Goal: Task Accomplishment & Management: Complete application form

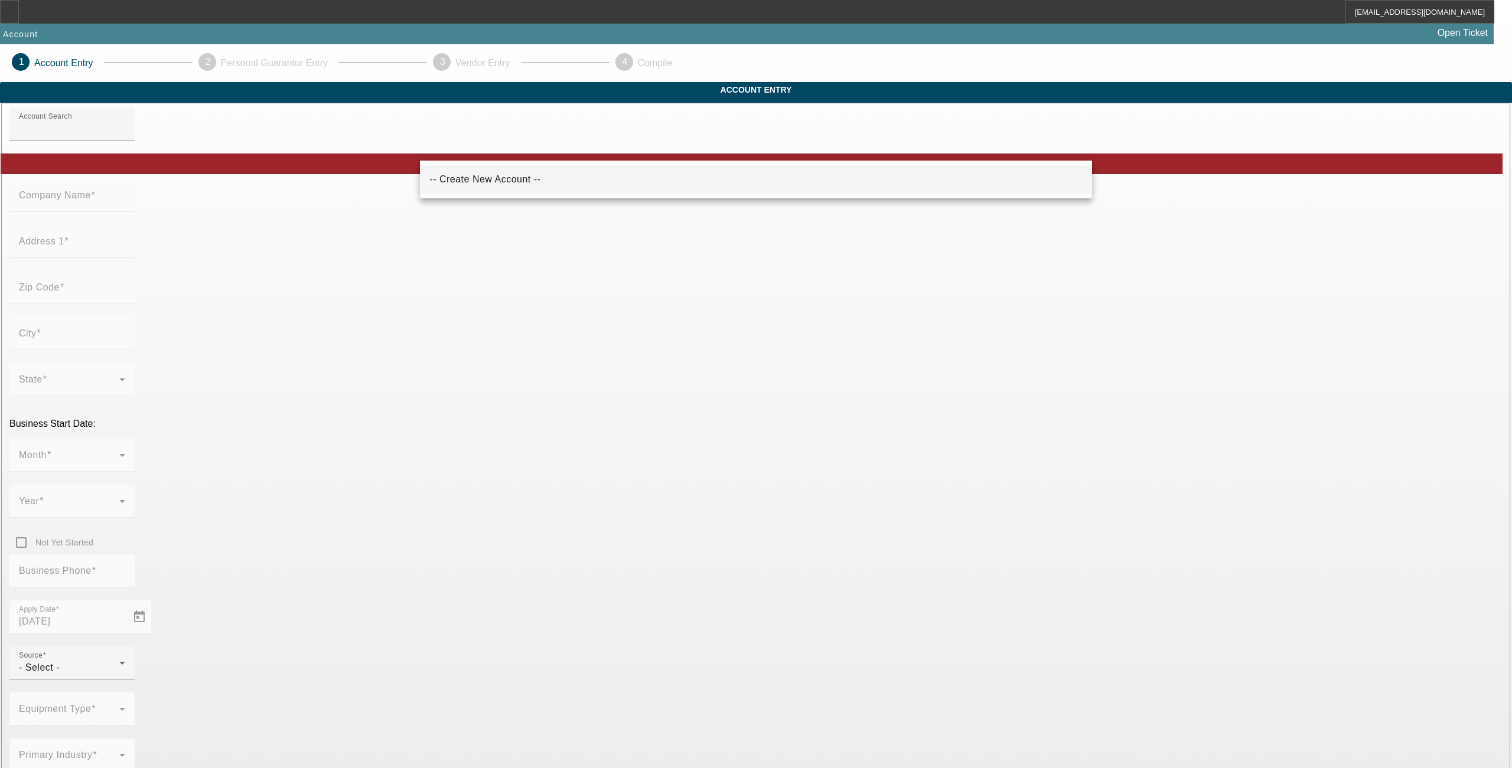
click at [478, 190] on mat-option "-- Create New Account --" at bounding box center [756, 179] width 672 height 28
type input "-- Create New Account --"
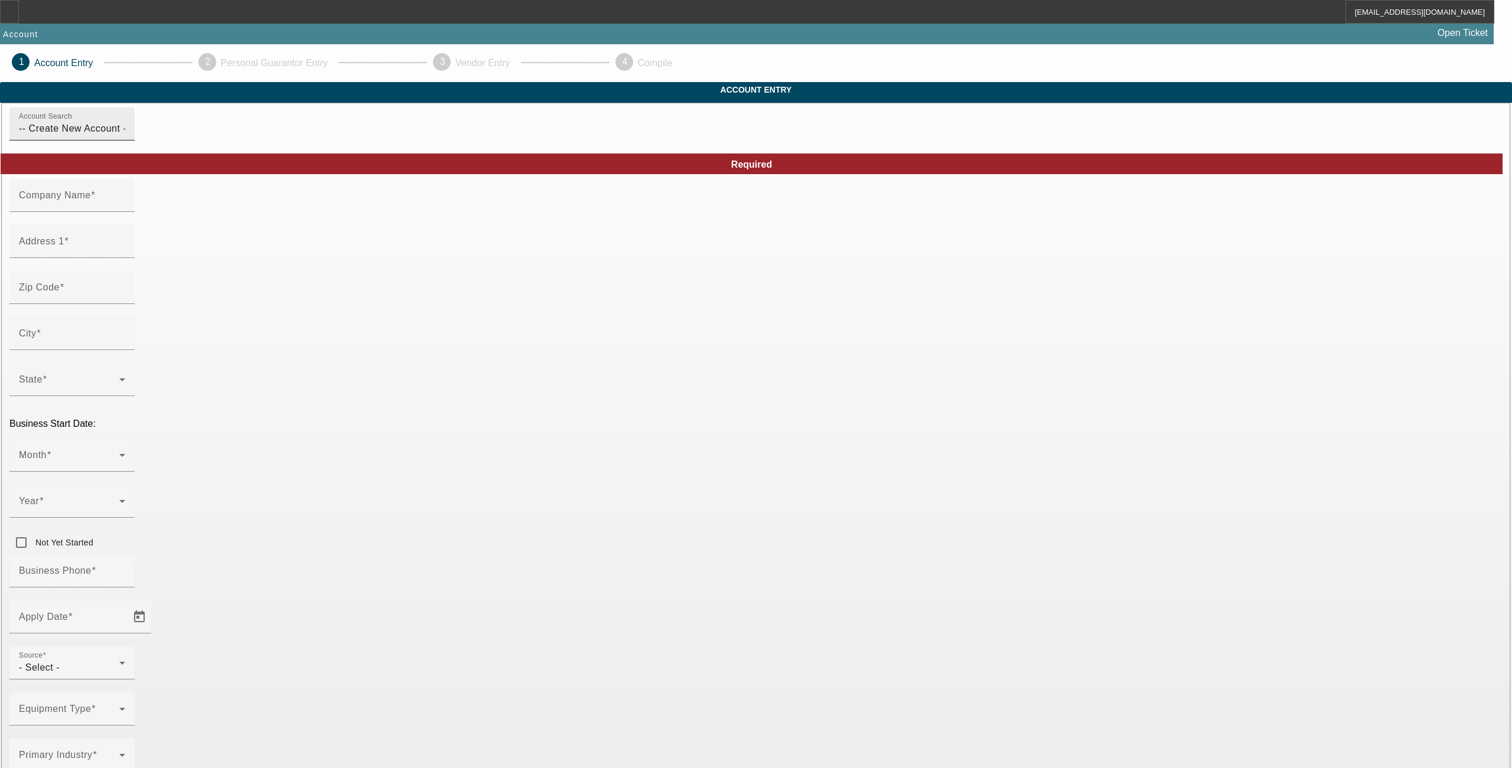
click at [125, 136] on input "-- Create New Account --" at bounding box center [72, 129] width 106 height 14
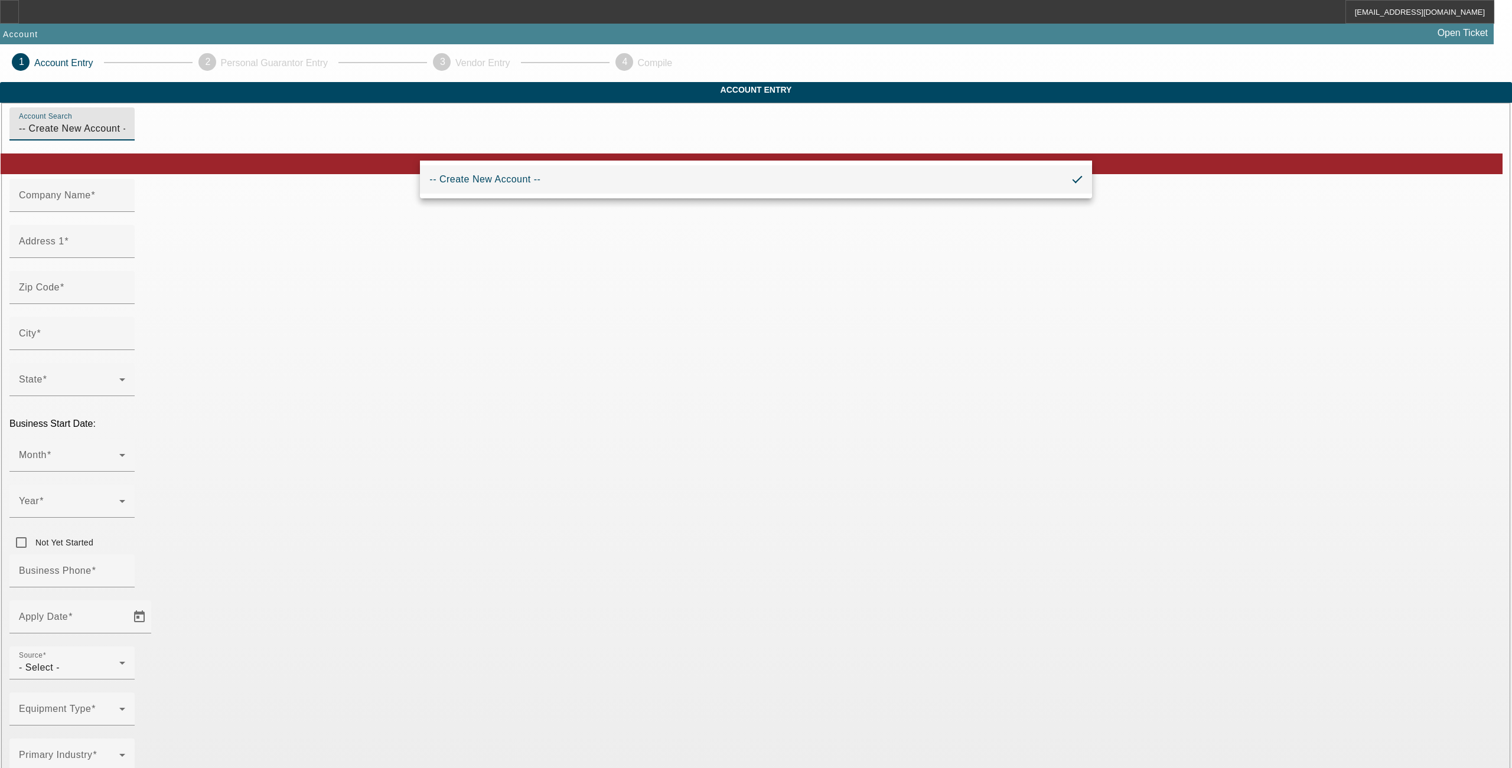
drag, startPoint x: 535, startPoint y: 152, endPoint x: 438, endPoint y: 166, distance: 98.4
click at [438, 166] on body "NLionello@beaconfunding.com Account Open Ticket 1 Account Entry 2 Personal Guar…" at bounding box center [756, 750] width 1512 height 1500
type input "-"
type input "Imperial auto care"
click at [91, 200] on mat-label "Company Name" at bounding box center [55, 195] width 72 height 10
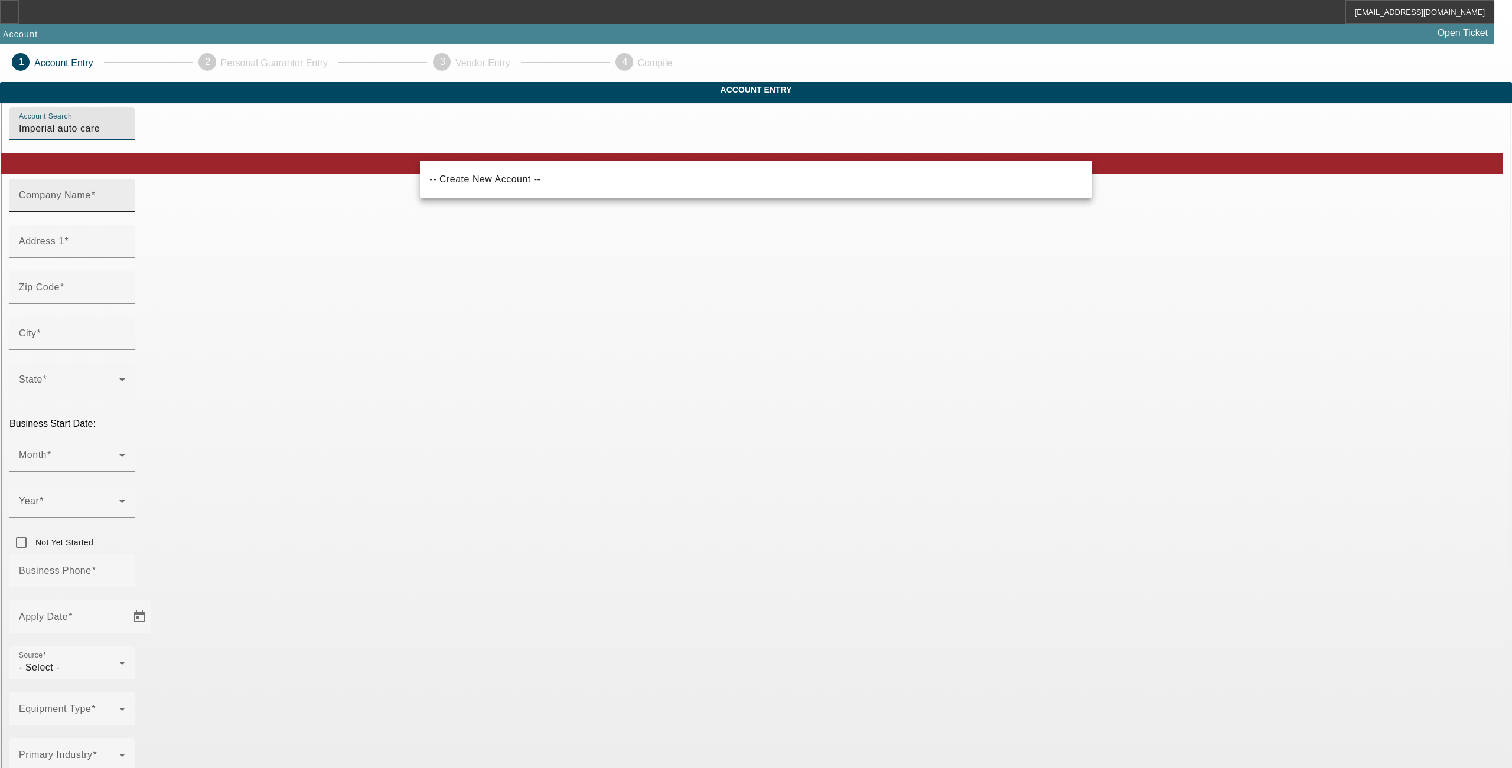
click at [125, 207] on input "Company Name" at bounding box center [72, 200] width 106 height 14
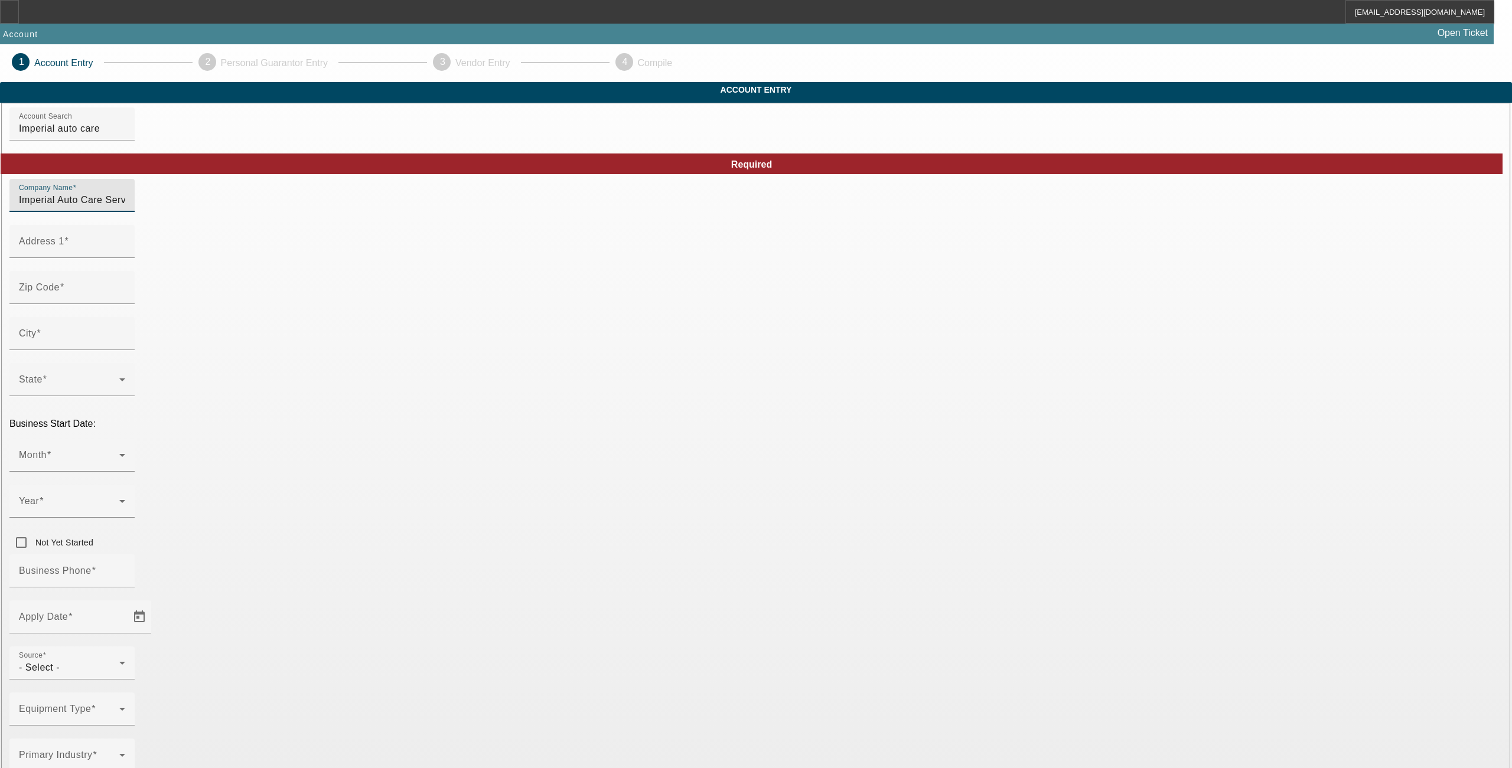
type input "Imperial Auto Care Services LLC"
click at [125, 253] on input "3034 She" at bounding box center [72, 246] width 106 height 14
type input "3"
type input "0"
type input "3034 Shetland Ln"
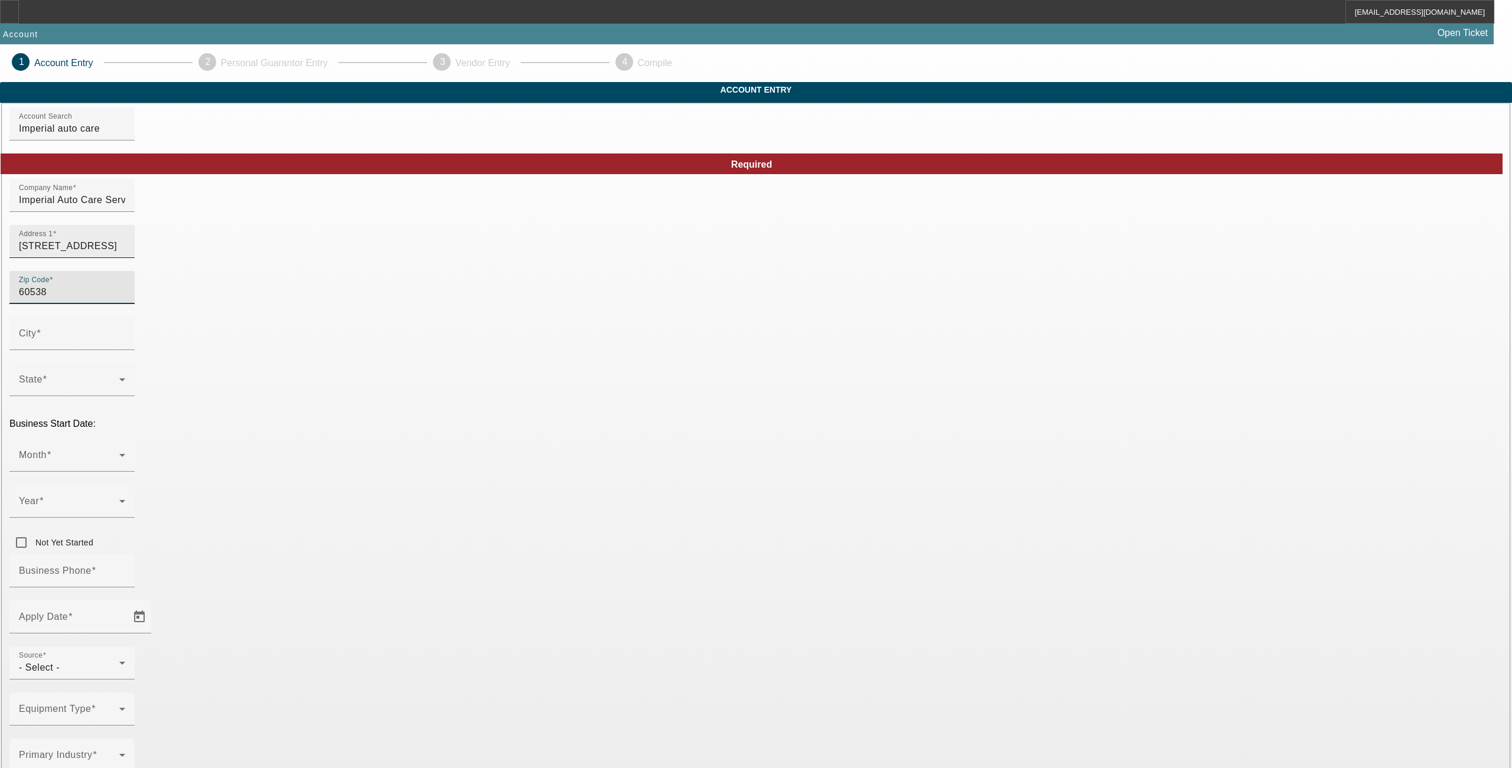
type input "60538"
type input "Kane"
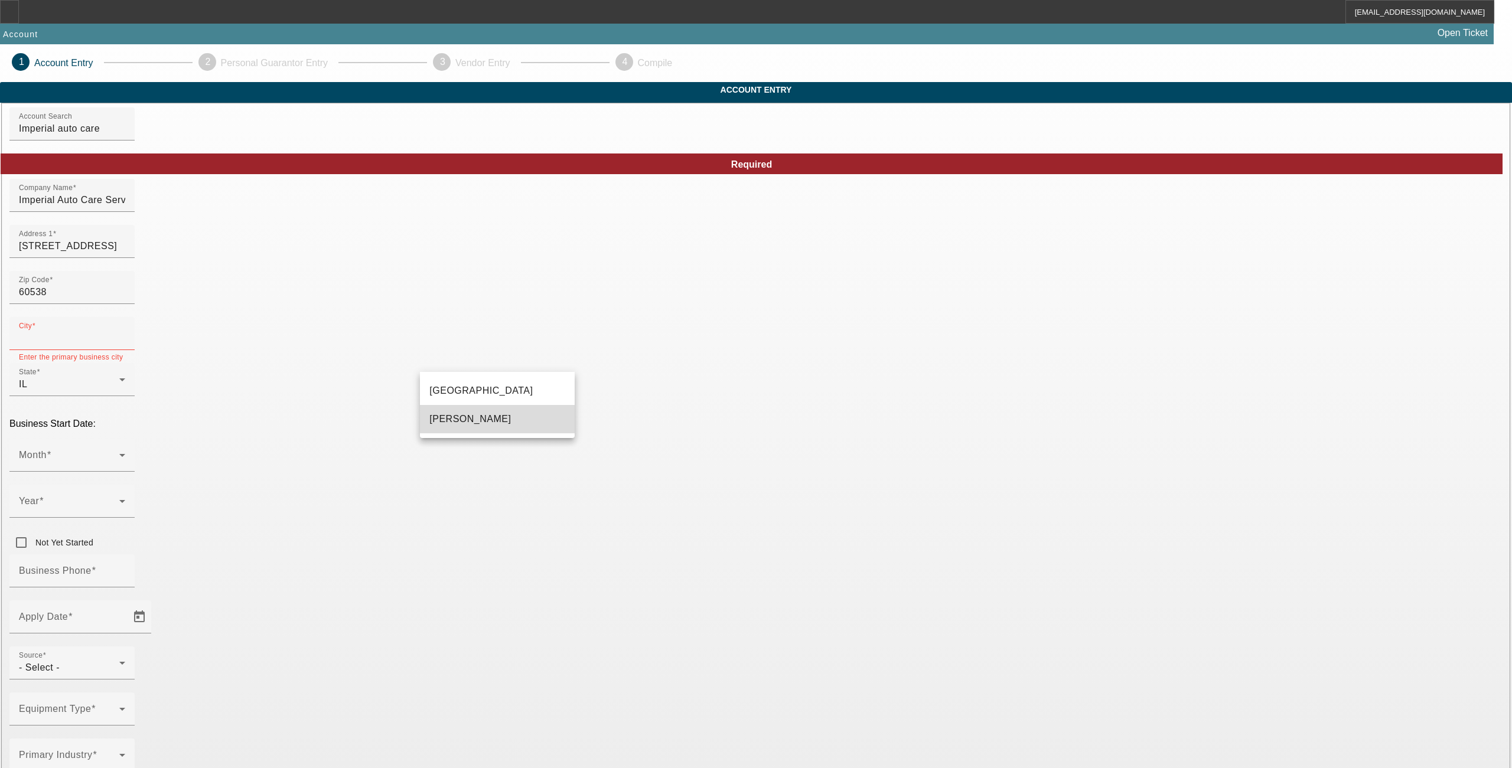
click at [461, 413] on span "Montgomery" at bounding box center [470, 419] width 82 height 14
type input "Montgomery"
click at [125, 569] on input "Business Phone" at bounding box center [72, 576] width 106 height 14
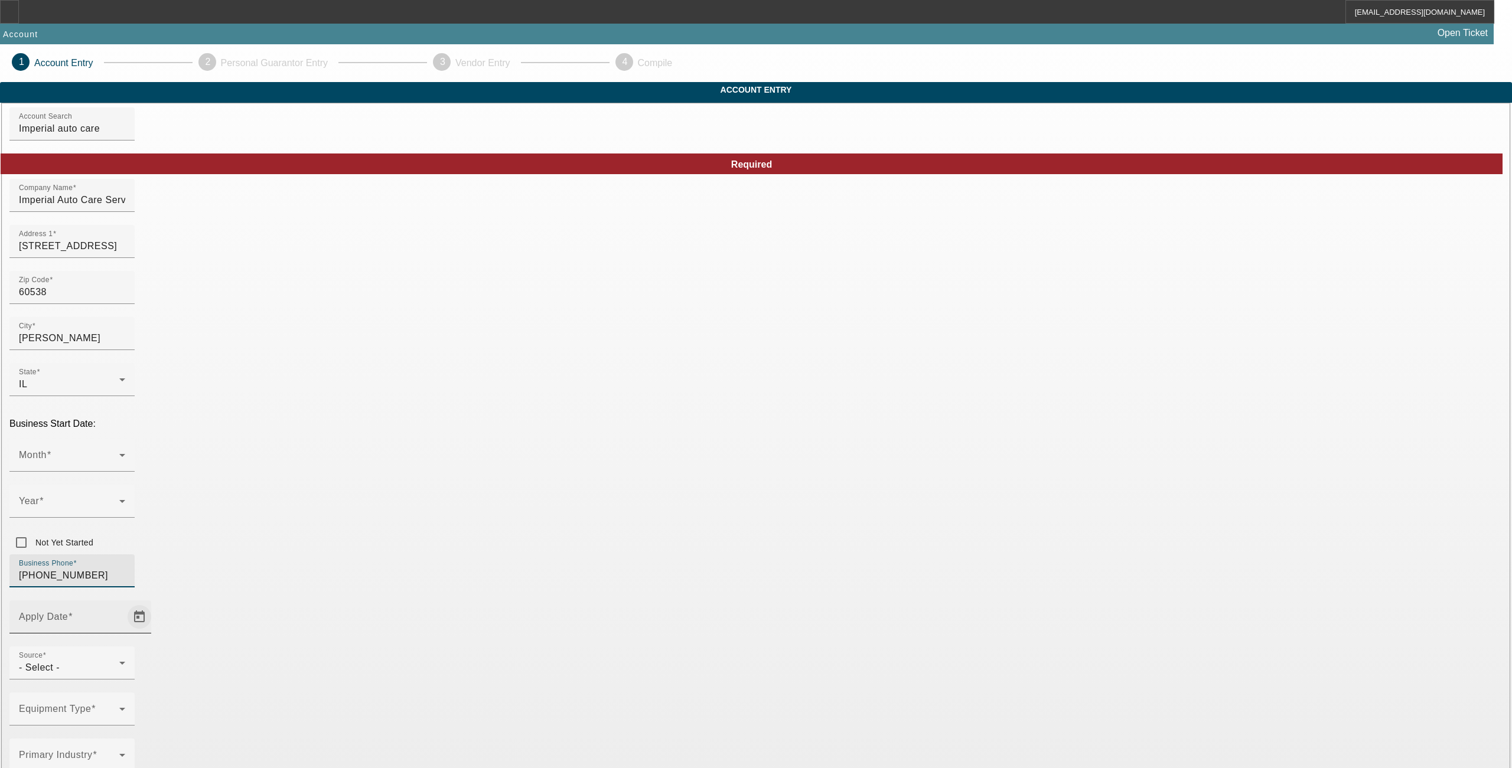
type input "[PHONE_NUMBER]"
click at [154, 603] on span "Open calendar" at bounding box center [139, 617] width 28 height 28
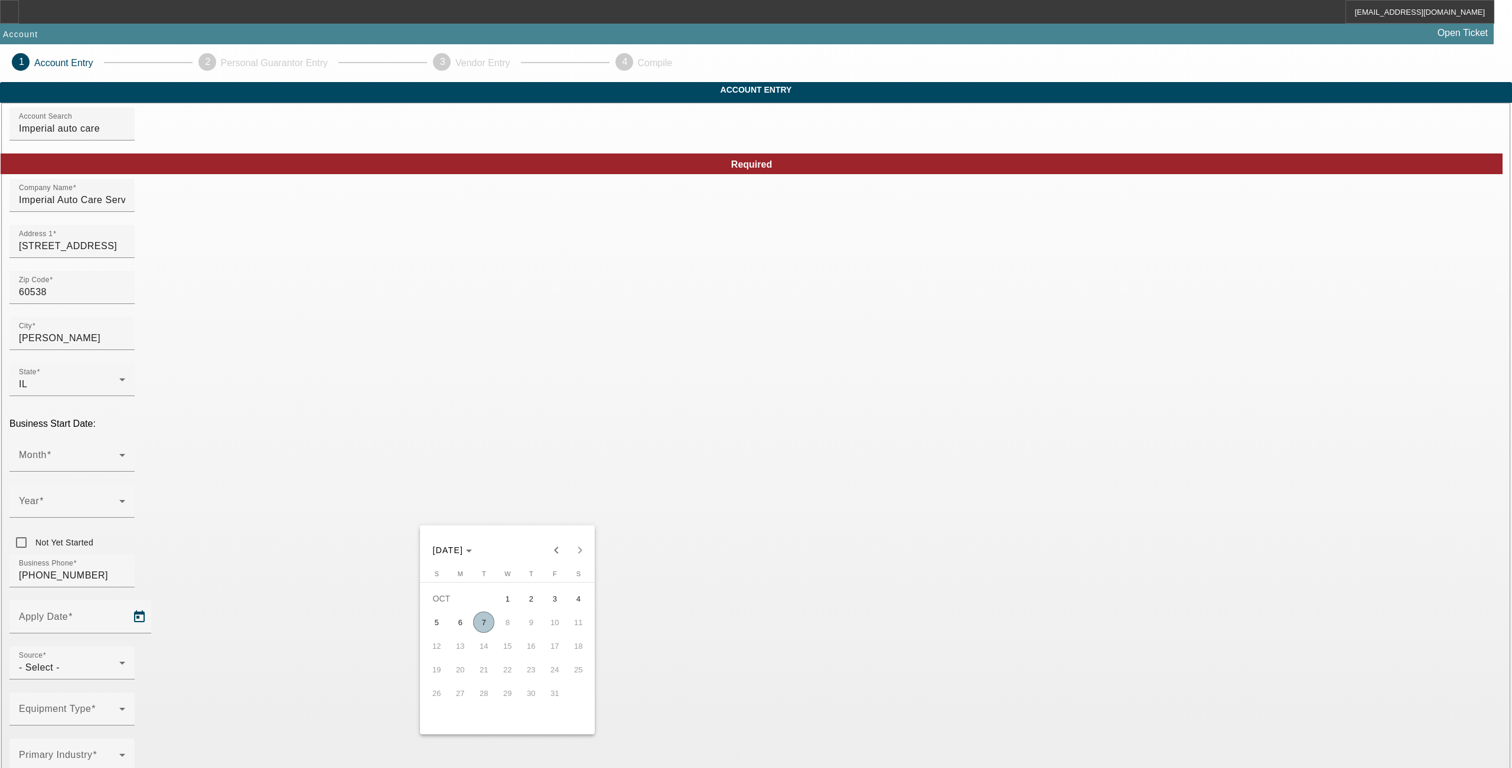
click at [483, 633] on span "7" at bounding box center [483, 622] width 21 height 21
type input "10/7/2025"
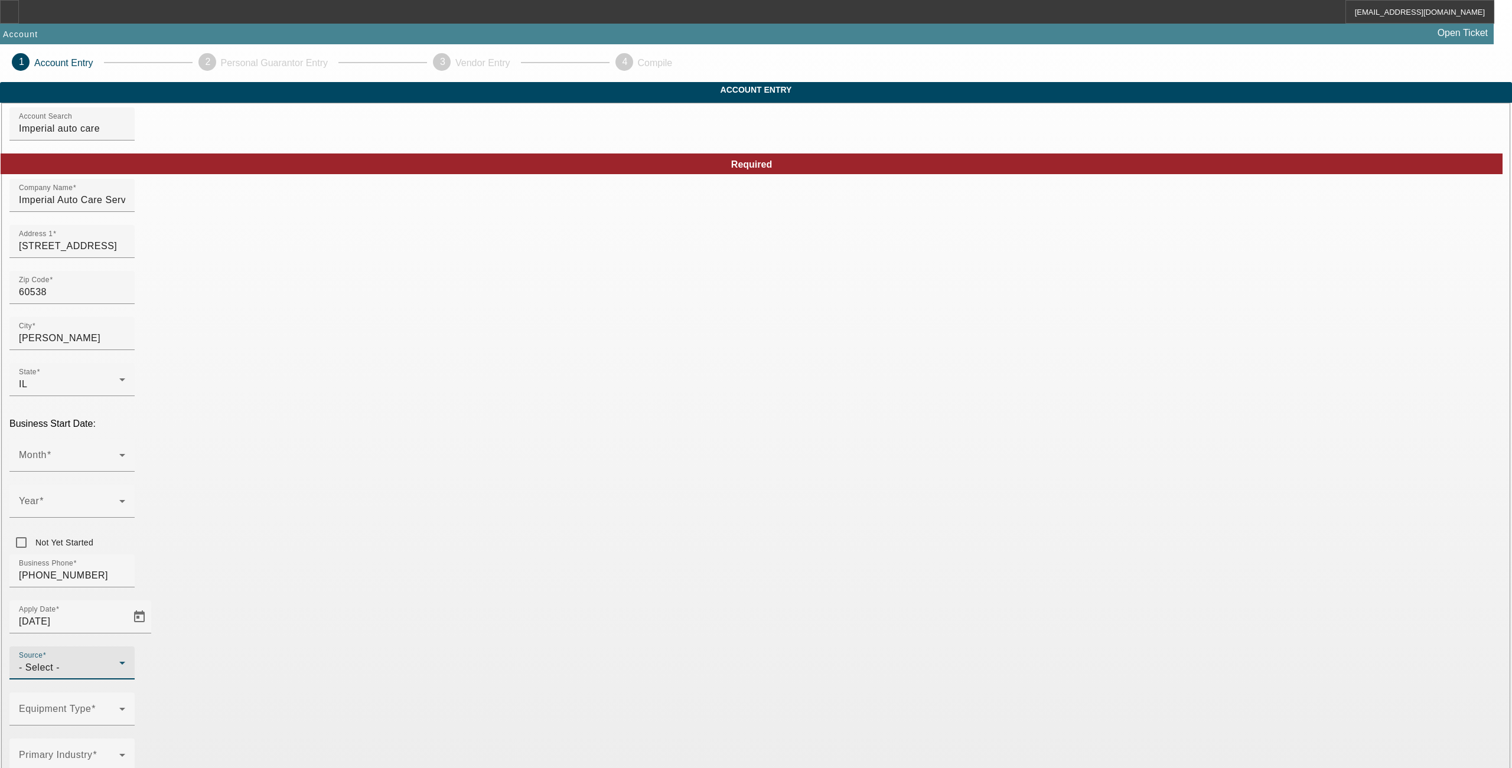
click at [119, 661] on div "- Select -" at bounding box center [69, 668] width 100 height 14
click at [641, 672] on span "Vendor Referral" at bounding box center [637, 669] width 71 height 14
click at [125, 693] on div "Equipment Type" at bounding box center [72, 709] width 106 height 33
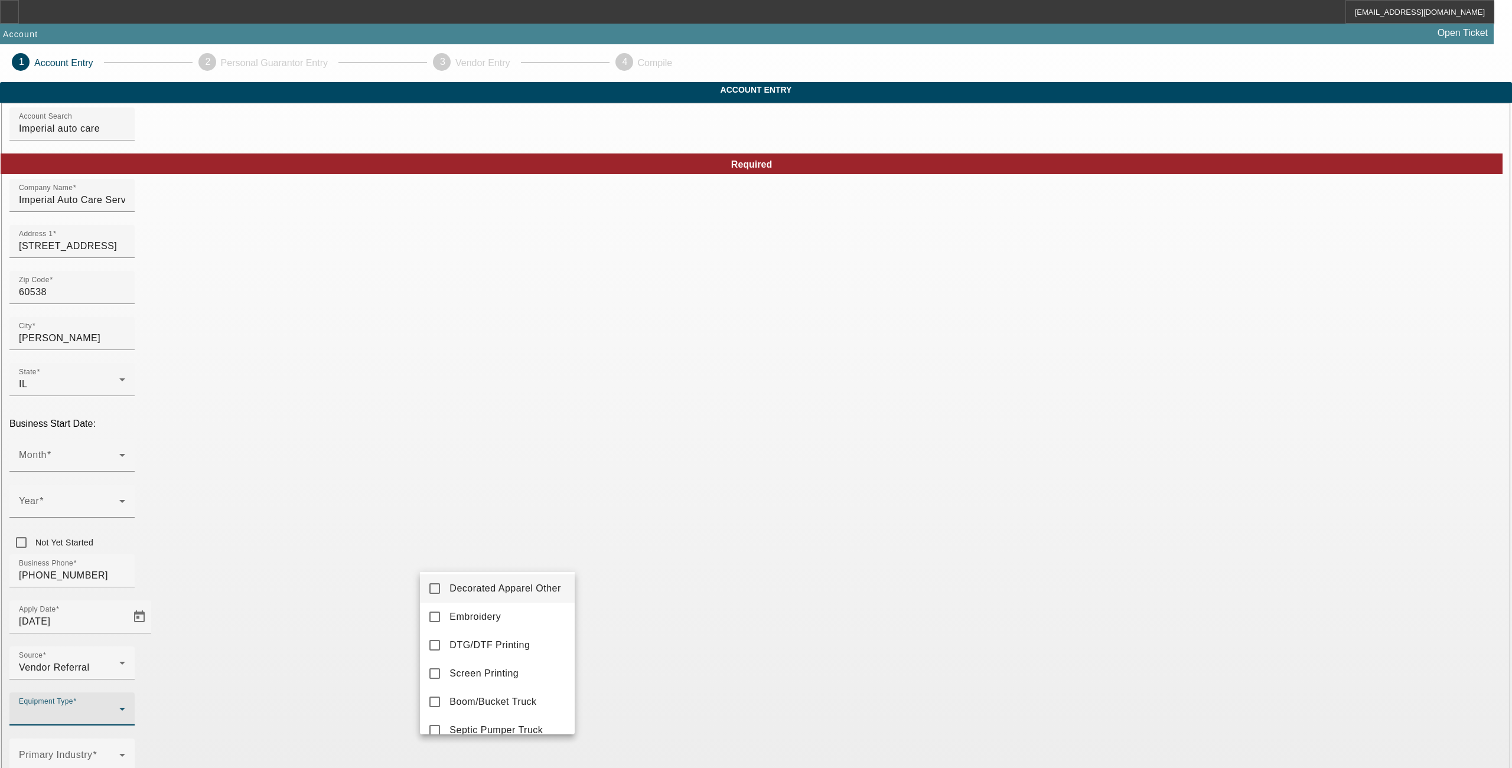
scroll to position [157, 0]
click at [450, 663] on span "Other" at bounding box center [461, 661] width 25 height 14
click at [640, 607] on div at bounding box center [756, 384] width 1512 height 768
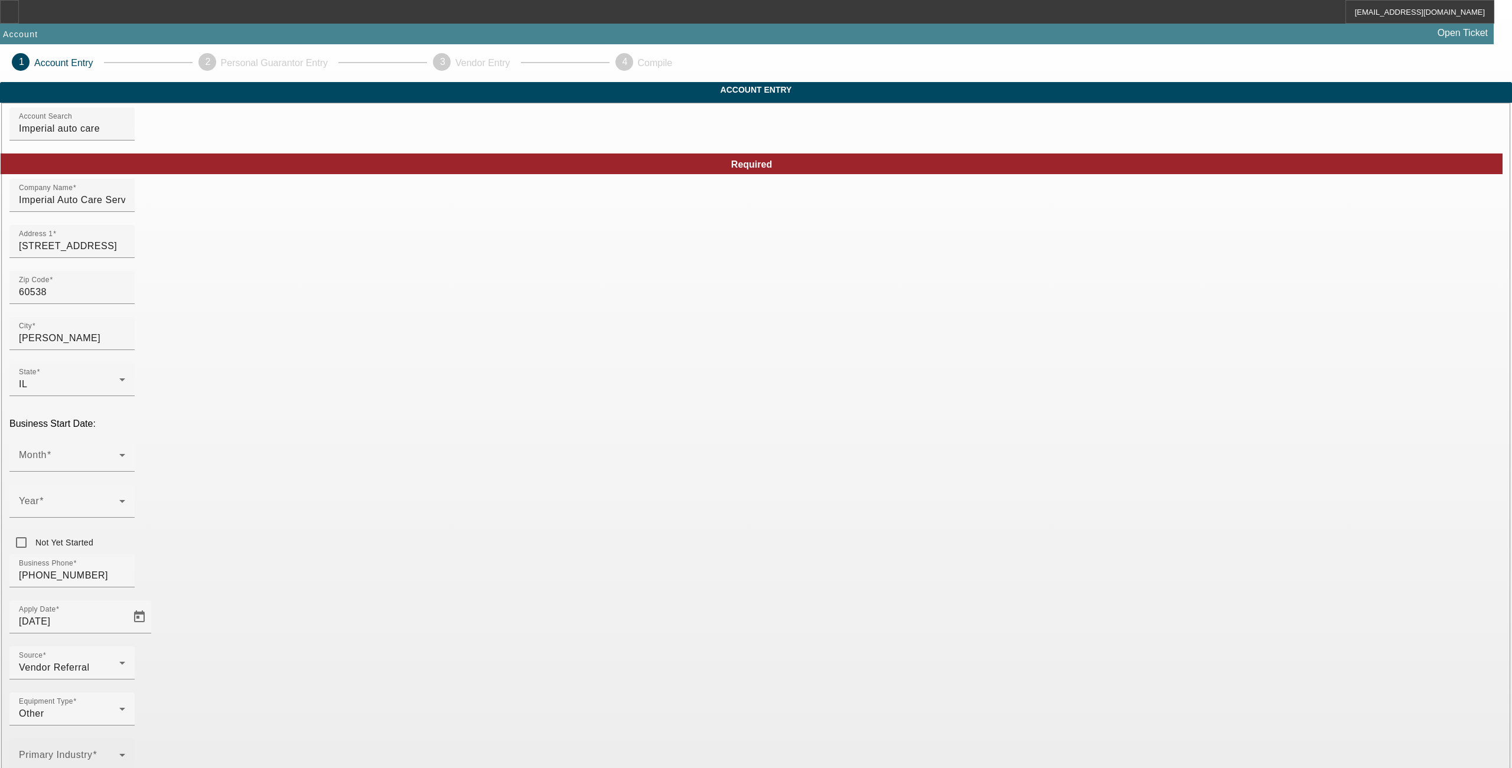
click at [119, 753] on span at bounding box center [69, 760] width 100 height 14
click at [460, 581] on span "Other" at bounding box center [461, 583] width 25 height 14
click at [706, 620] on div at bounding box center [756, 384] width 1512 height 768
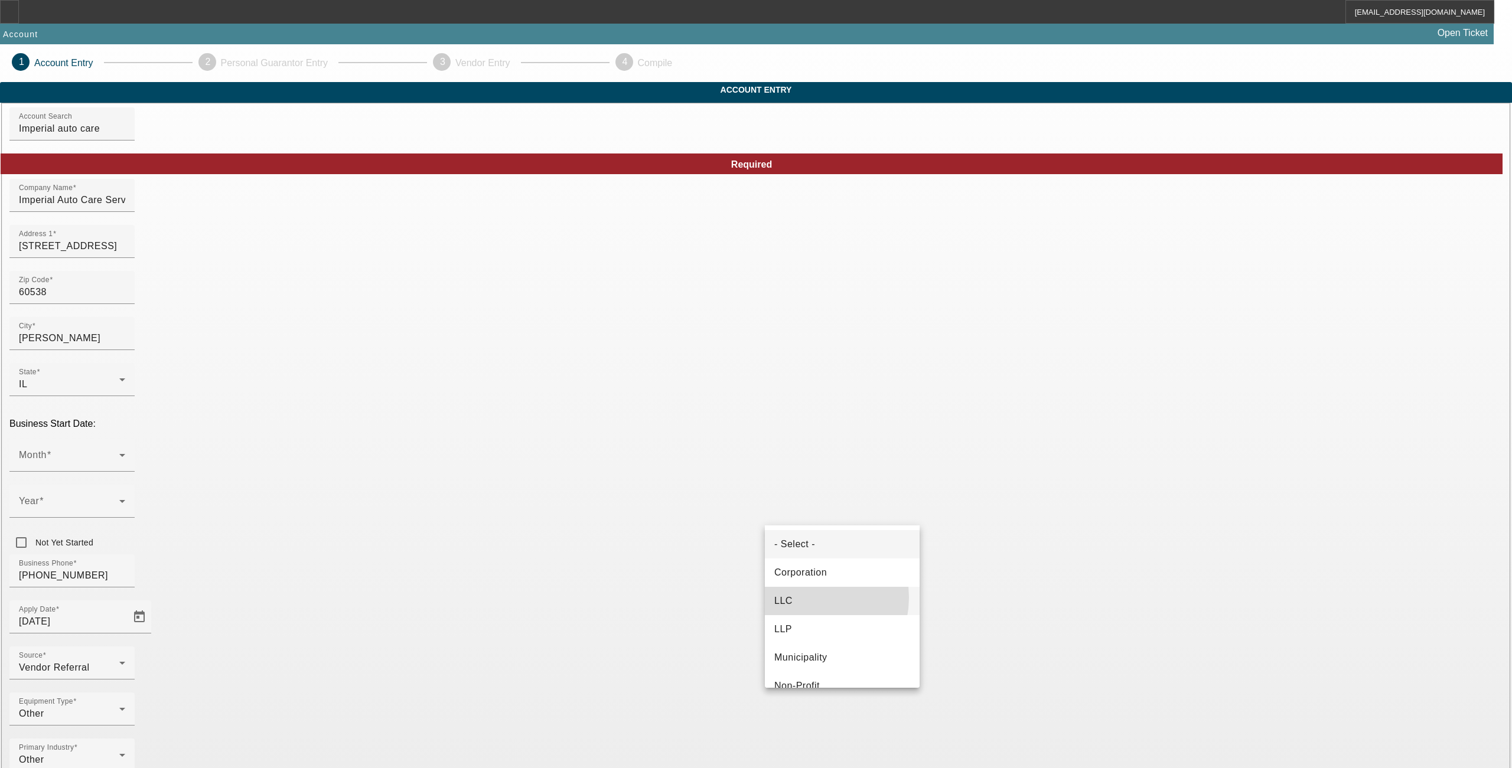
click at [801, 598] on mat-option "LLC" at bounding box center [842, 601] width 155 height 28
type input "43561251"
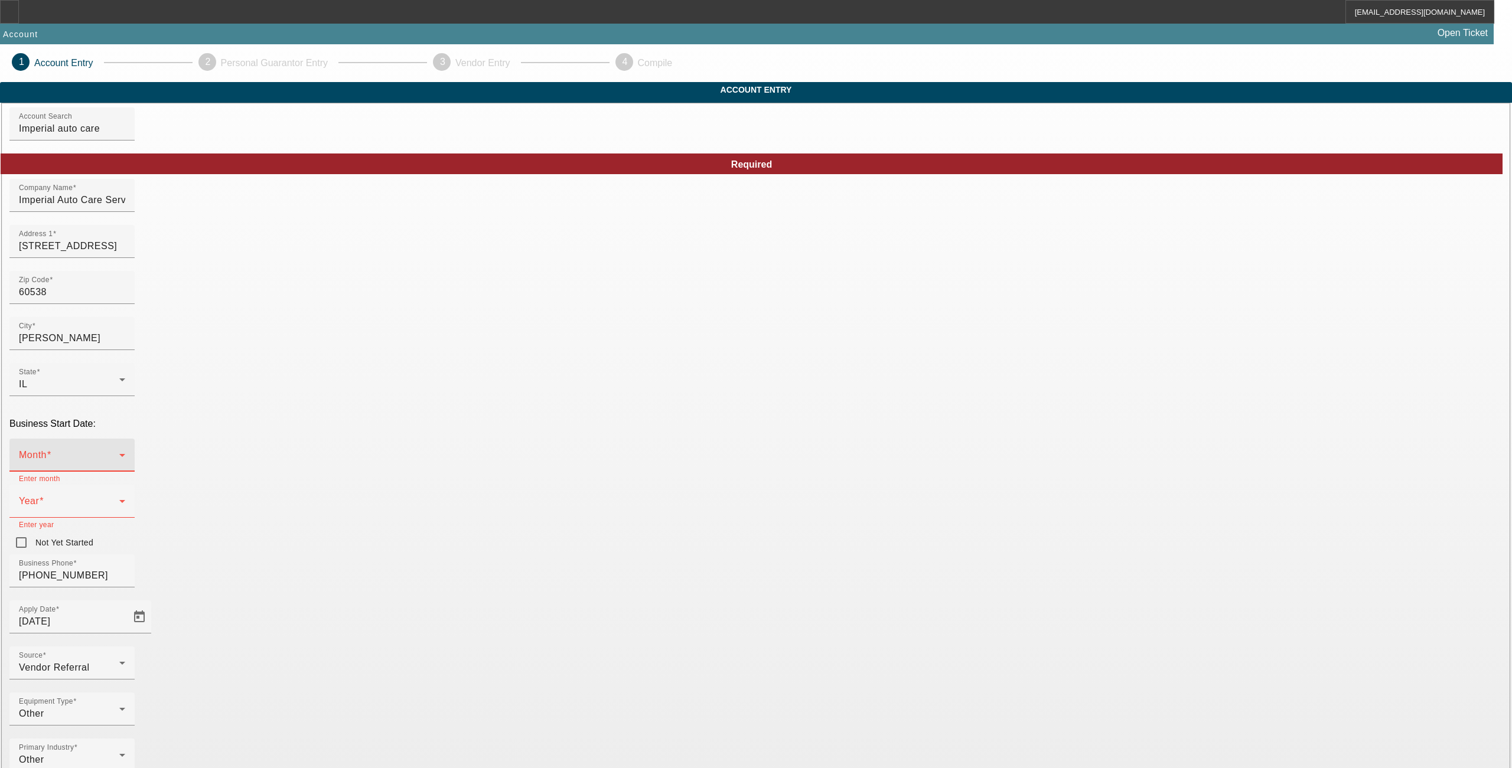
click at [119, 453] on span at bounding box center [69, 460] width 100 height 14
drag, startPoint x: 449, startPoint y: 478, endPoint x: 575, endPoint y: 444, distance: 130.4
click at [450, 478] on span "January" at bounding box center [446, 480] width 35 height 14
click at [119, 499] on span at bounding box center [69, 506] width 100 height 14
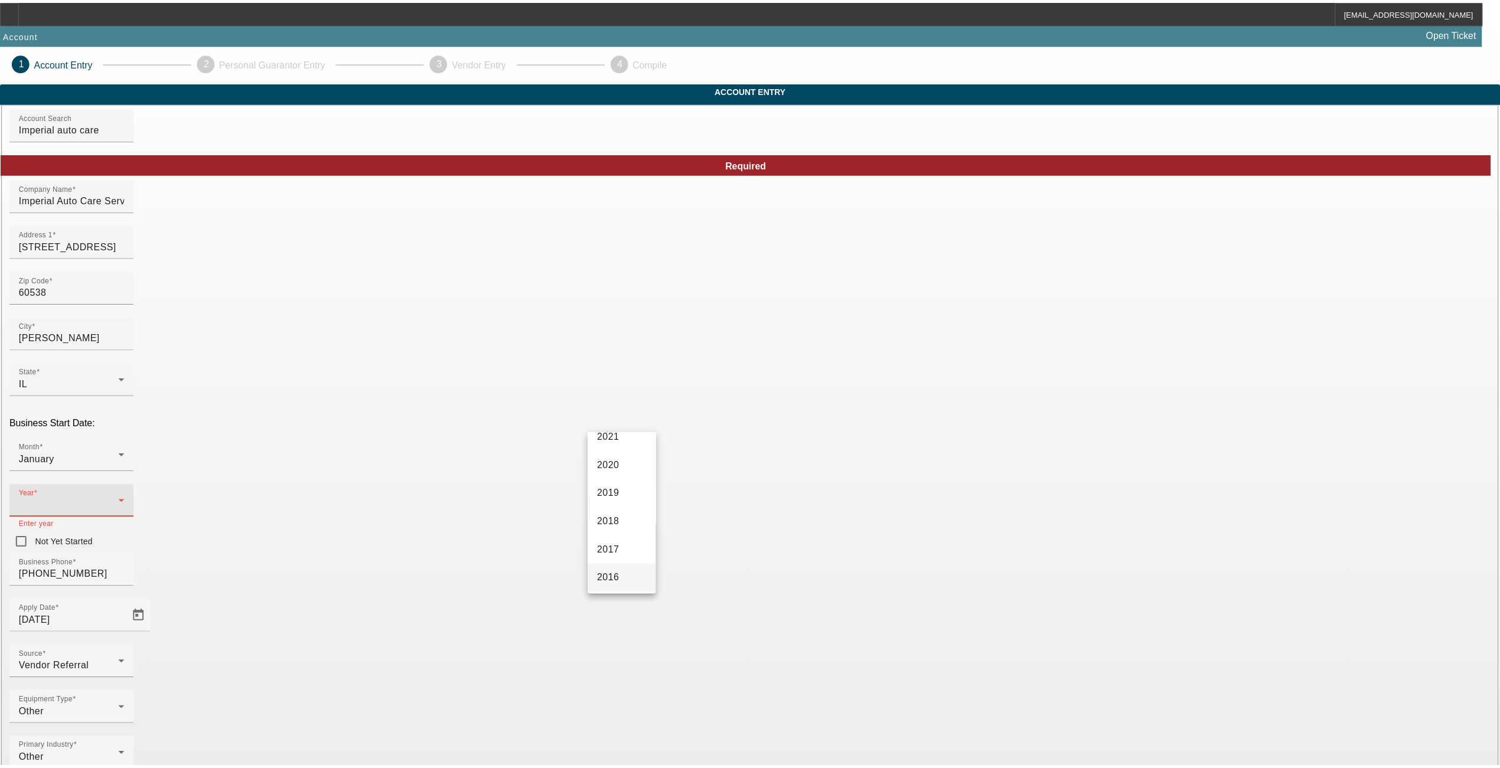
scroll to position [236, 0]
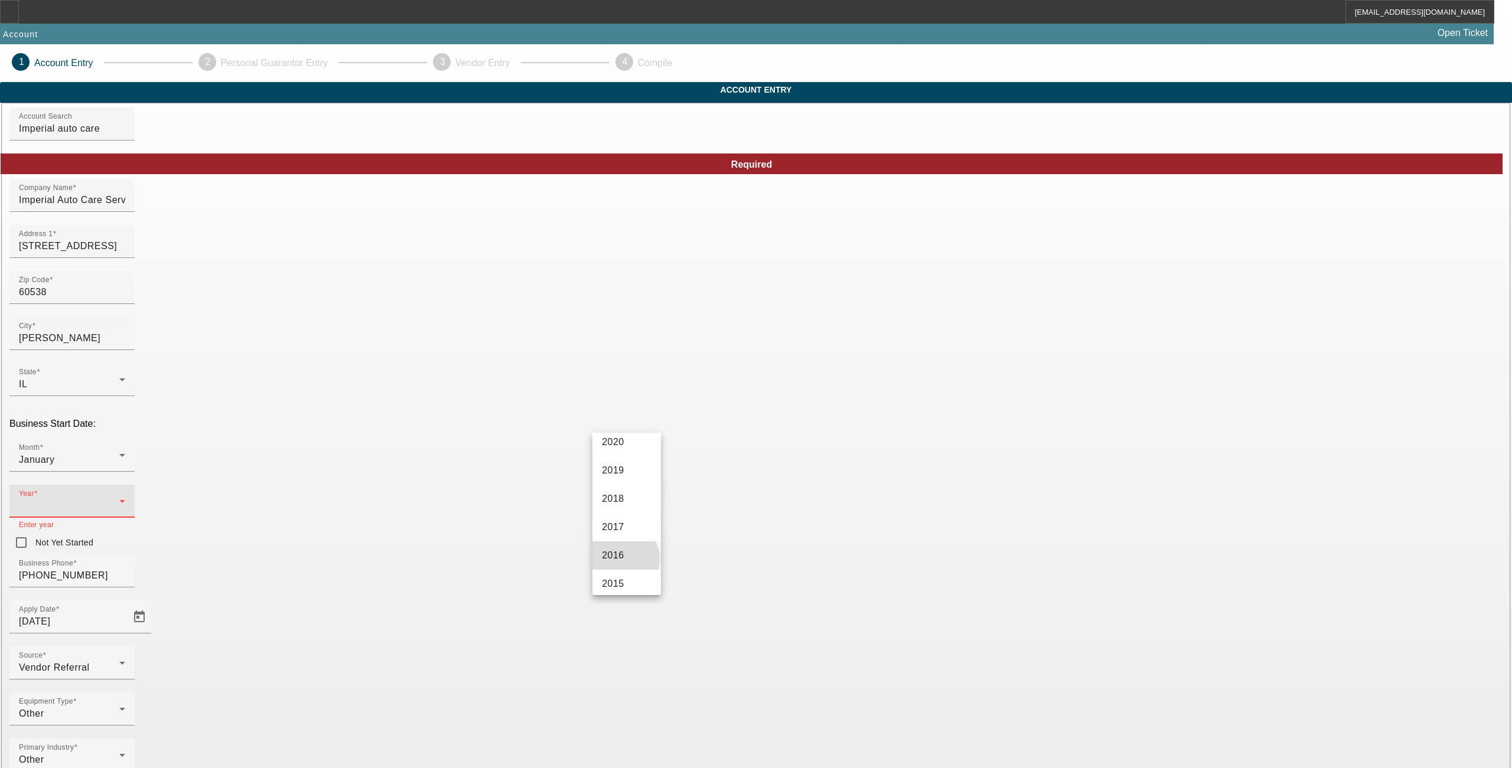
click at [623, 563] on span "2016" at bounding box center [613, 556] width 22 height 14
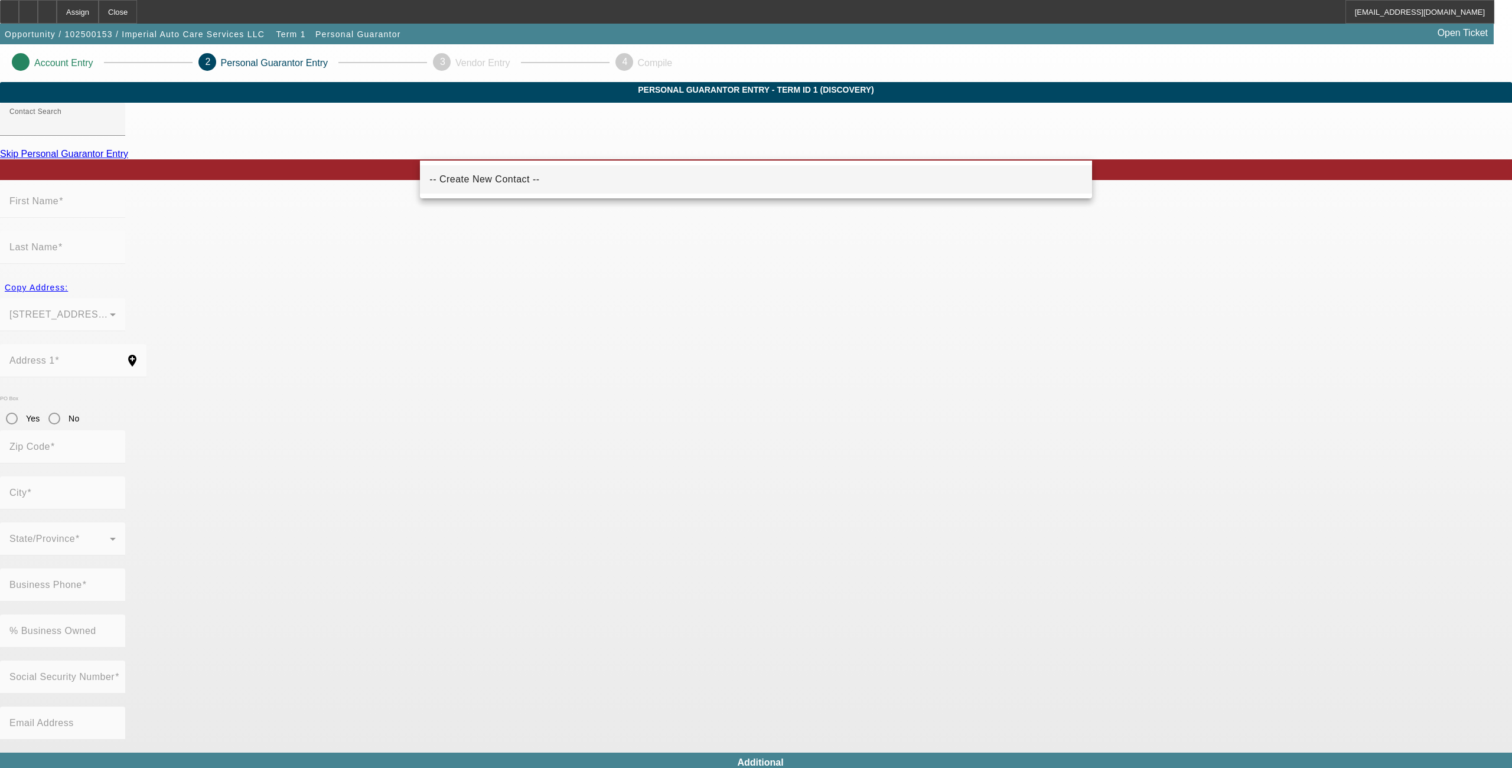
click at [478, 187] on mat-option "-- Create New Contact --" at bounding box center [756, 179] width 672 height 28
type input "-- Create New Contact --"
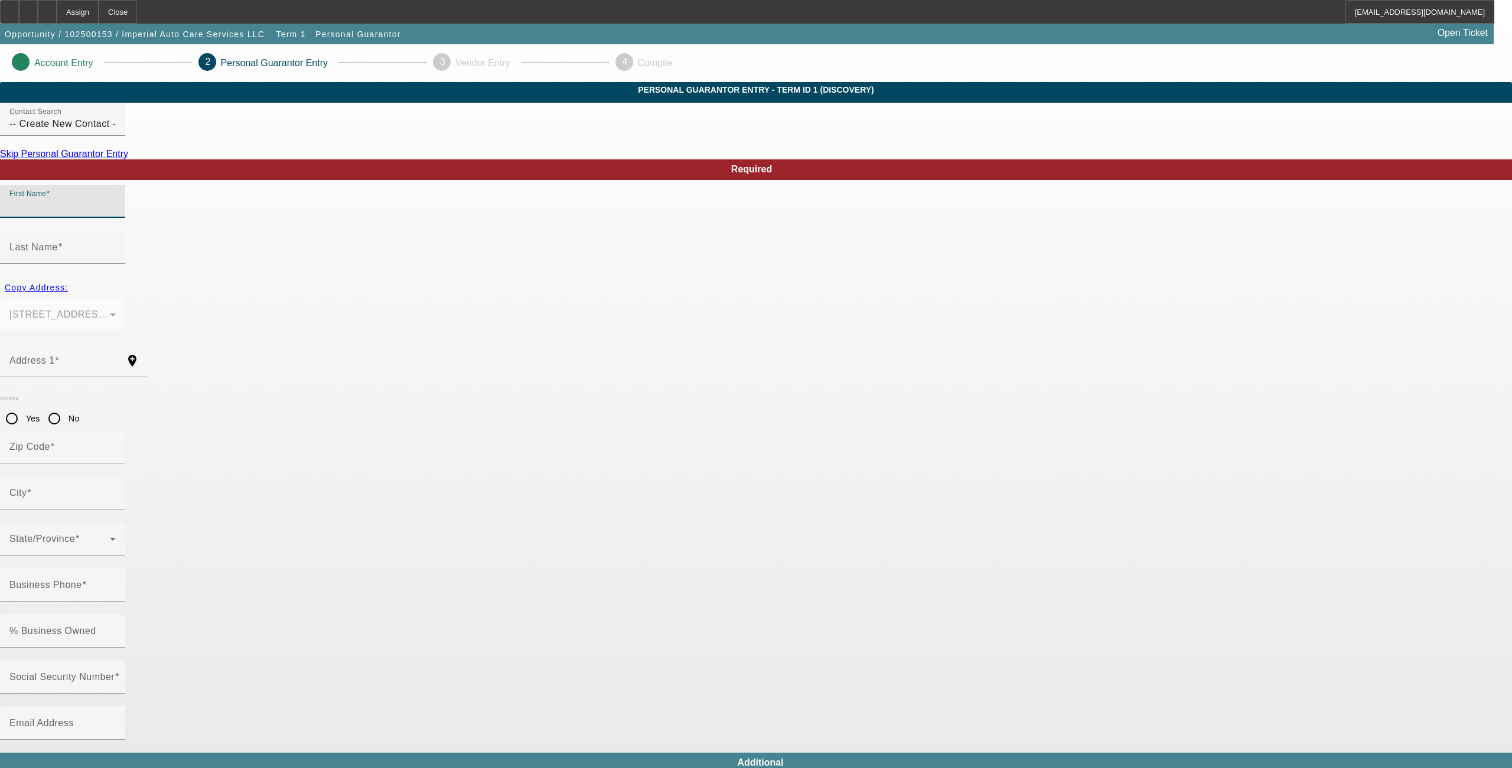
click at [116, 213] on input "First Name" at bounding box center [62, 206] width 106 height 14
type input "Christopher"
type input "Leach"
click at [68, 283] on span "Copy Address:" at bounding box center [36, 287] width 63 height 9
type input "3034 Shetland Ln"
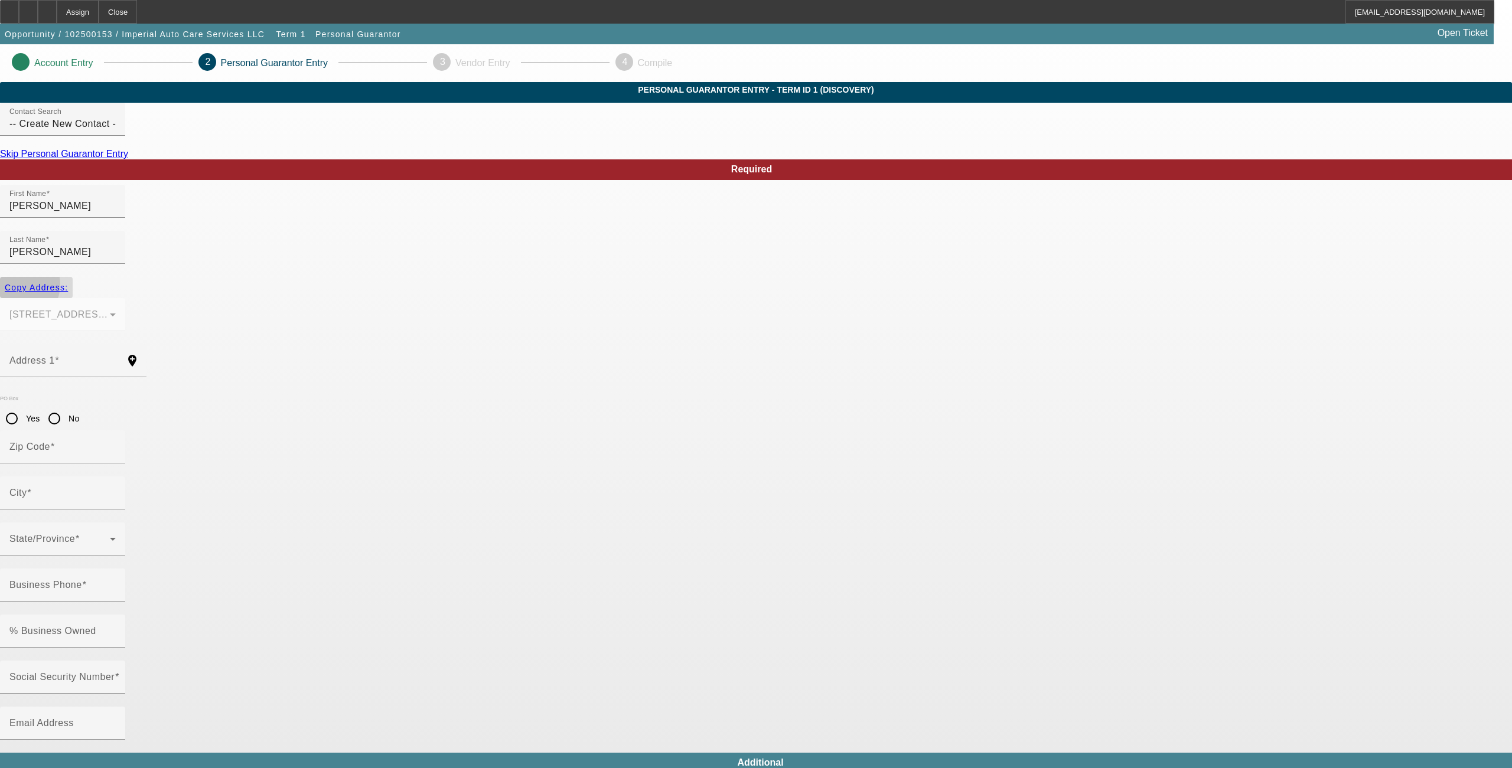
type input "60538"
type input "Montgomery"
click at [116, 583] on input "Business Phone" at bounding box center [62, 590] width 106 height 14
type input "(847) 809-1047"
type input "100"
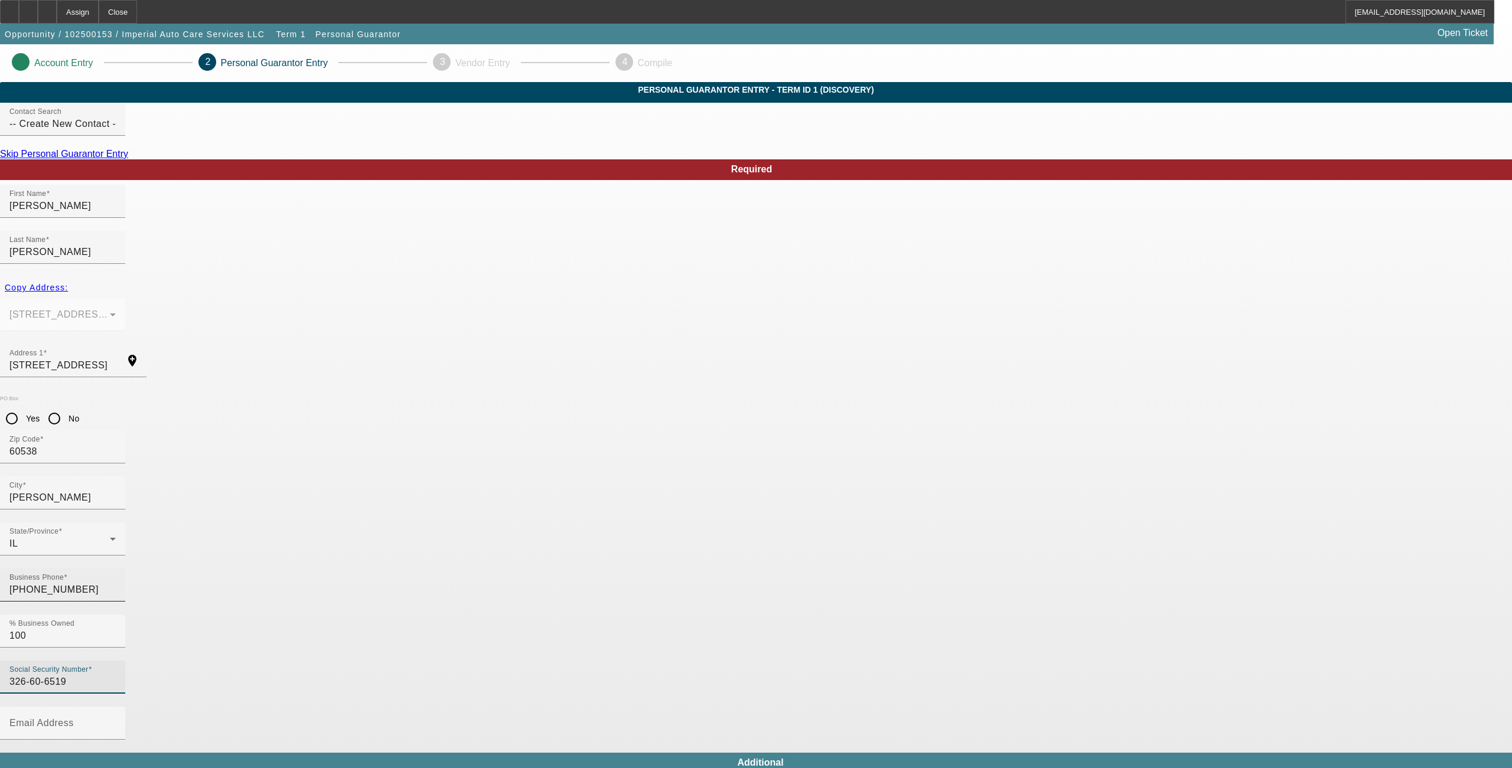
type input "326-60-6519"
type input "u"
type input "imperialautocareservices@gmail.com"
type input "(847) 809-1047"
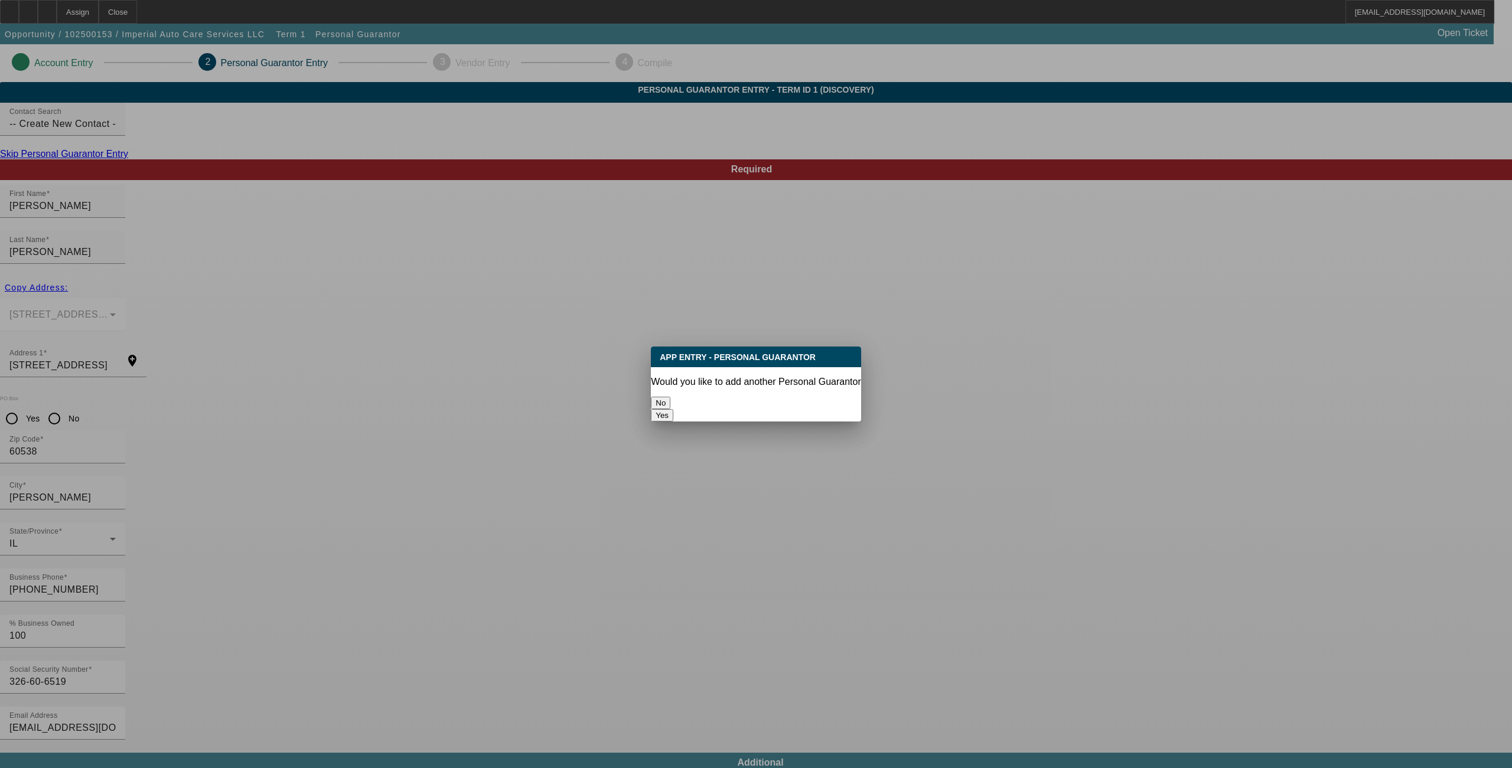
click at [670, 397] on button "No" at bounding box center [660, 403] width 19 height 12
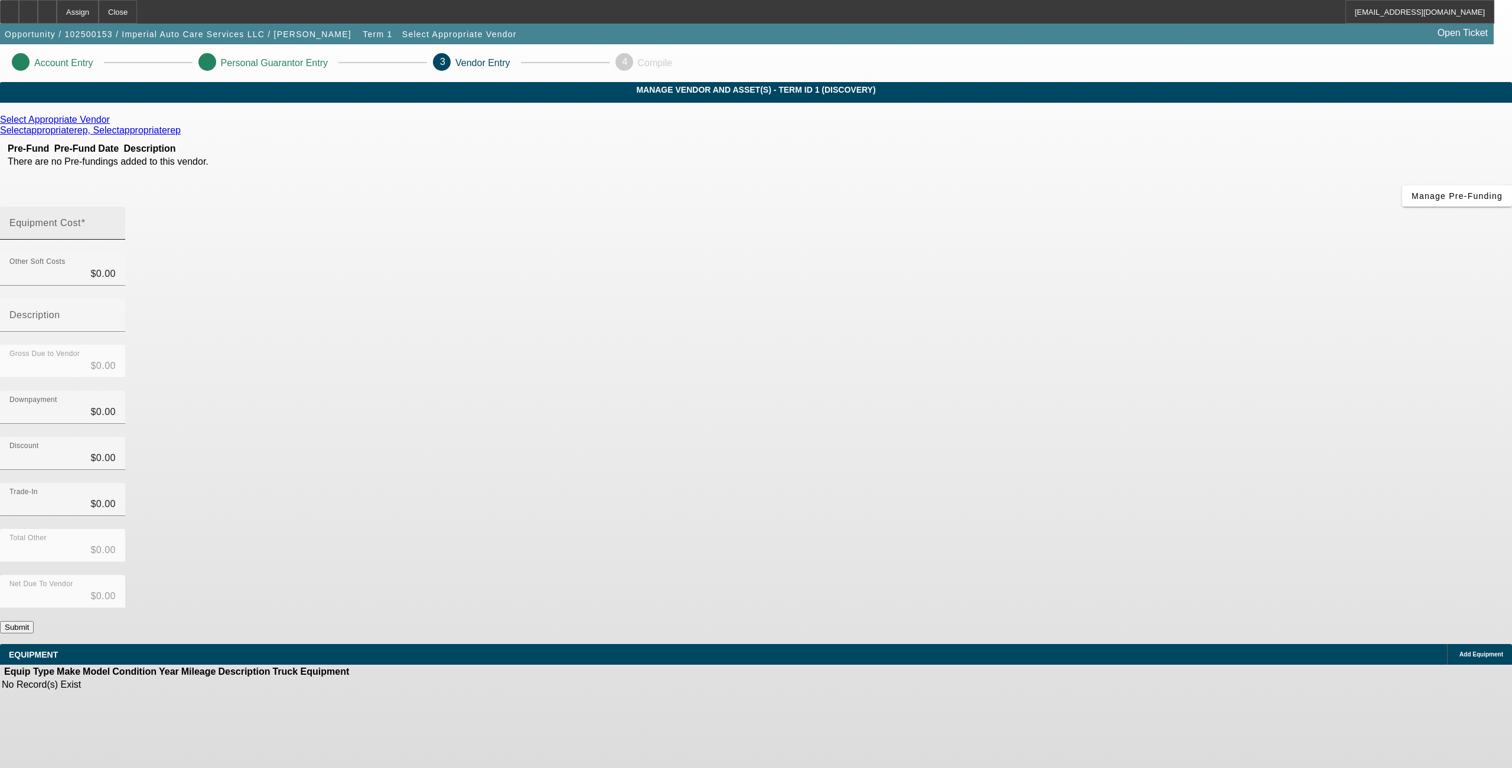
click at [81, 218] on mat-label "Equipment Cost" at bounding box center [44, 223] width 71 height 10
click at [116, 221] on input "Equipment Cost" at bounding box center [62, 228] width 106 height 14
type input "4"
type input "$4.00"
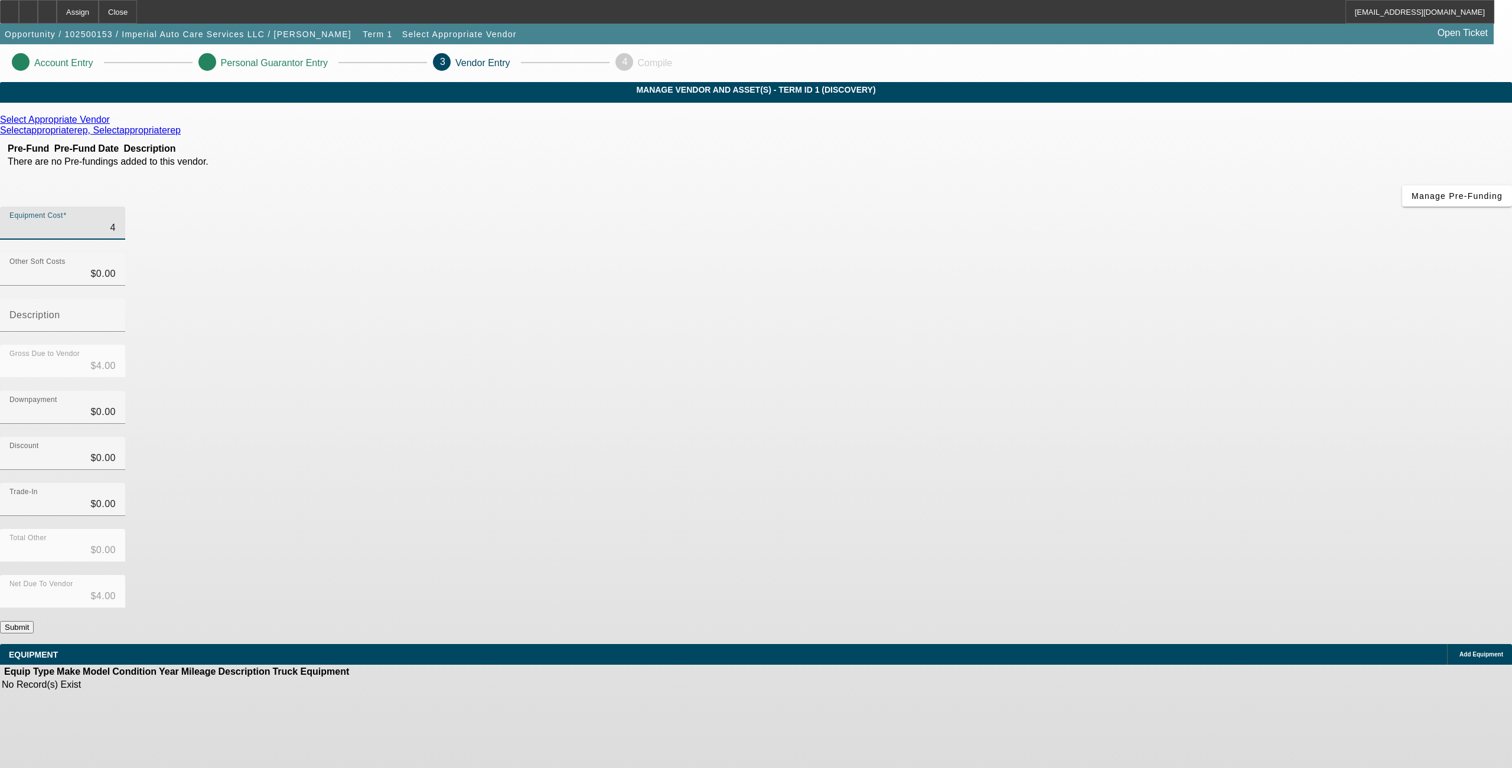
type input "41"
type input "$41.00"
type input "410"
type input "$410.00"
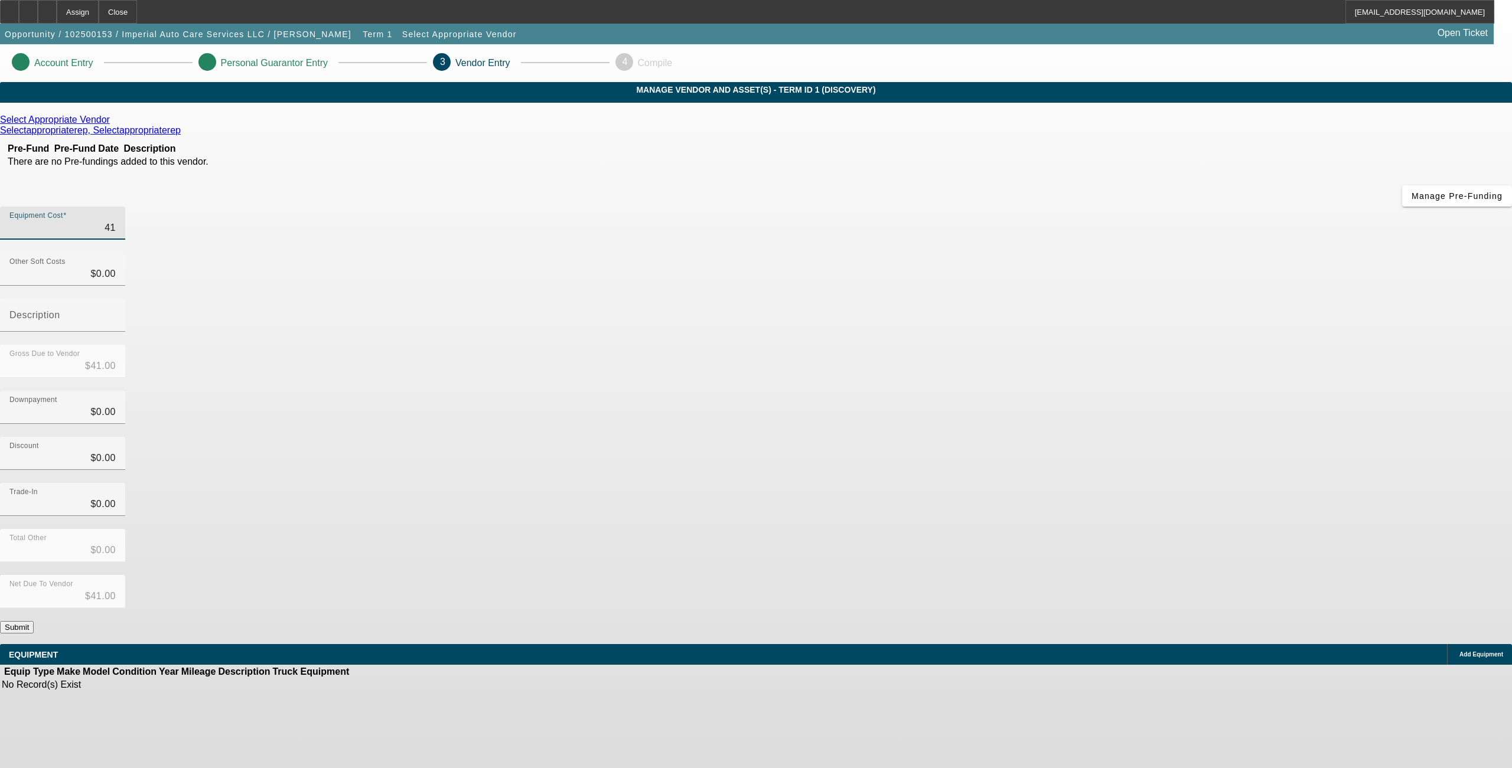
type input "$410.00"
type input "4100"
type input "$4,100.00"
type input "41000"
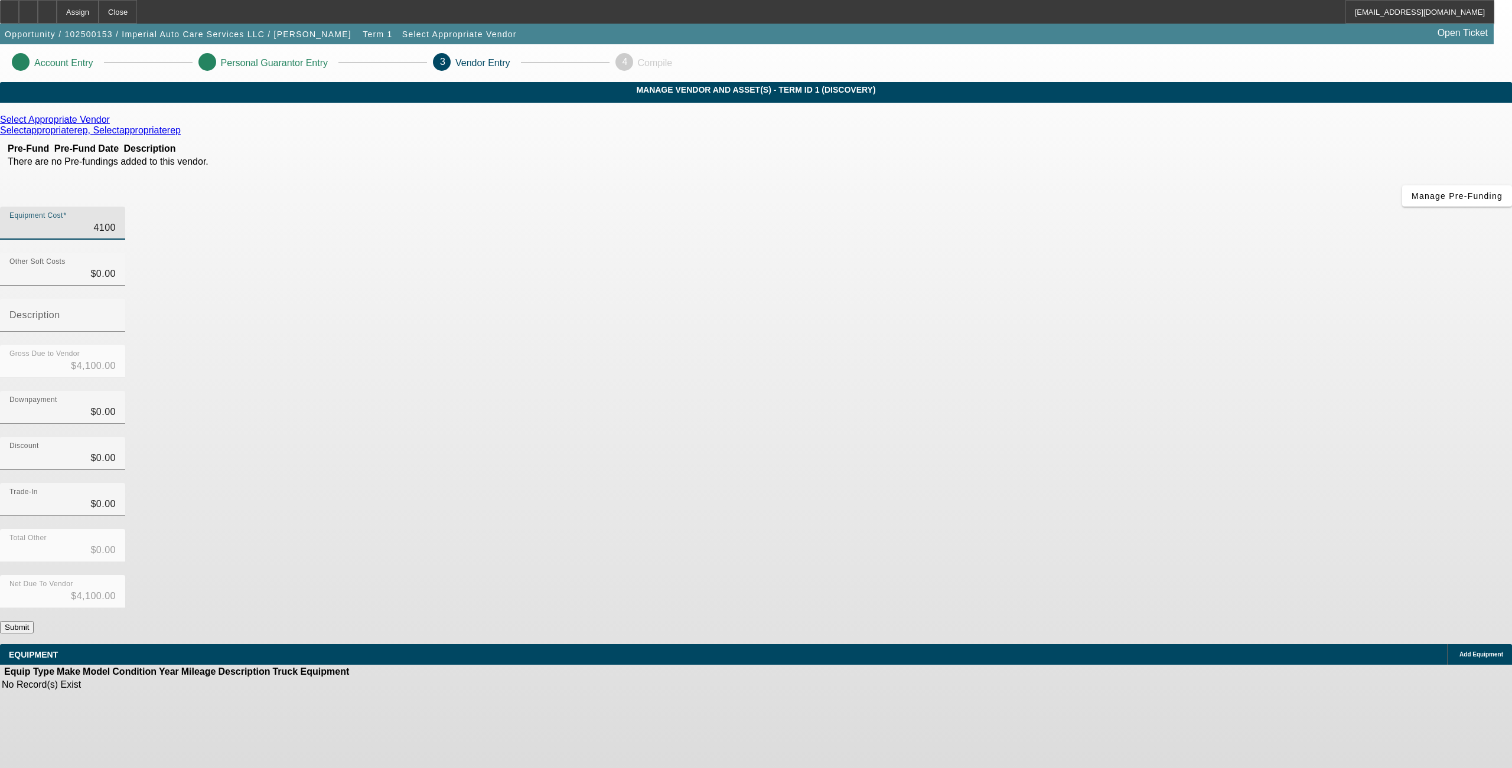
type input "$41,000.00"
drag, startPoint x: 943, startPoint y: 319, endPoint x: 959, endPoint y: 360, distance: 44.0
click at [943, 437] on div "Discount $0.00" at bounding box center [756, 460] width 1512 height 46
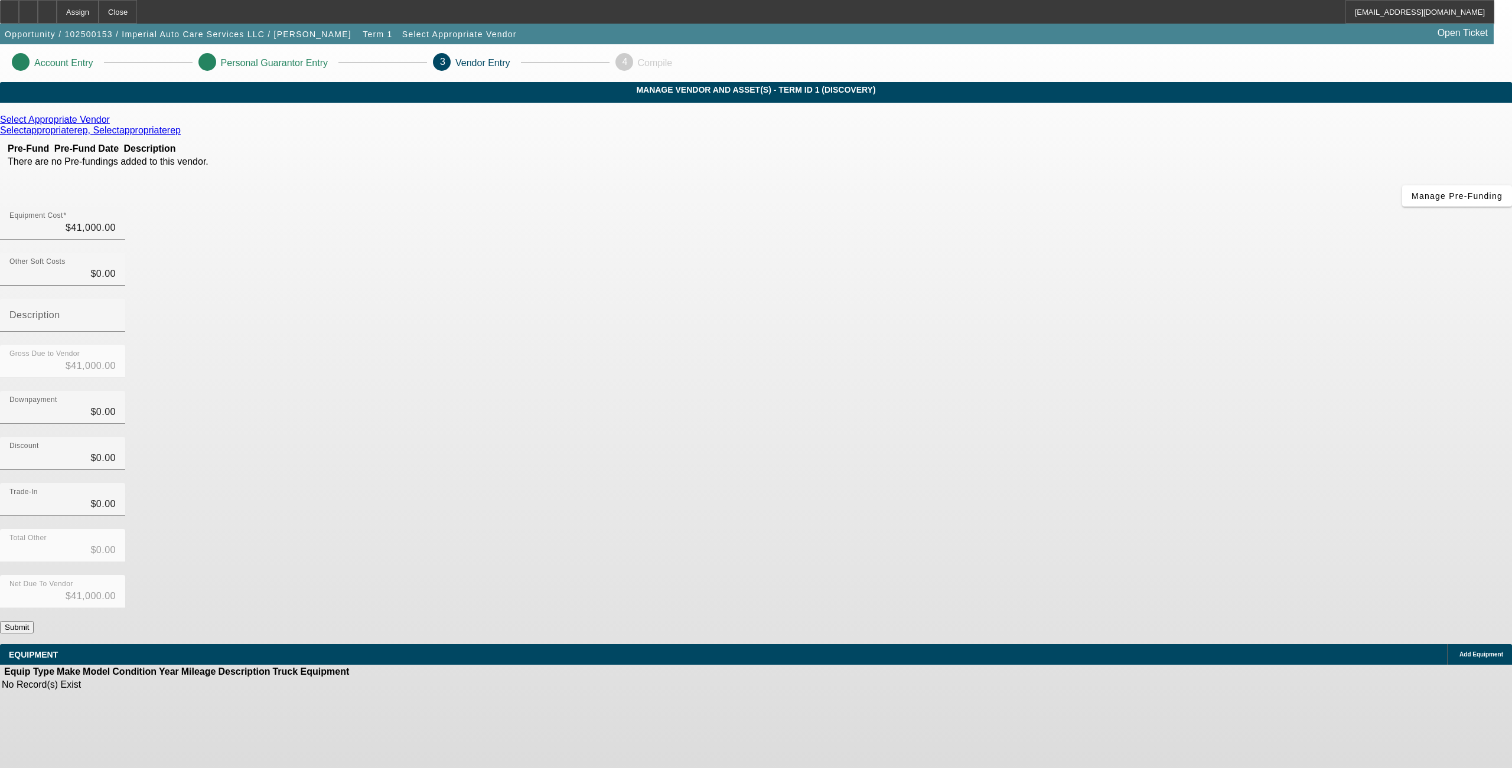
click at [34, 621] on button "Submit" at bounding box center [17, 627] width 34 height 12
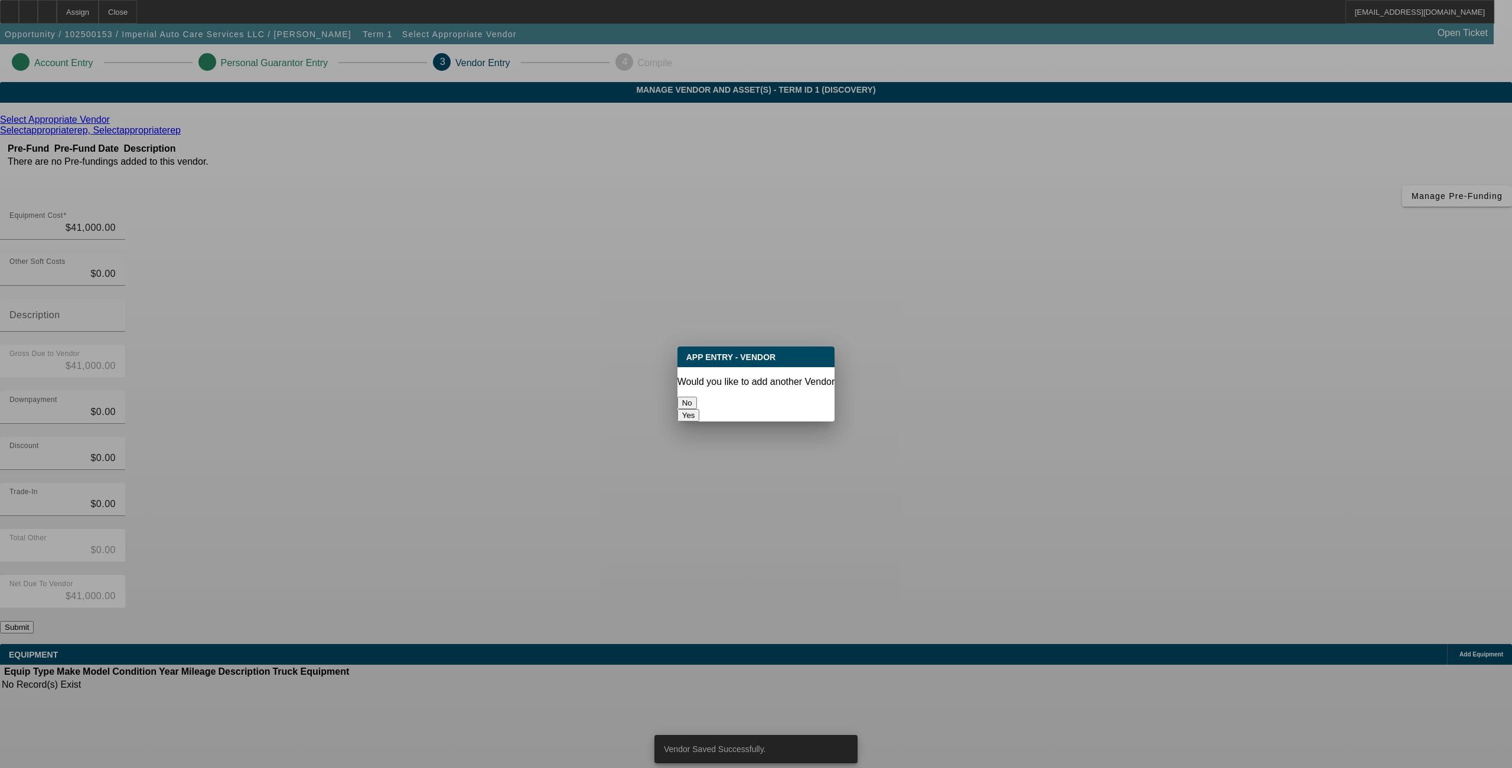
click at [697, 400] on button "No" at bounding box center [686, 403] width 19 height 12
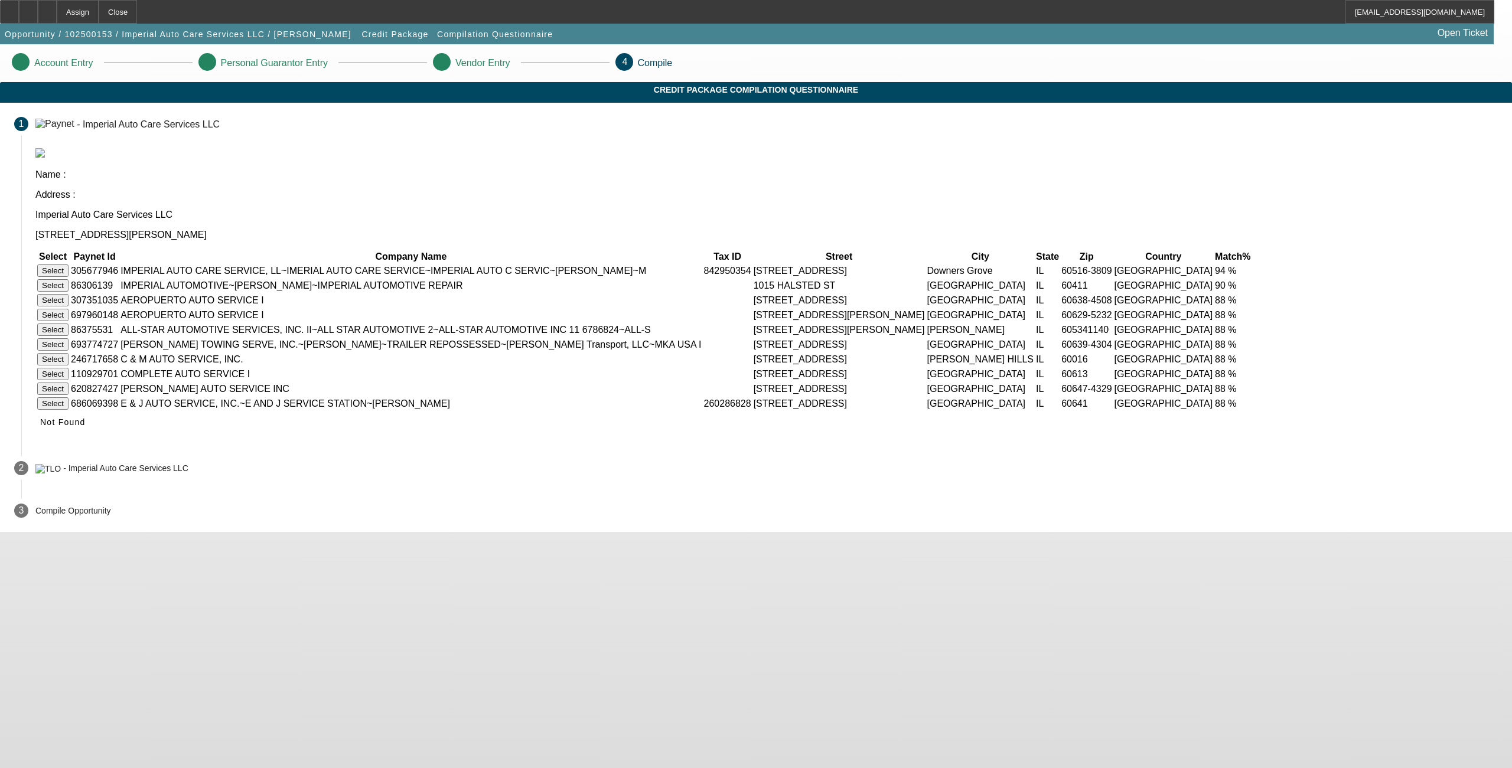
click at [69, 265] on button "Select" at bounding box center [52, 271] width 31 height 12
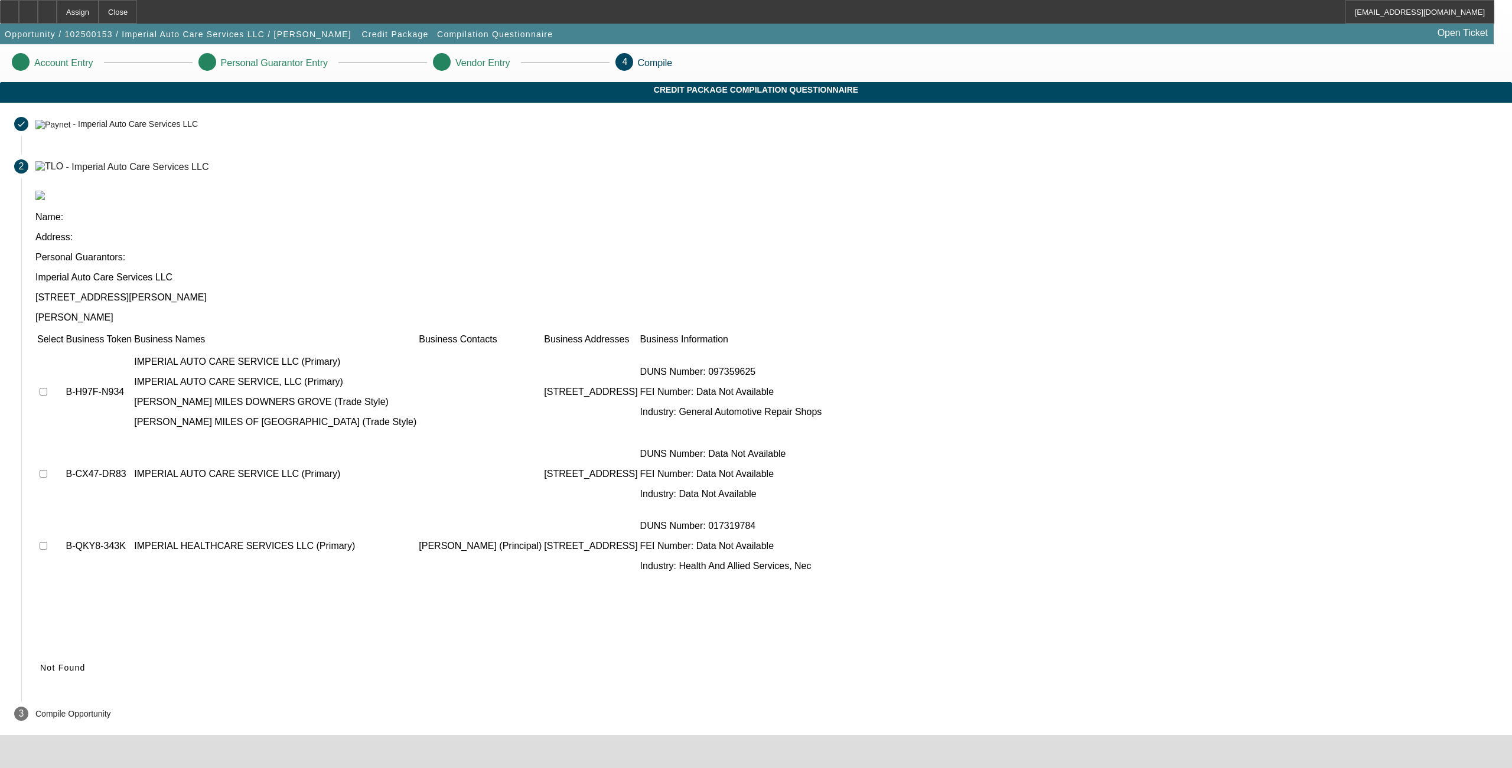
drag, startPoint x: 1047, startPoint y: 586, endPoint x: 846, endPoint y: 581, distance: 200.9
click at [846, 657] on div "Not Found" at bounding box center [766, 667] width 1462 height 21
click at [64, 347] on td at bounding box center [50, 392] width 27 height 91
click at [40, 663] on icon at bounding box center [40, 667] width 0 height 9
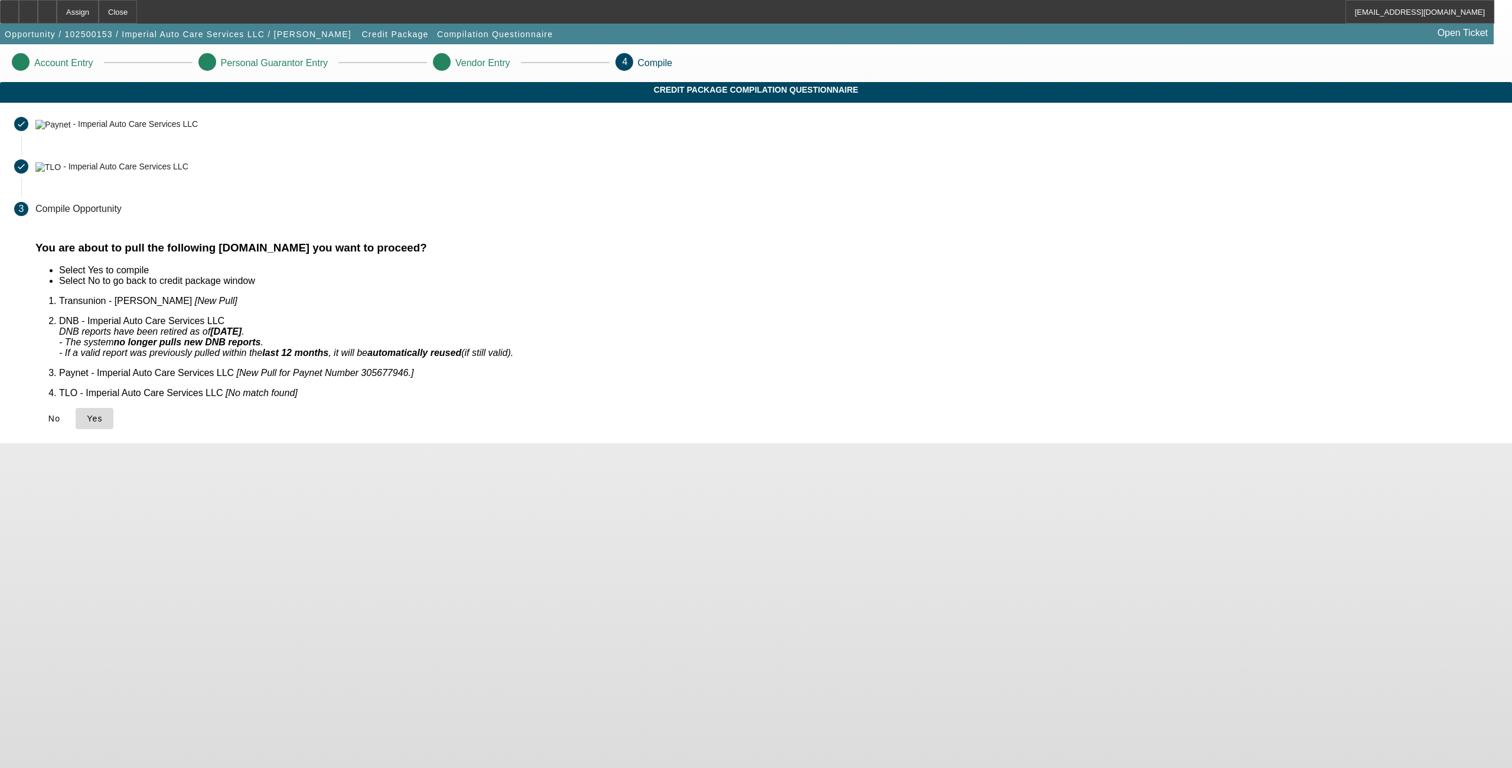
click at [87, 414] on icon at bounding box center [87, 418] width 0 height 9
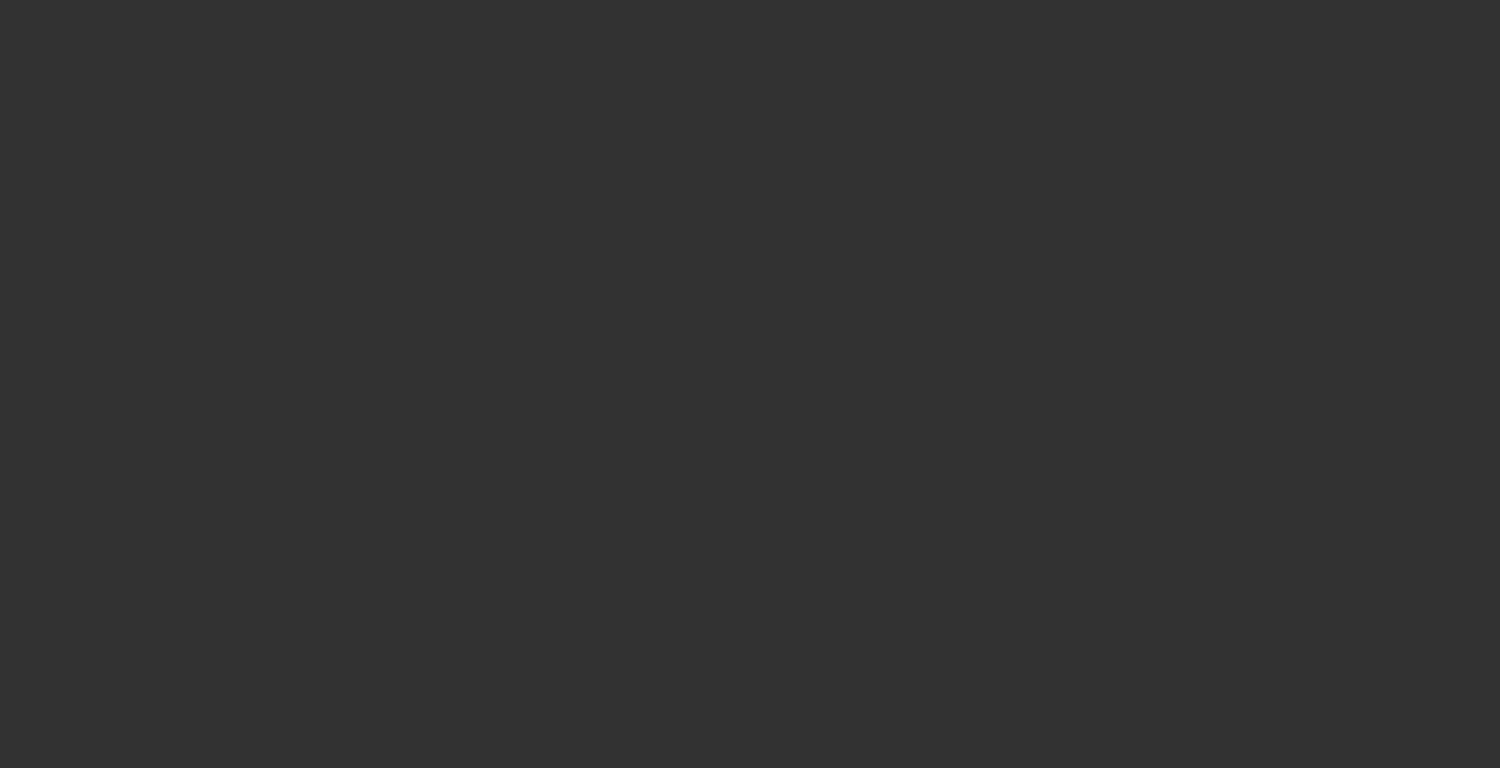
click at [495, 402] on div at bounding box center [750, 384] width 1500 height 768
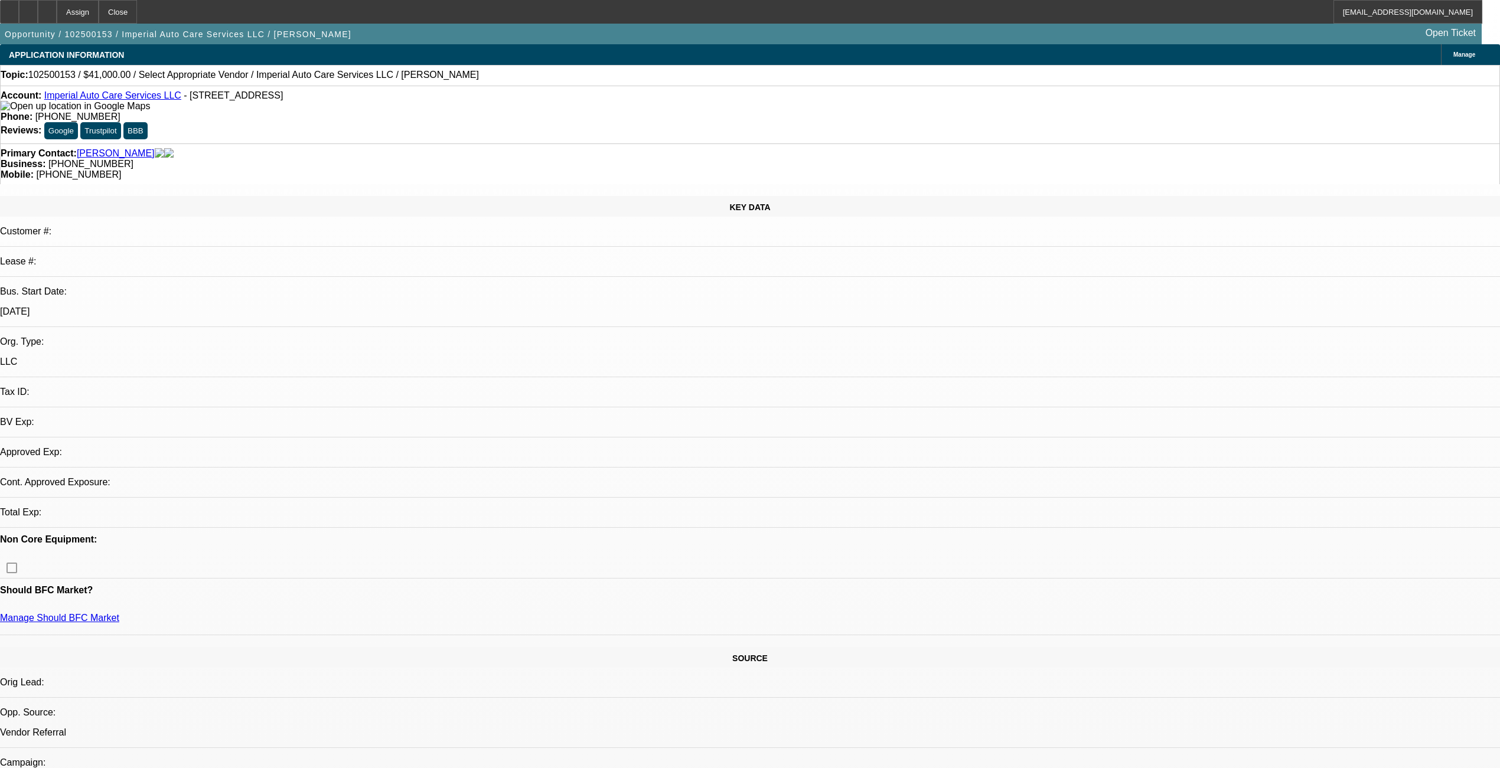
select select "0"
select select "2"
select select "0.1"
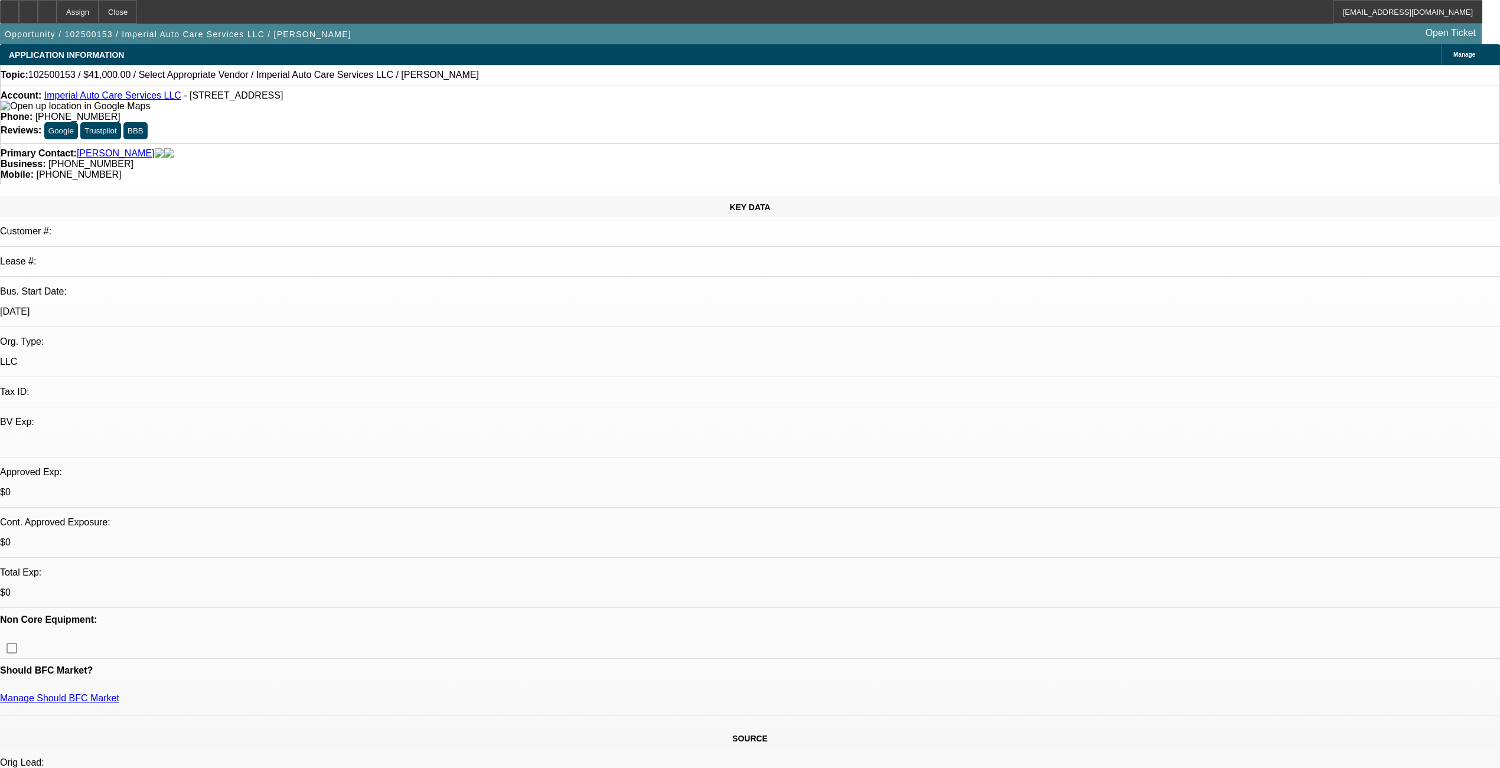
select select "1"
select select "2"
select select "4"
click at [47, 8] on icon at bounding box center [47, 8] width 0 height 0
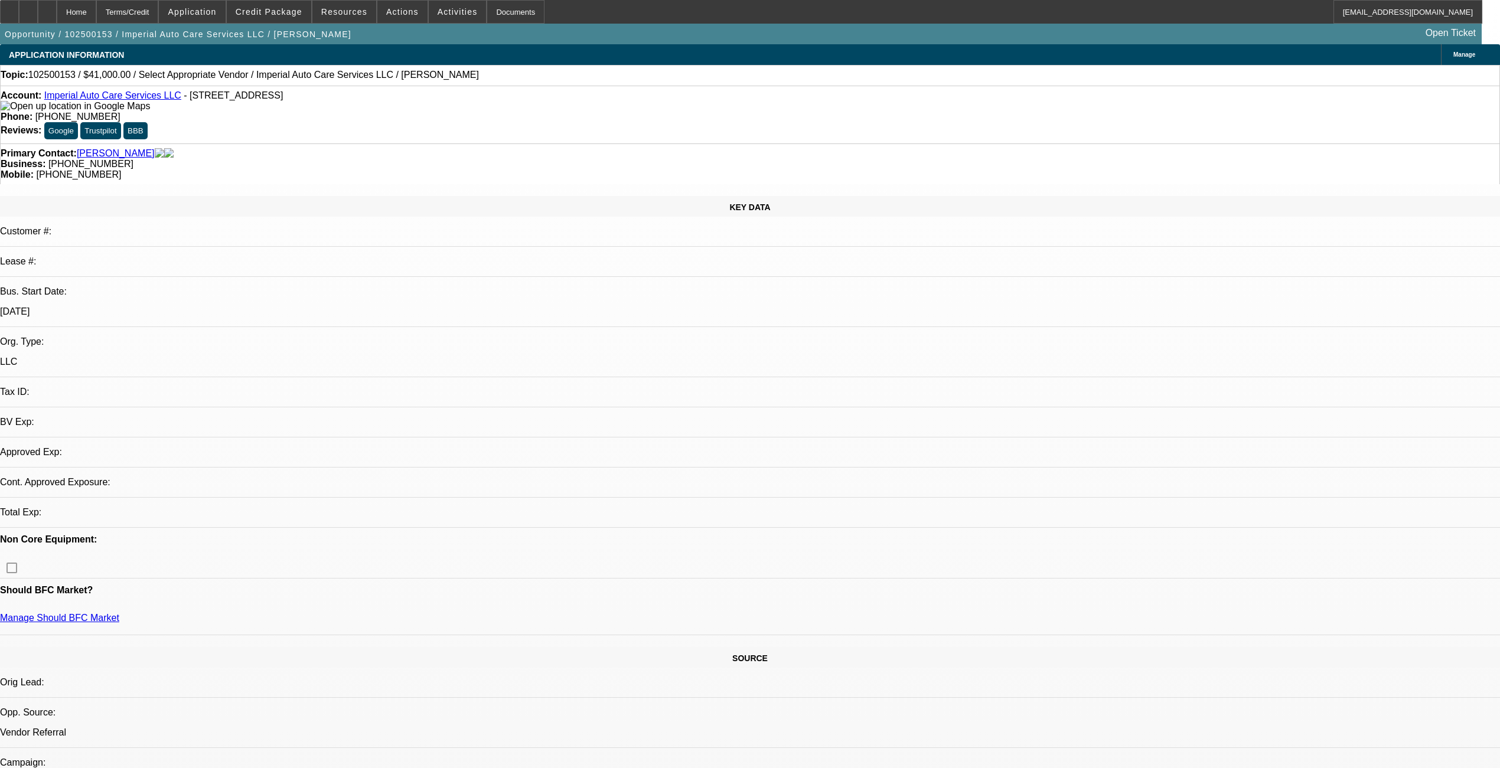
select select "0"
select select "2"
select select "0.1"
select select "4"
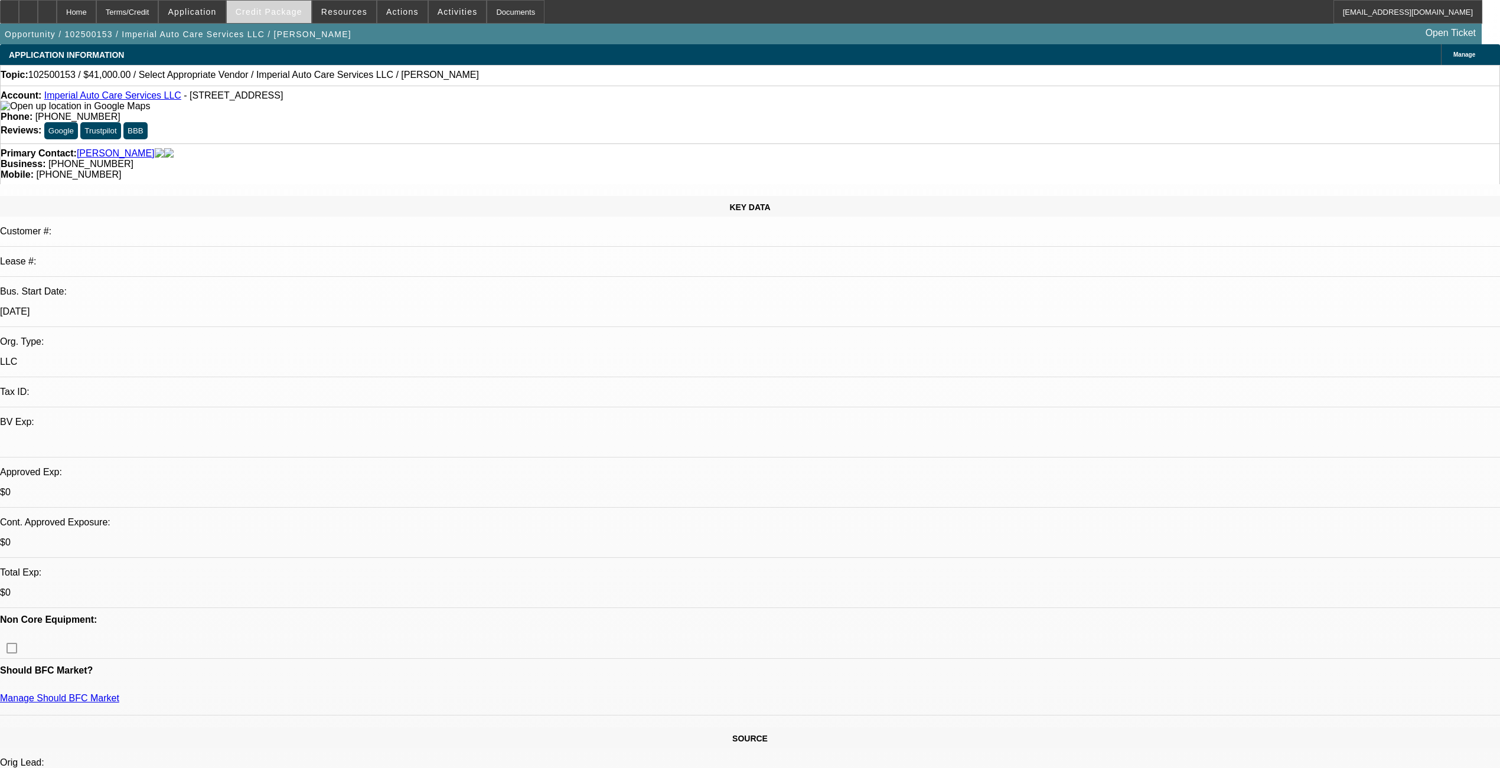
click at [291, 5] on span at bounding box center [269, 12] width 84 height 28
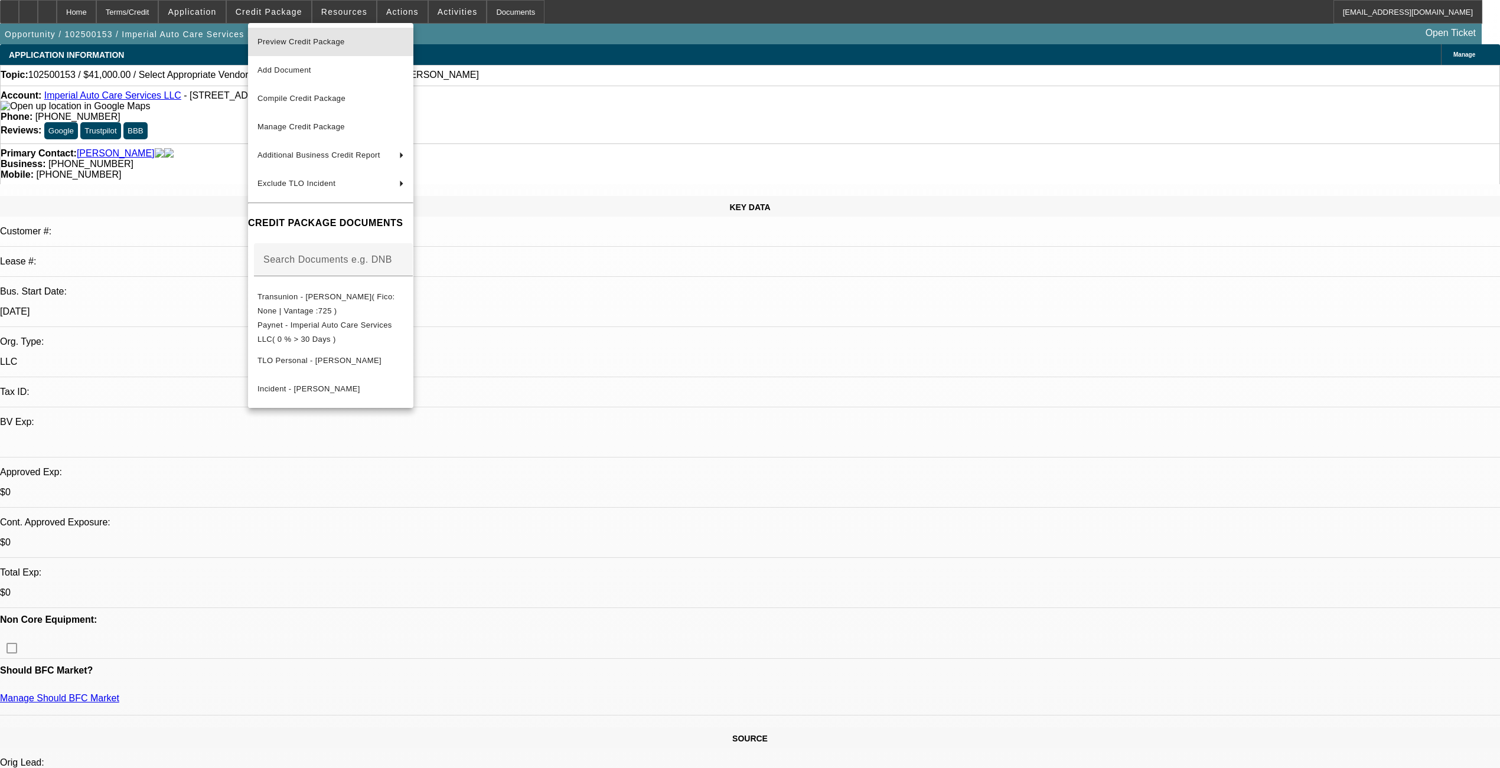
click at [320, 47] on span "Preview Credit Package" at bounding box center [331, 42] width 146 height 14
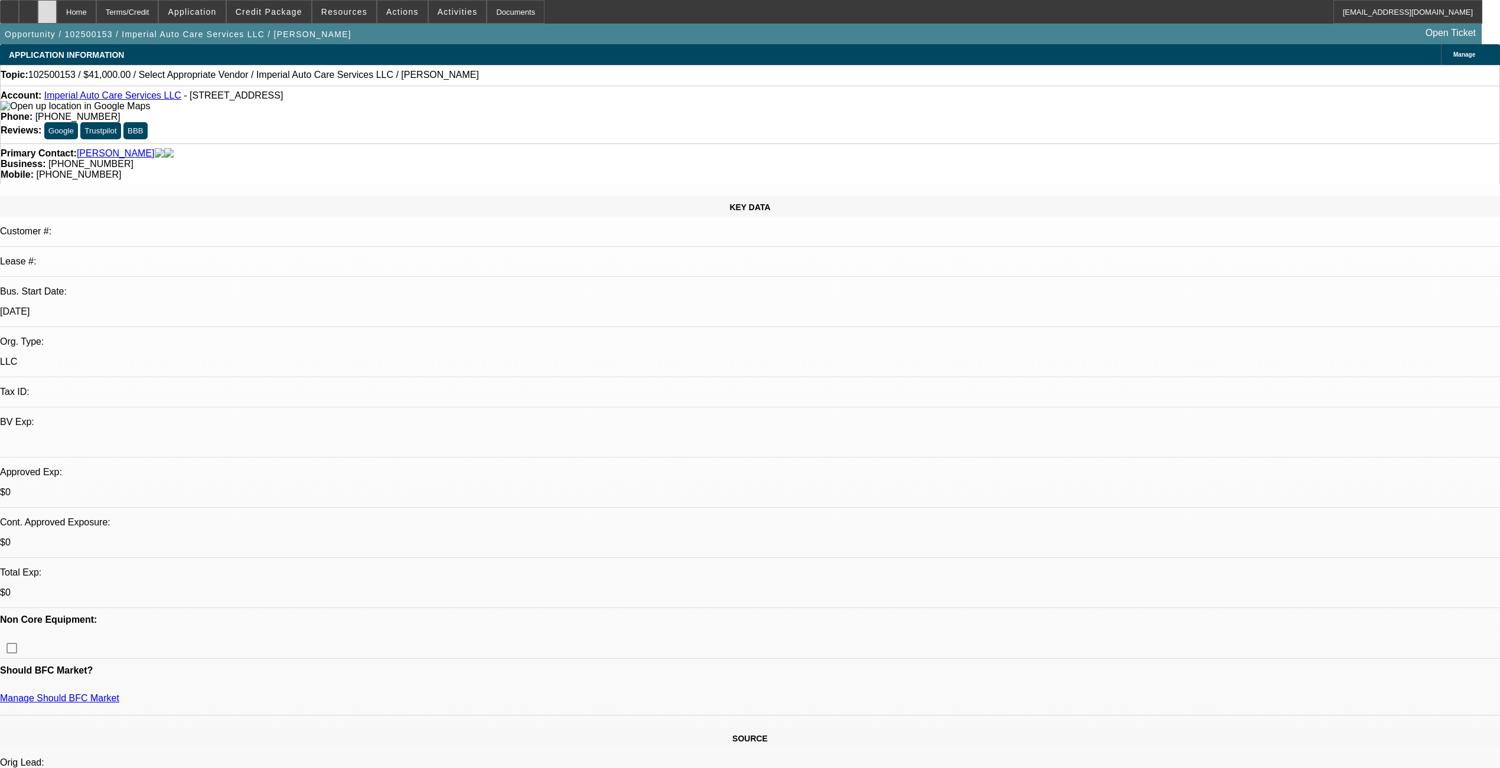
click at [57, 12] on div at bounding box center [47, 12] width 19 height 24
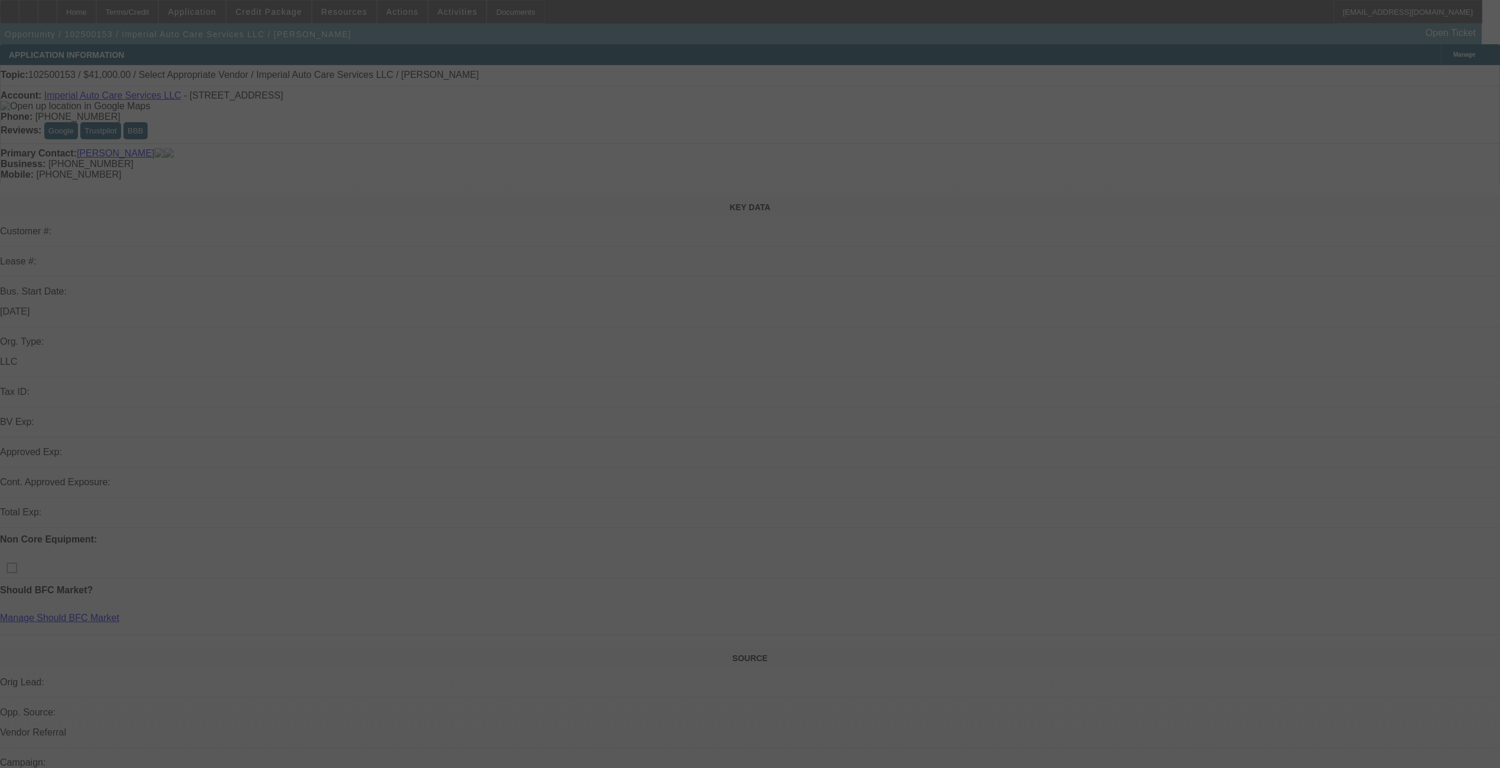
click at [276, 14] on div at bounding box center [750, 384] width 1500 height 768
select select "0"
select select "2"
select select "0.1"
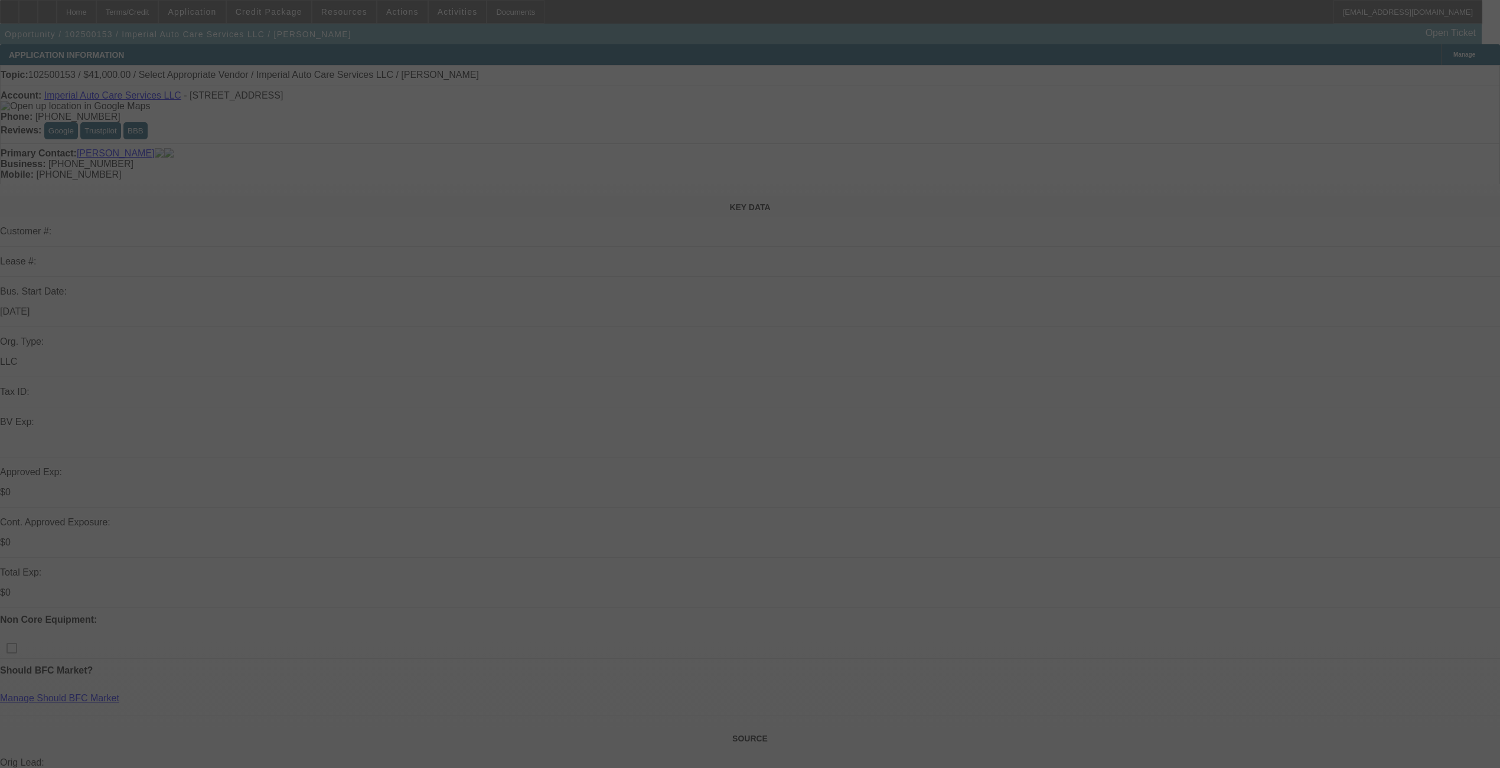
select select "4"
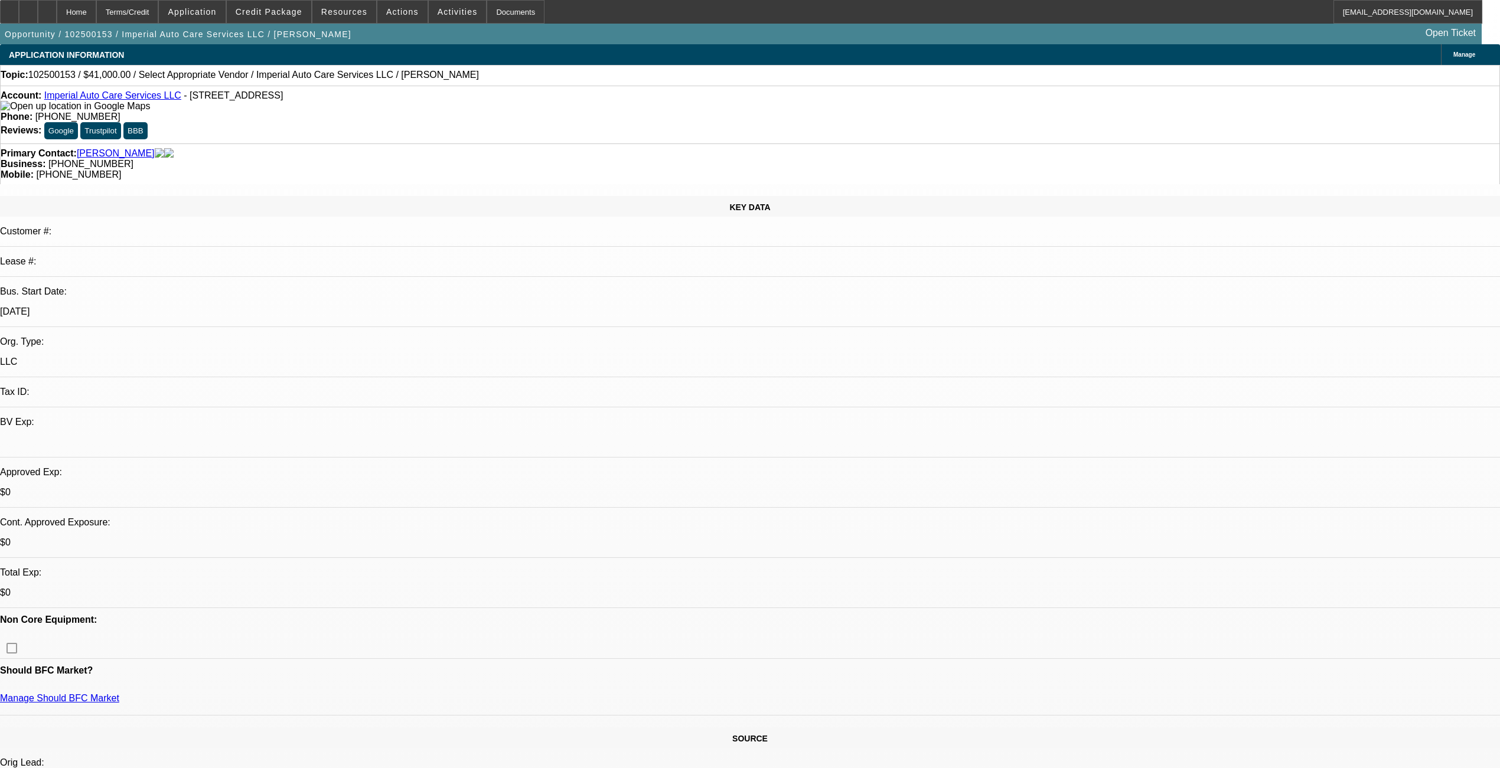
click at [276, 14] on span "Credit Package" at bounding box center [269, 11] width 67 height 9
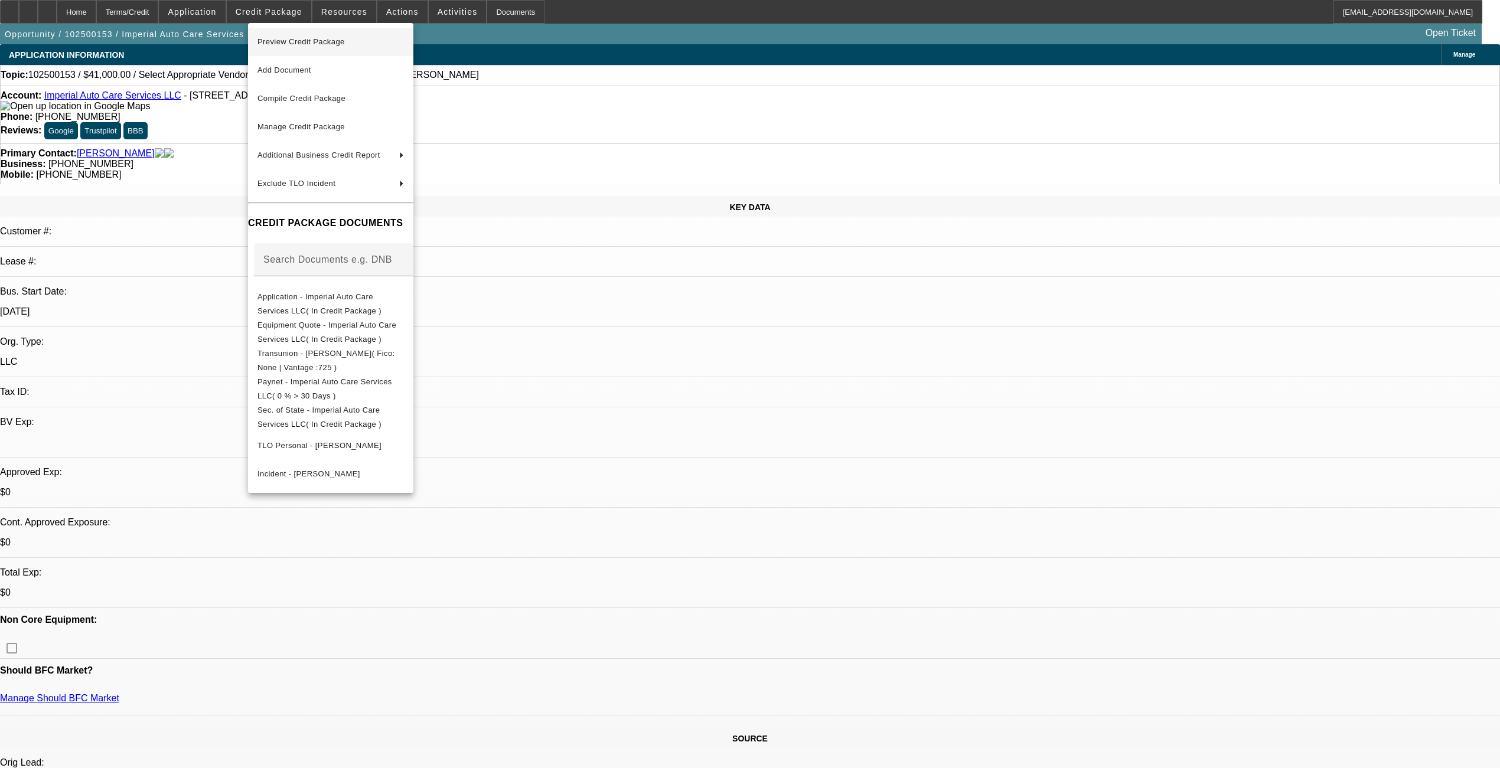
click at [296, 31] on button "Preview Credit Package" at bounding box center [330, 42] width 165 height 28
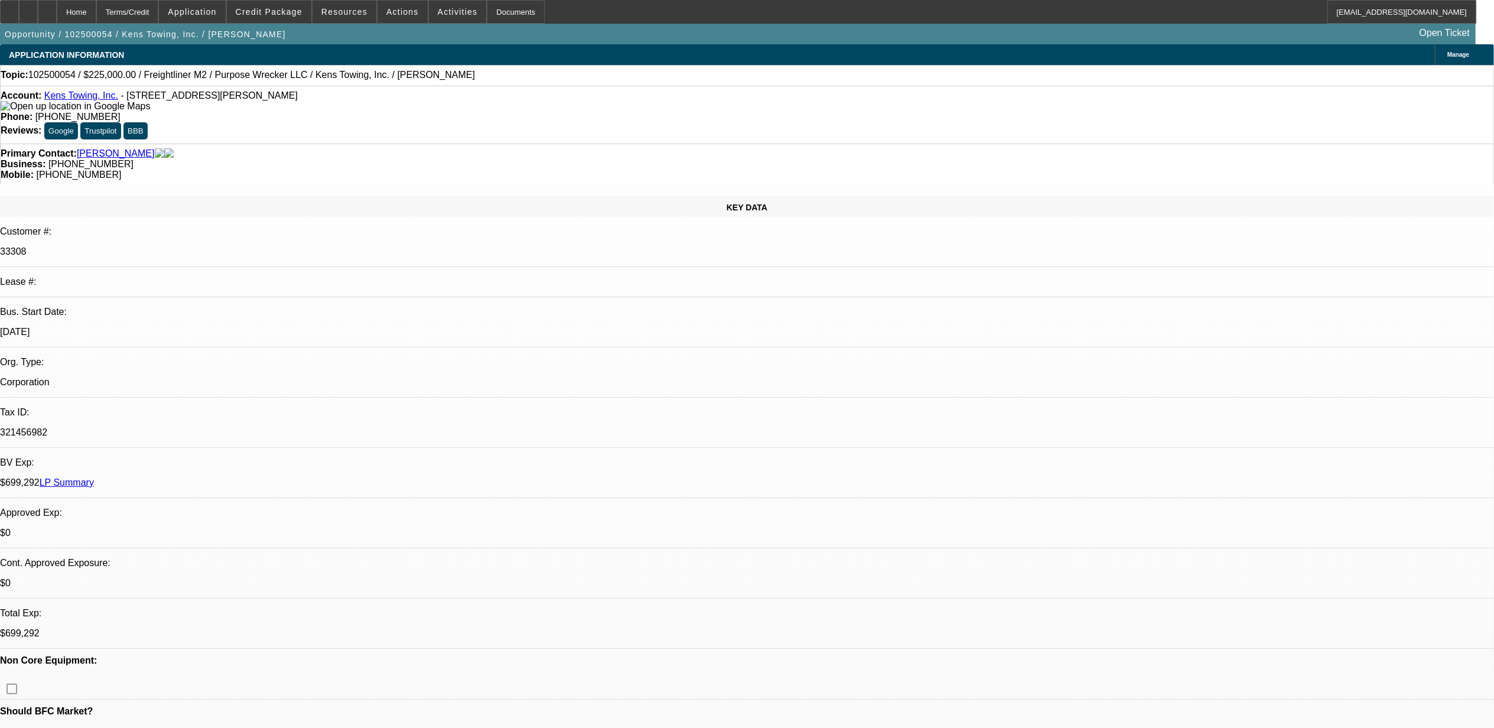
select select "0"
select select "6"
select select "0"
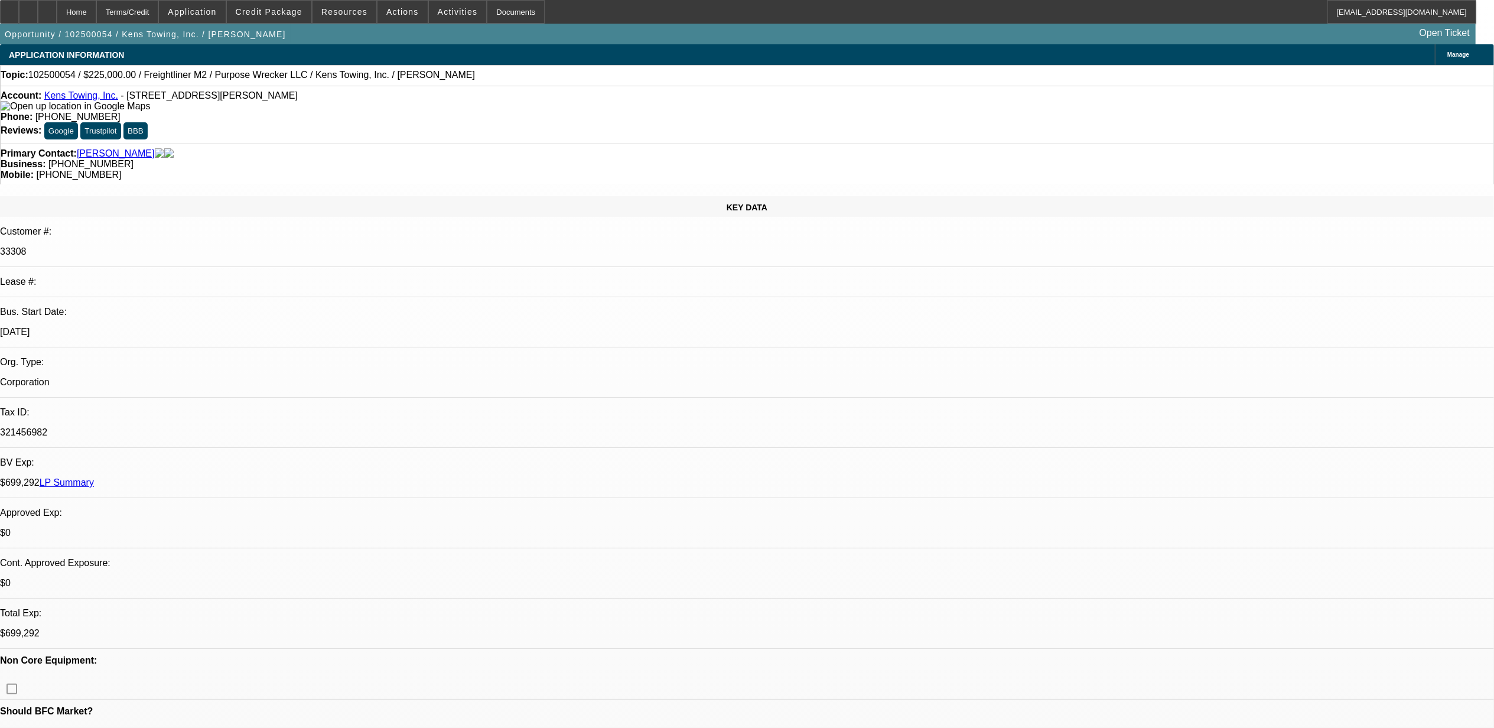
select select "0"
select select "6"
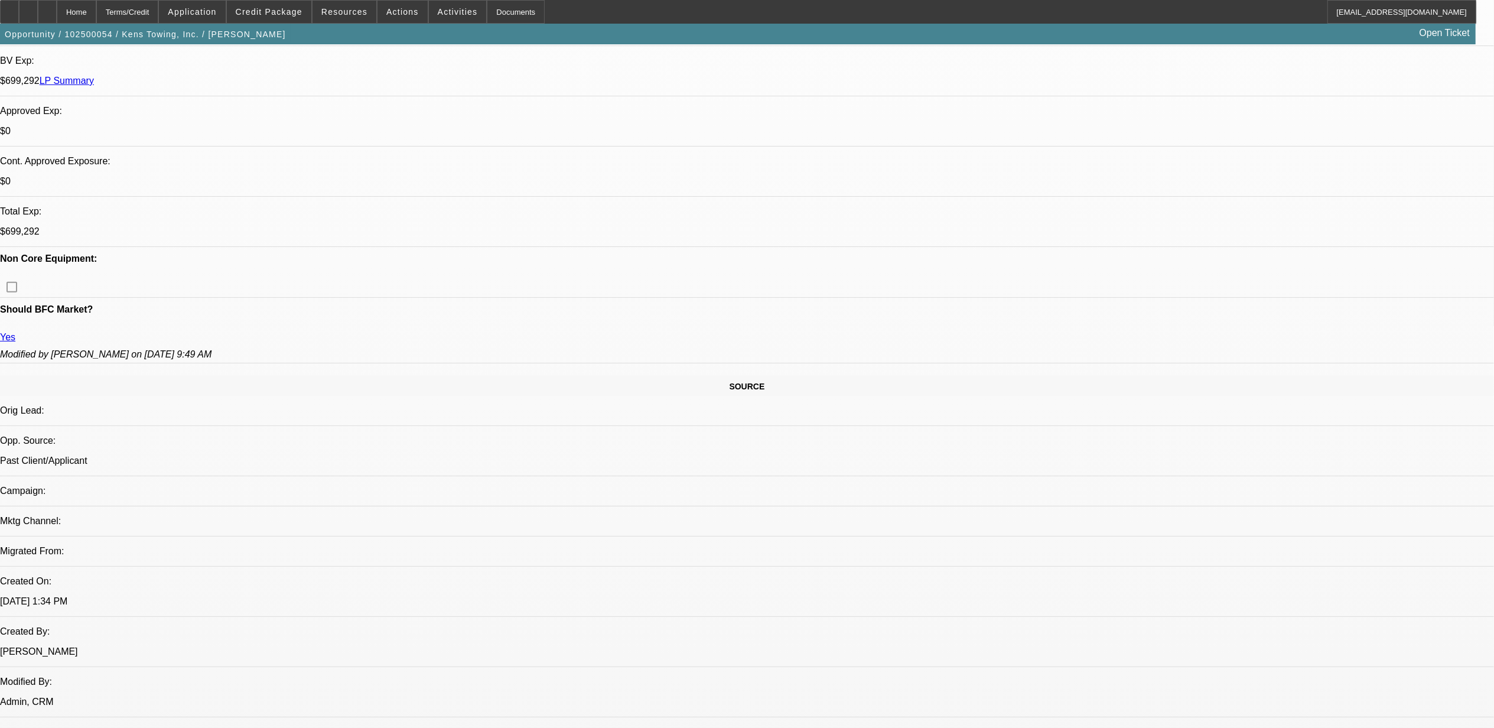
scroll to position [393, 0]
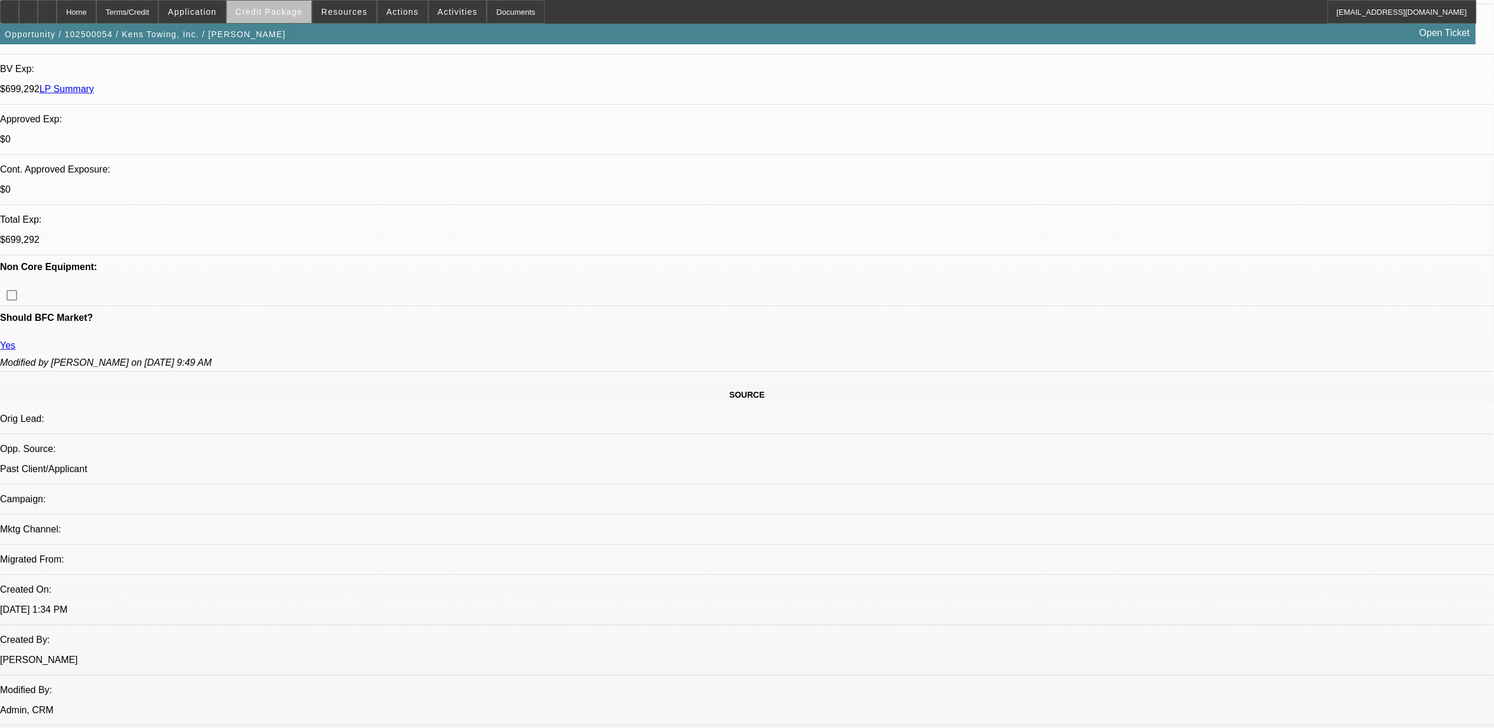
click at [302, 9] on span "Credit Package" at bounding box center [269, 11] width 67 height 9
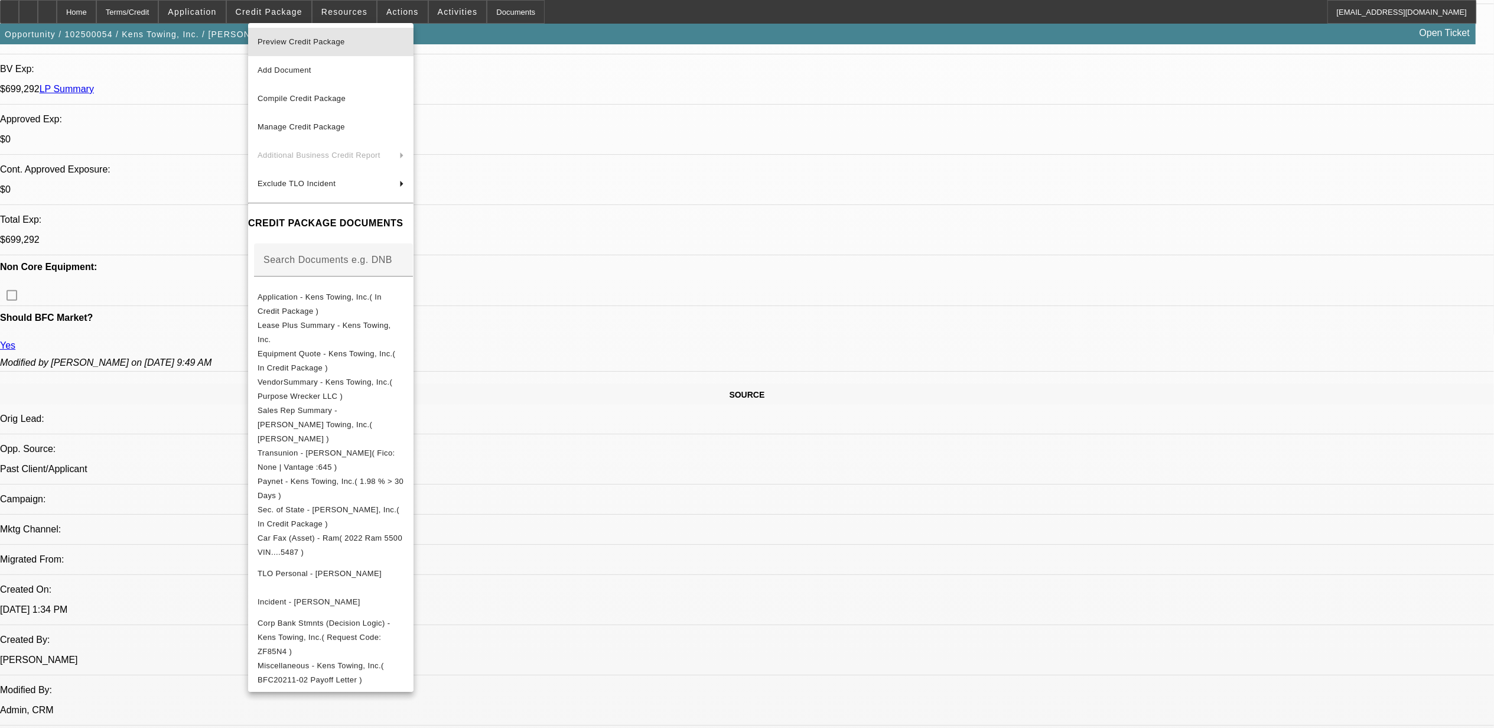
click at [304, 47] on span "Preview Credit Package" at bounding box center [331, 42] width 146 height 14
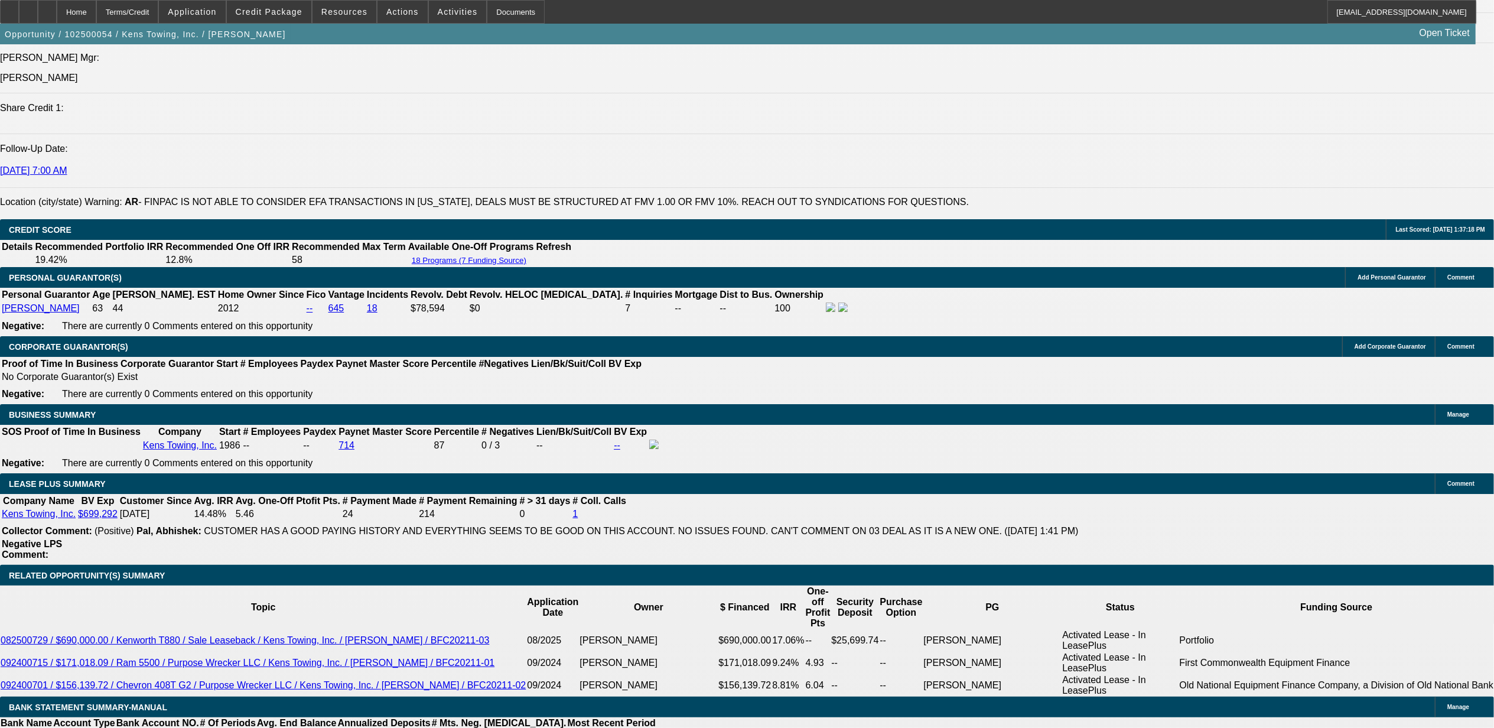
scroll to position [1496, 0]
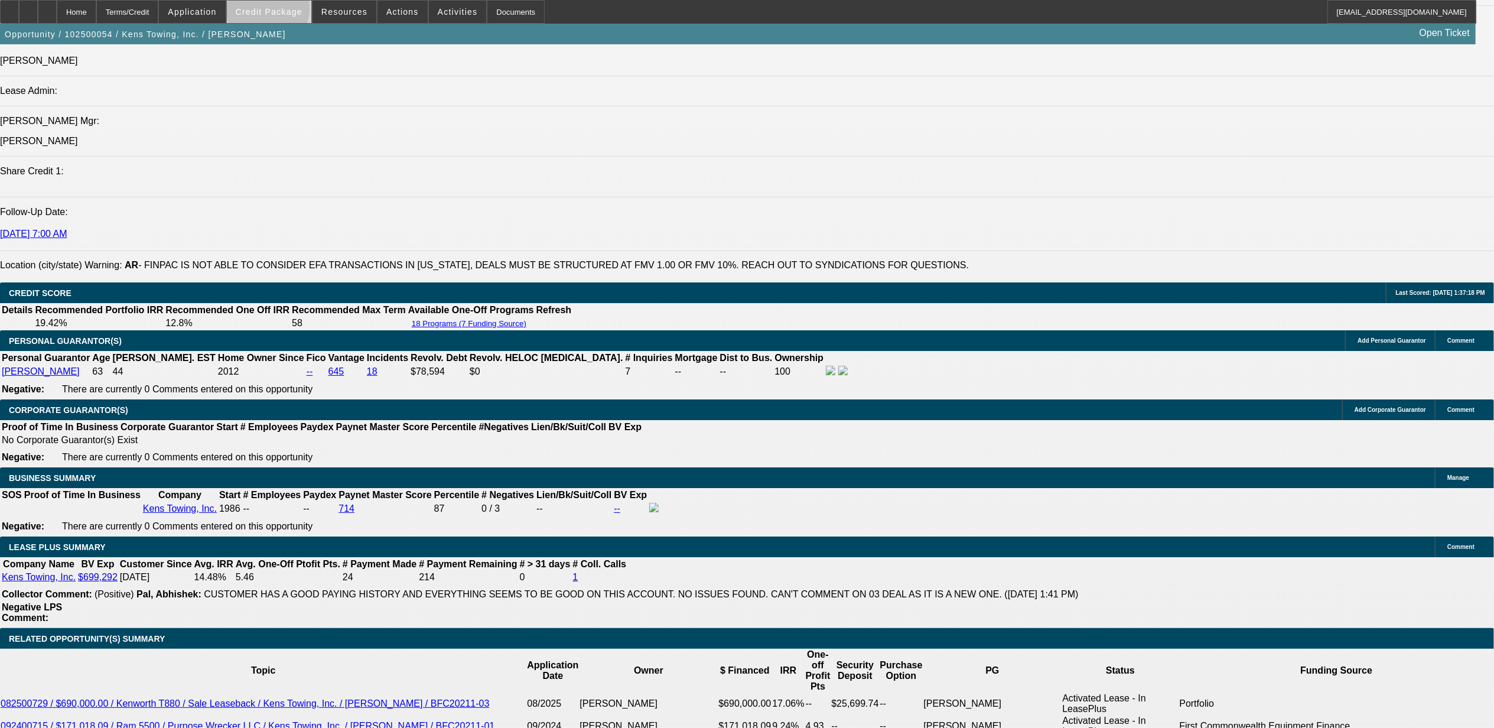
click at [289, 12] on span "Credit Package" at bounding box center [269, 11] width 67 height 9
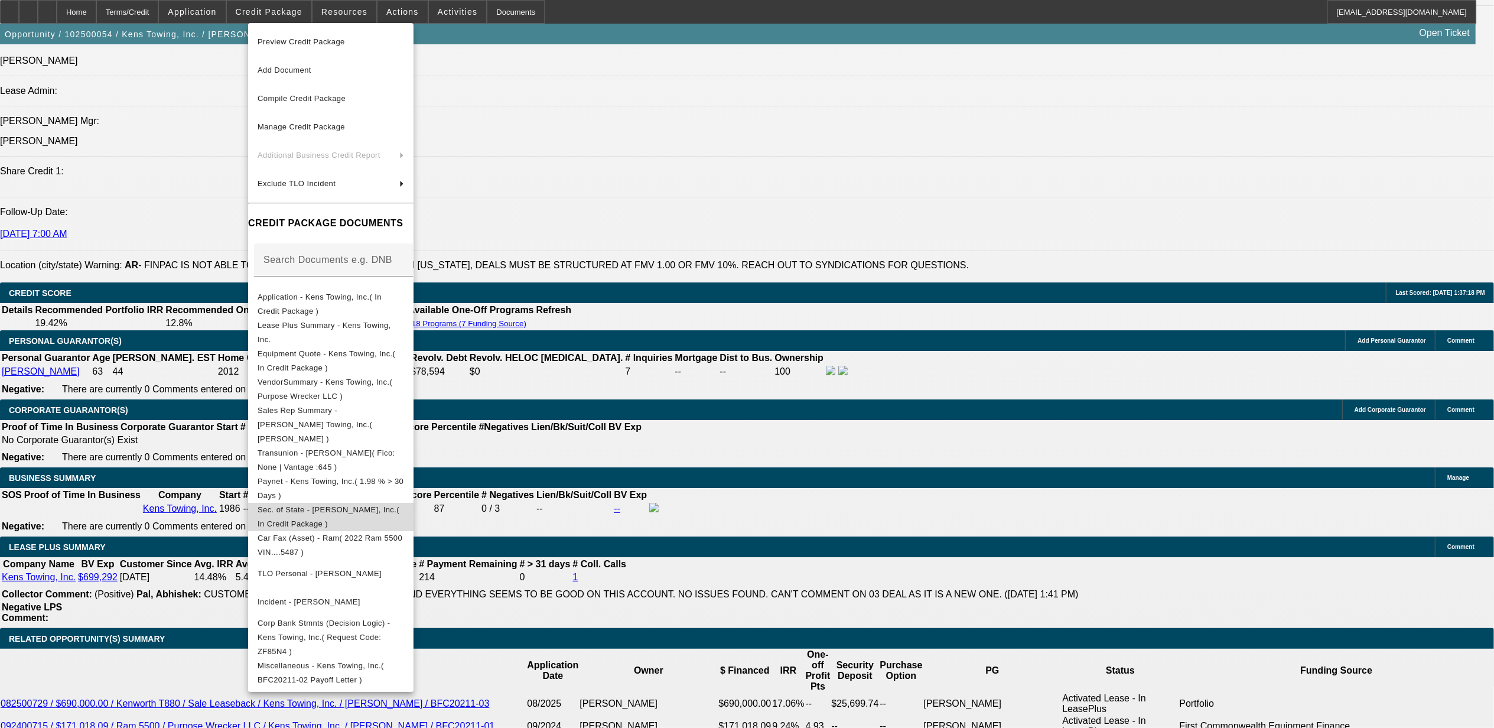
click at [306, 504] on span "Sec. of State - Kens Towing, Inc.( In Credit Package )" at bounding box center [331, 516] width 146 height 28
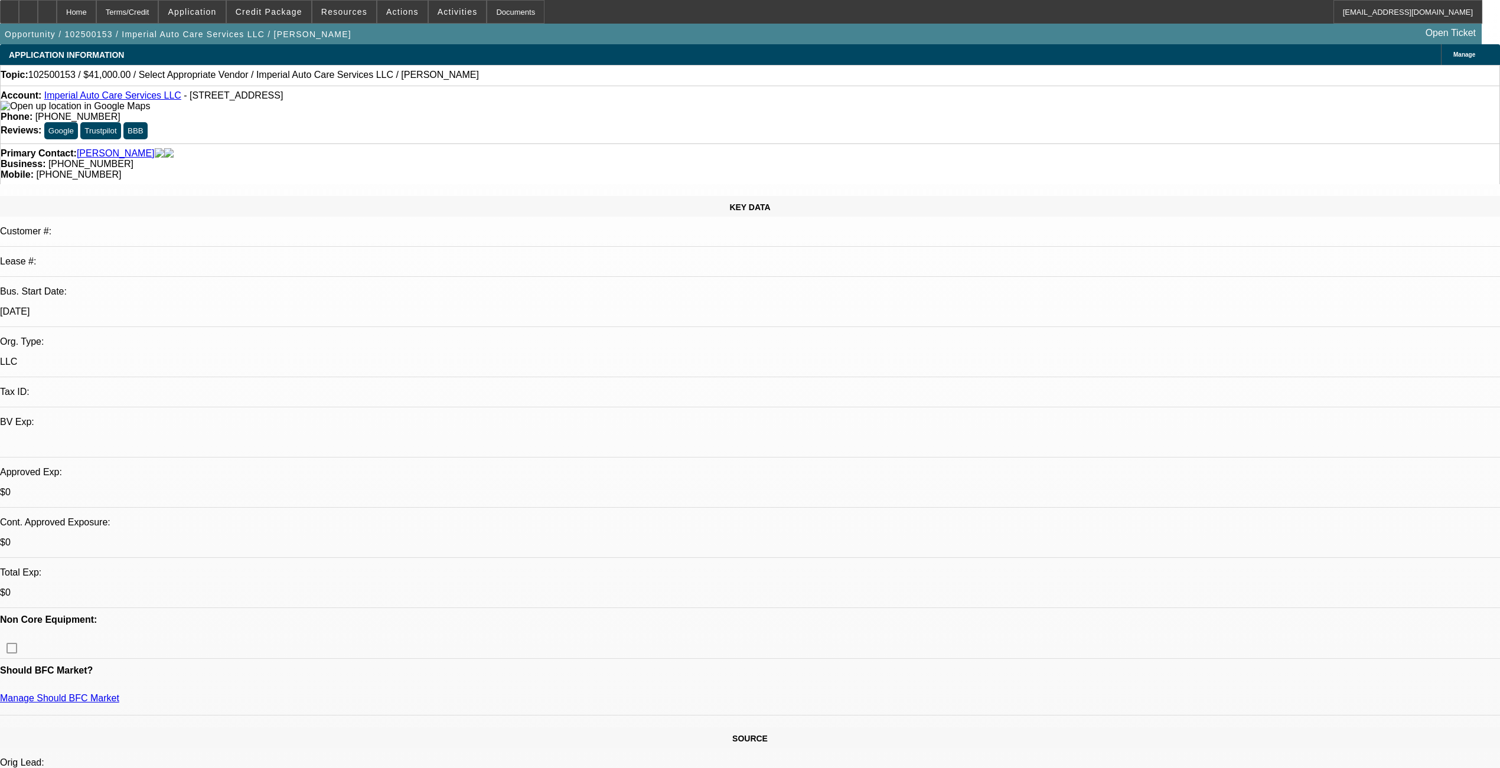
select select "0"
select select "2"
select select "0.1"
select select "4"
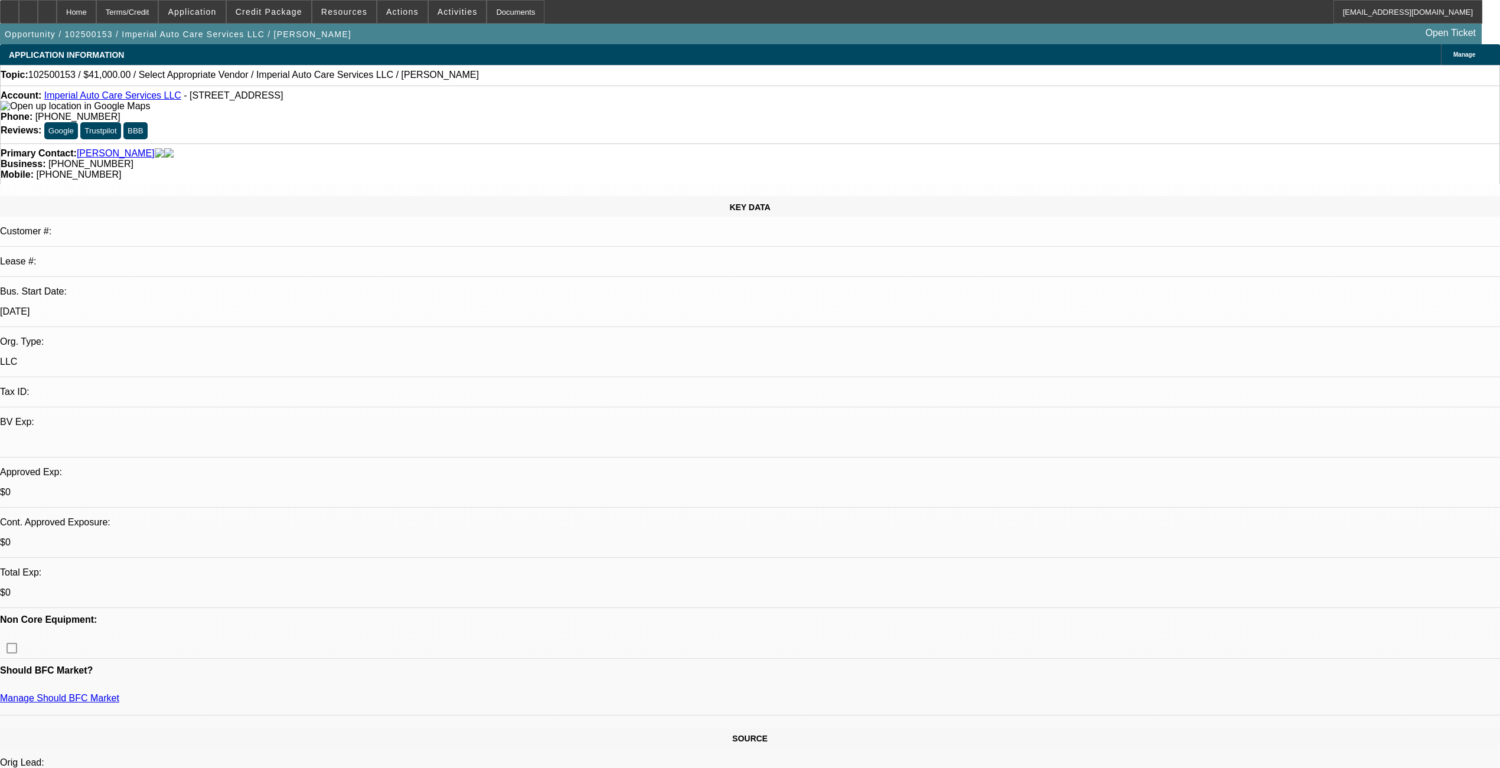
click at [64, 79] on span "102500153 / $41,000.00 / Select Appropriate Vendor / Imperial Auto Care Service…" at bounding box center [253, 75] width 451 height 11
copy span "102500153"
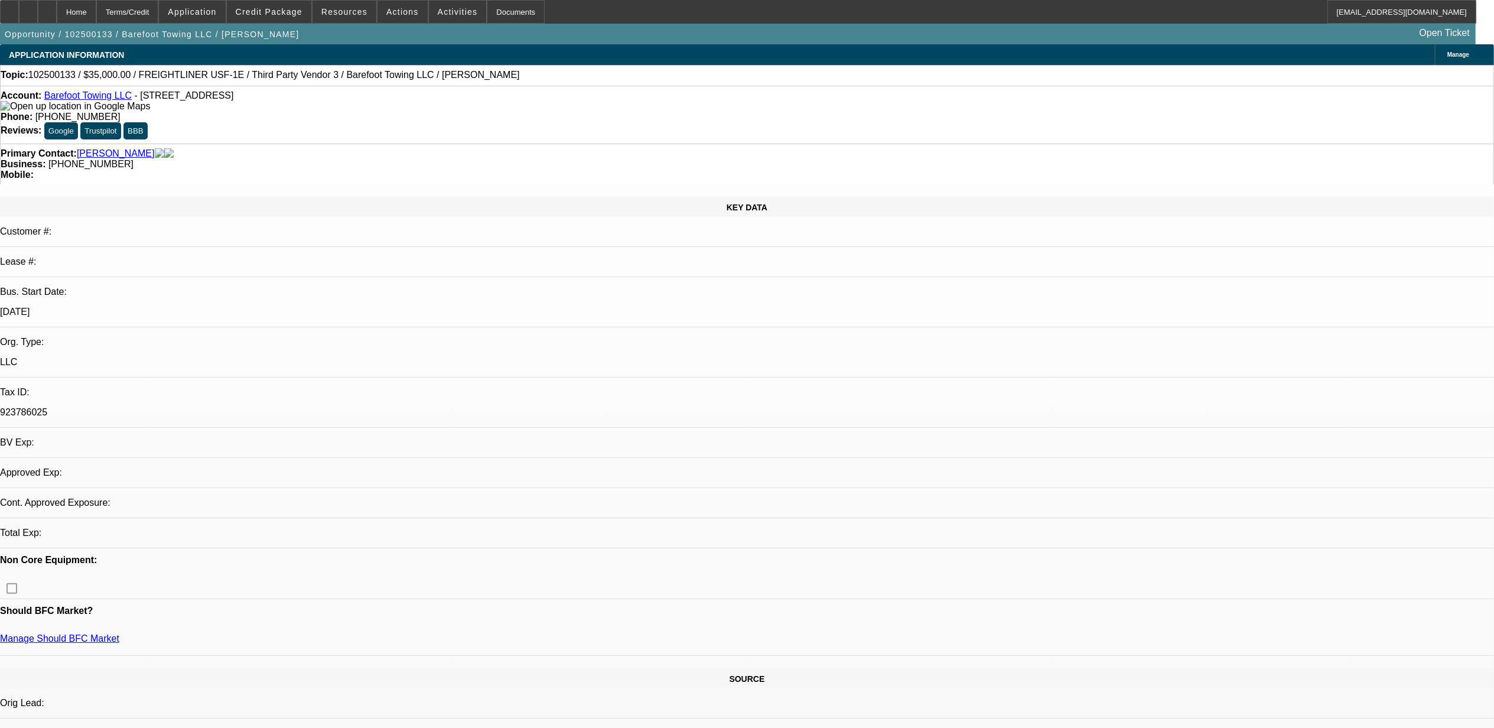
select select "0"
select select "2"
select select "0.1"
select select "4"
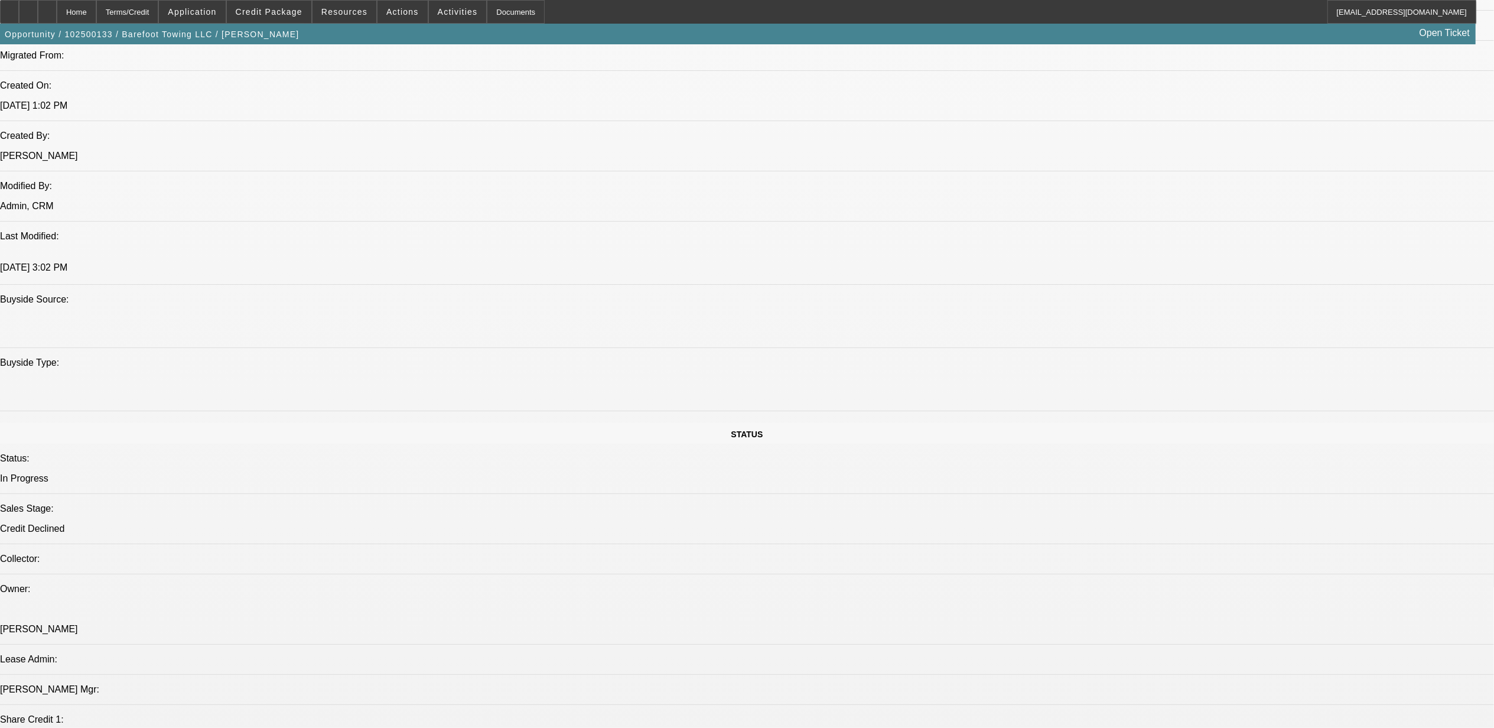
scroll to position [1227, 0]
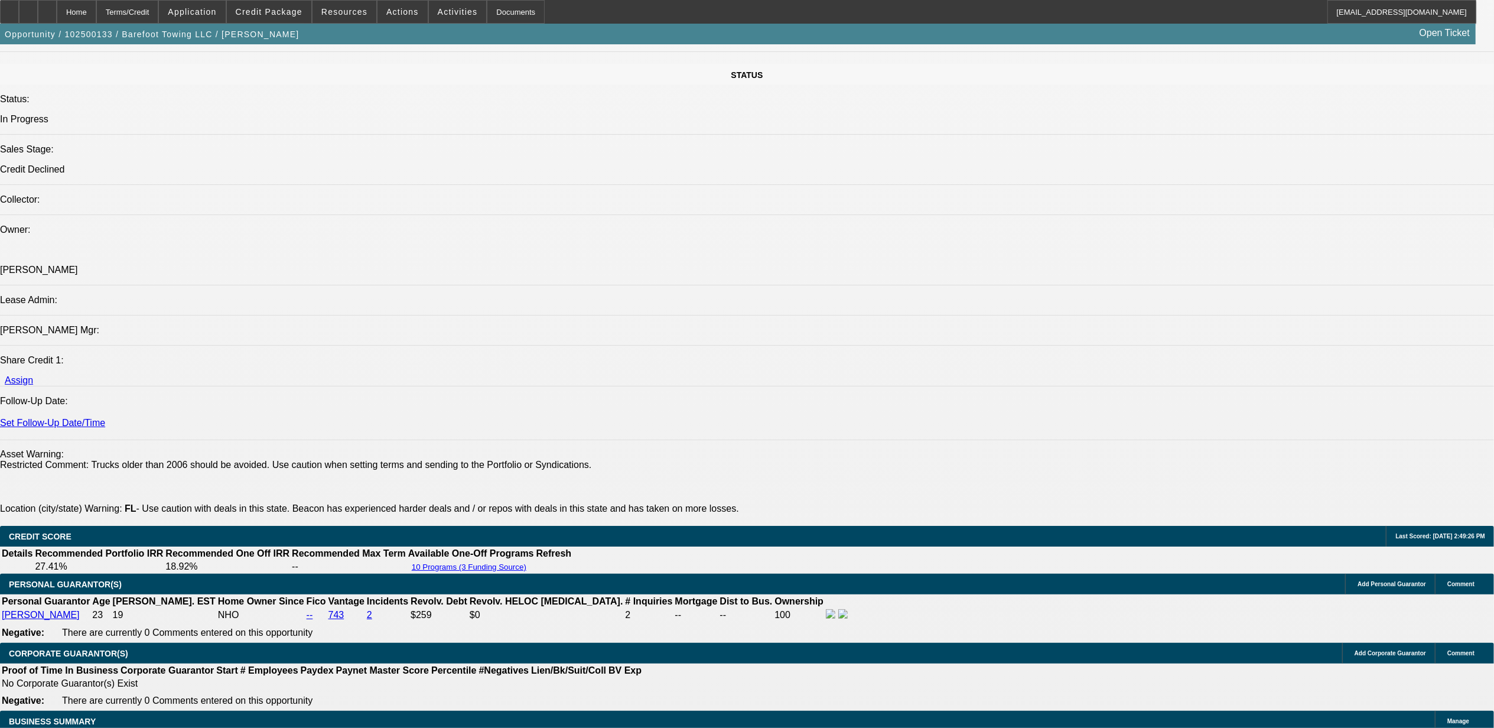
drag, startPoint x: 1234, startPoint y: 379, endPoint x: 1149, endPoint y: 360, distance: 86.4
drag, startPoint x: 1149, startPoint y: 360, endPoint x: 1156, endPoint y: 364, distance: 8.2
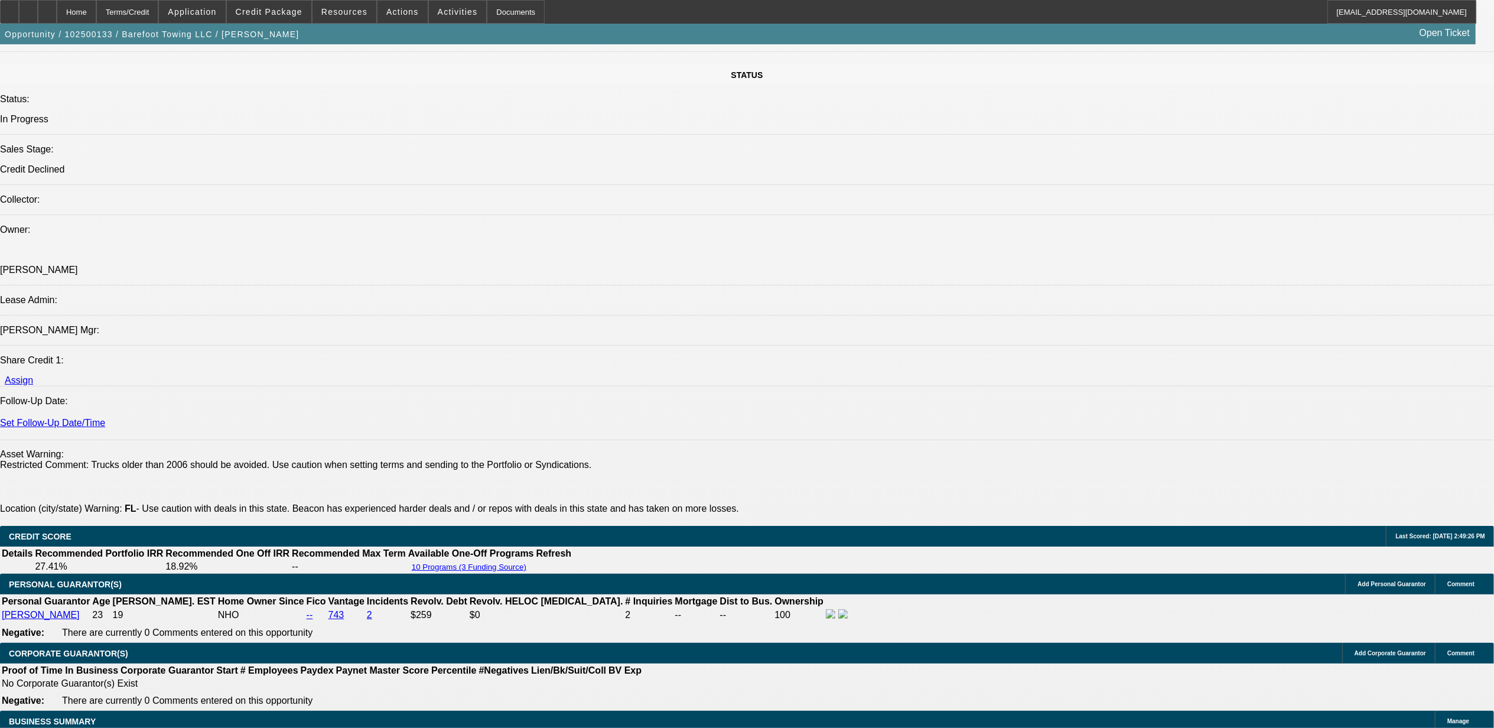
copy td "Michael, please review. just over two years TIB. Trying to buy an older inexpen…"
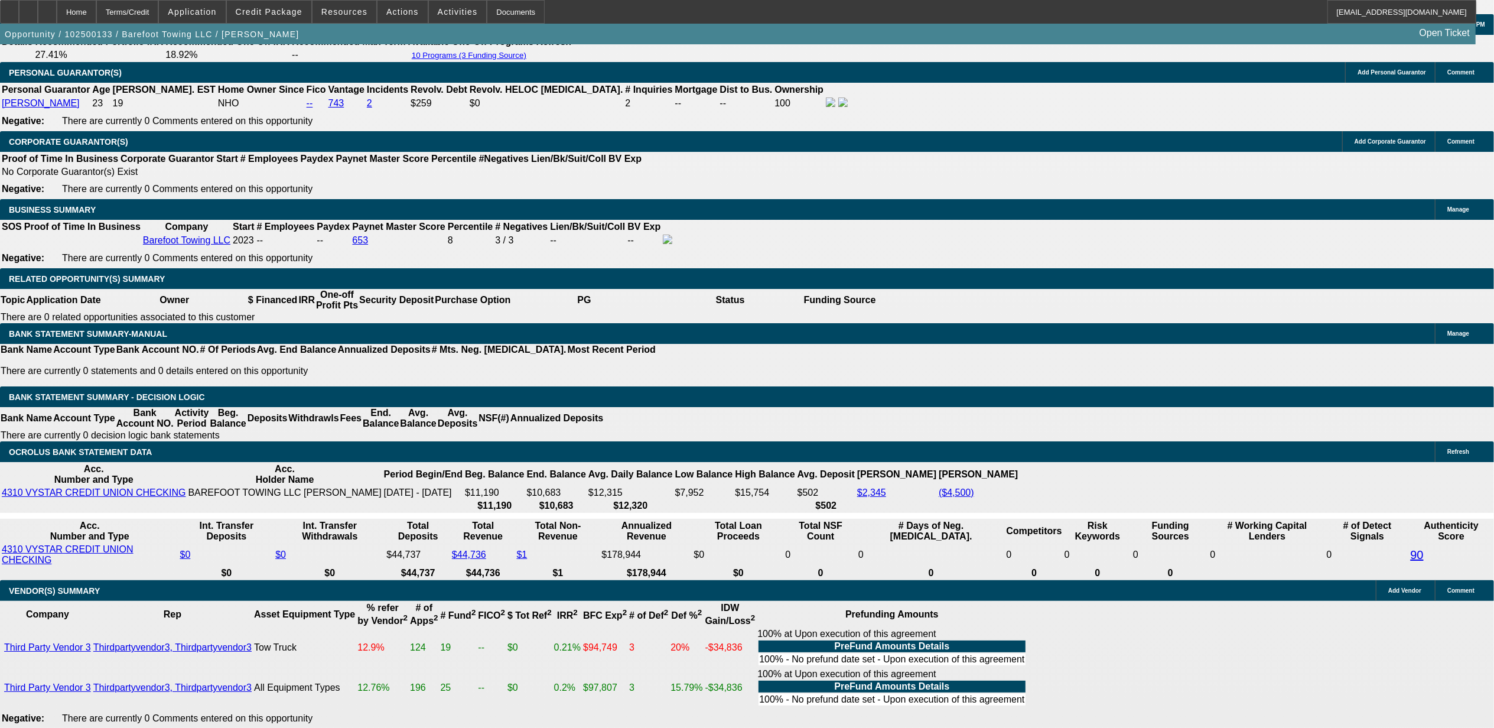
scroll to position [1700, 0]
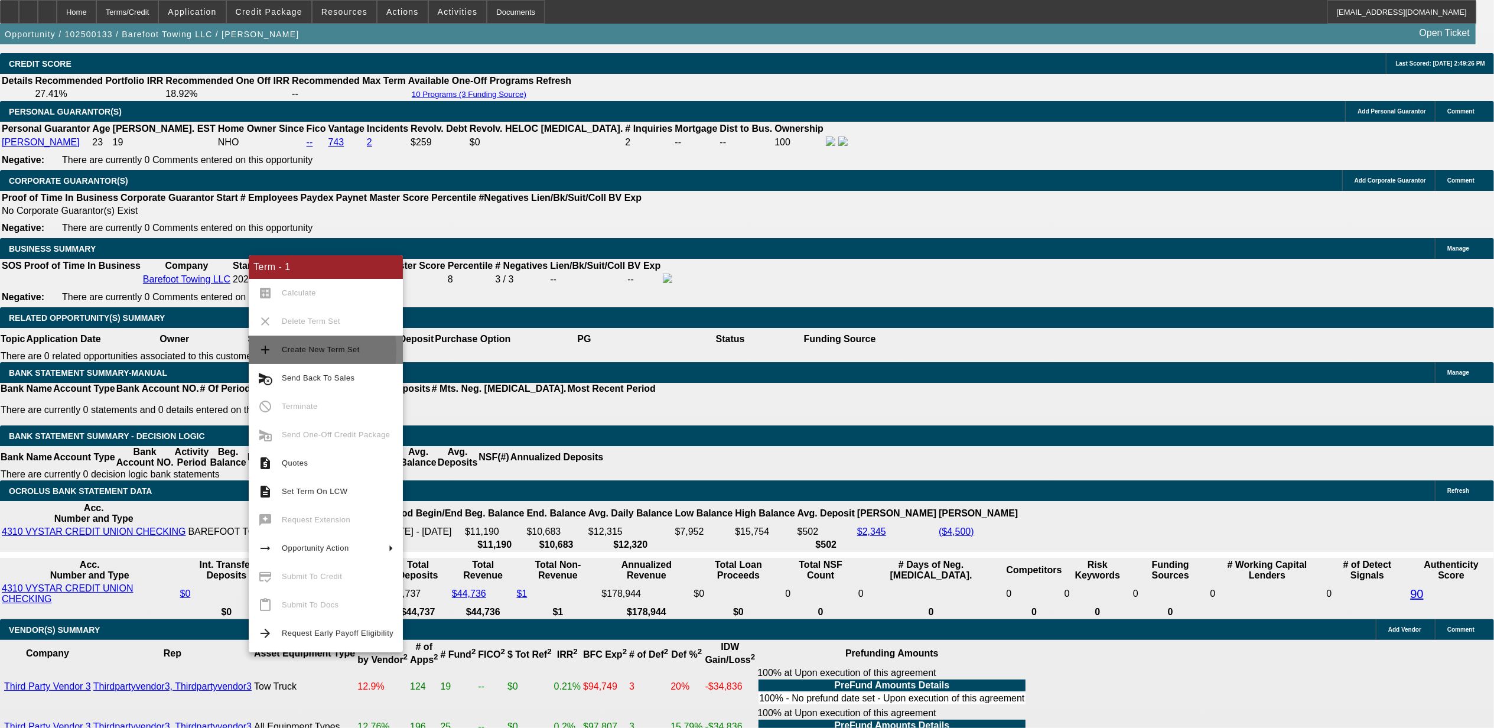
click at [282, 350] on span "Create New Term Set" at bounding box center [321, 349] width 78 height 9
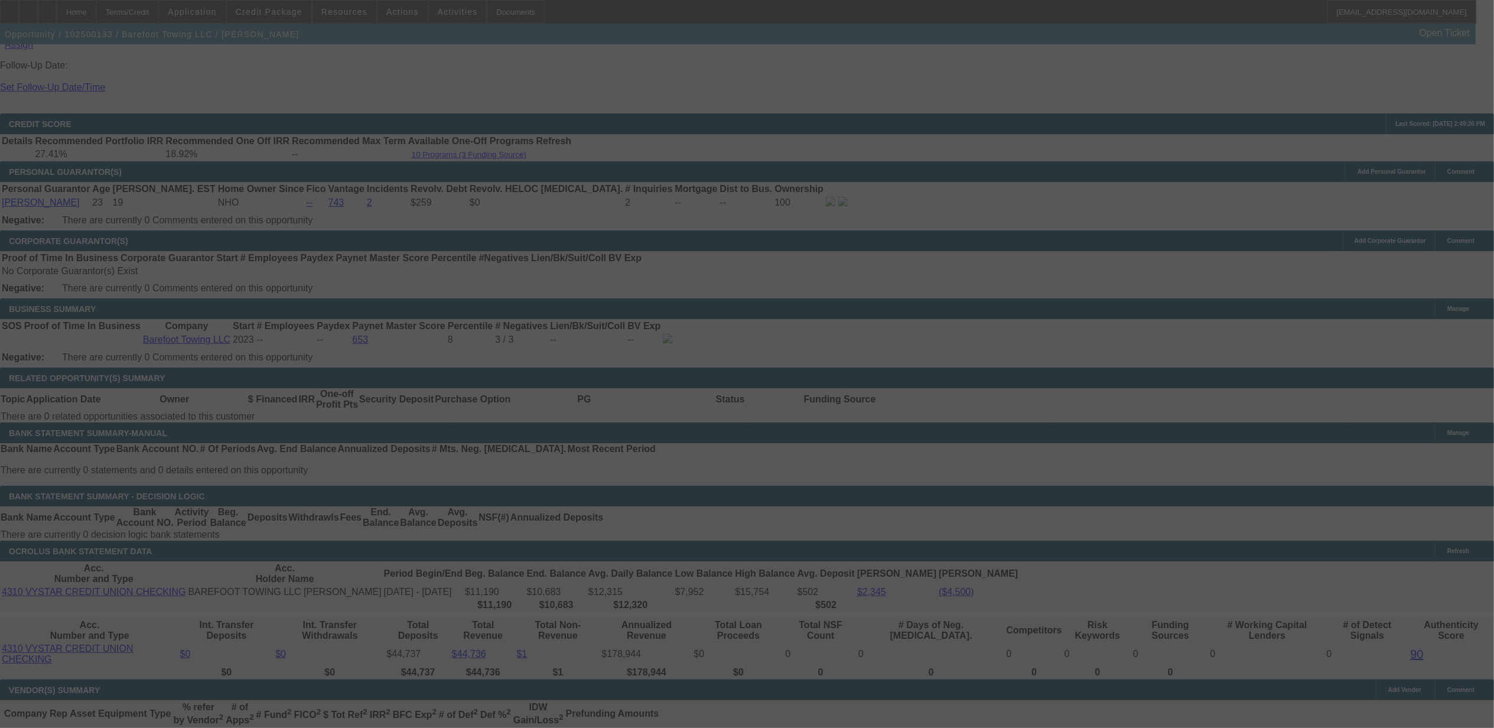
scroll to position [1675, 0]
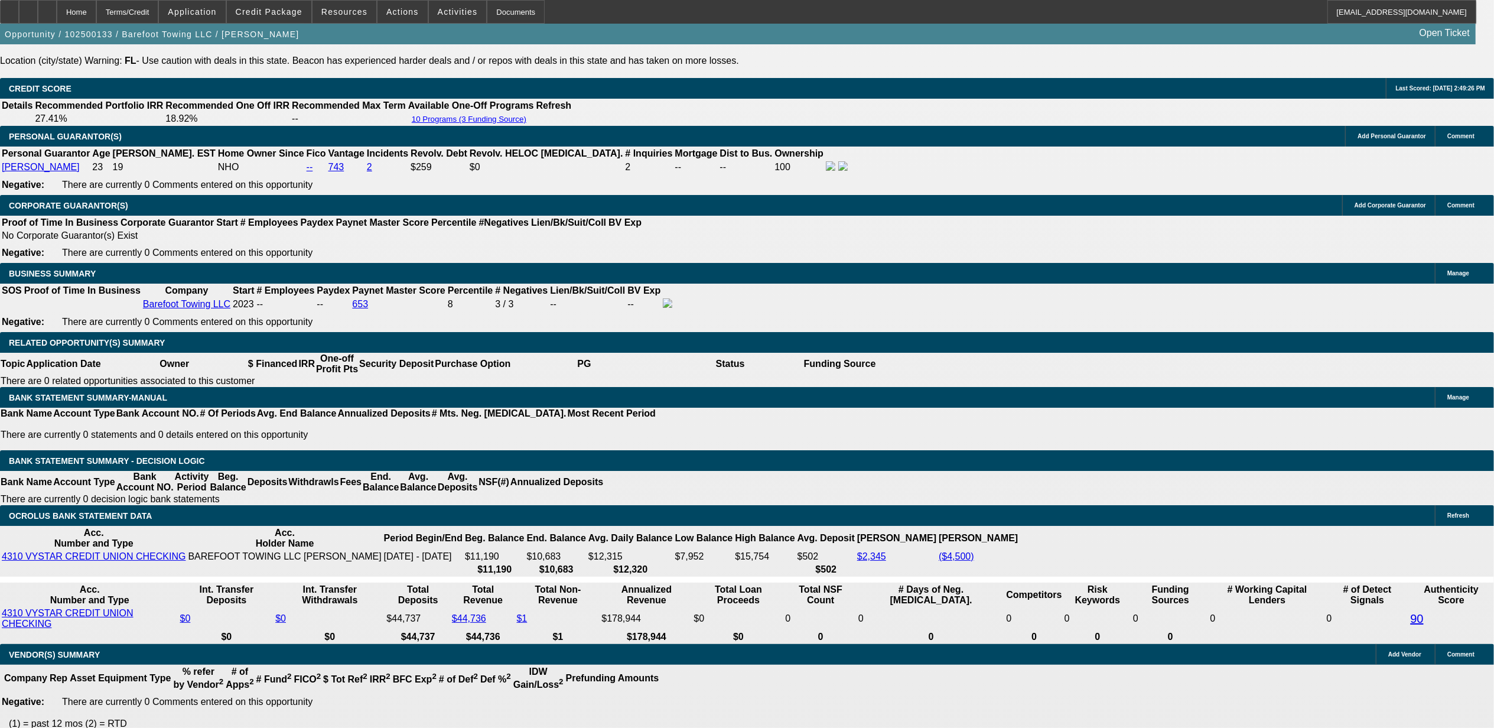
select select "0"
select select "2"
select select "0.1"
select select "0"
select select "2"
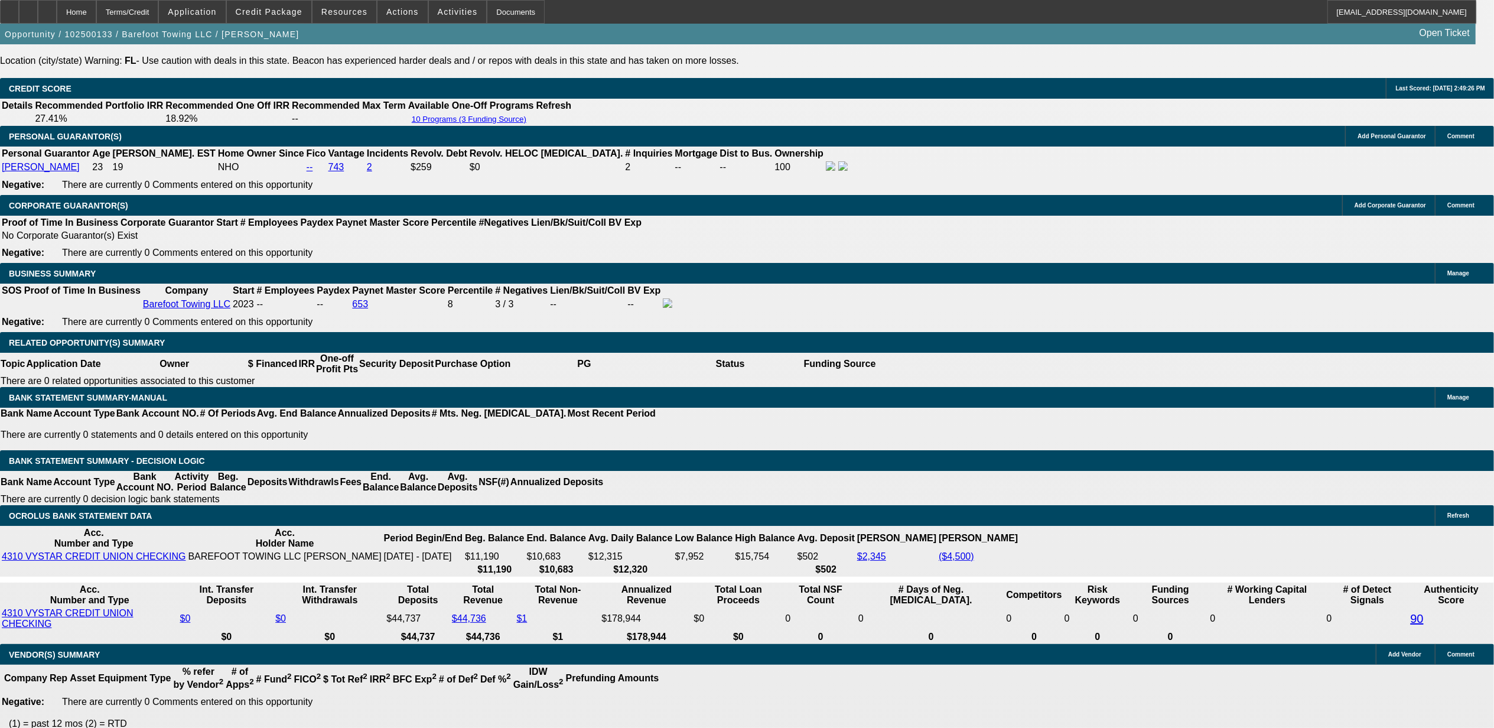
select select "0.1"
select select "1"
select select "2"
select select "4"
select select "1"
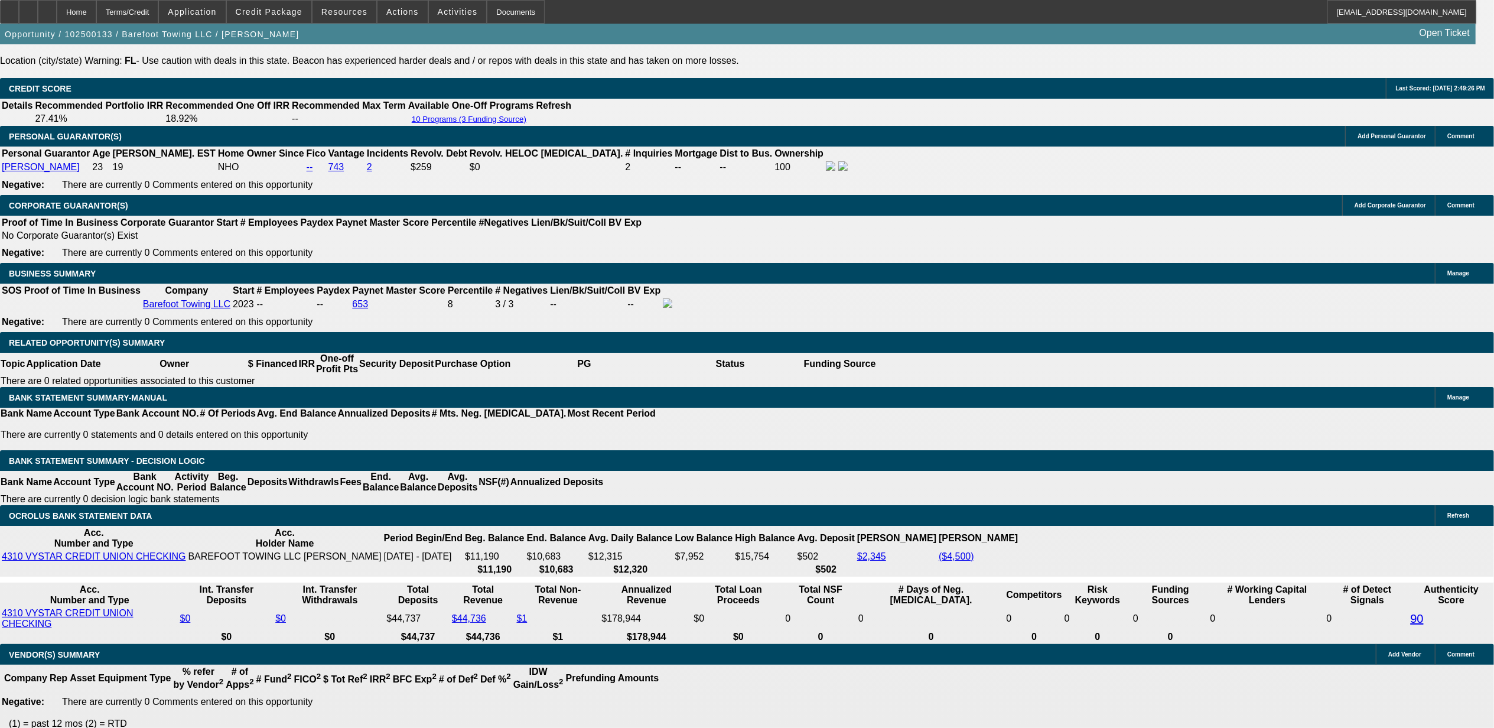
select select "2"
select select "4"
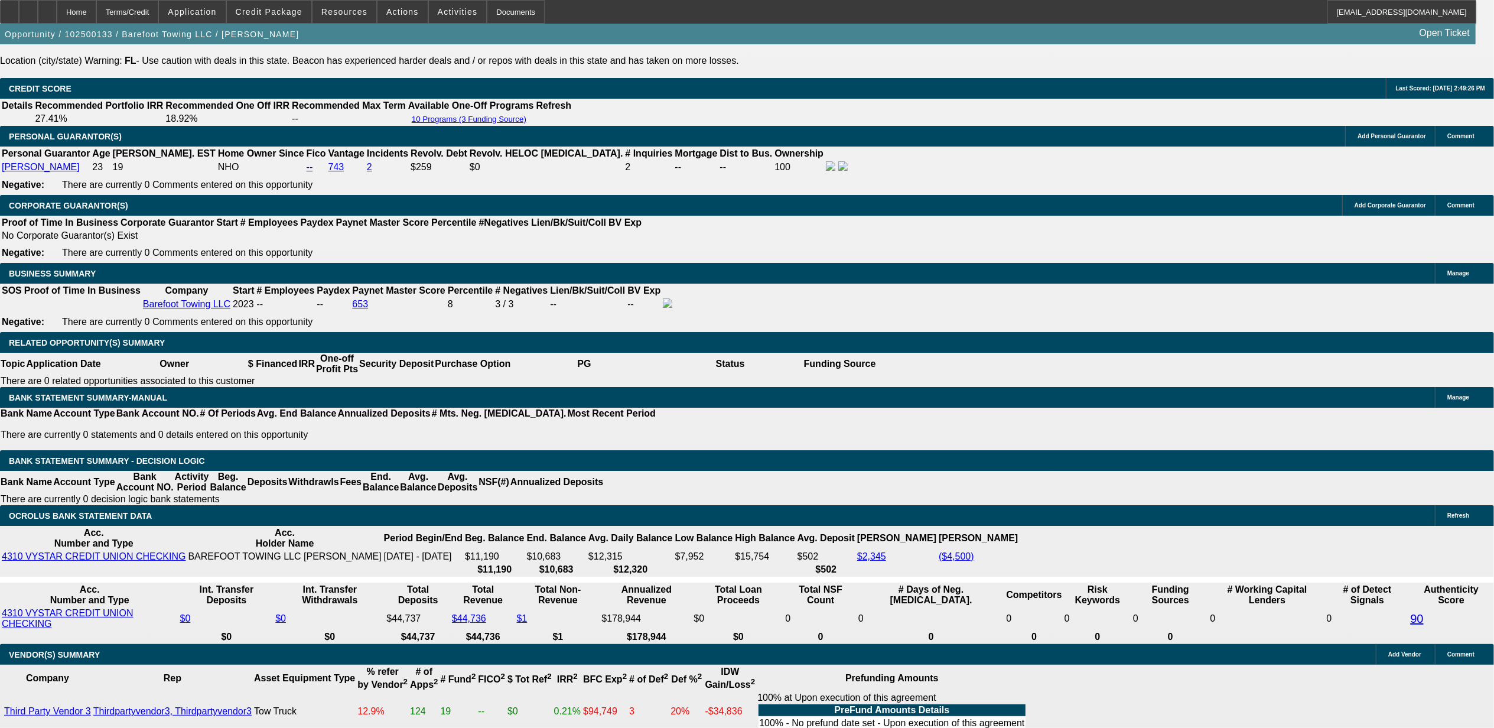
scroll to position [1710, 0]
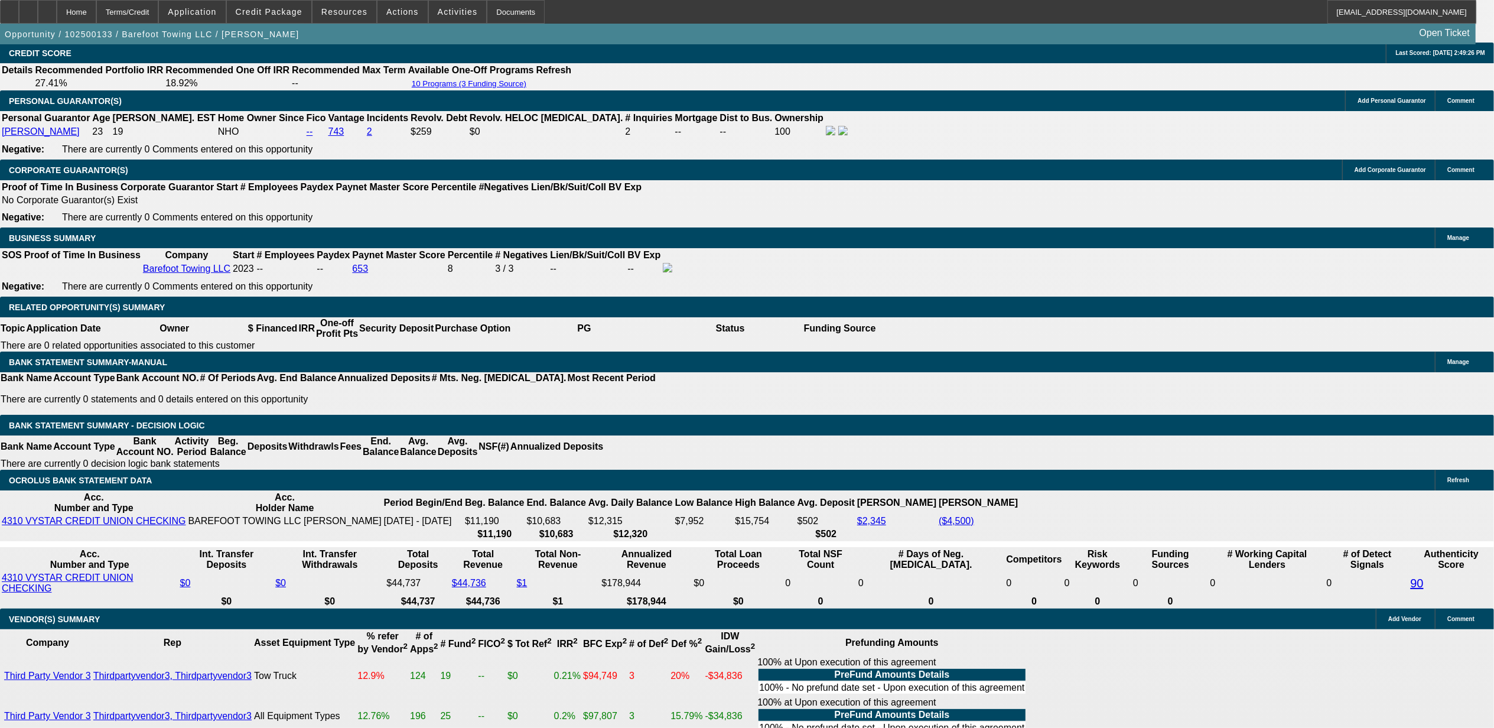
type input "UNKNOWN"
type input "18"
type input "$2,947.14"
type input "$1,473.57"
type input "18."
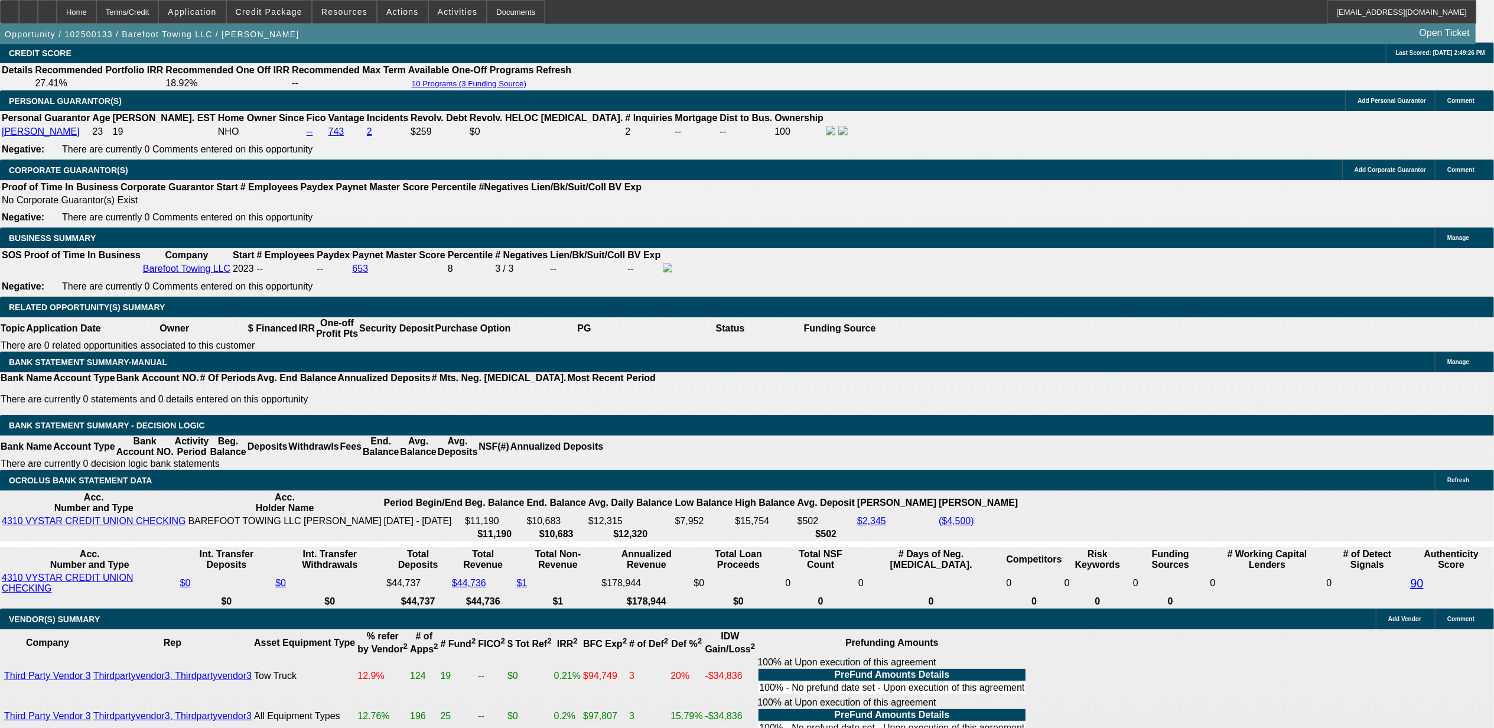
type input "$3,494.68"
type input "$1,747.34"
type input "18.9"
type input "$3,525.20"
type input "$1,762.60"
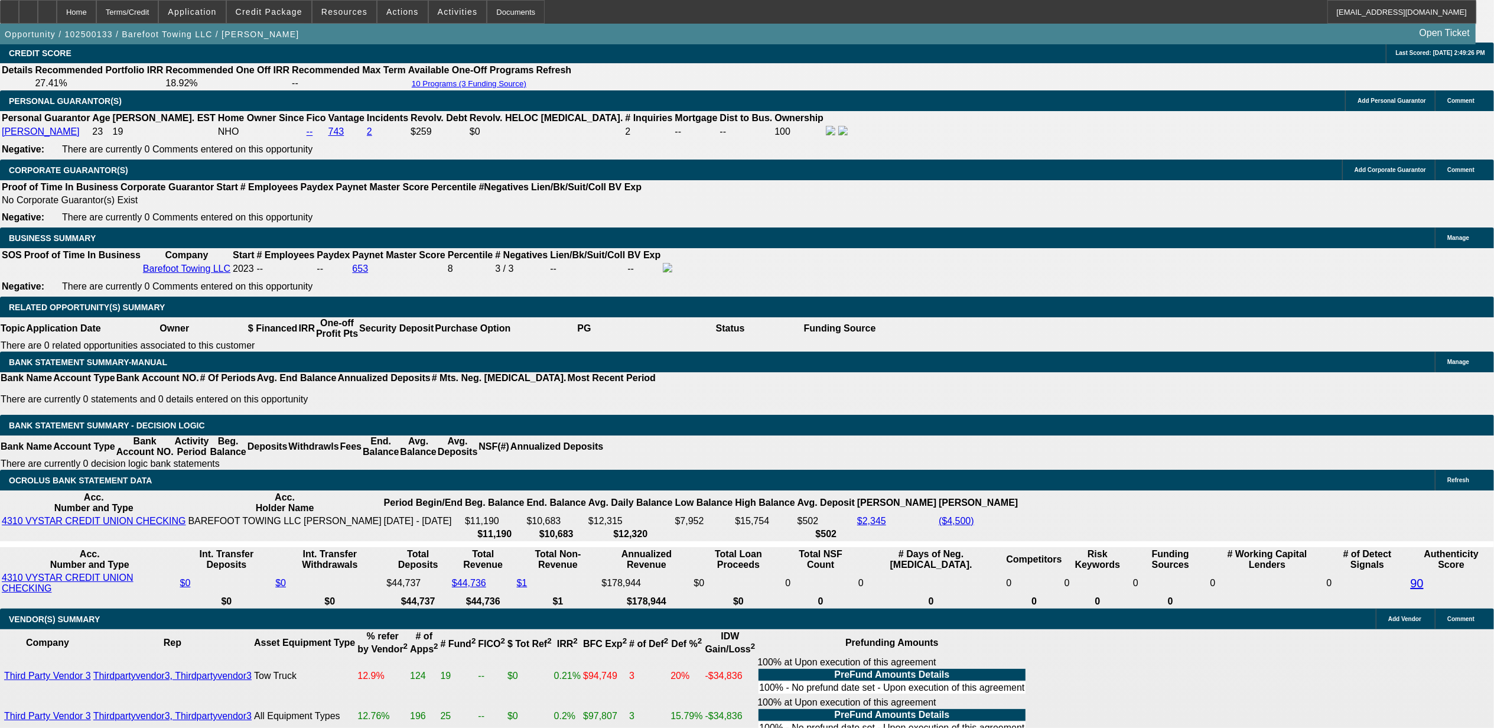
type input "18.9"
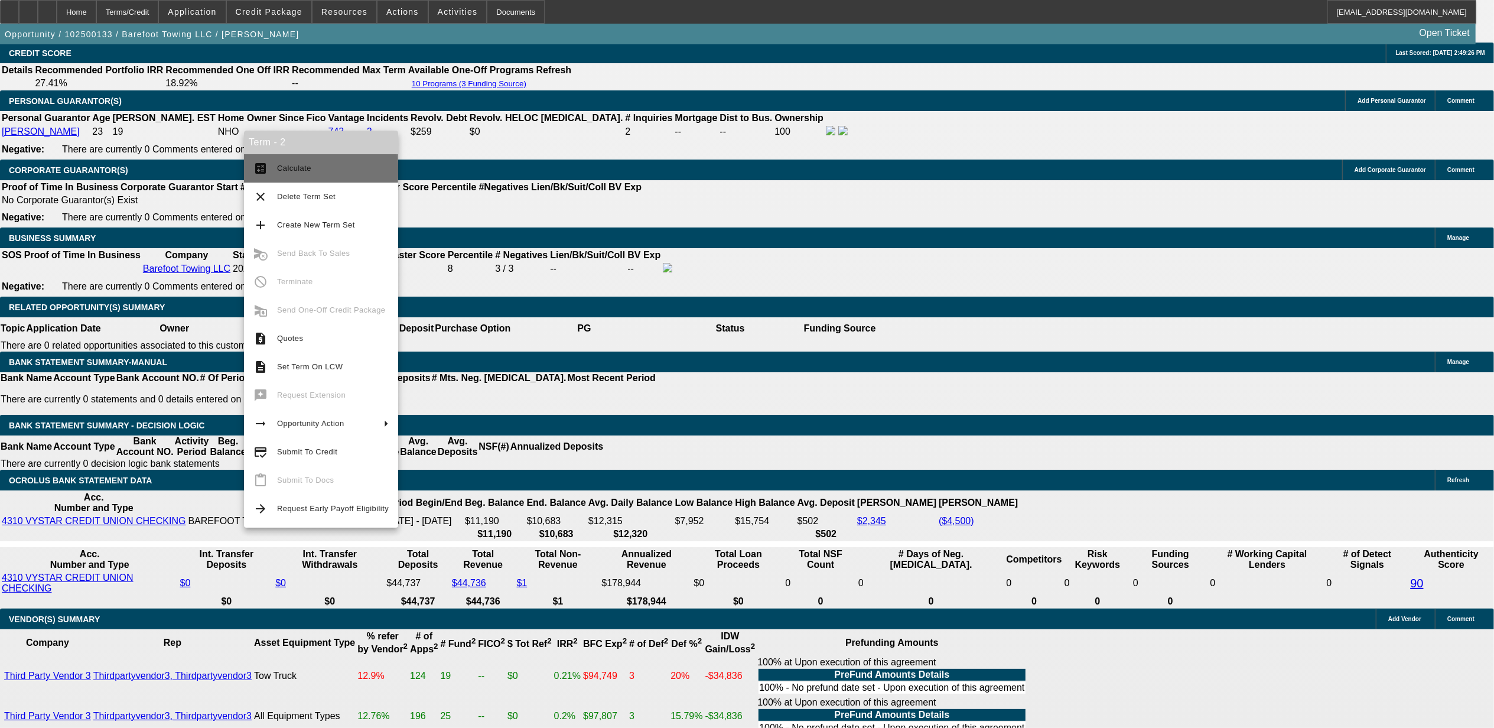
click at [320, 169] on span "Calculate" at bounding box center [333, 168] width 112 height 14
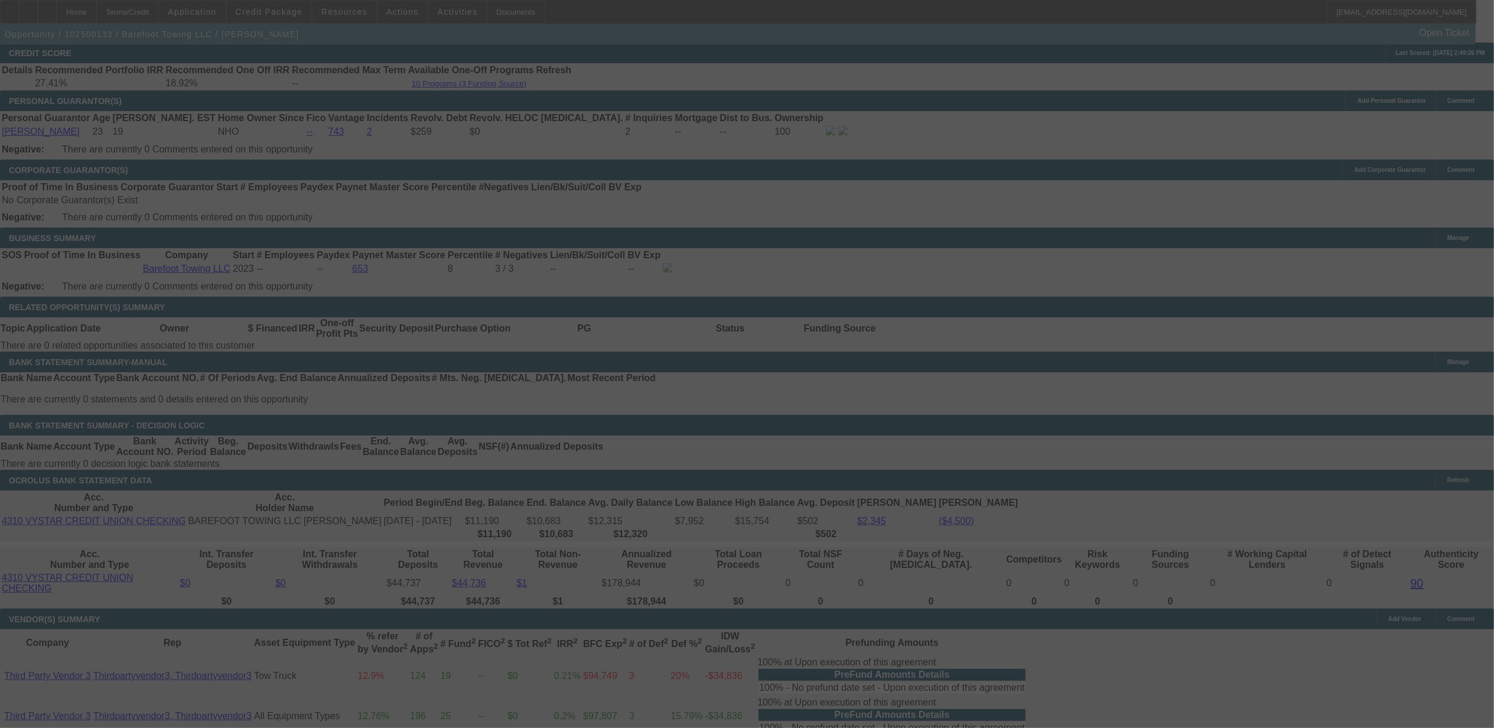
select select "0"
select select "2"
select select "0.1"
select select "4"
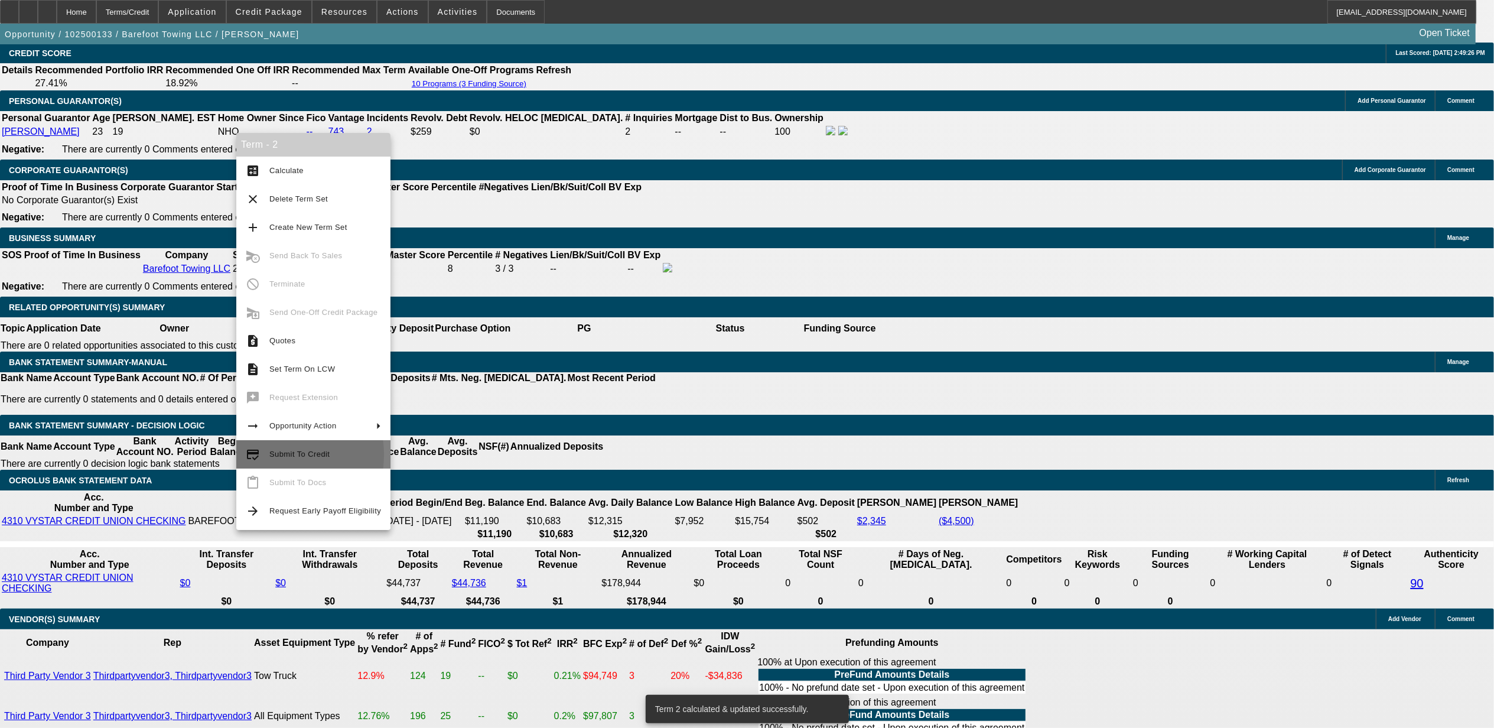
click at [267, 455] on button "credit_score Submit To Credit" at bounding box center [313, 454] width 154 height 28
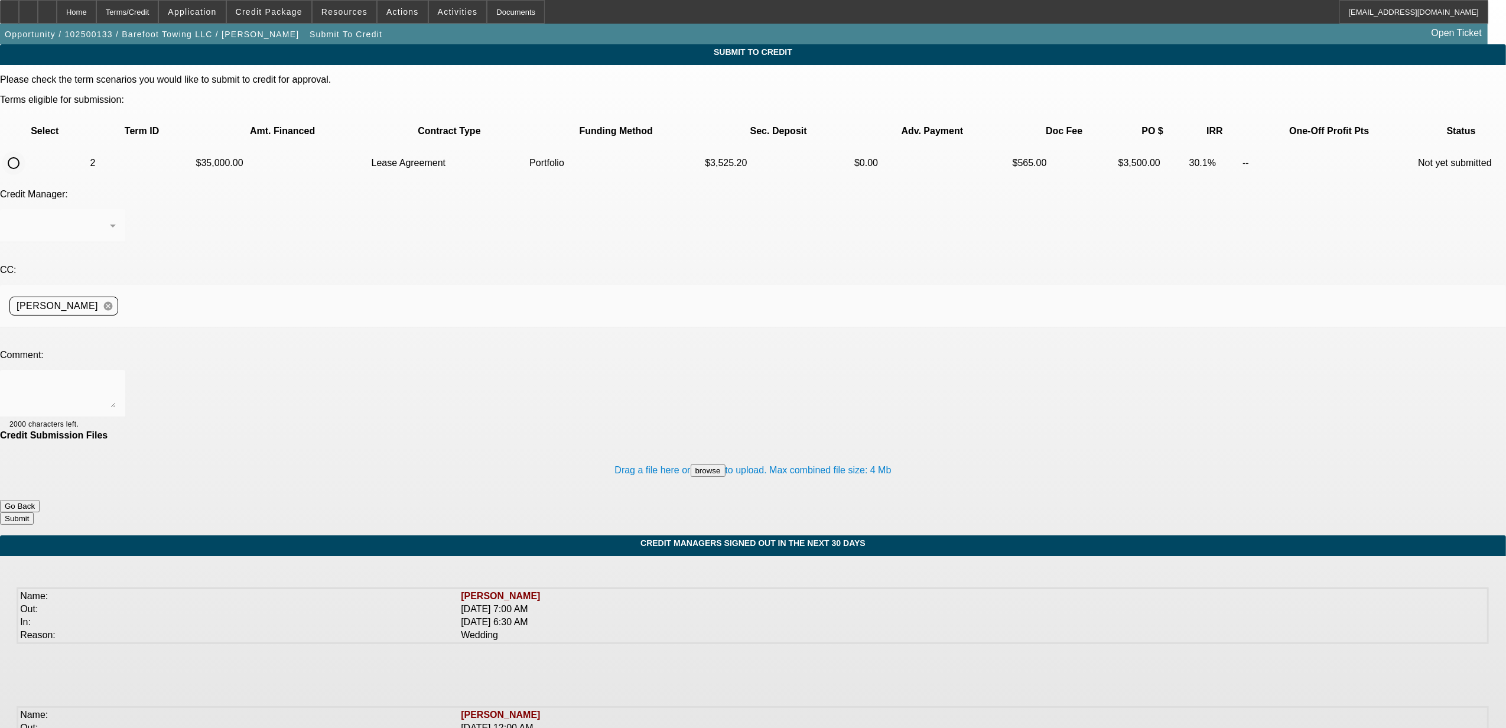
click at [25, 151] on input "radio" at bounding box center [14, 163] width 24 height 24
radio input "true"
click at [110, 219] on div "[PERSON_NAME]" at bounding box center [59, 226] width 100 height 14
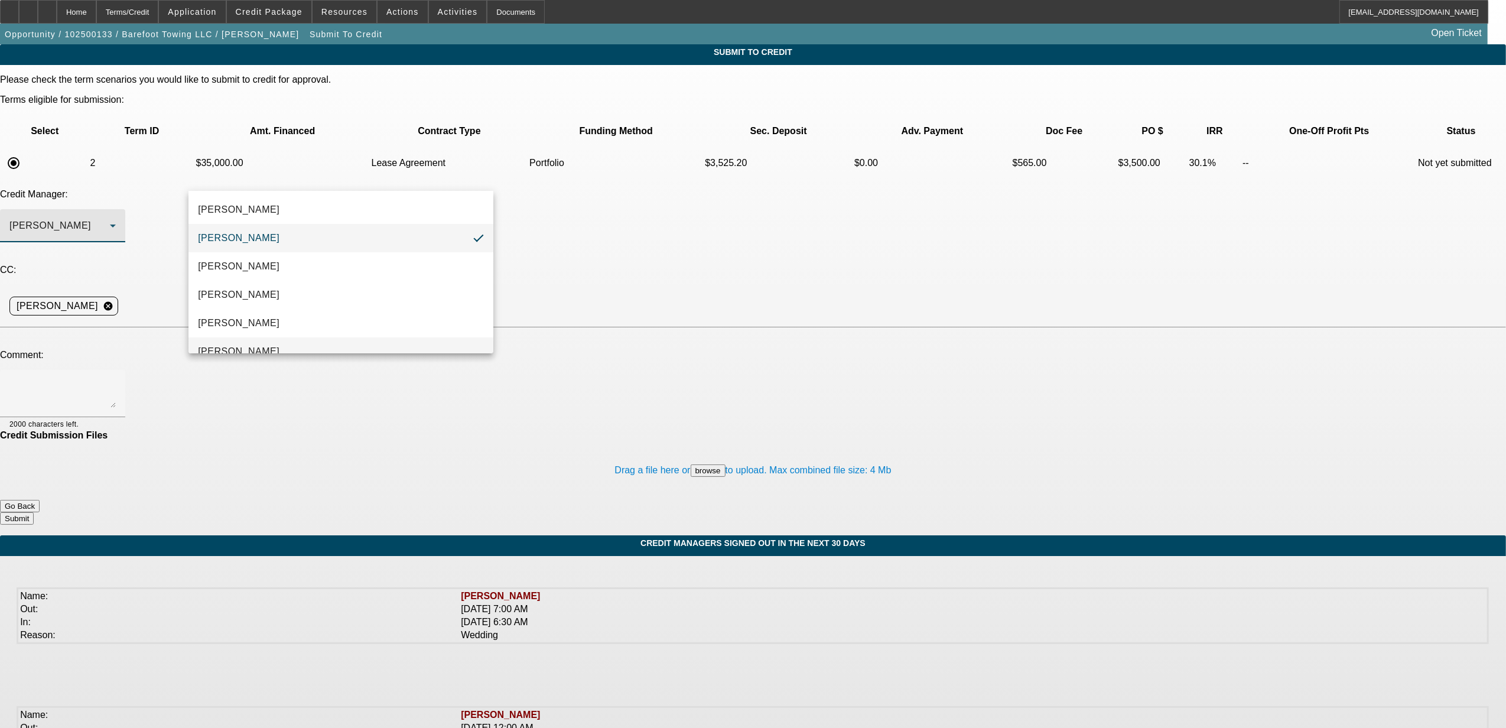
click at [272, 341] on mat-option "Oliva, Samuel" at bounding box center [340, 351] width 305 height 28
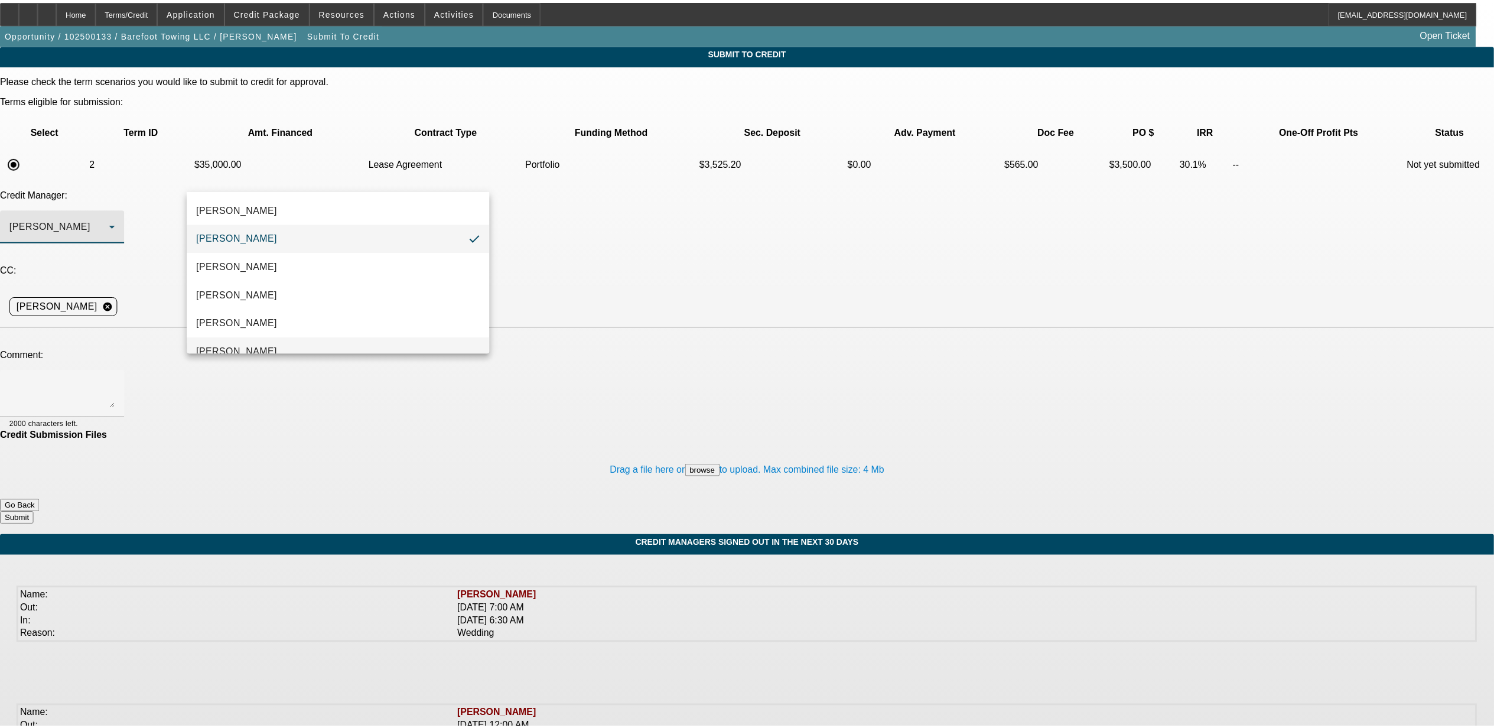
scroll to position [12, 0]
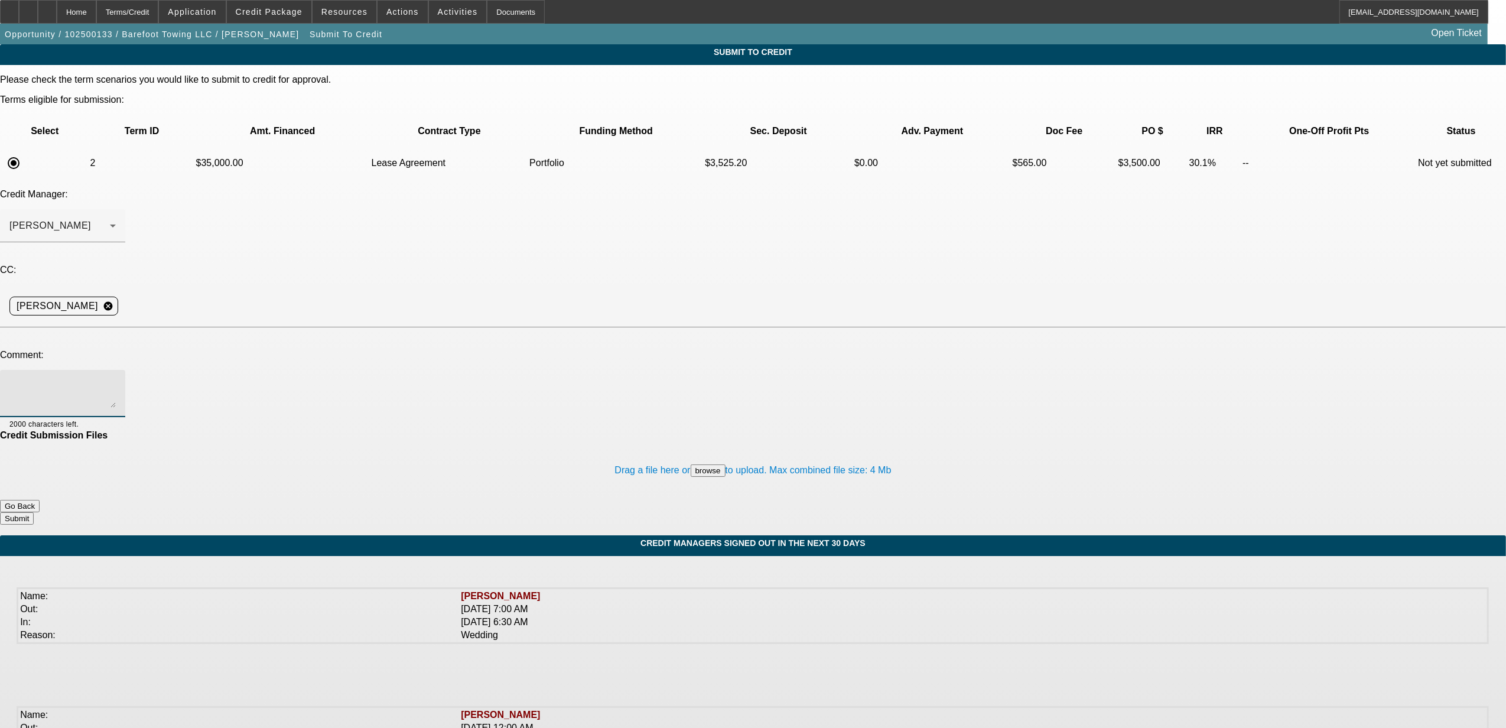
click at [116, 379] on textarea at bounding box center [62, 393] width 106 height 28
paste textarea "Michael, please review. just over two years TIB. Trying to buy an older inexpen…"
type textarea "SAm, do you have any interest? The PG has limited credit but it's because he is…"
click at [34, 512] on button "Submit" at bounding box center [17, 518] width 34 height 12
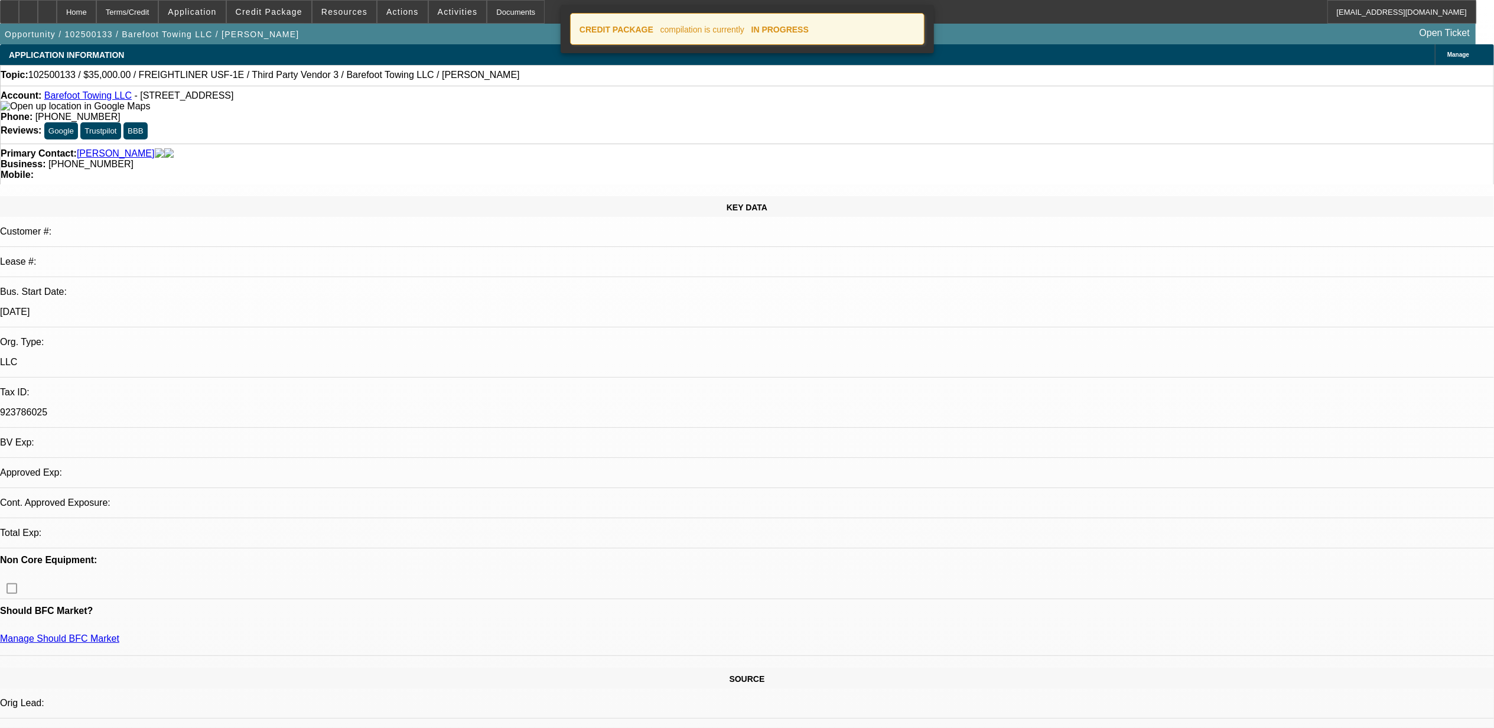
select select "0"
select select "2"
select select "0.1"
select select "4"
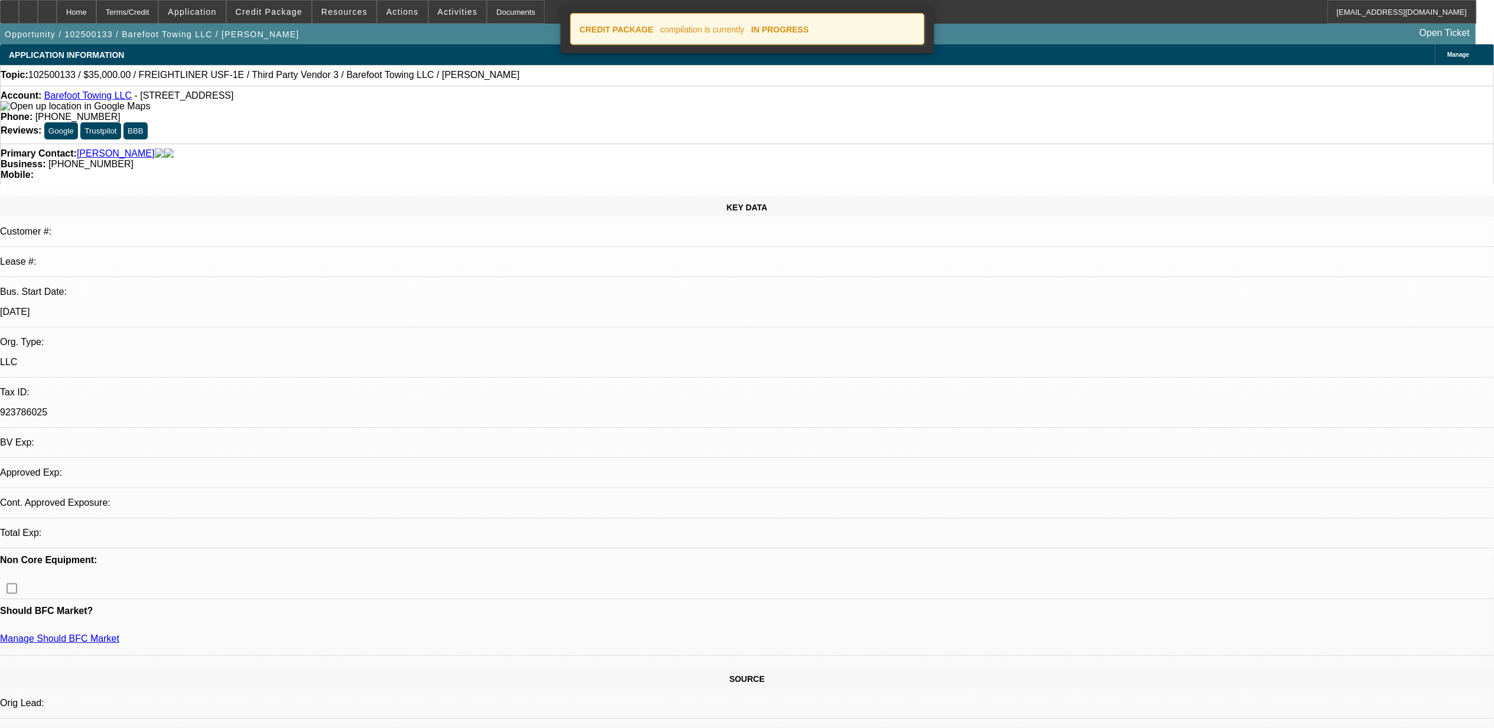
select select "0"
select select "2"
select select "0.1"
select select "4"
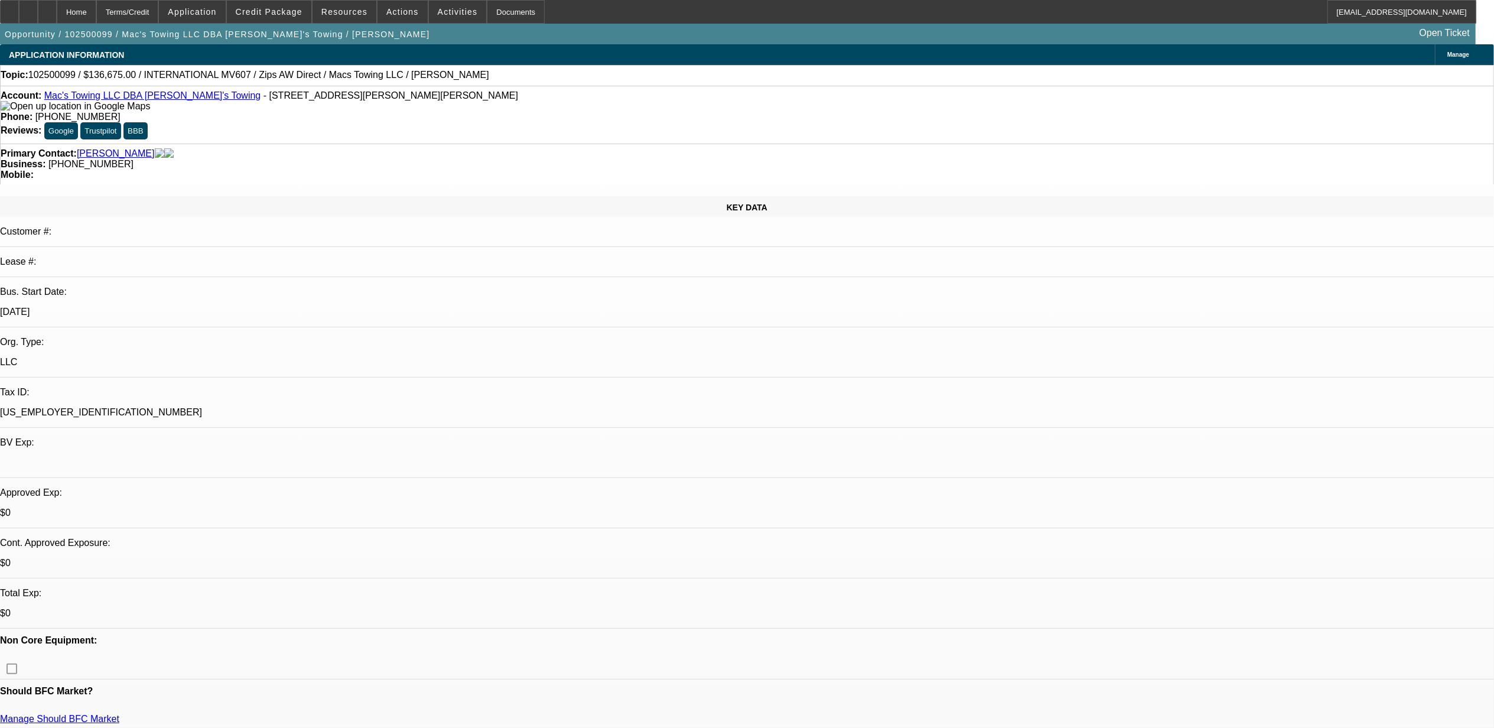
select select "0"
select select "1"
select select "2"
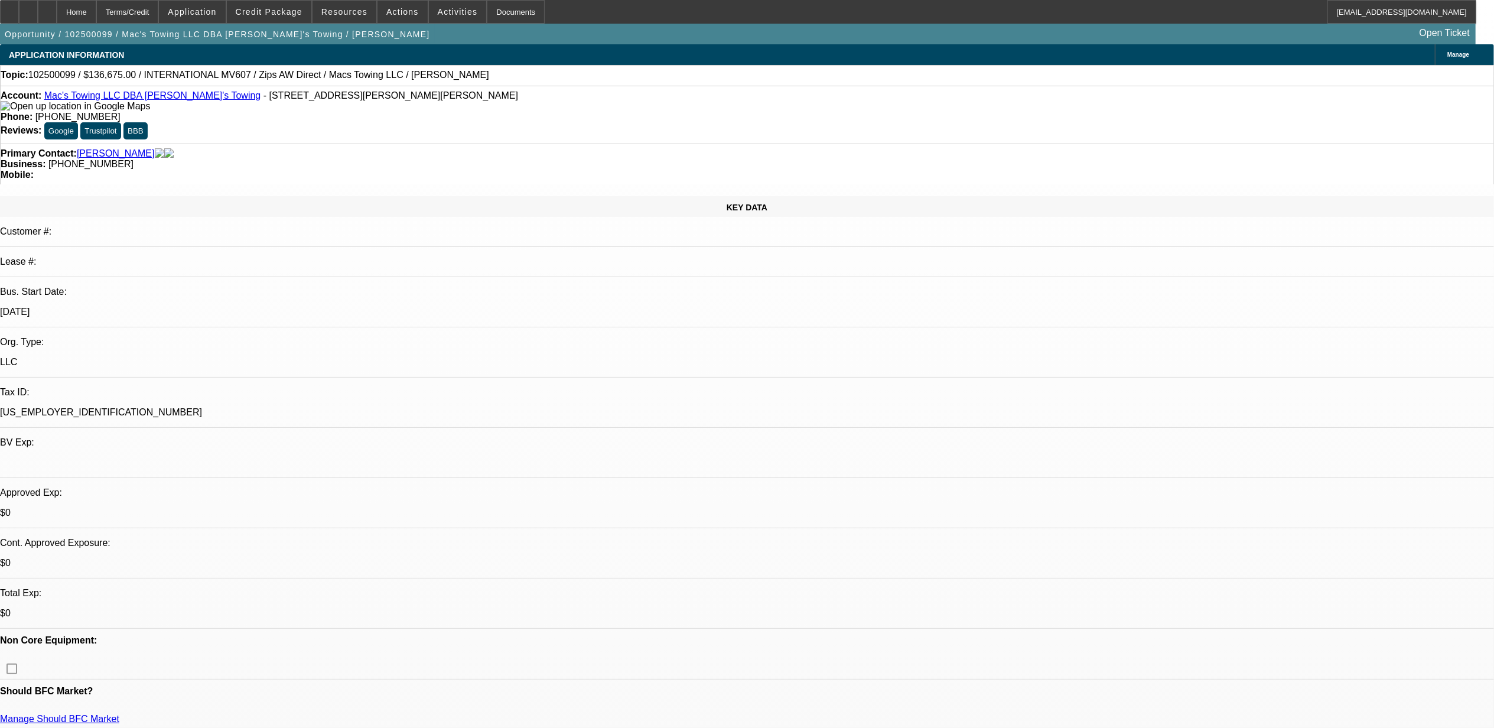
select select "6"
click at [284, 7] on span "Credit Package" at bounding box center [269, 11] width 67 height 9
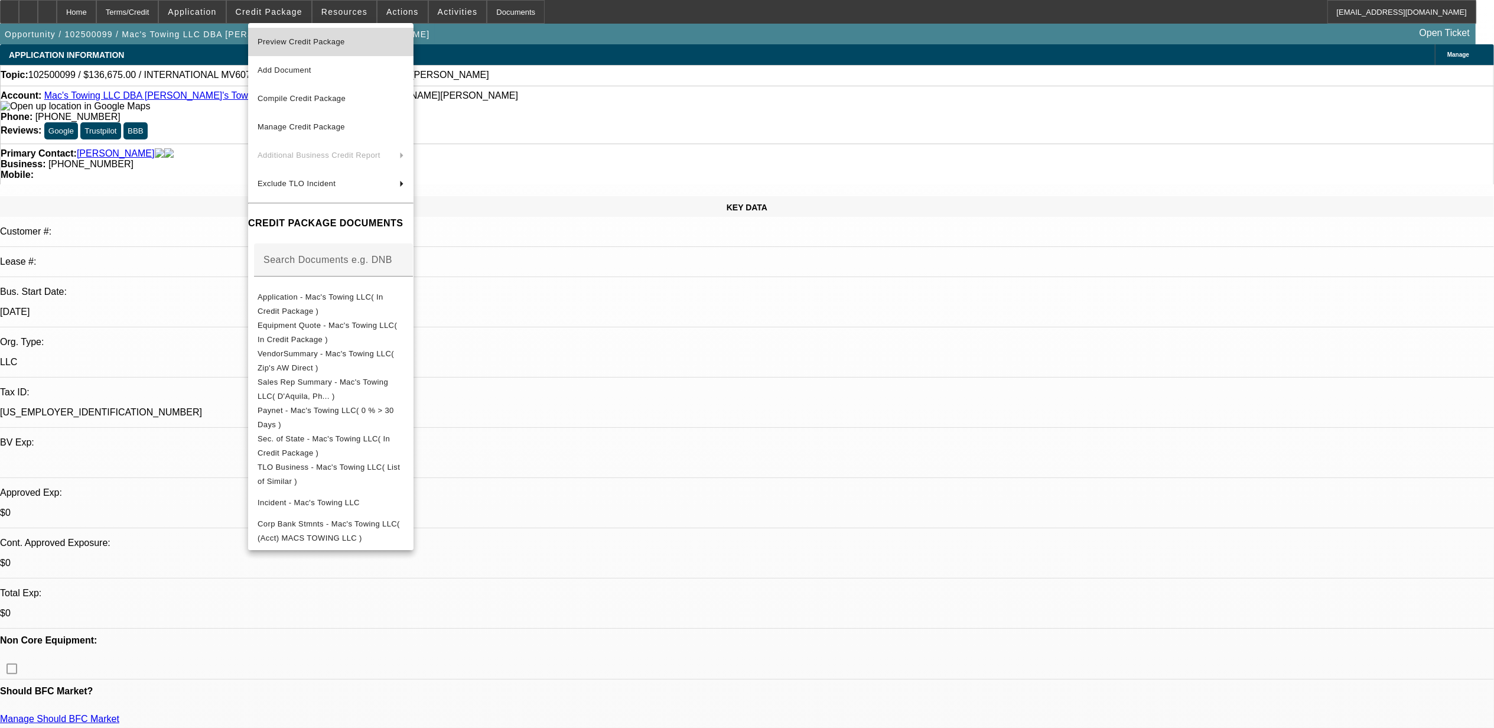
click at [298, 41] on span "Preview Credit Package" at bounding box center [301, 41] width 87 height 9
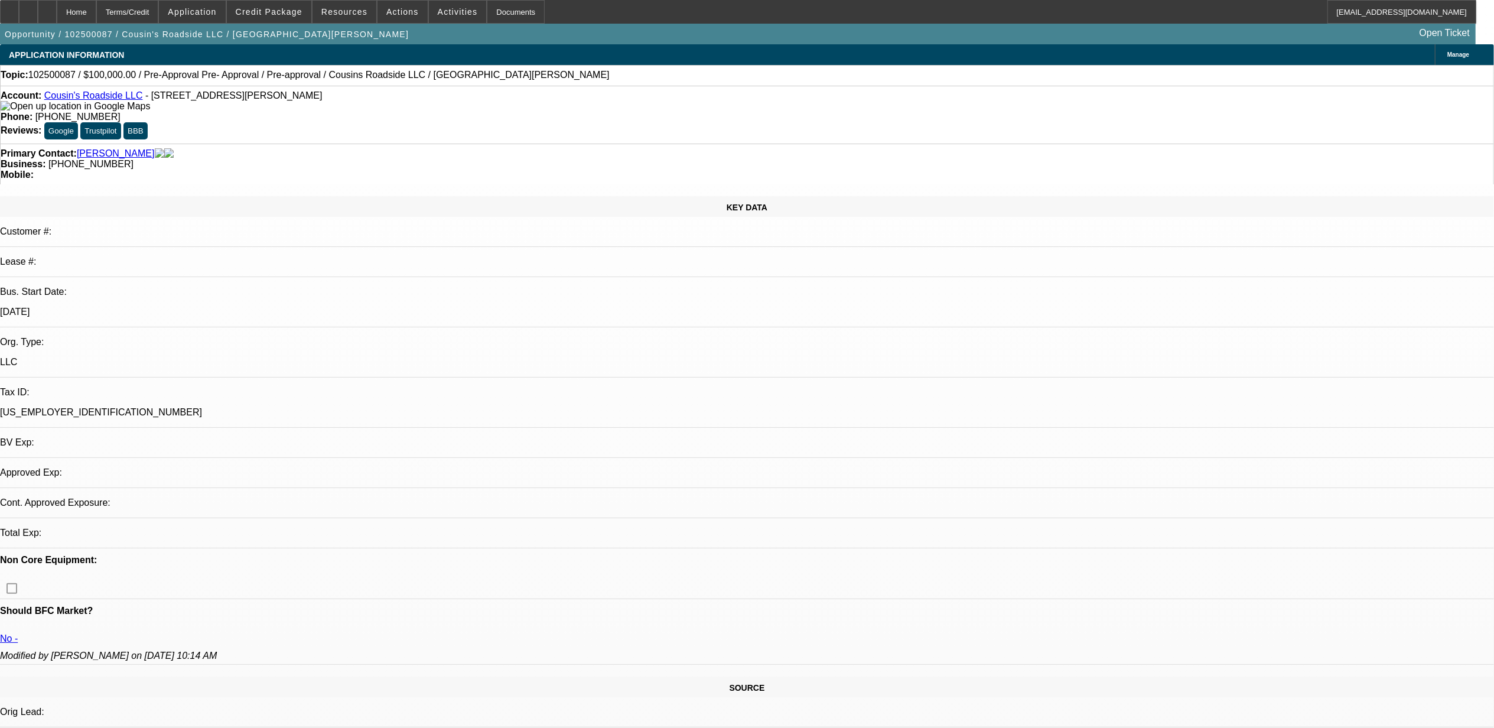
select select "0"
select select "2"
select select "0.1"
select select "4"
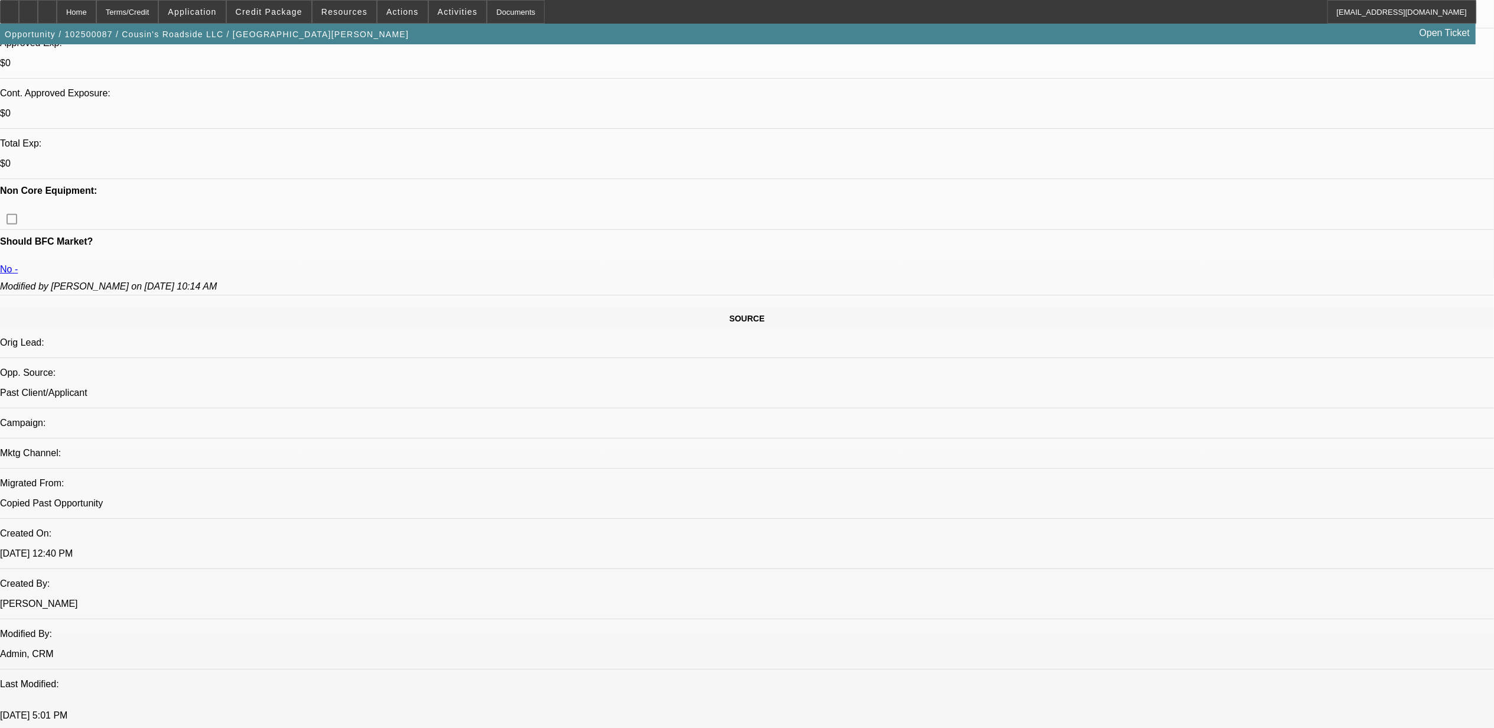
scroll to position [236, 0]
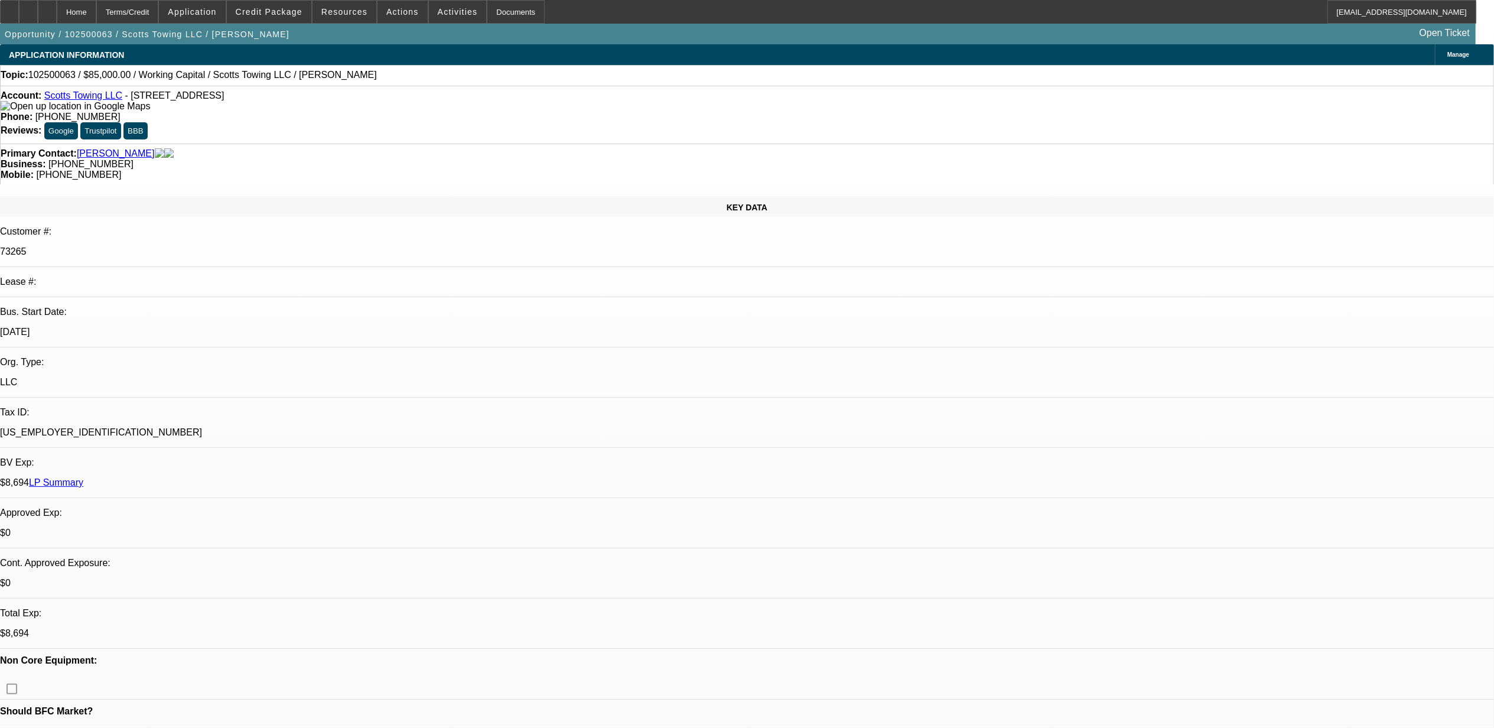
select select "0"
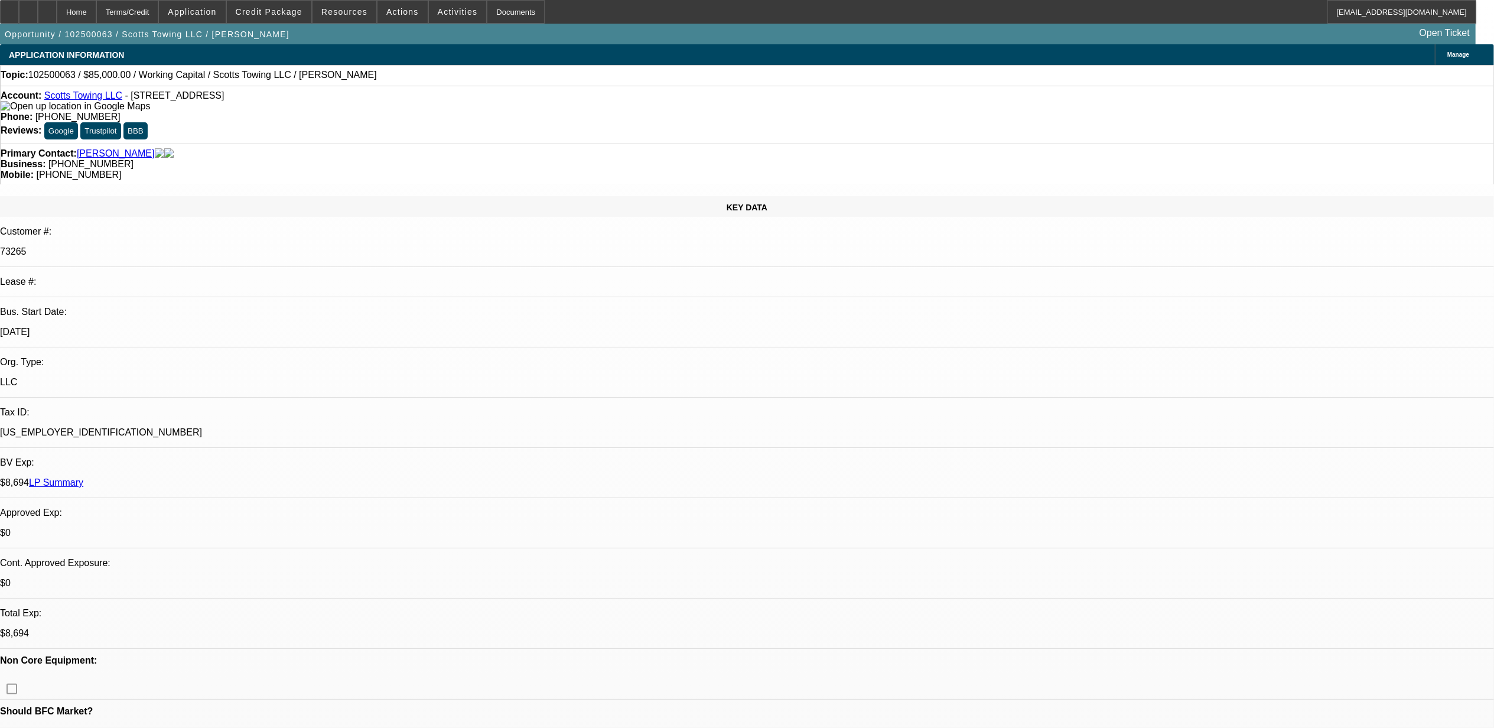
select select "0"
select select "1"
select select "2"
select select "6"
select select "1"
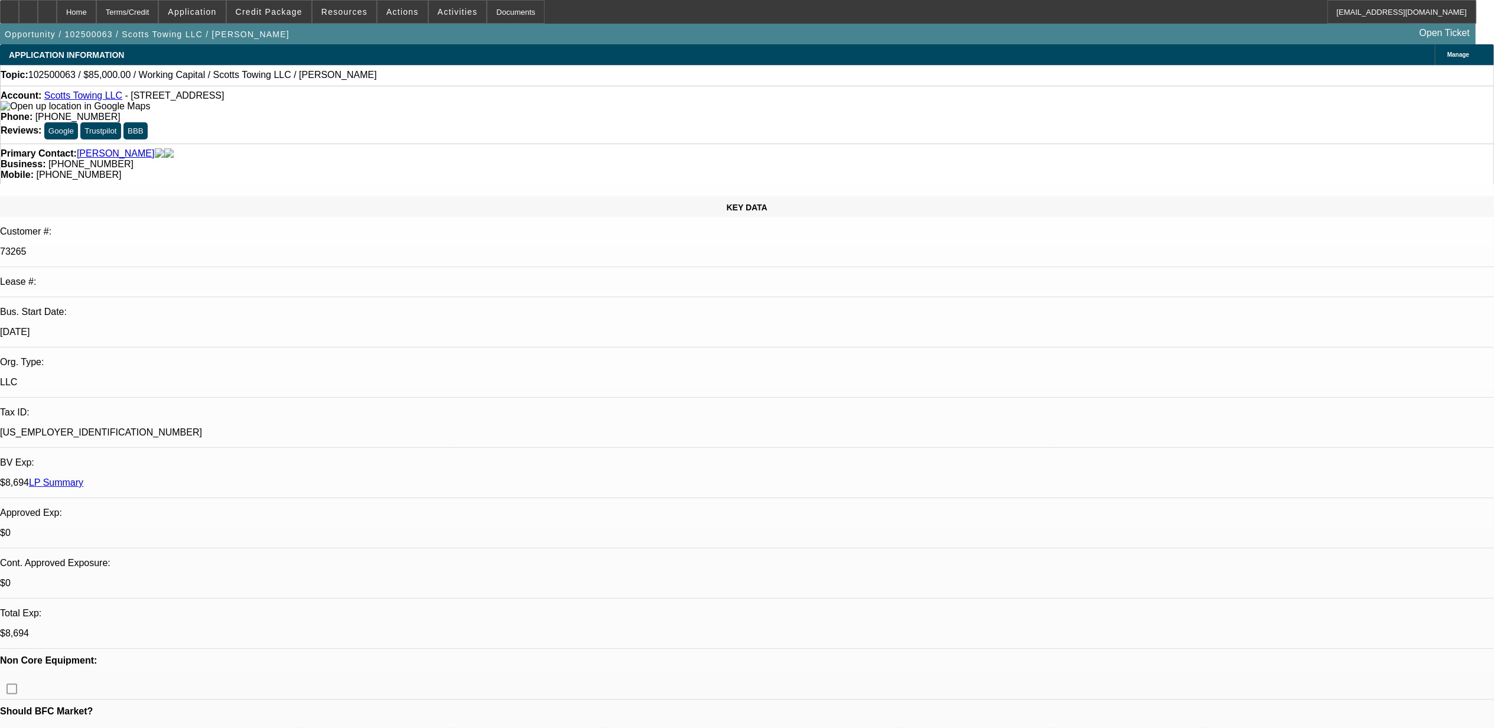
select select "2"
select select "6"
click at [1199, 140] on button "reply_all Reply All" at bounding box center [1204, 144] width 74 height 28
click at [48, 79] on span "102500063 / $85,000.00 / Working Capital / Scotts Towing LLC / [PERSON_NAME]" at bounding box center [202, 75] width 348 height 11
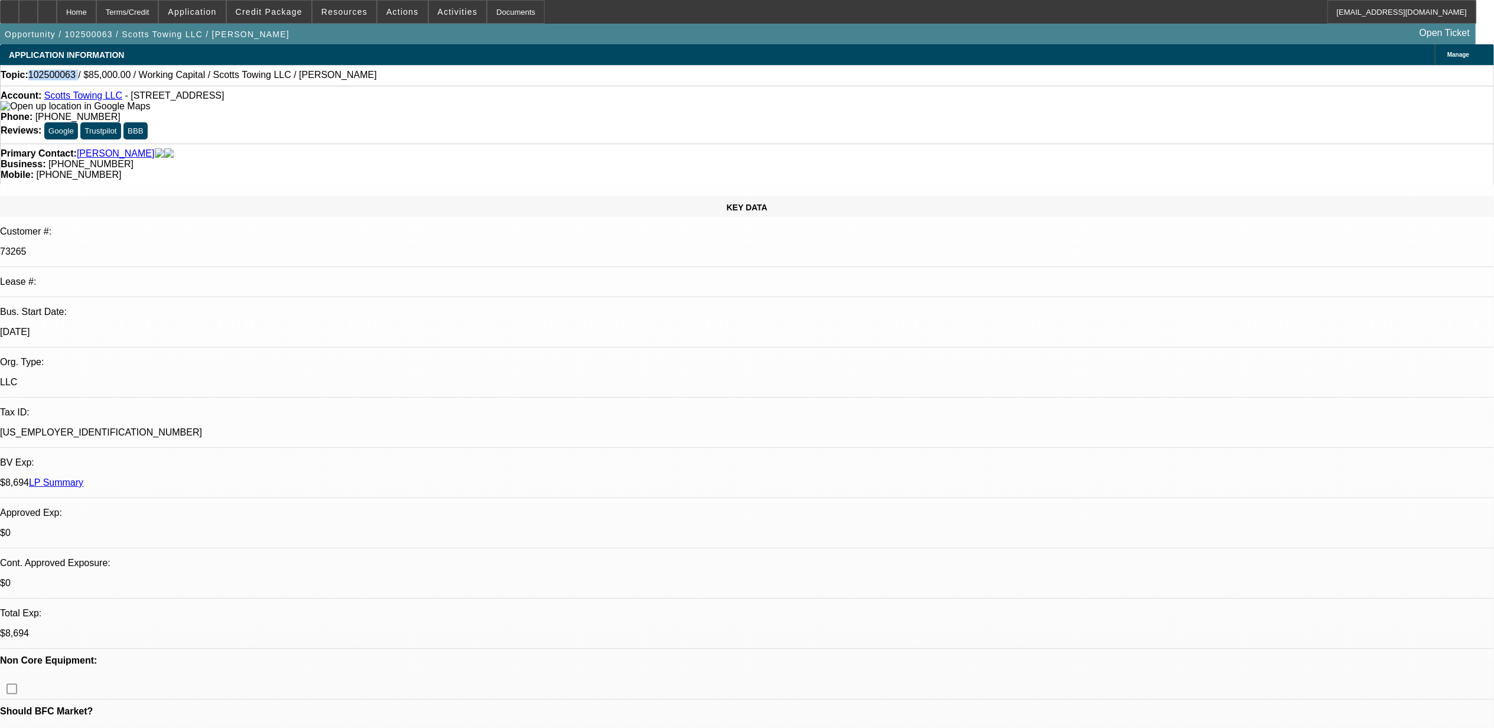
copy span "102500063"
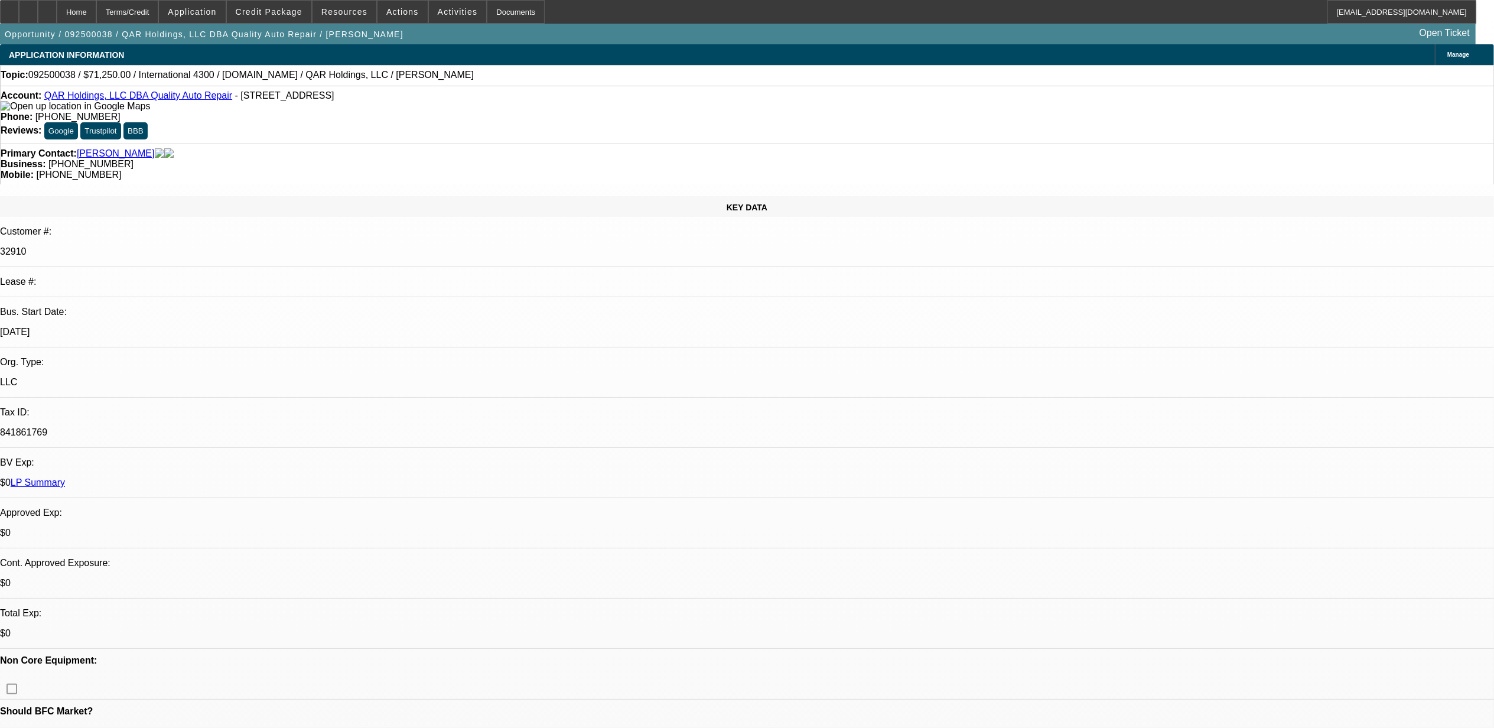
select select "0"
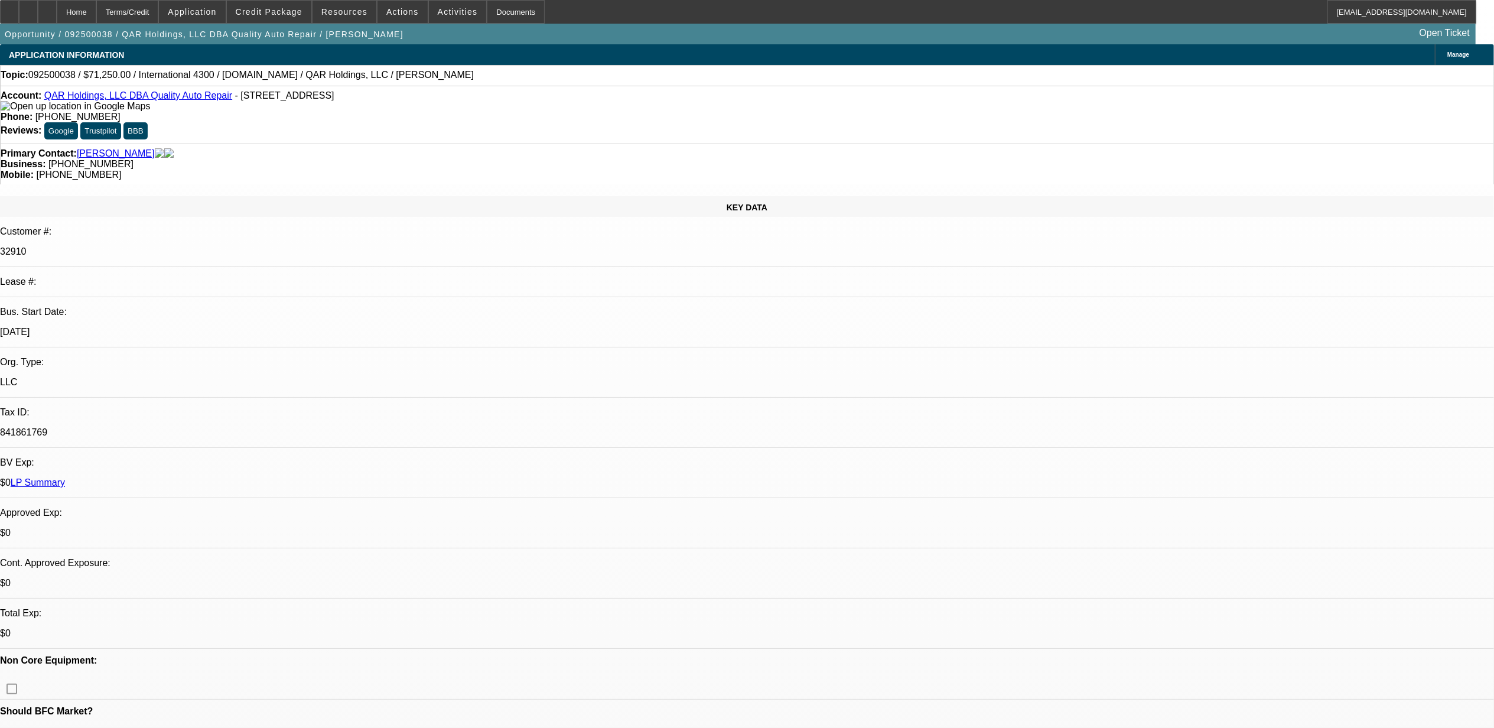
select select "0"
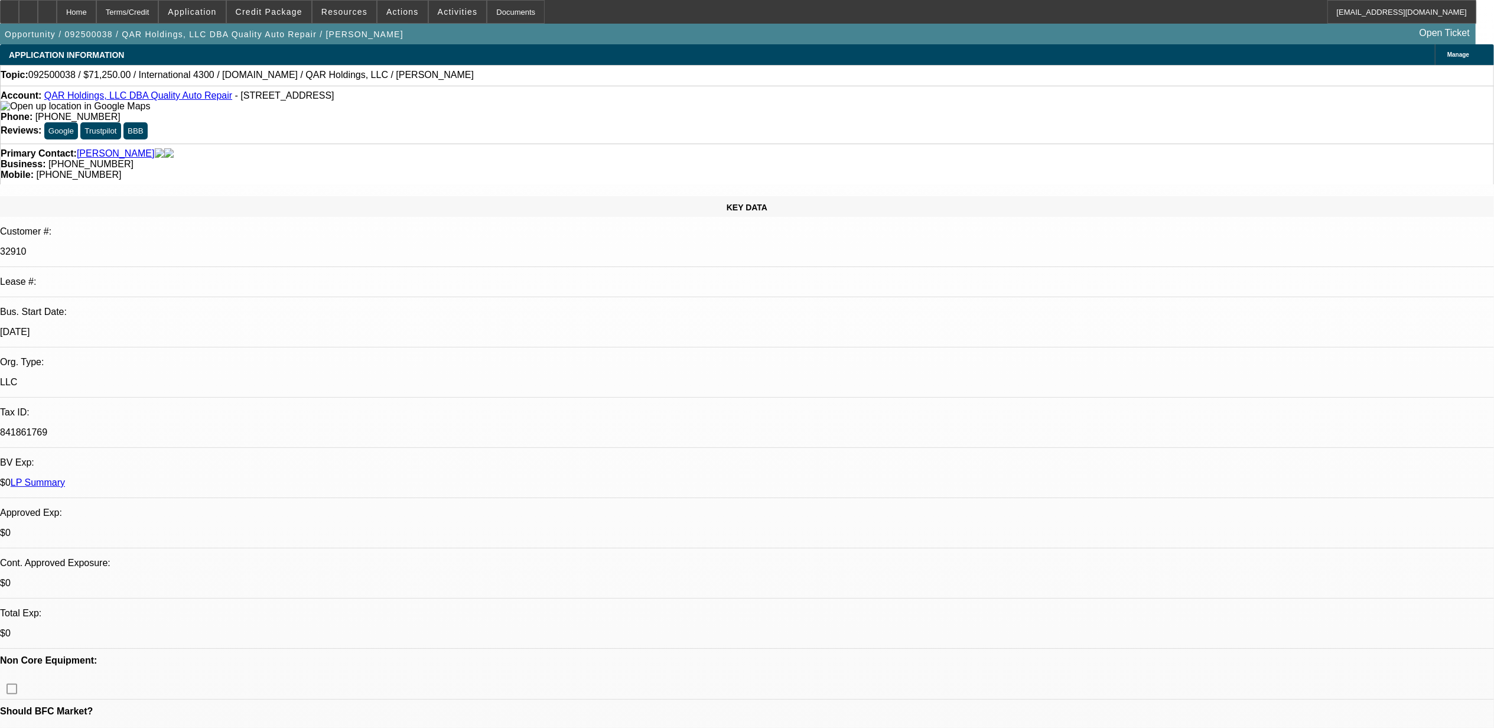
select select "0"
select select "1"
select select "2"
select select "6"
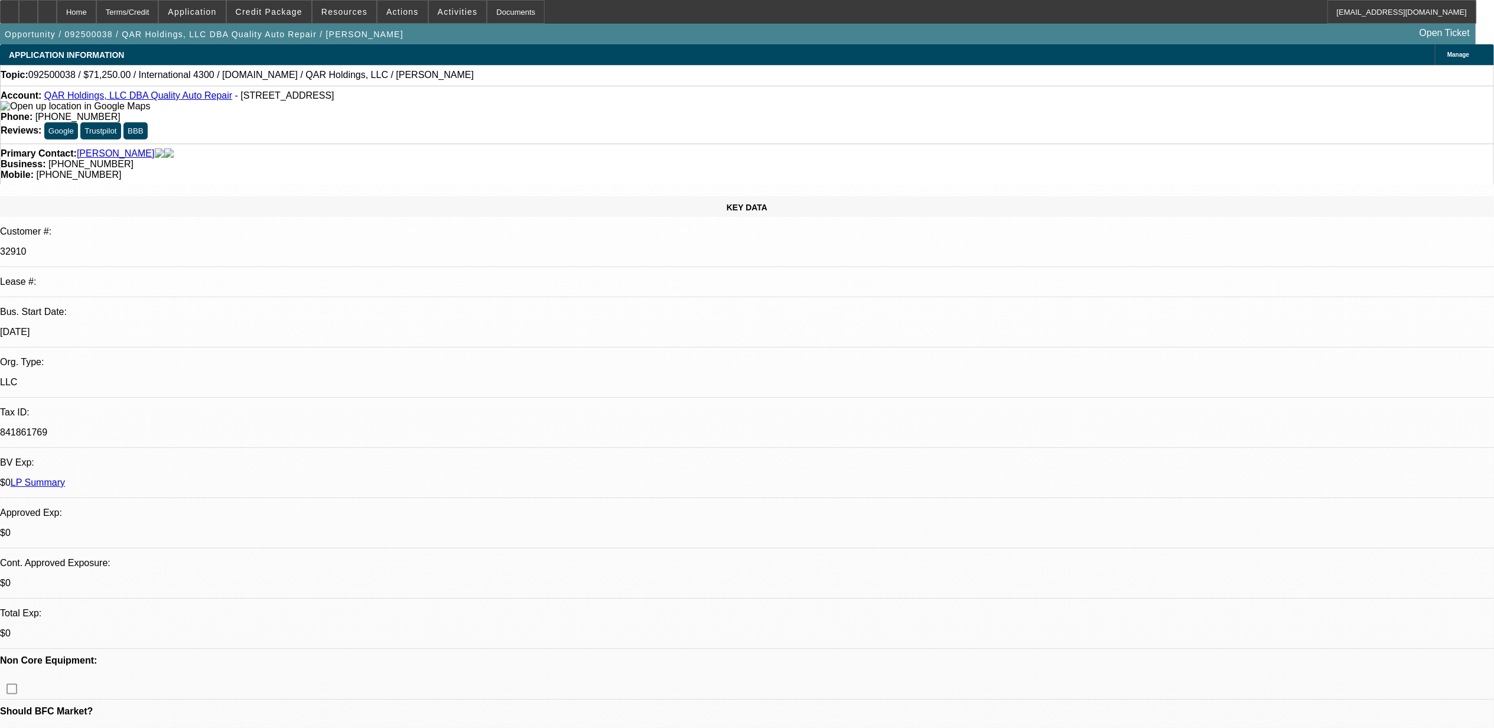
select select "1"
select select "2"
select select "6"
select select "1"
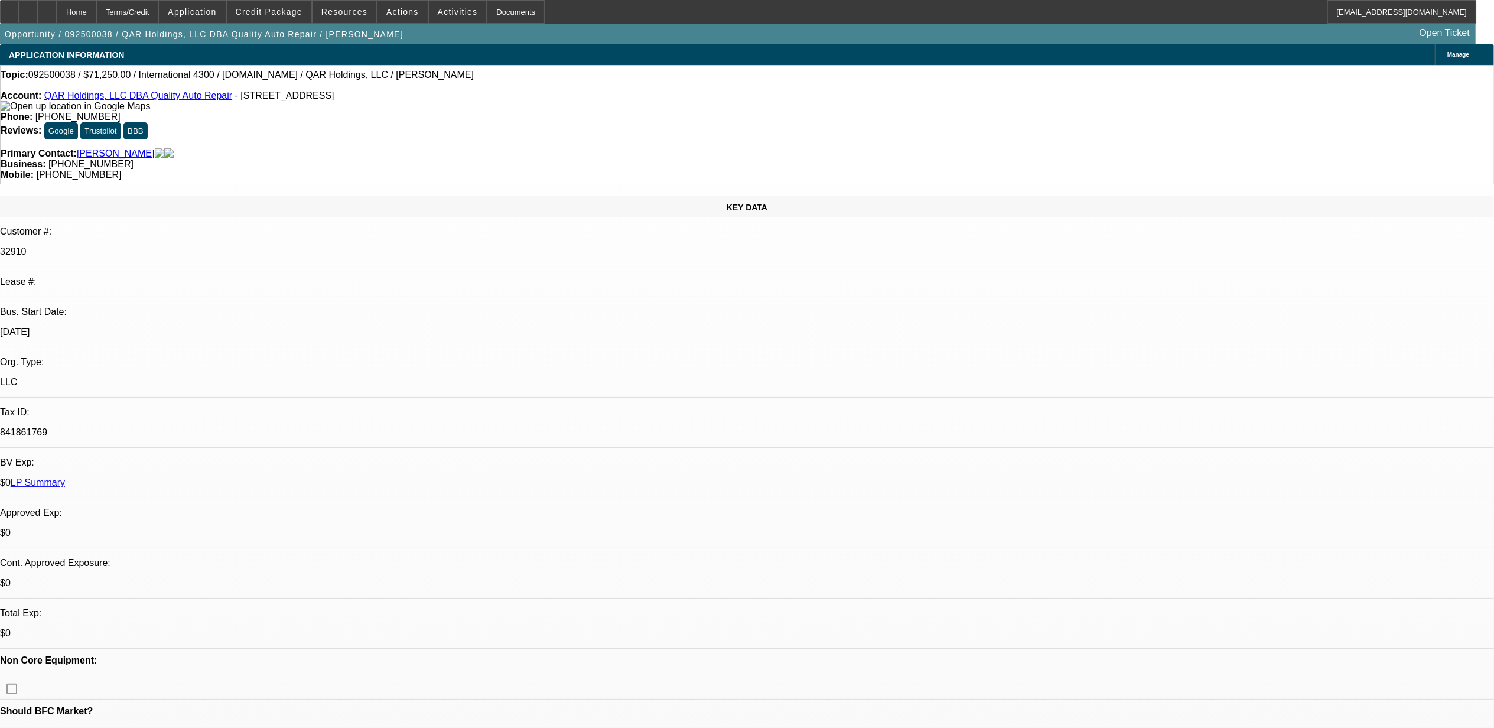
select select "6"
select select "1"
select select "2"
select select "6"
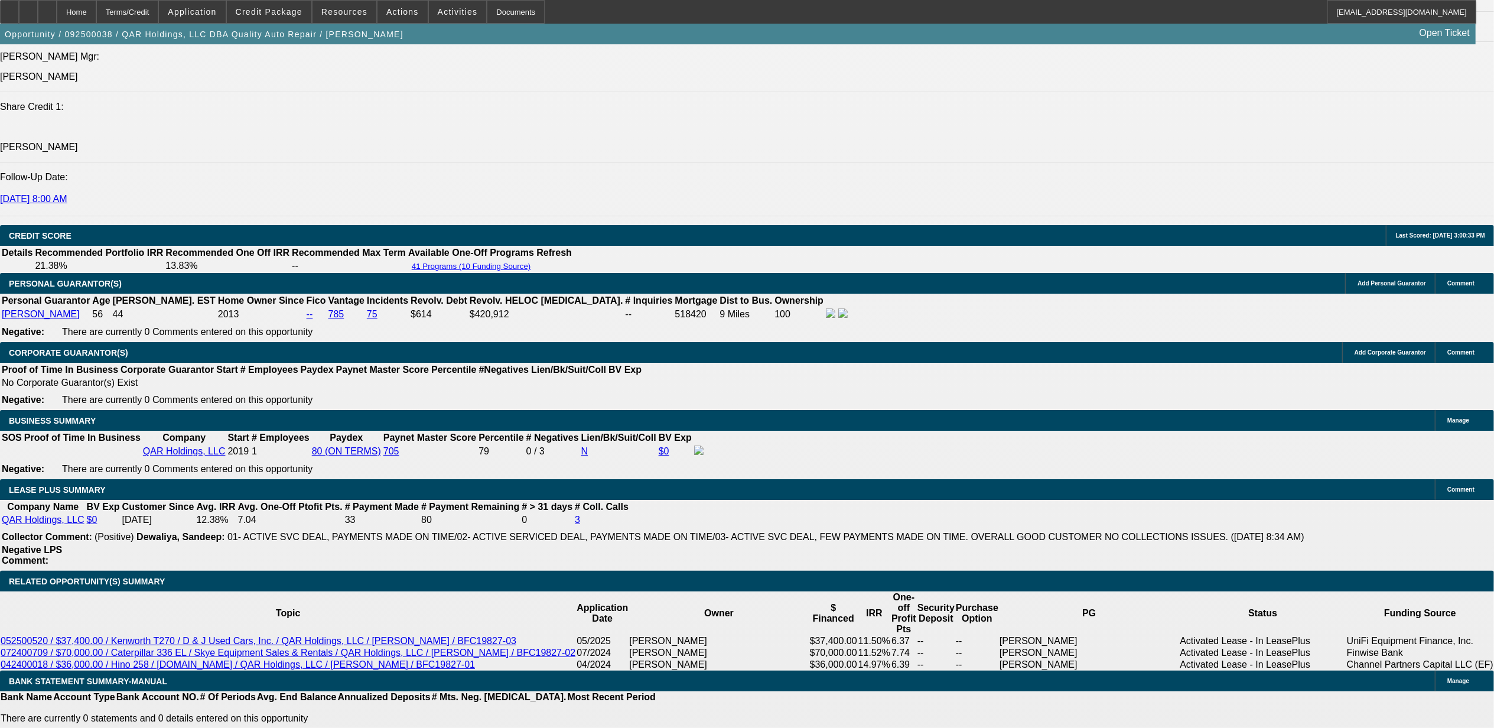
scroll to position [1610, 0]
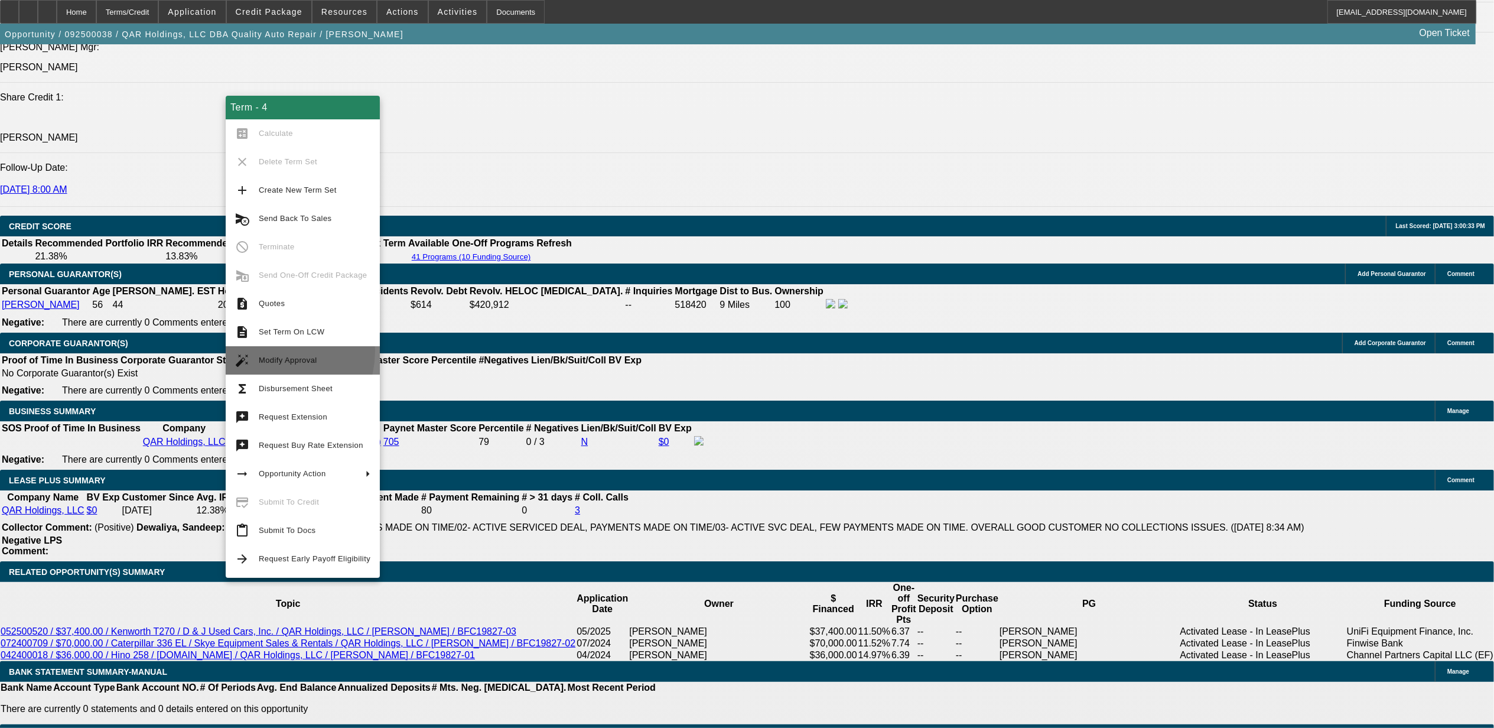
click at [271, 351] on button "auto_fix_high Modify Approval" at bounding box center [303, 360] width 154 height 28
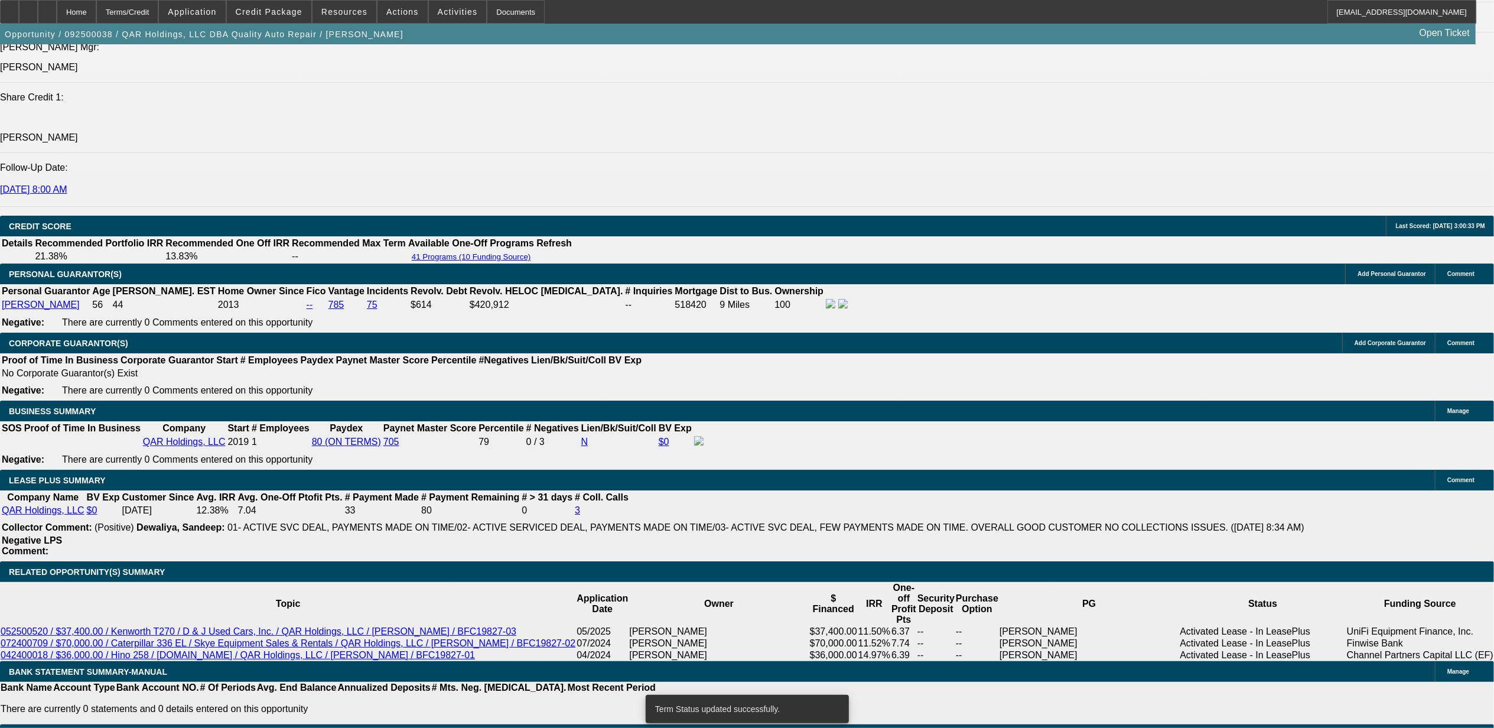
select select "0"
select select "2"
select select "0"
select select "6"
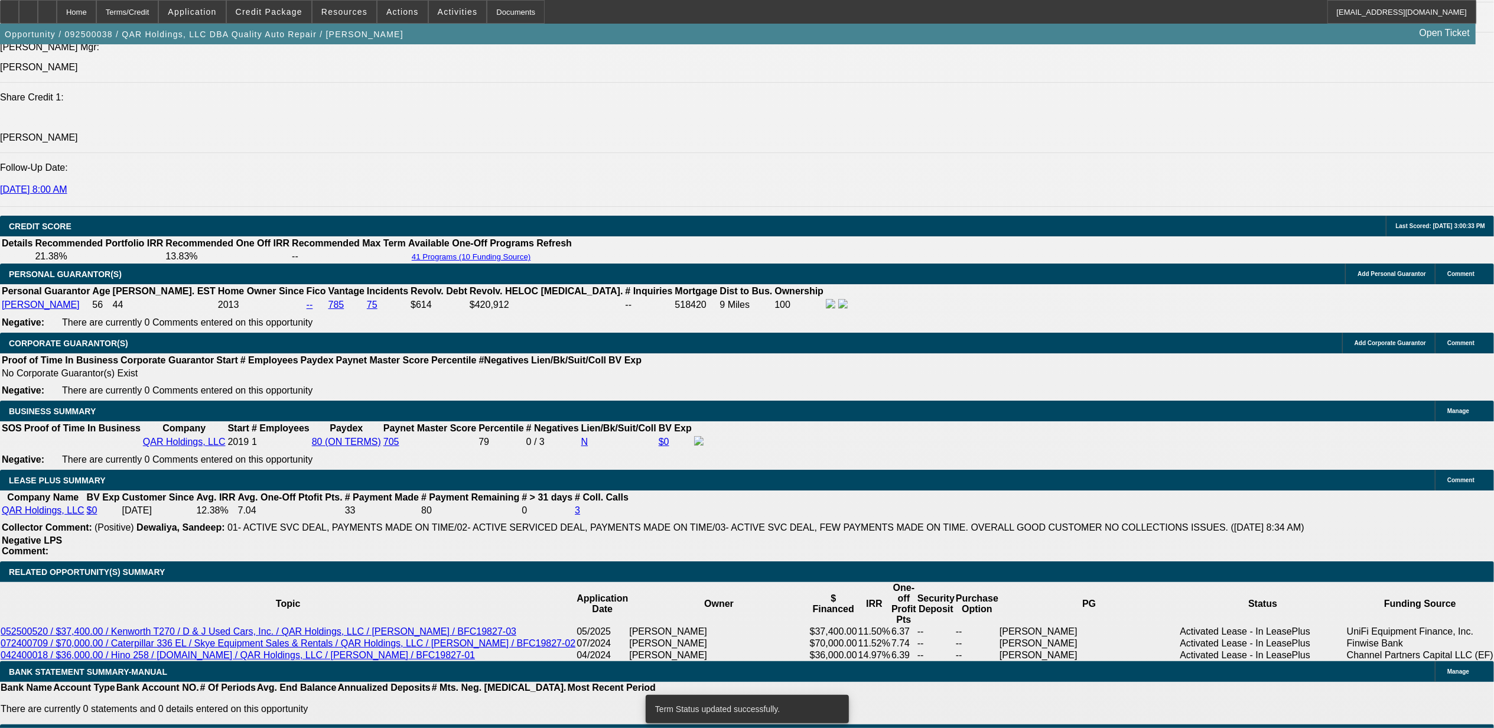
select select "0"
select select "2"
select select "0"
select select "6"
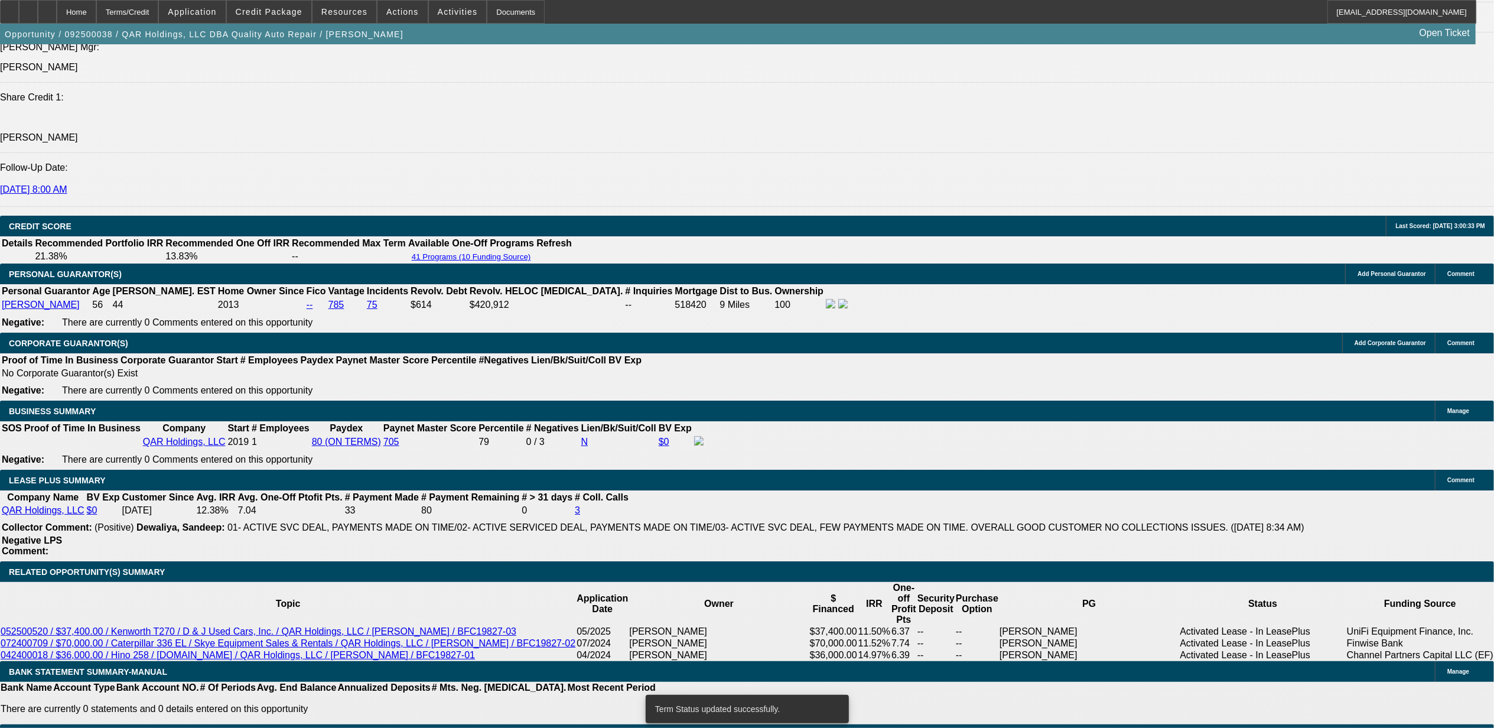
select select "0"
select select "2"
select select "0"
select select "6"
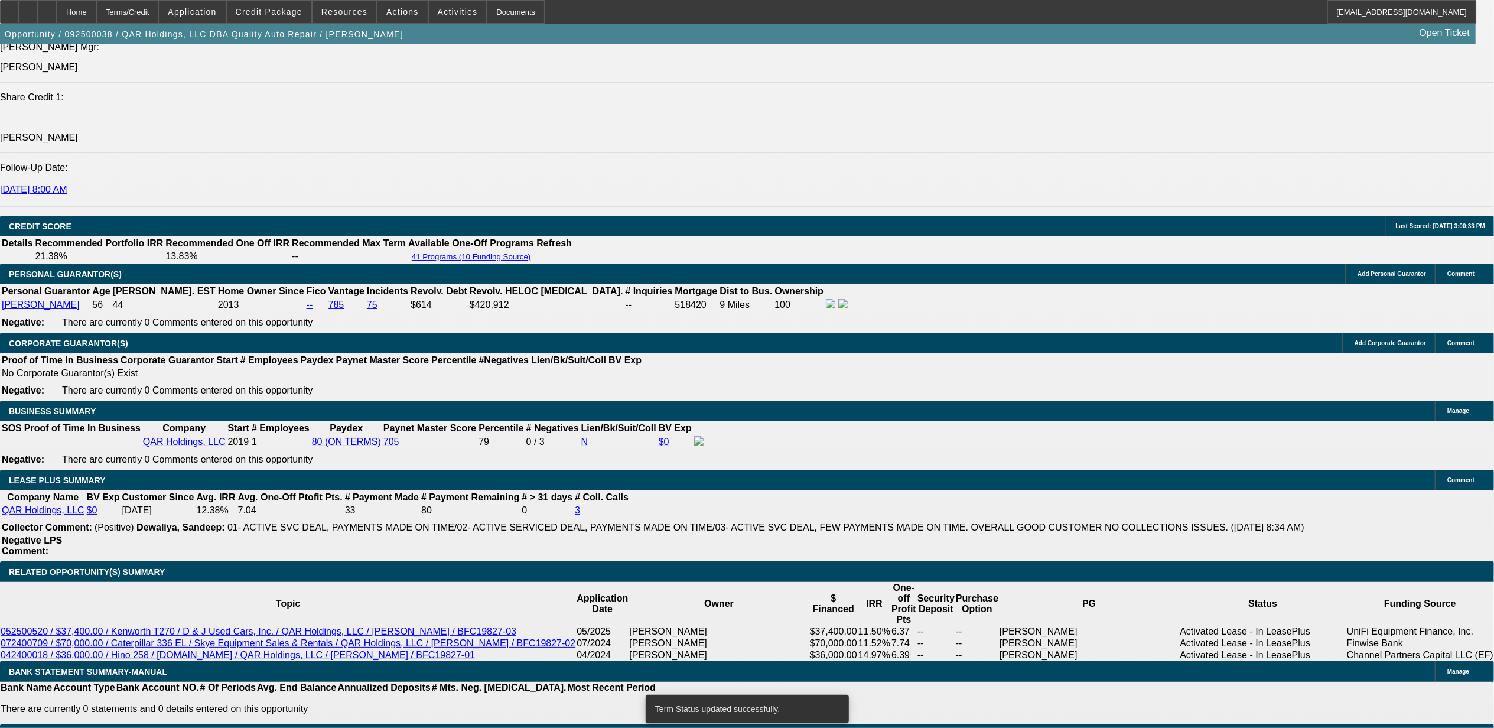
select select "0"
select select "6"
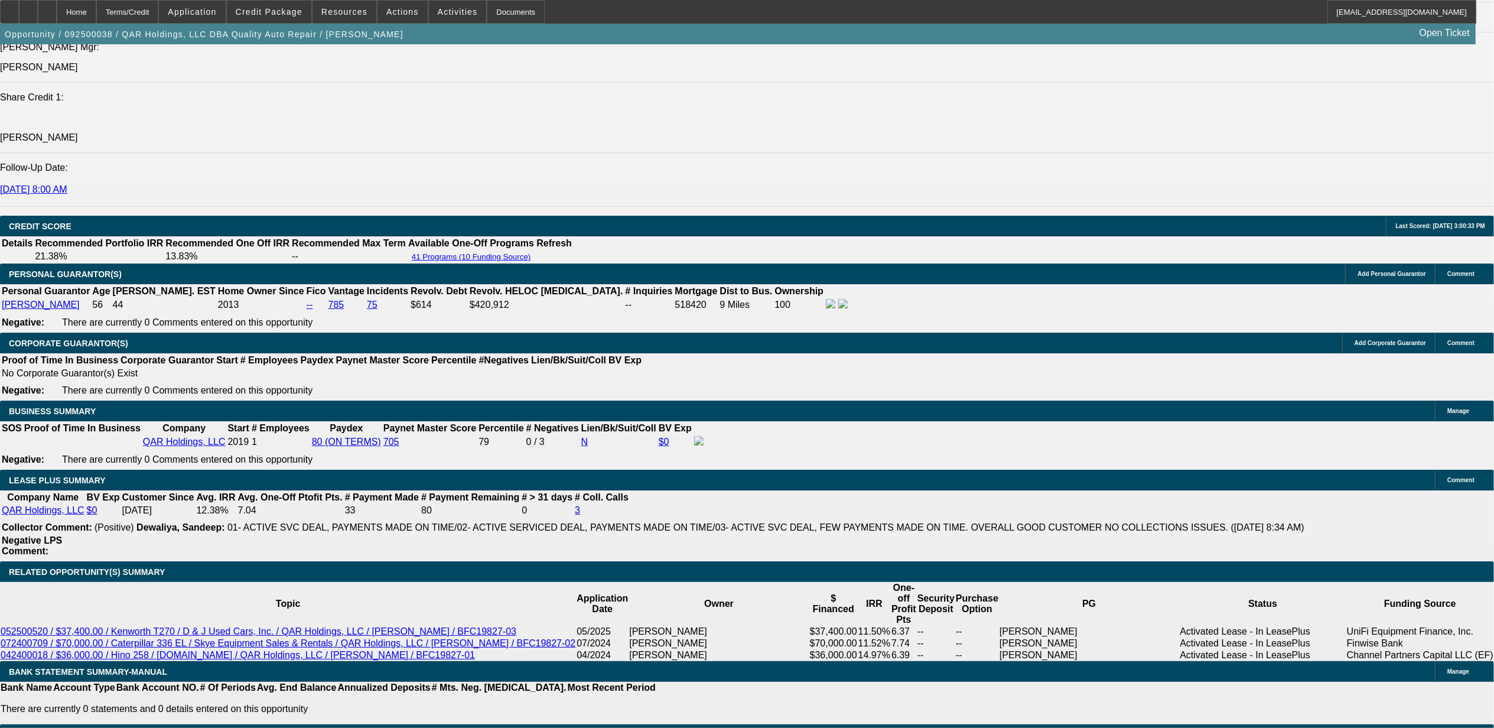
type input "UNKNOWN"
type input "10"
type input "$1,576.83"
type input "10."
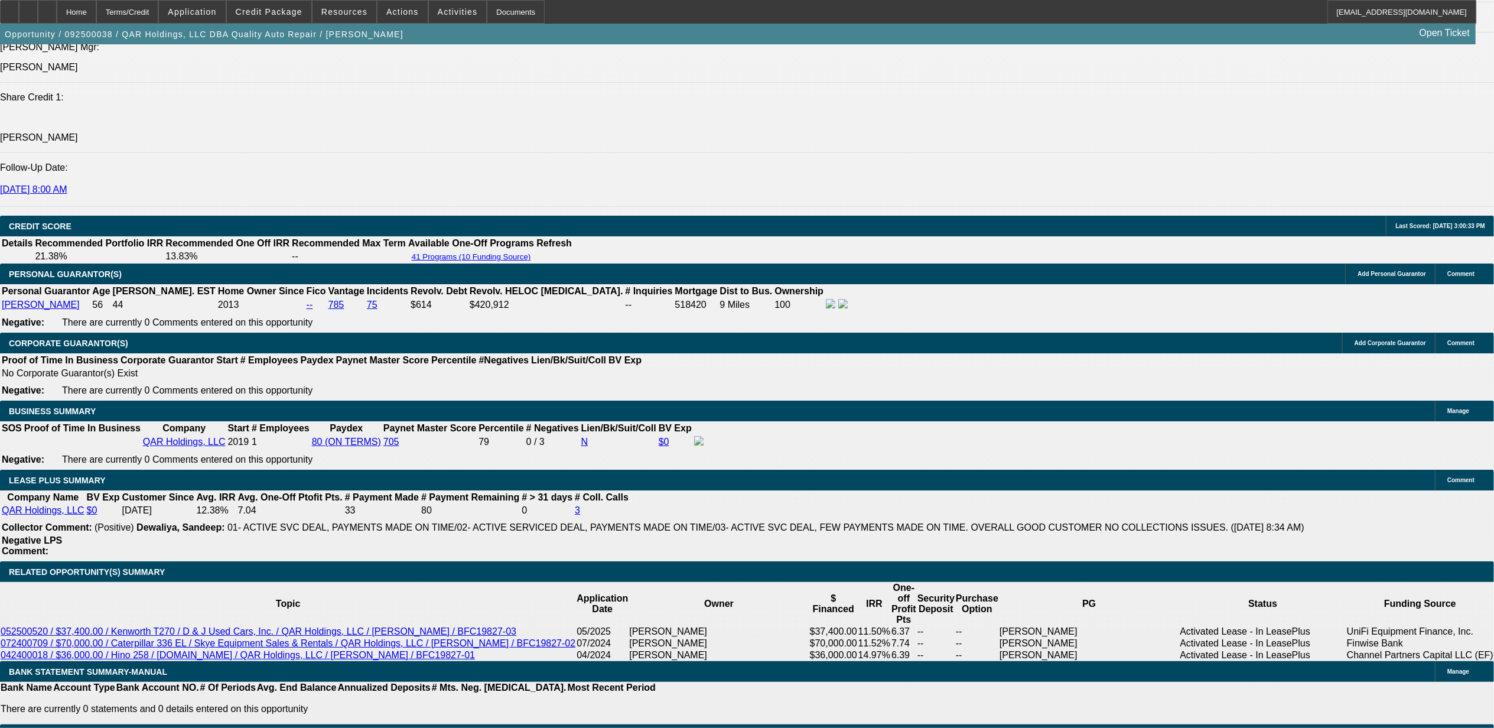
type input "$1,803.74"
type input "10.9"
type input "$1,827.45"
type input "10.9"
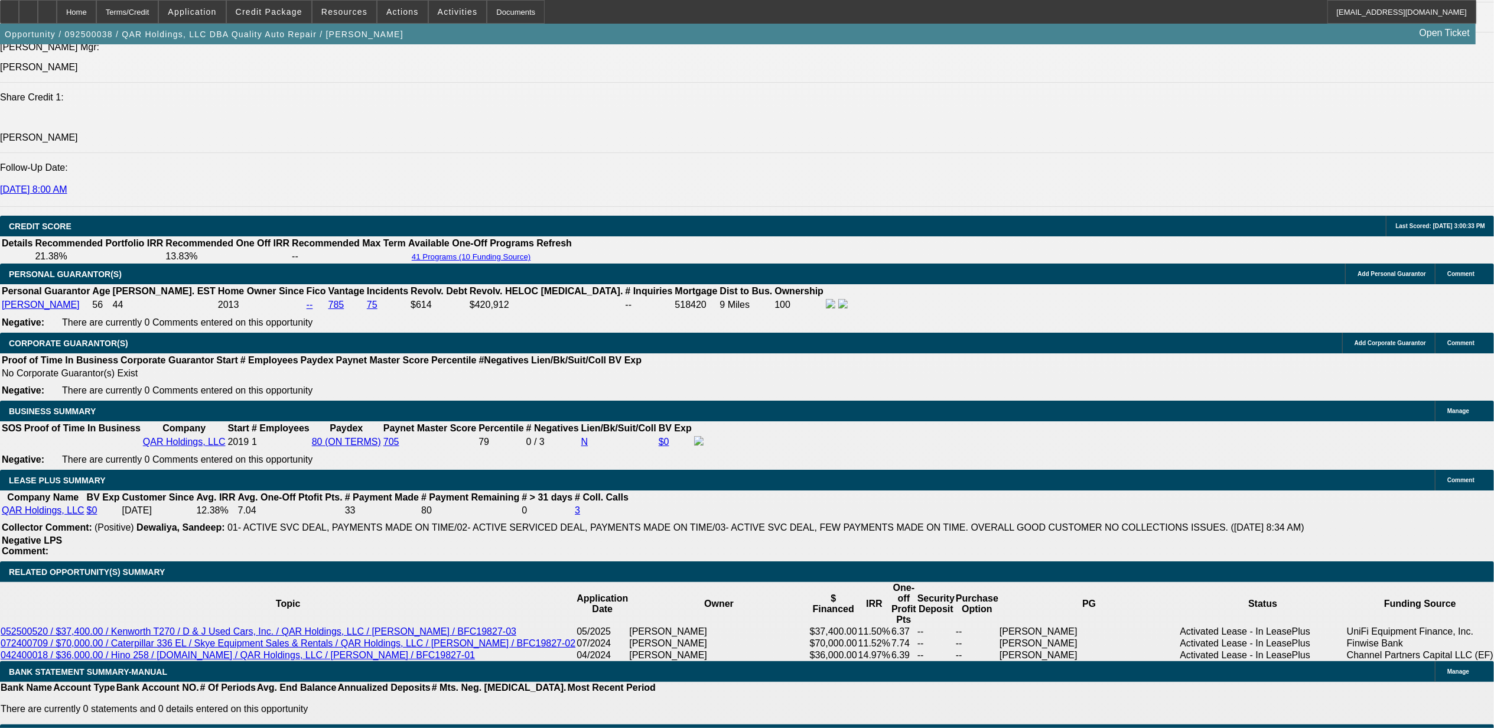
select select "1"
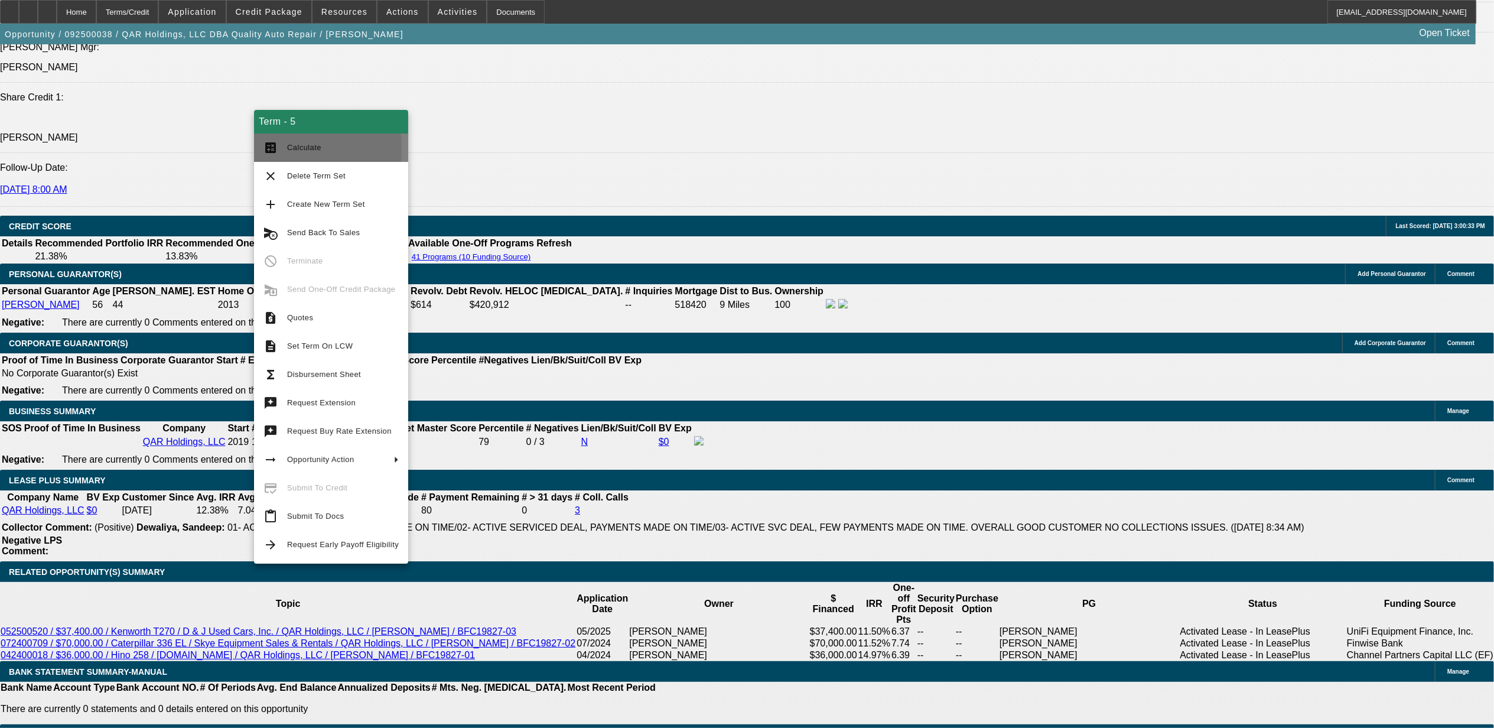
click at [288, 147] on span "Calculate" at bounding box center [304, 147] width 34 height 9
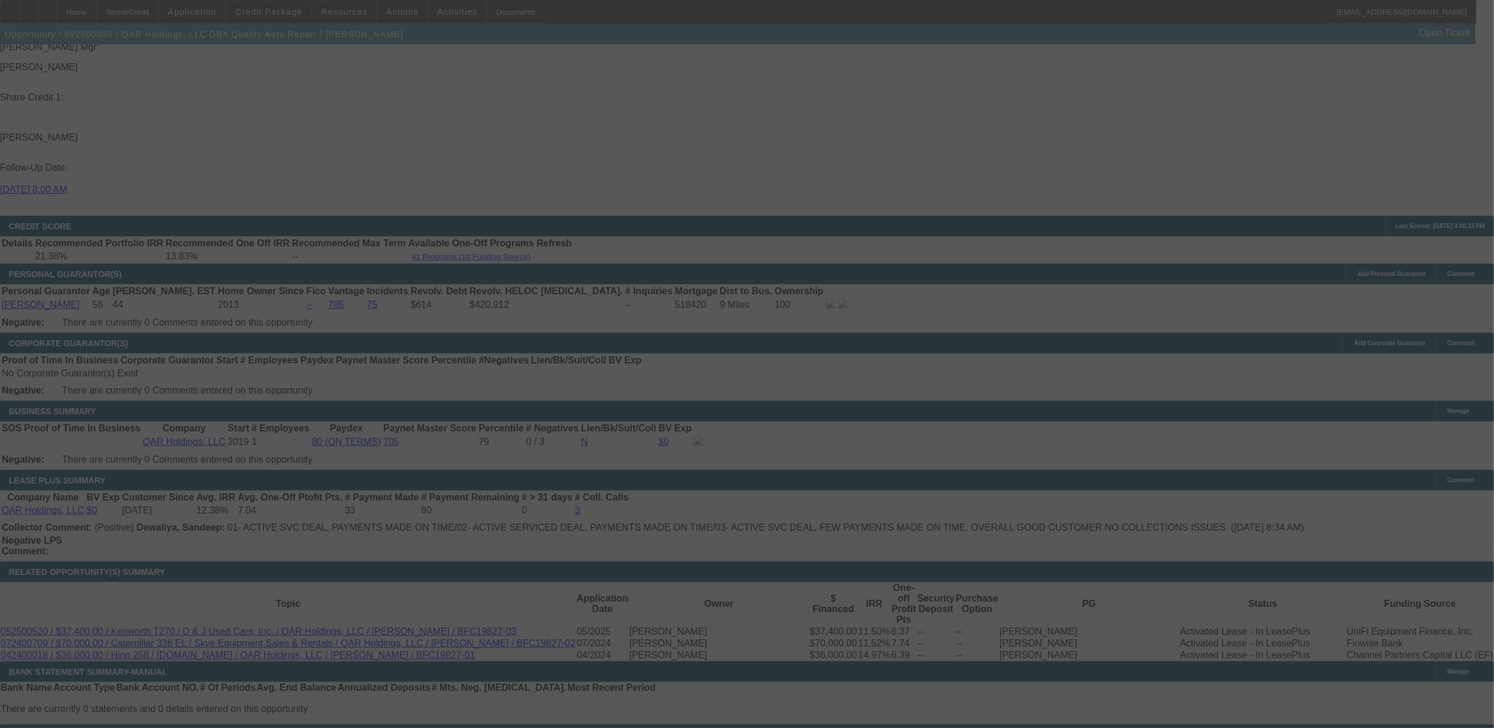
select select "0"
select select "6"
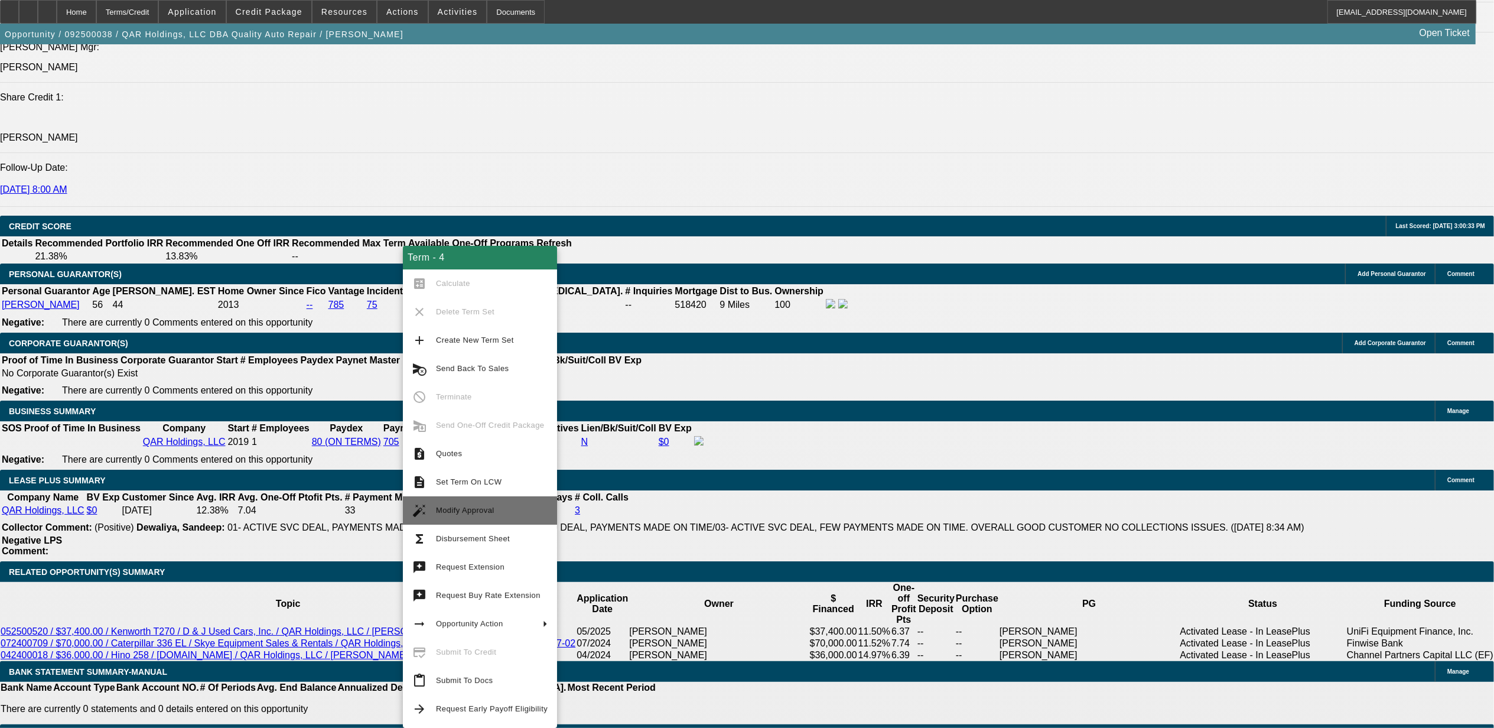
click at [493, 511] on span "Modify Approval" at bounding box center [492, 510] width 112 height 14
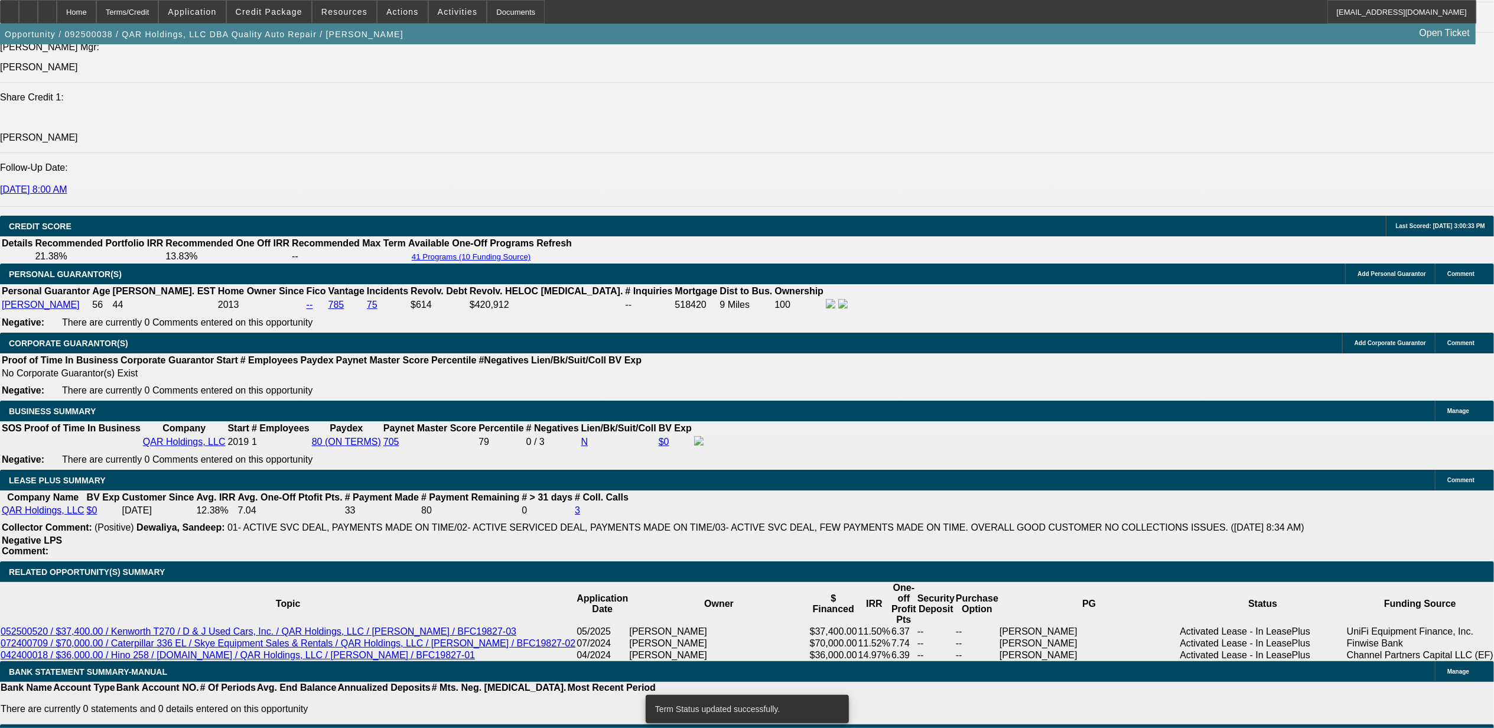
select select "0"
select select "2"
select select "0"
select select "6"
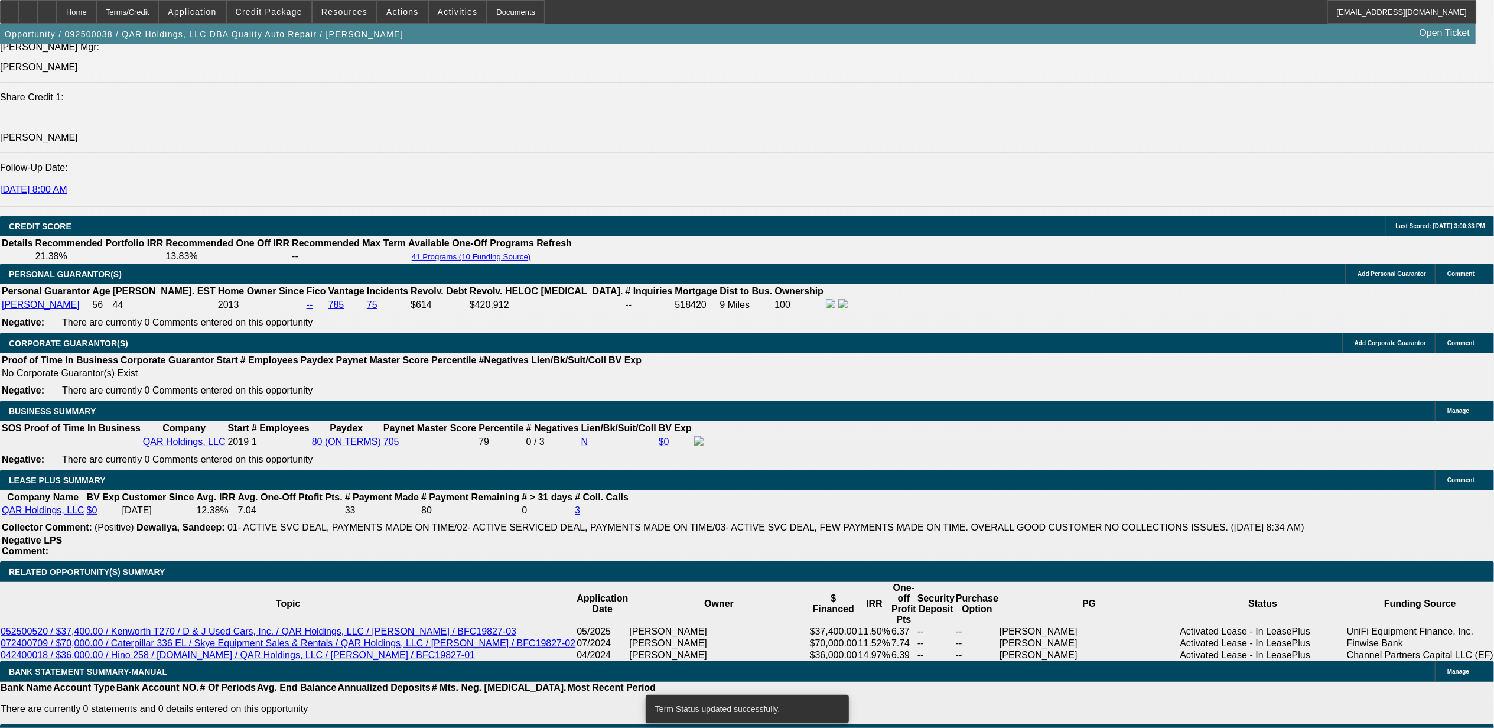
select select "0"
select select "6"
select select "0"
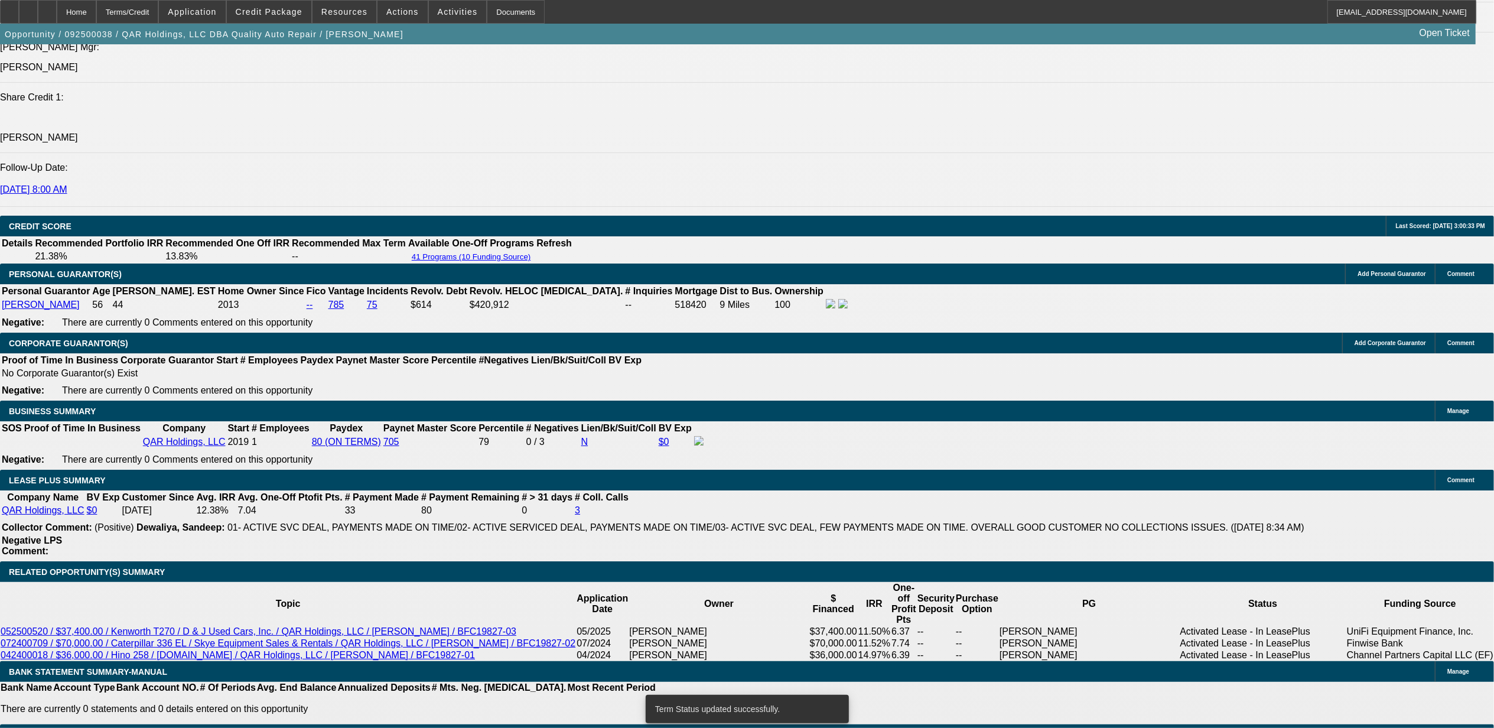
select select "0"
select select "2"
select select "0"
select select "6"
select select "0"
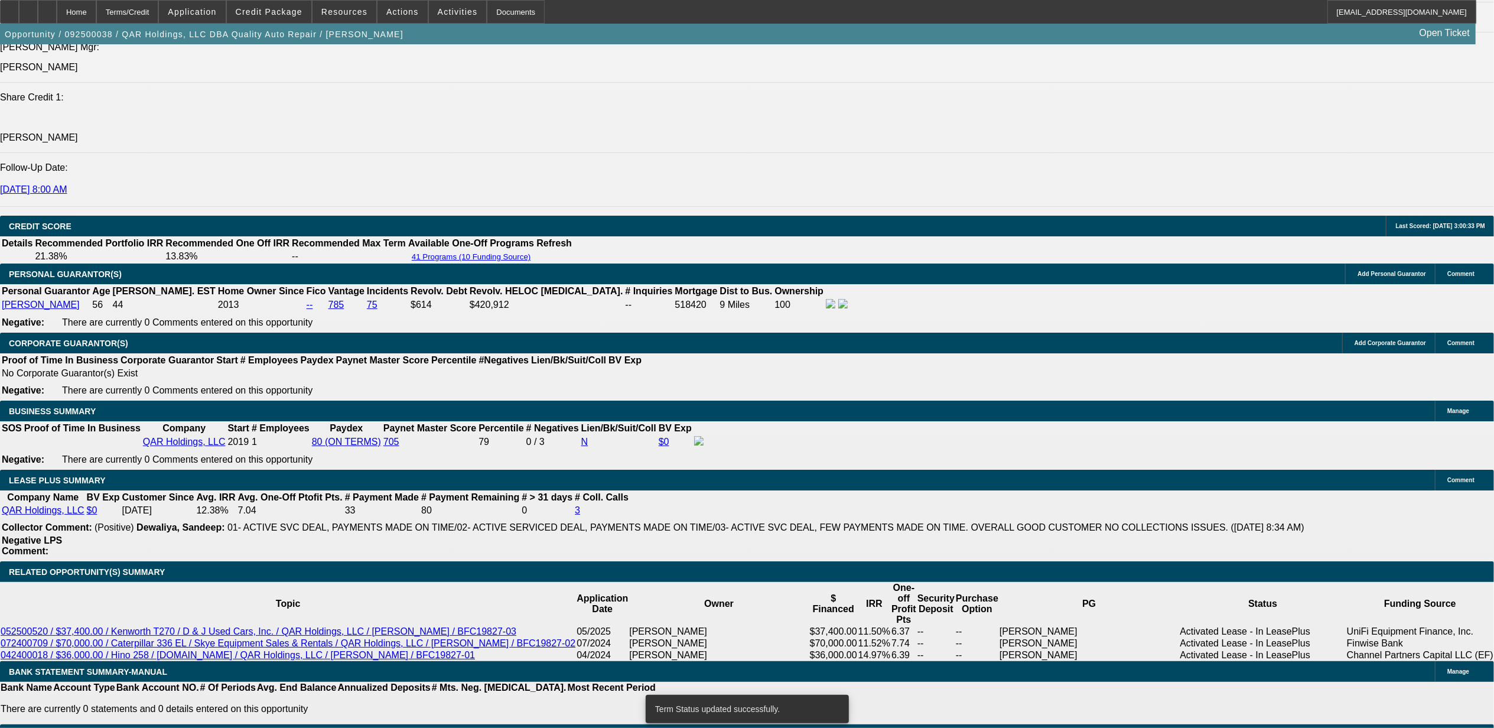
select select "0"
select select "2"
select select "0"
select select "6"
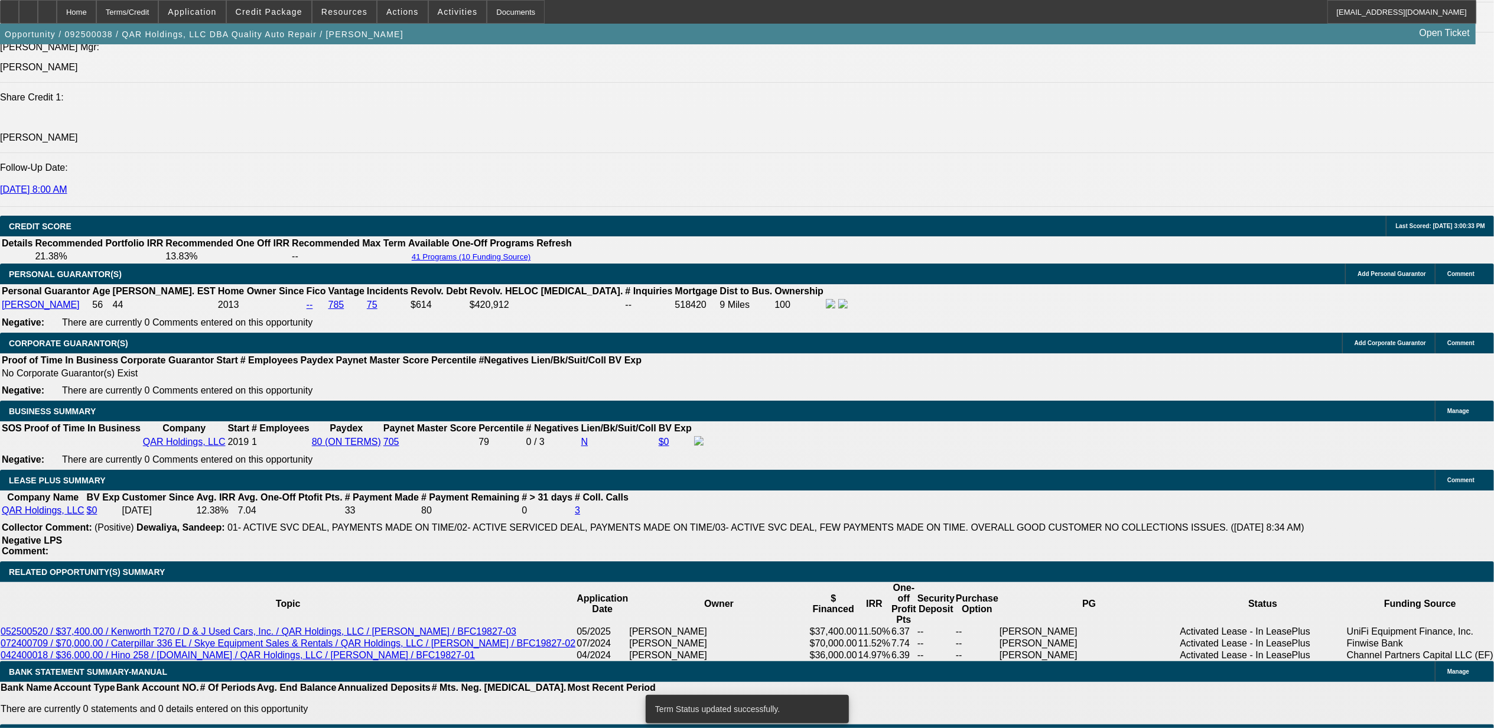
type input "UNKNOWN"
type input "12"
type input "$1,576.83"
type input "12."
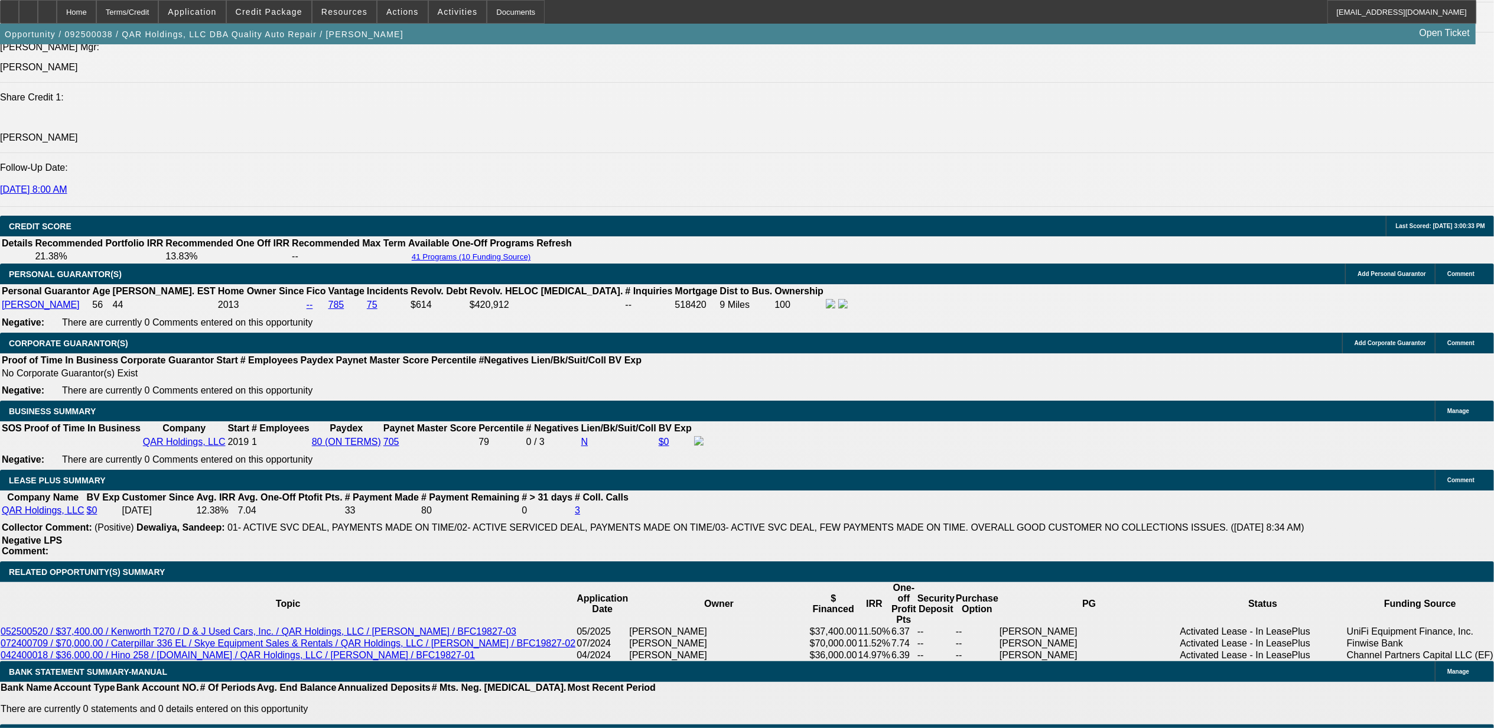
type input "$1,856.68"
type input "12.9"
type input "$1,880.80"
type input "12.9"
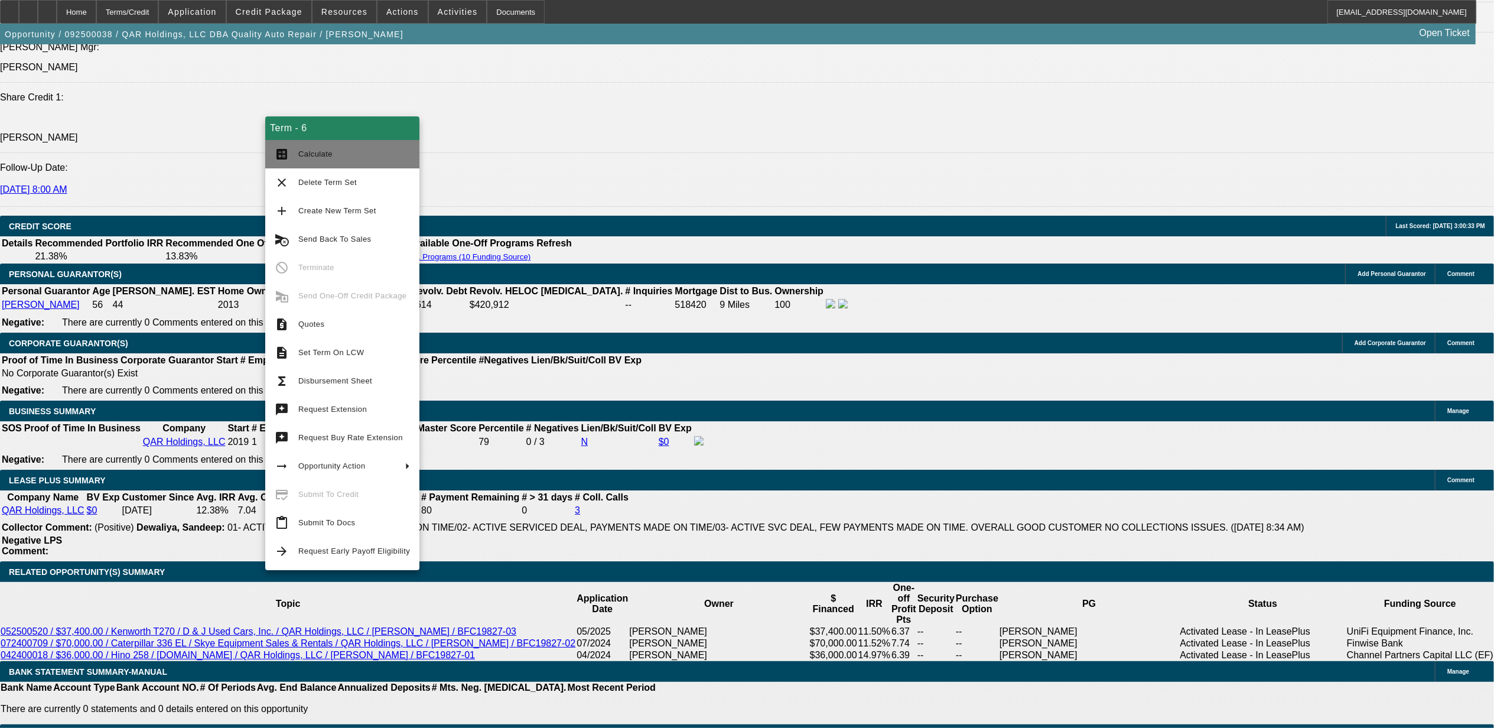
click at [315, 157] on span "Calculate" at bounding box center [315, 153] width 34 height 9
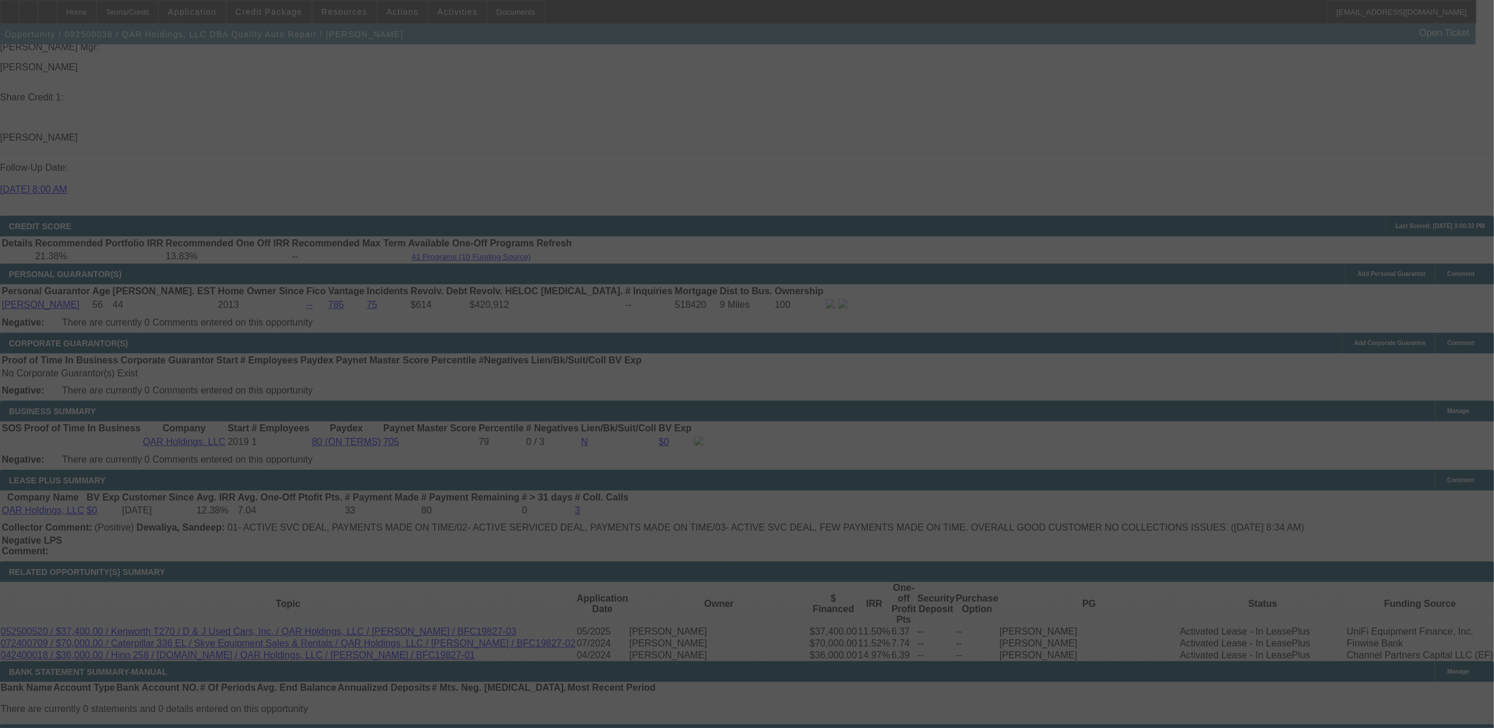
select select "0"
select select "2"
select select "0"
select select "6"
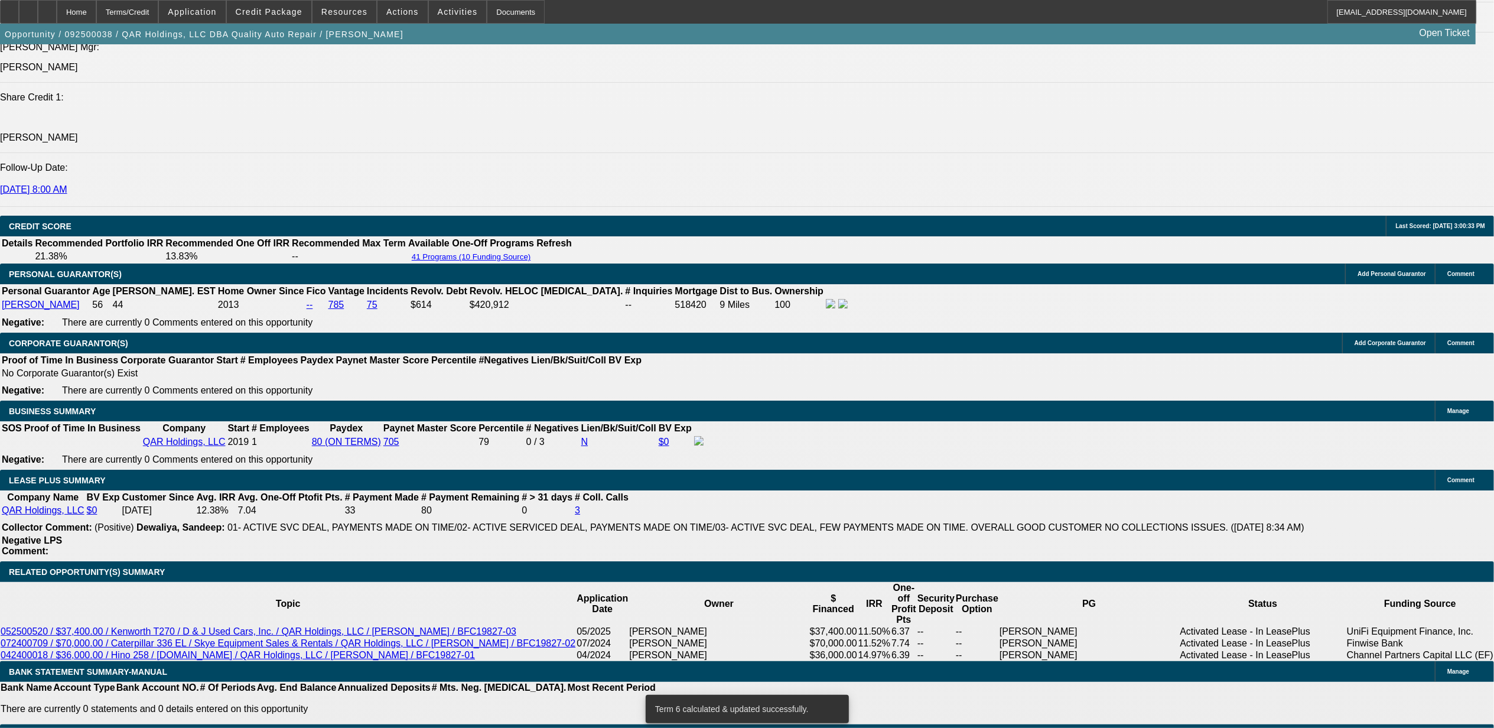
type input "UNKNOWN"
type input "11"
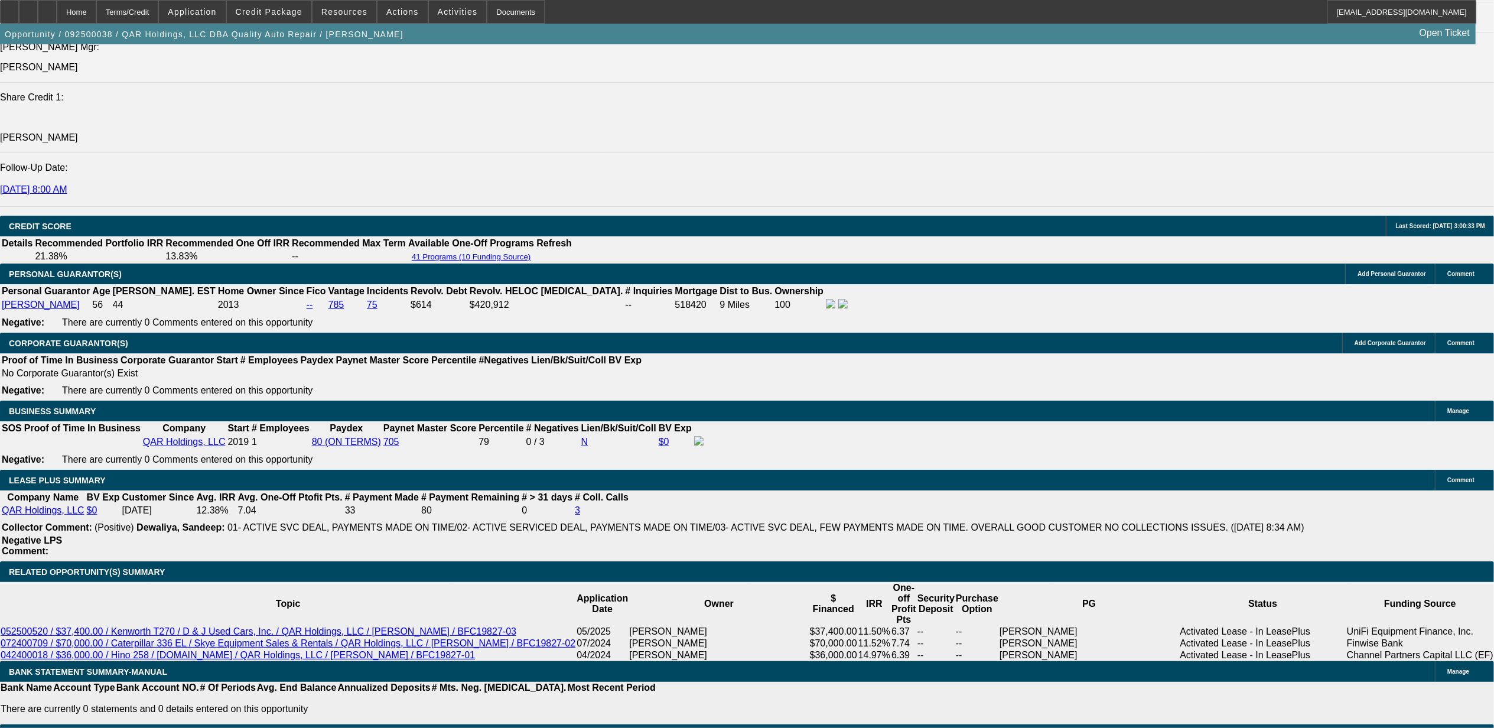
type input "$1,576.83"
type input "11.5"
type input "$1,843.36"
type input "11.5"
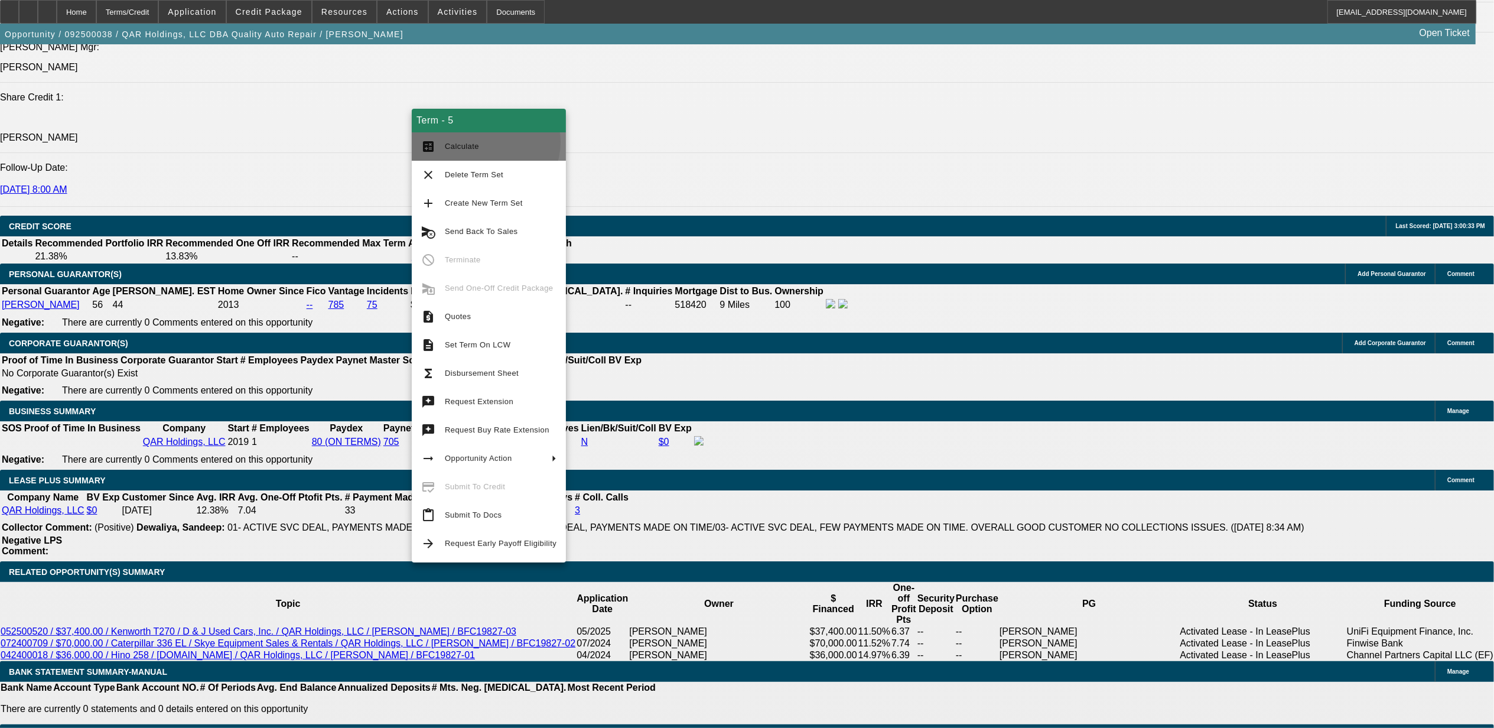
click at [484, 141] on span "Calculate" at bounding box center [501, 146] width 112 height 14
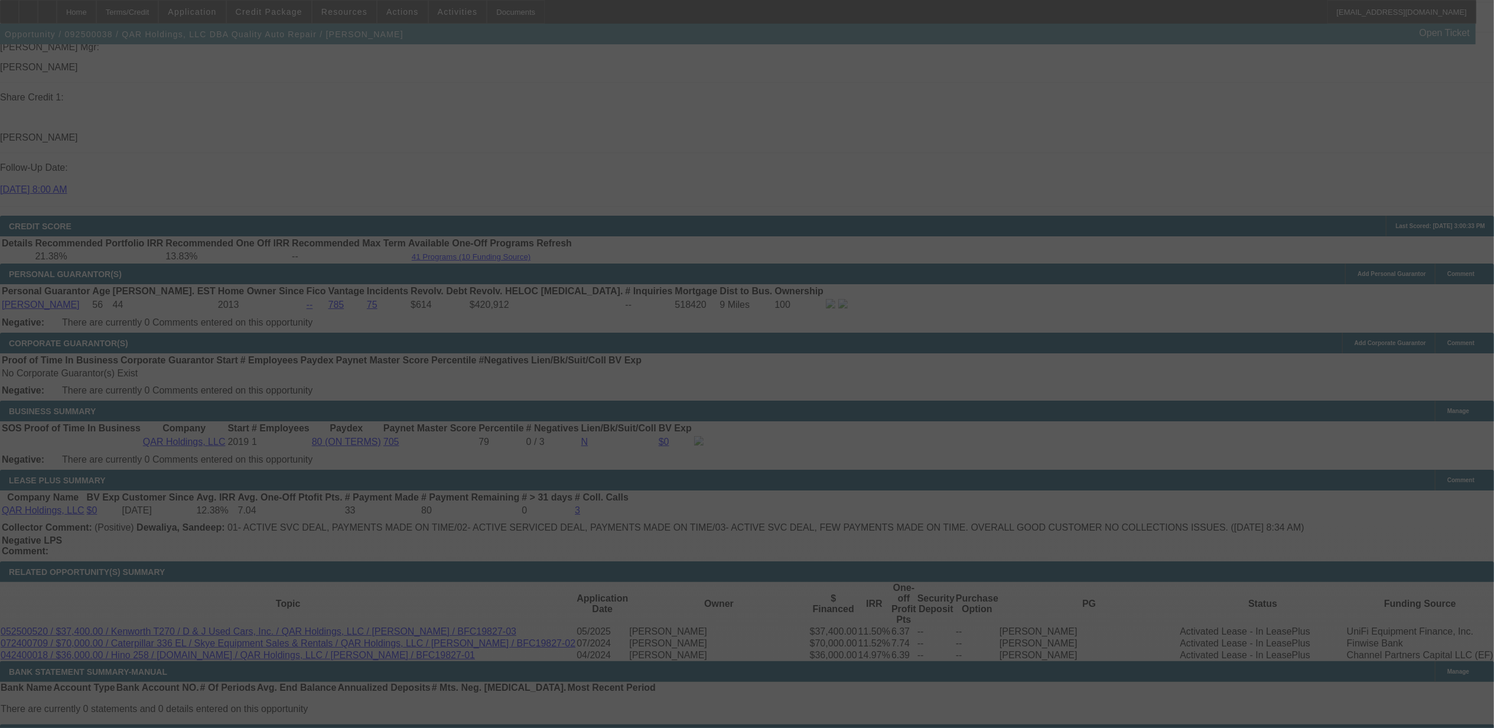
select select "0"
select select "6"
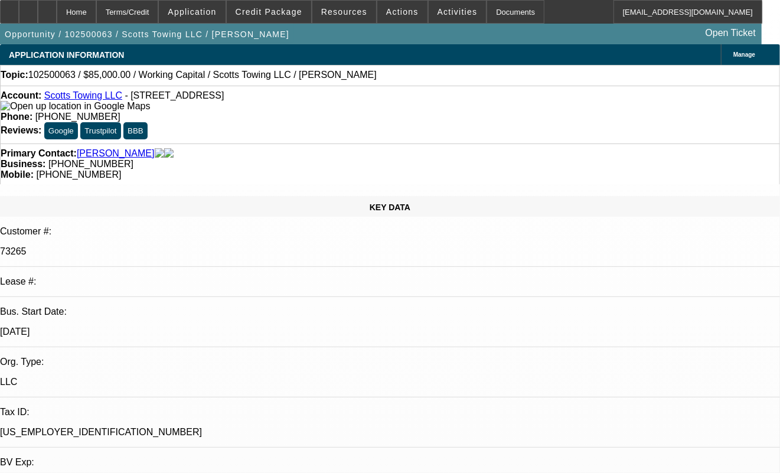
select select "0"
select select "2"
select select "0"
select select "6"
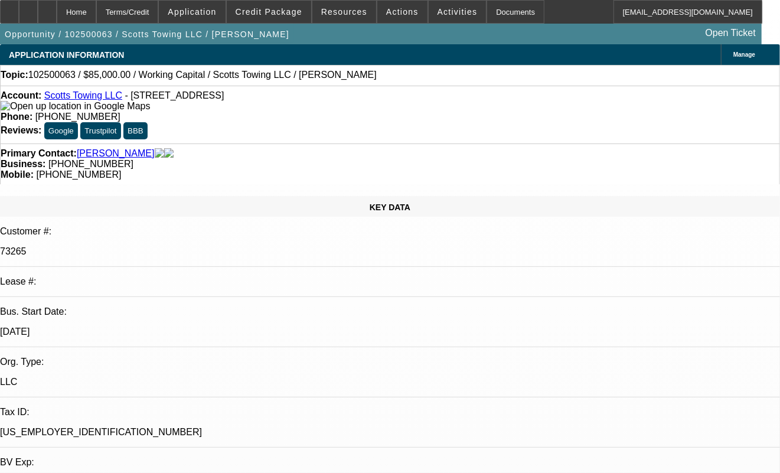
select select "0"
select select "2"
select select "0"
select select "6"
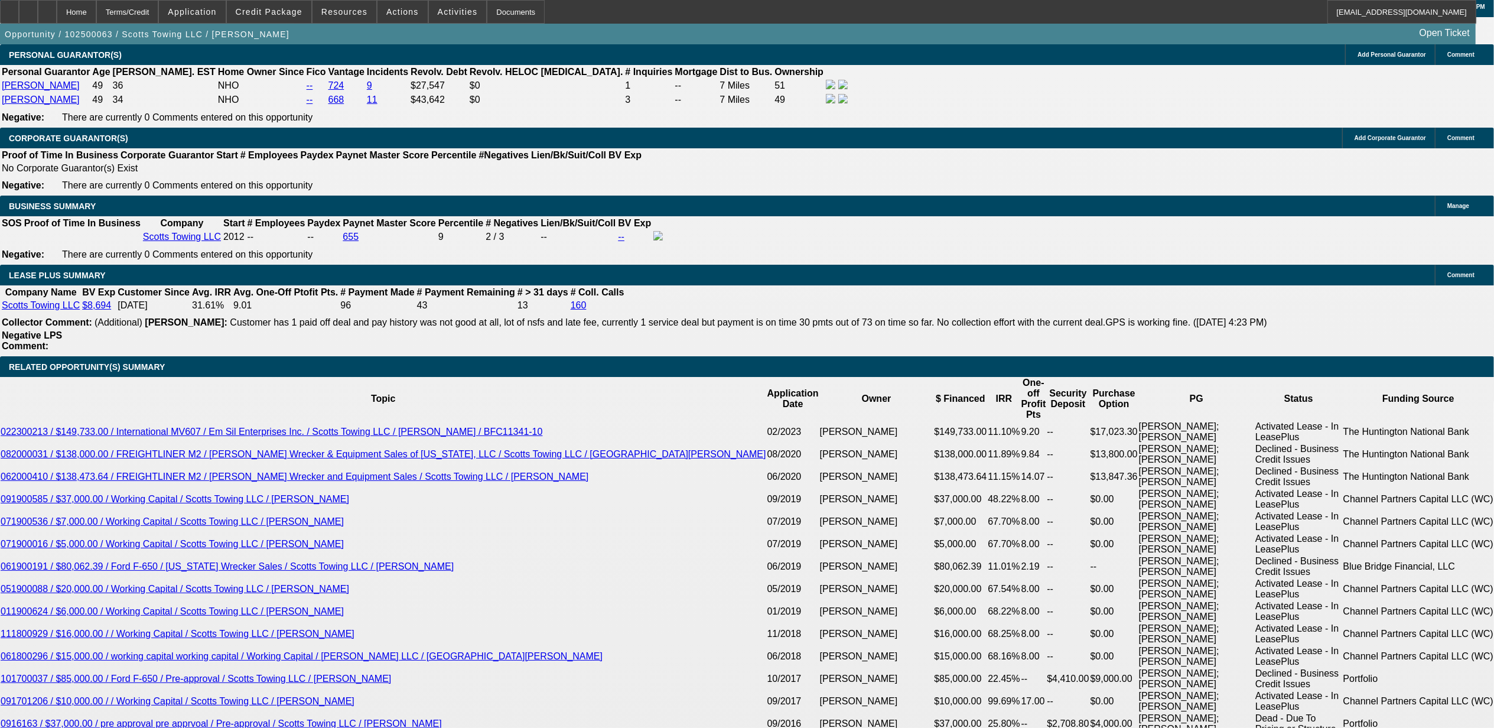
scroll to position [1890, 0]
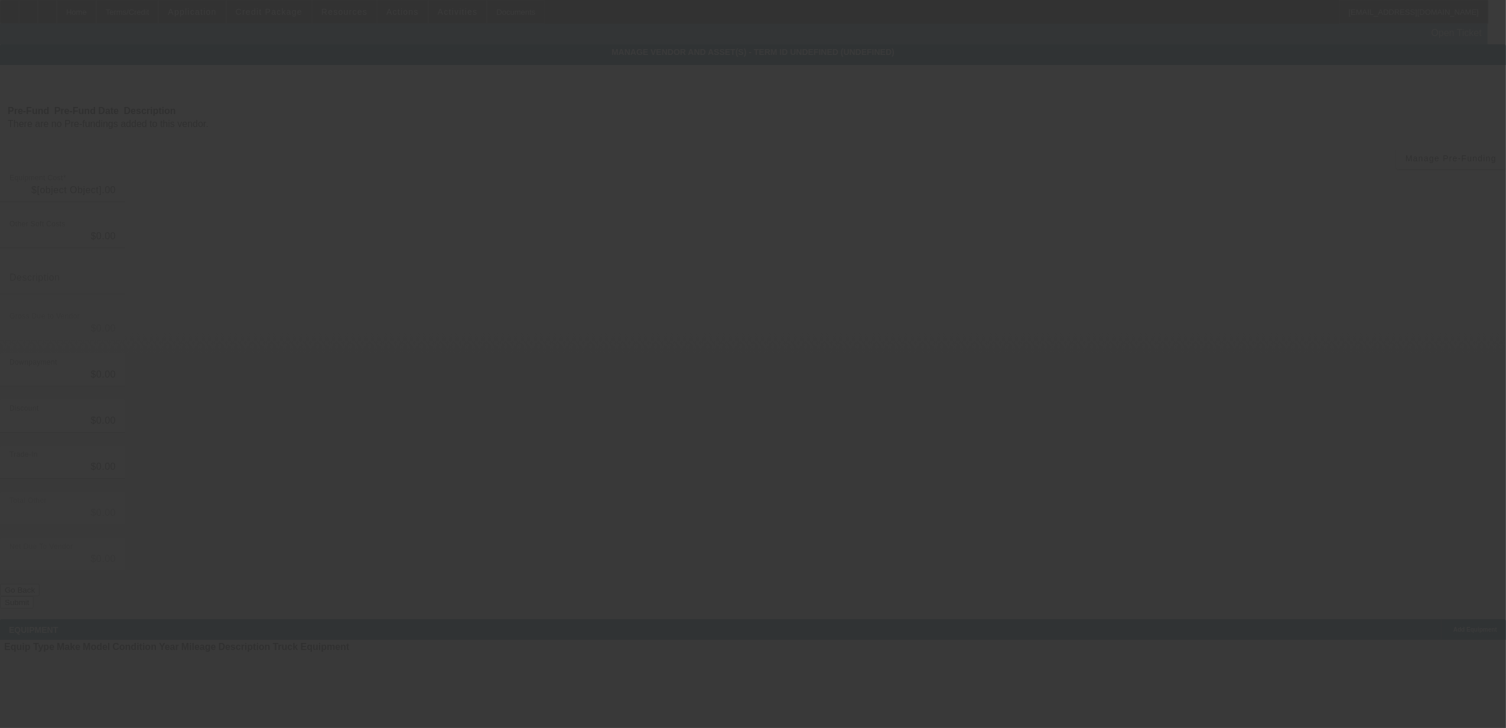
type input "$85,000.00"
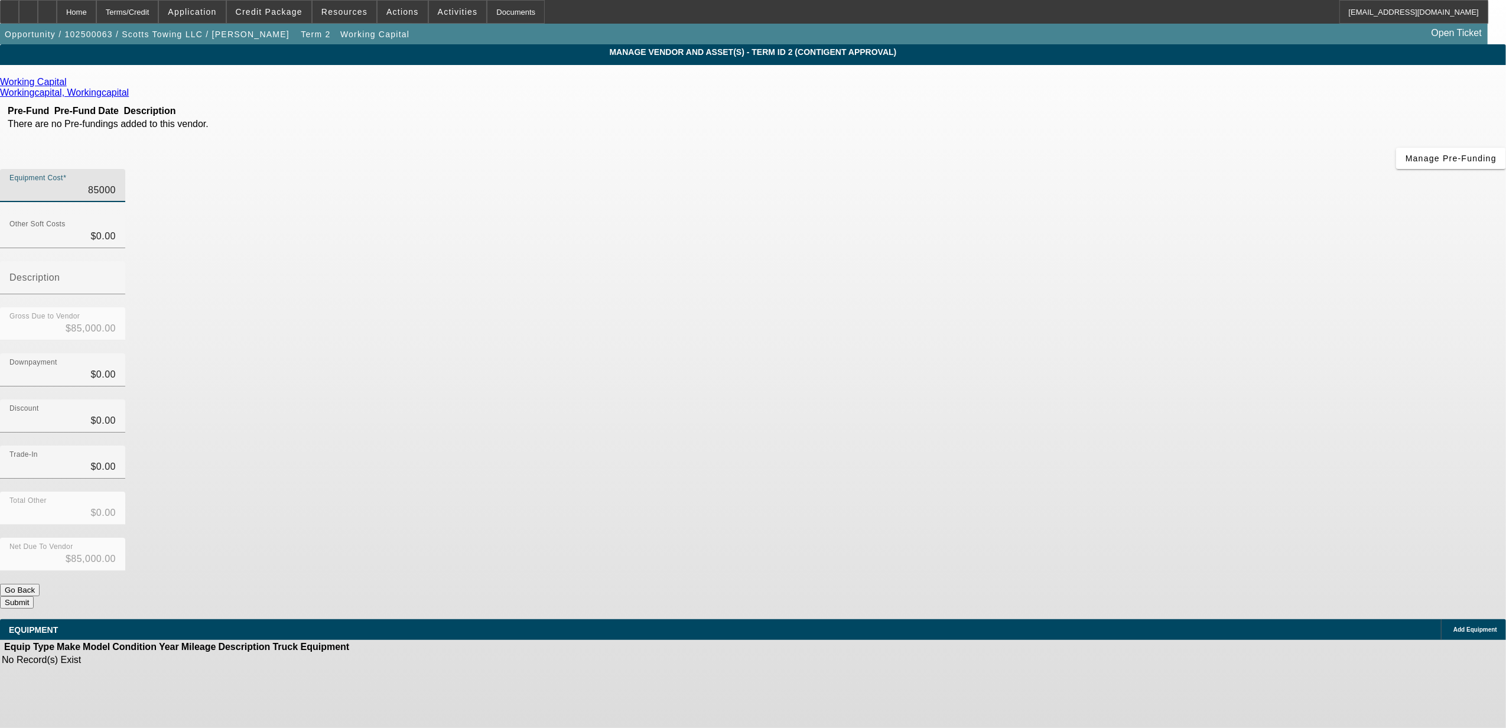
click at [116, 183] on input "85000" at bounding box center [62, 190] width 106 height 14
type input "2"
type input "$2.00"
type input "25"
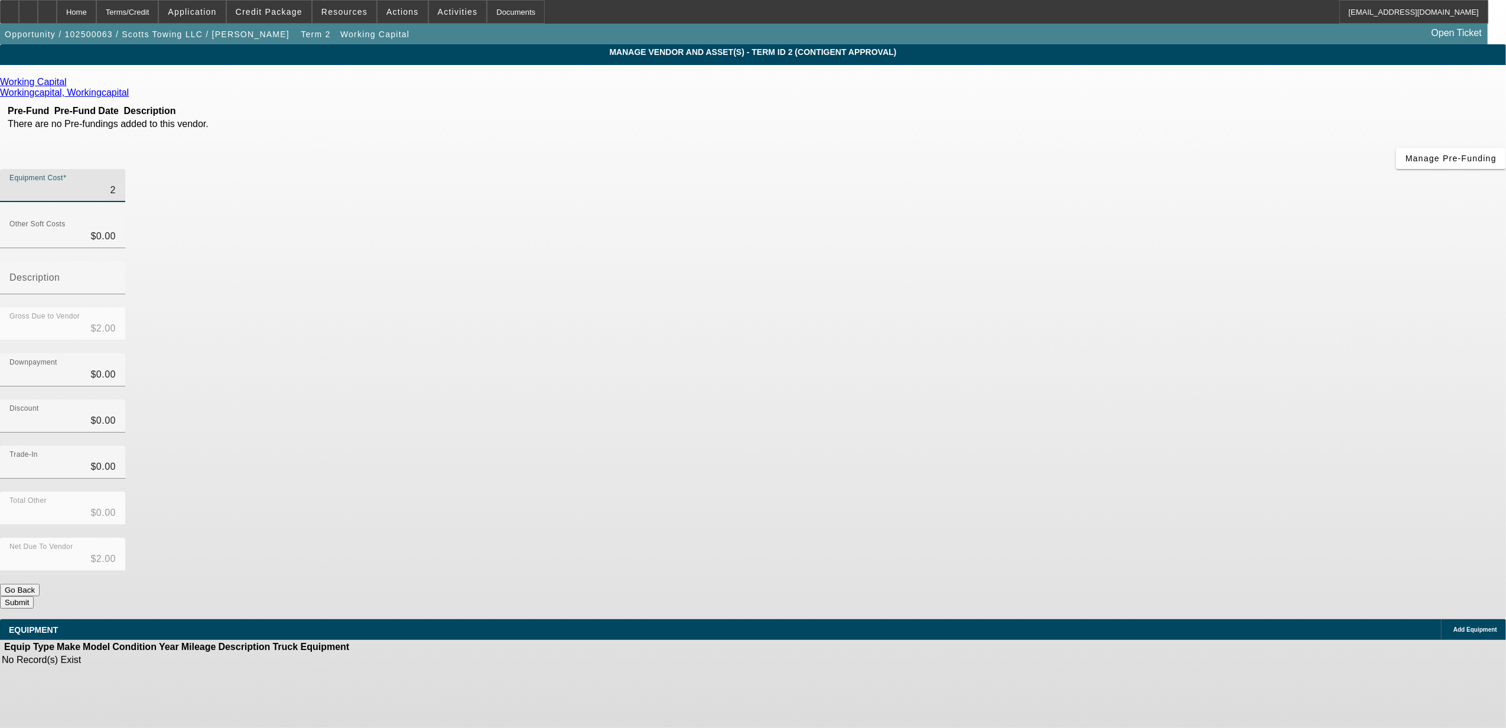
type input "$25.00"
type input "250"
type input "$250.00"
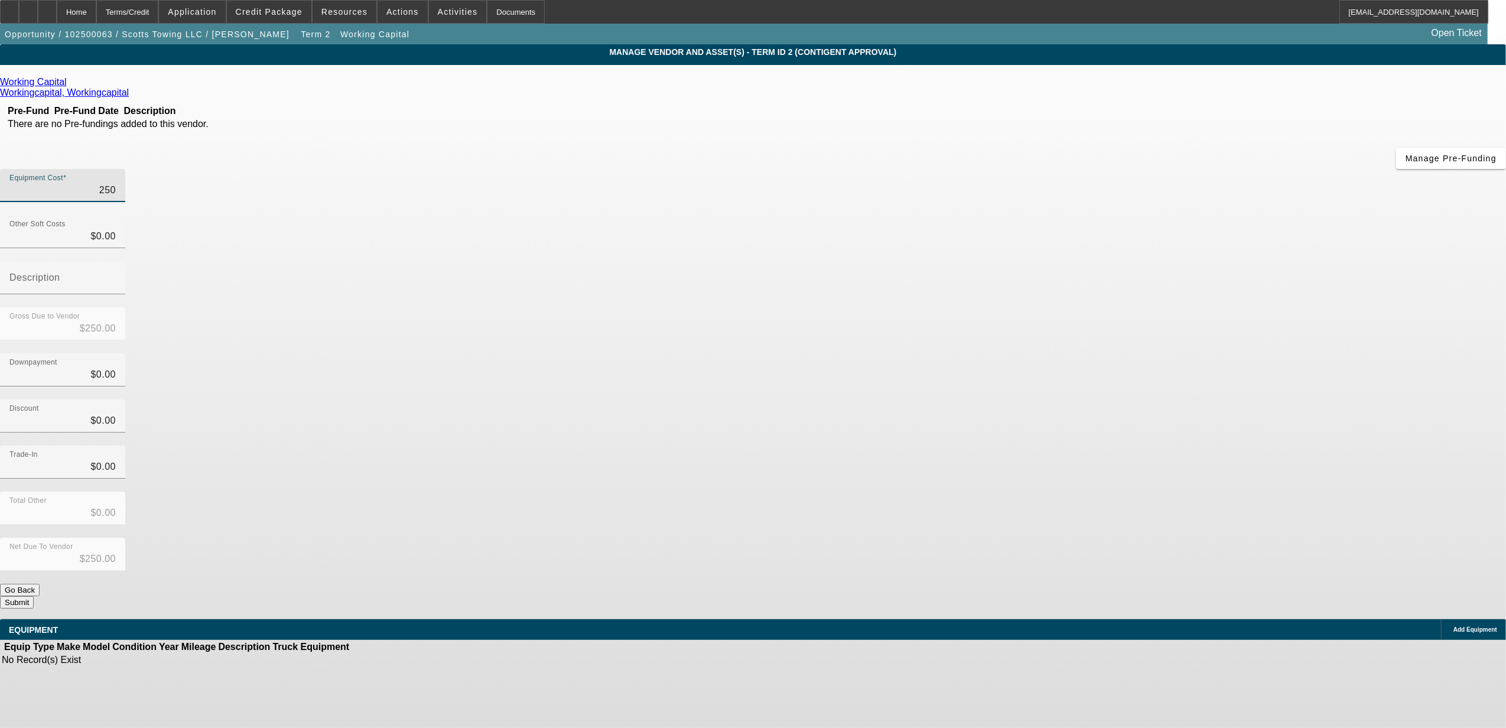
type input "2500"
type input "$2,500.00"
type input "25000"
type input "$25,000.00"
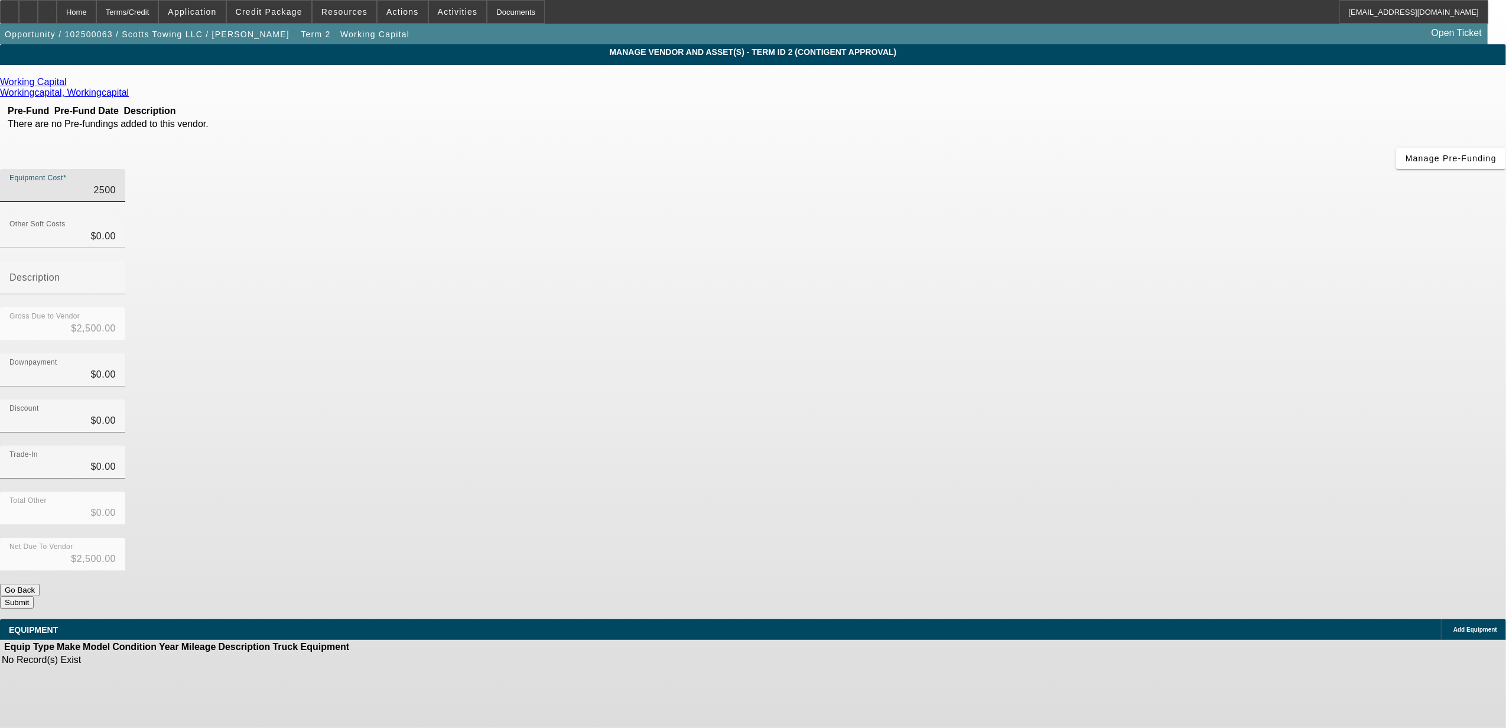
type input "$25,000.00"
type input "$0.00"
click at [34, 596] on button "Submit" at bounding box center [17, 602] width 34 height 12
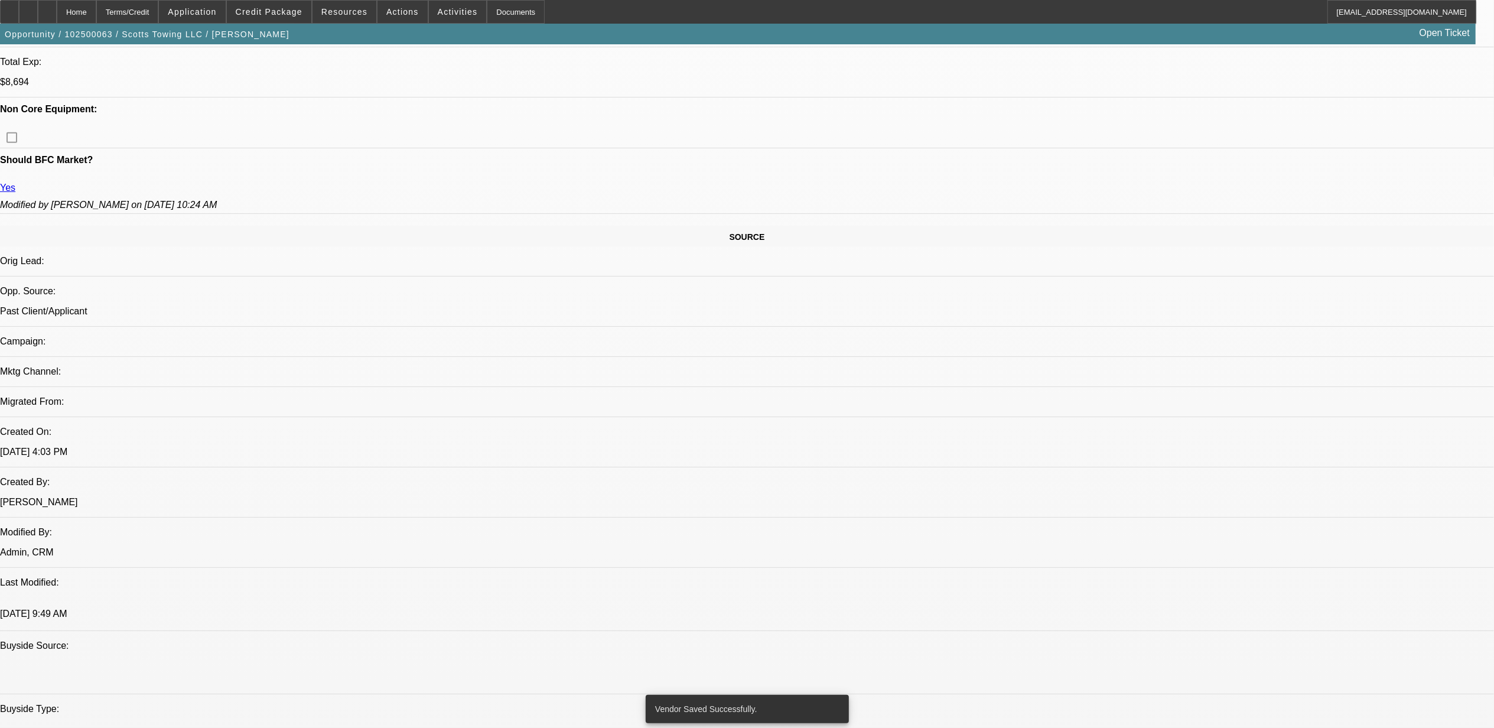
select select "0"
select select "2"
select select "0"
select select "6"
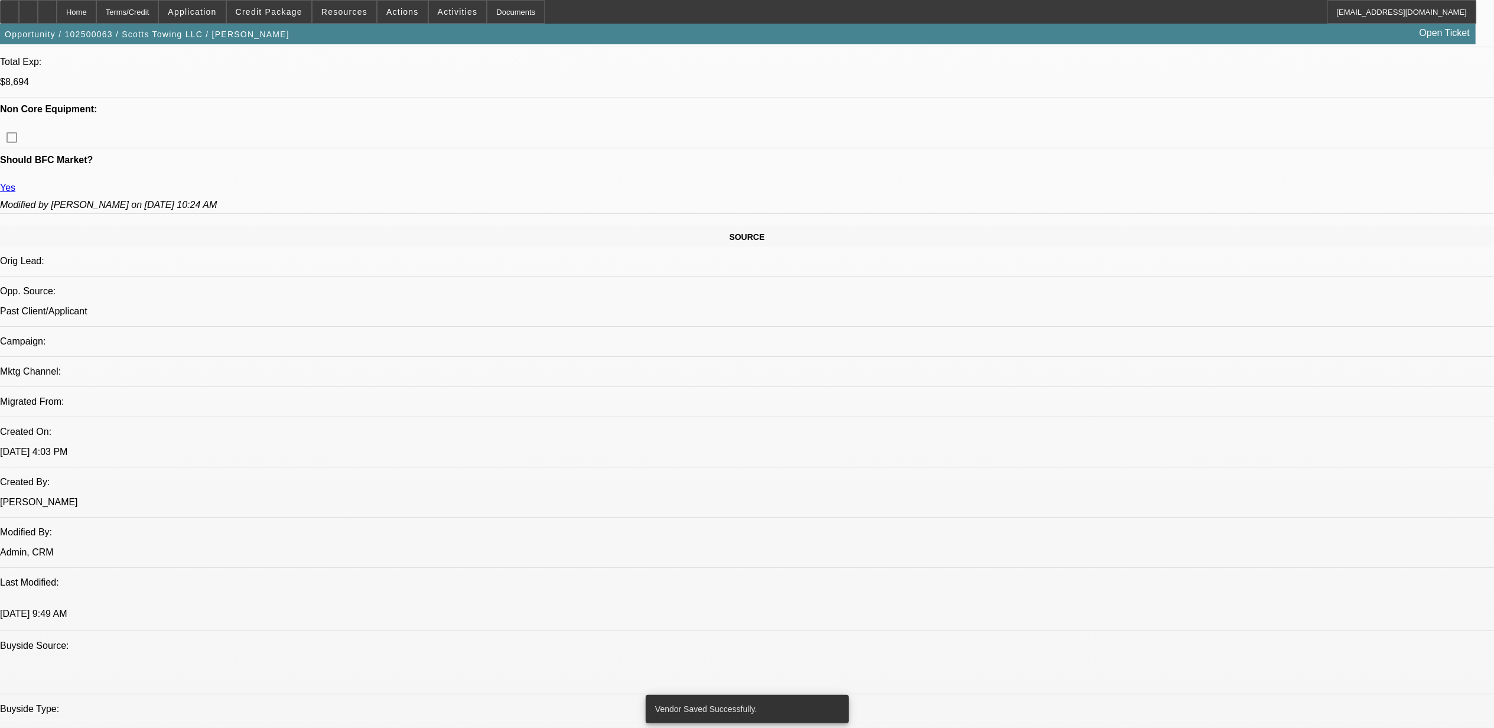
select select "0"
select select "2"
select select "0"
select select "6"
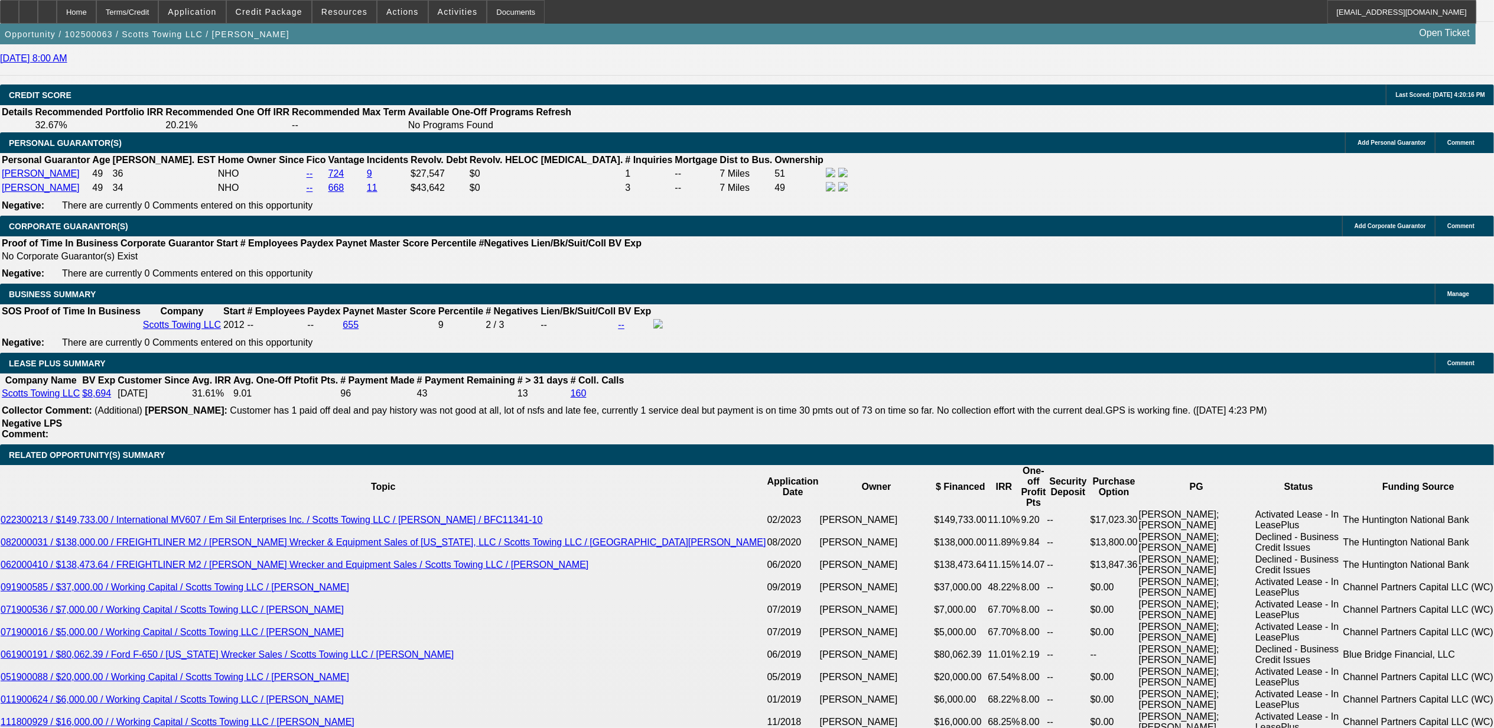
scroll to position [2028, 0]
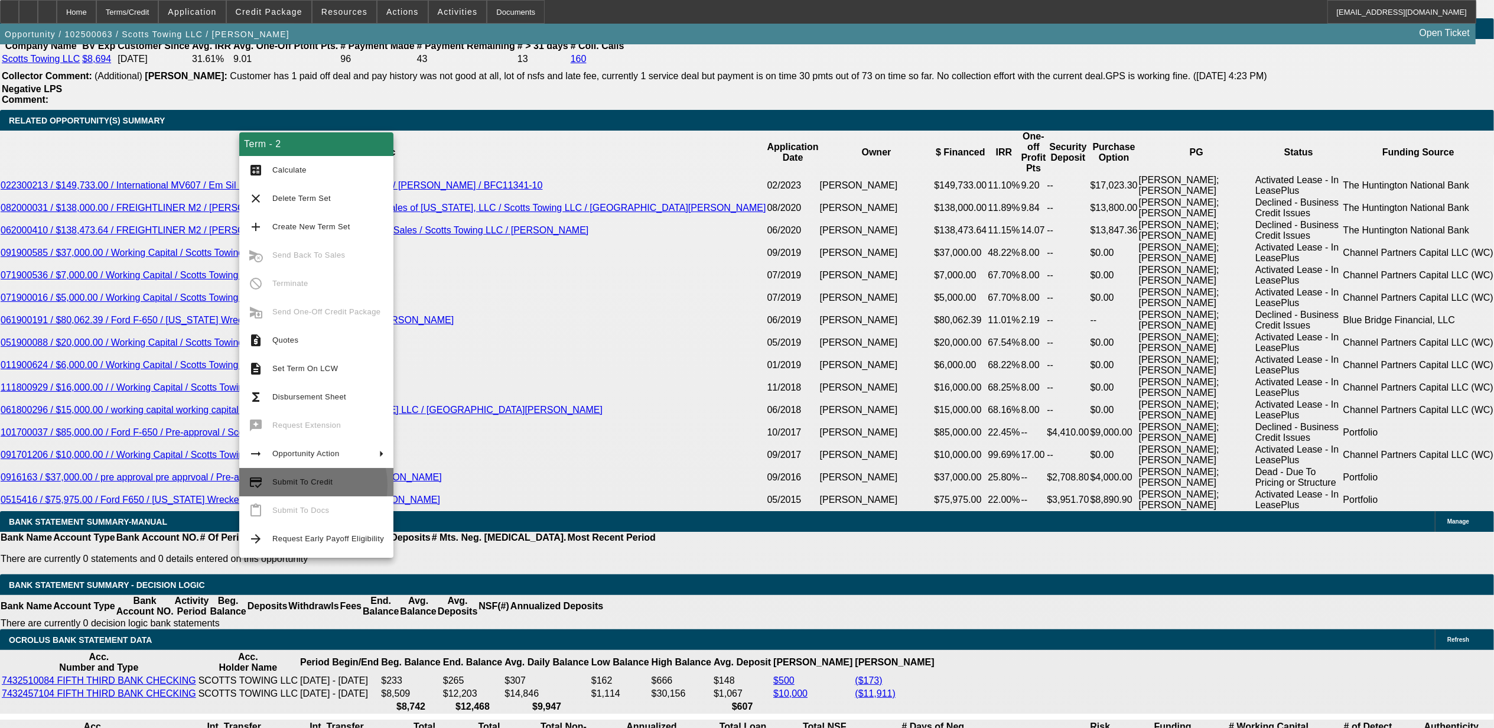
click at [296, 485] on span "Submit To Credit" at bounding box center [328, 482] width 112 height 14
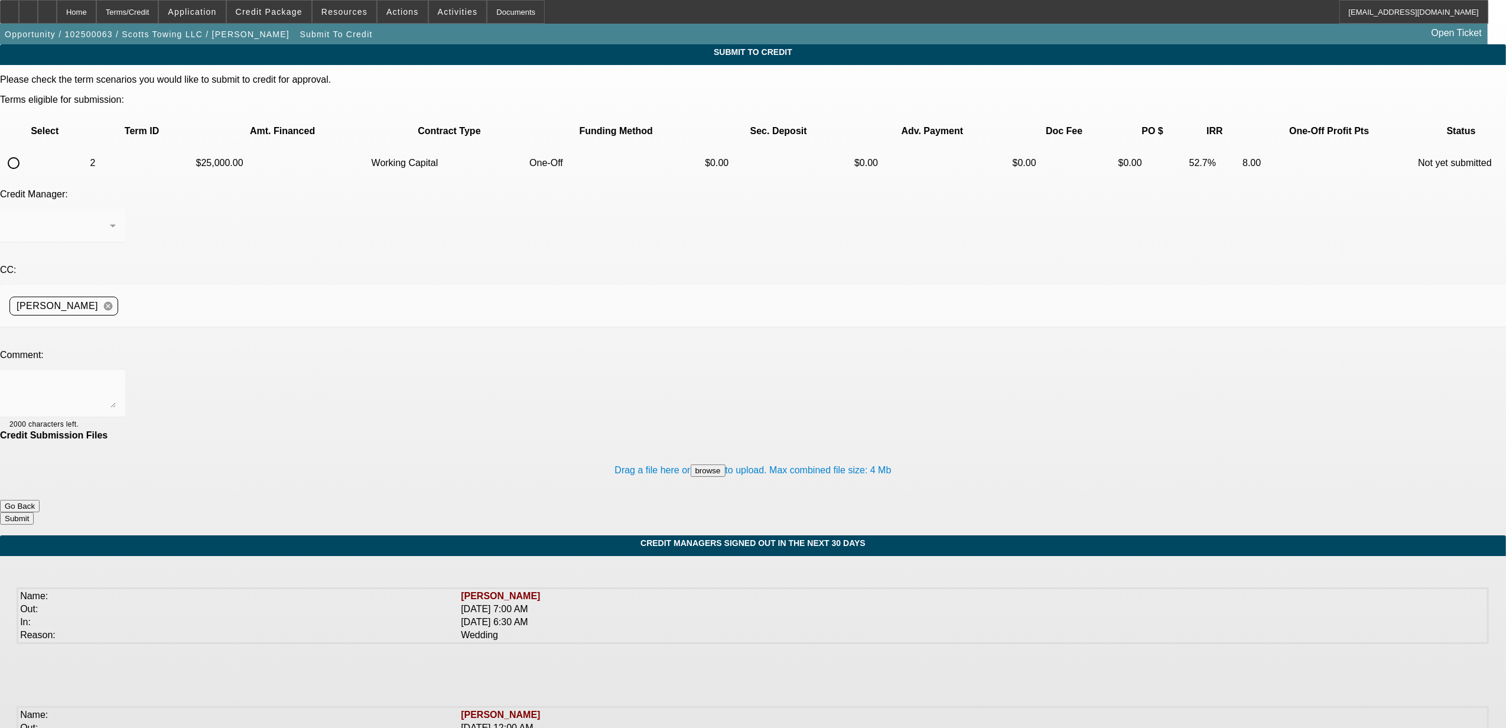
click at [25, 151] on input "radio" at bounding box center [14, 163] width 24 height 24
radio input "true"
click at [116, 379] on textarea at bounding box center [62, 393] width 106 height 28
type textarea "WC deal that is approved / funded. George is working it."
click at [34, 512] on button "Submit" at bounding box center [17, 518] width 34 height 12
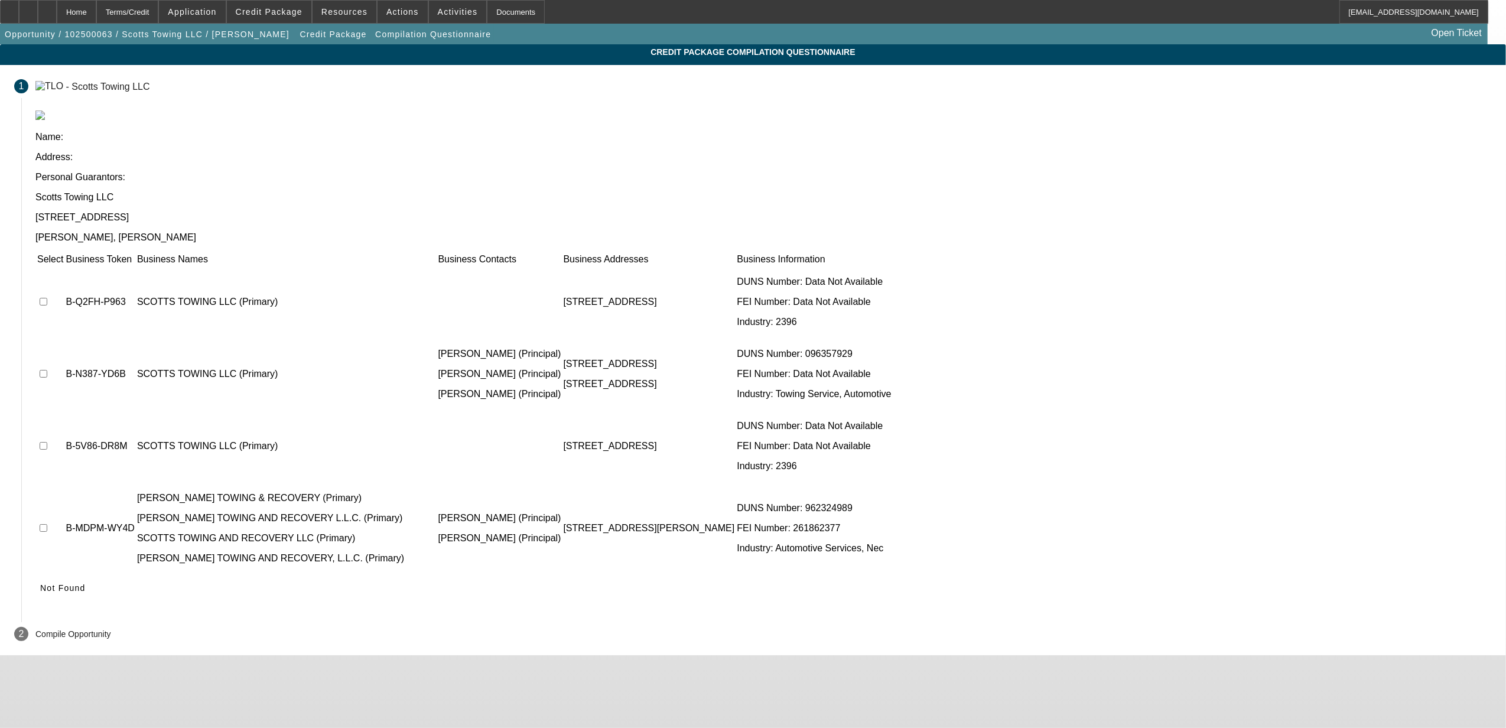
click at [90, 574] on span at bounding box center [62, 588] width 55 height 28
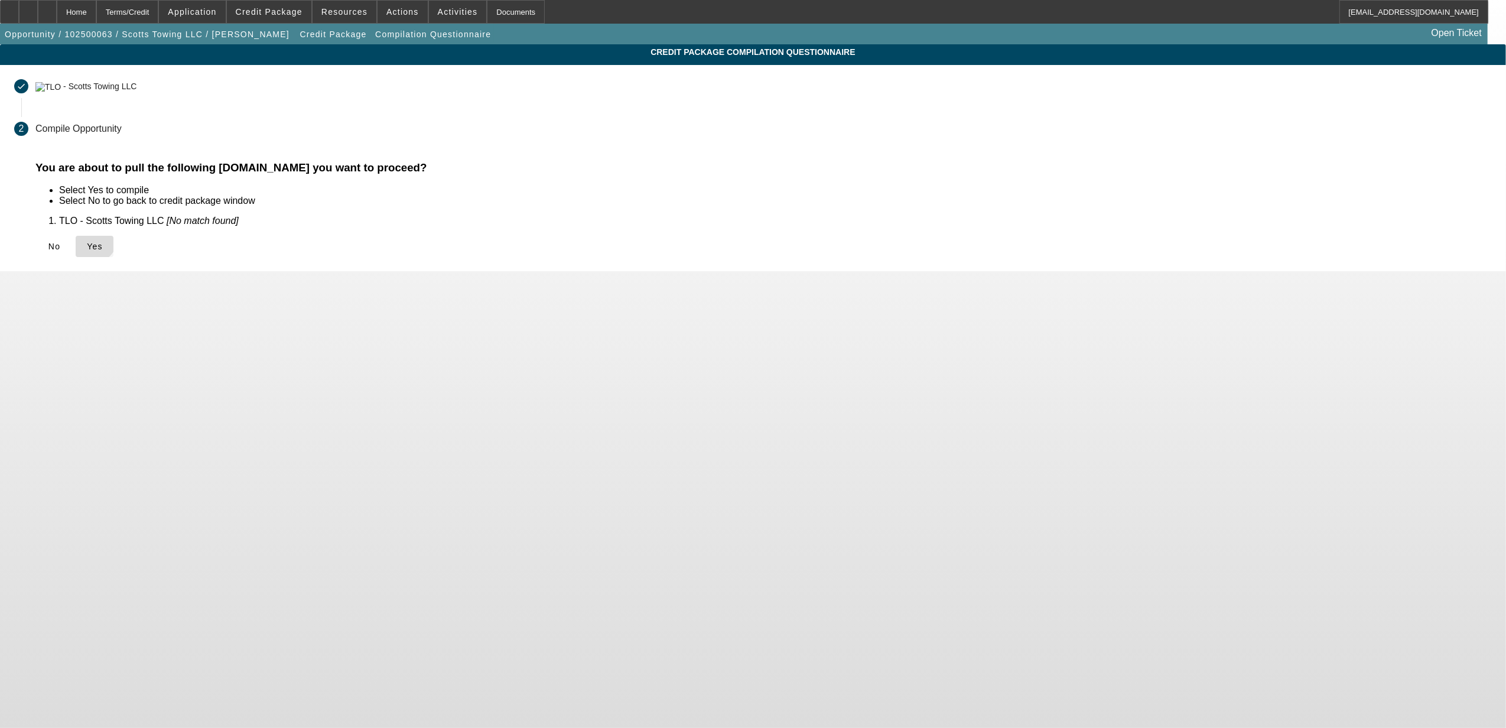
click at [113, 232] on span at bounding box center [95, 246] width 38 height 28
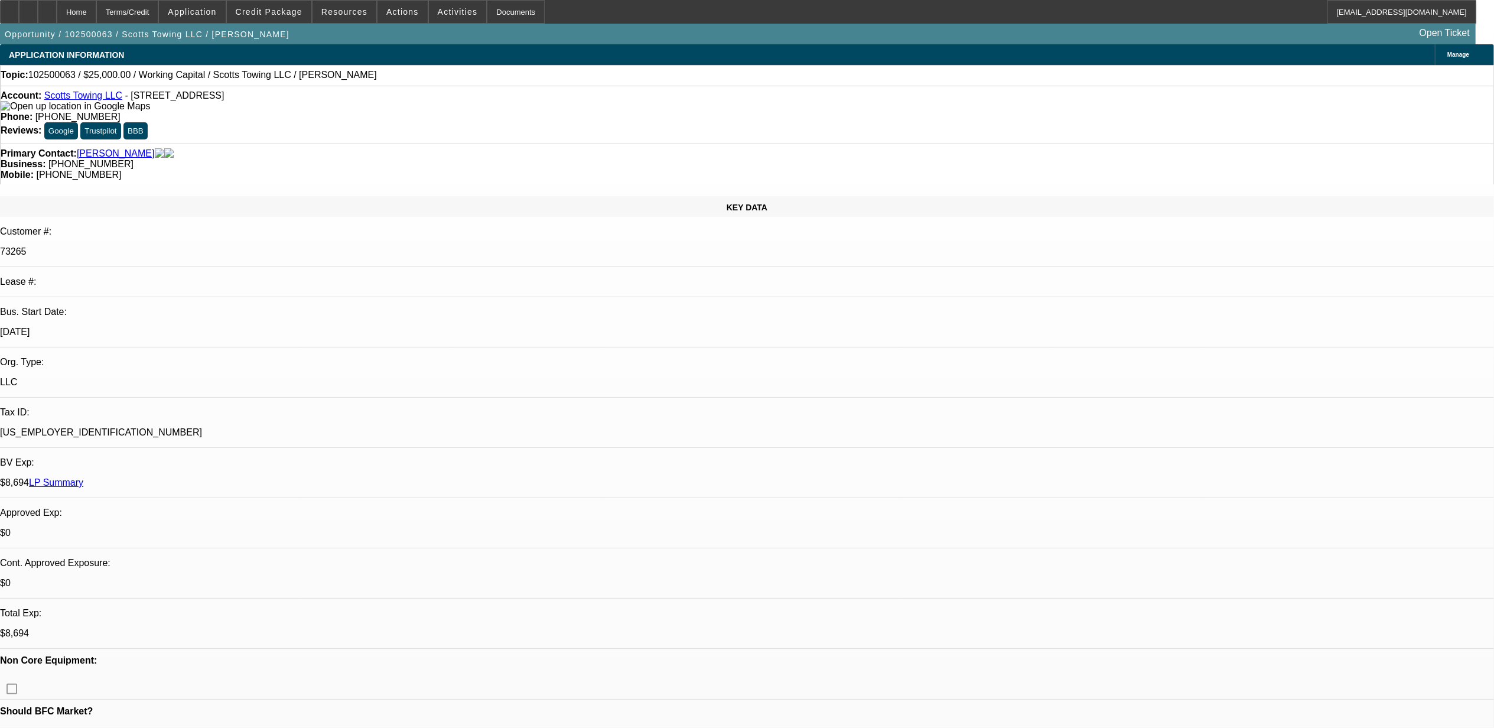
select select "0"
select select "2"
select select "0"
select select "6"
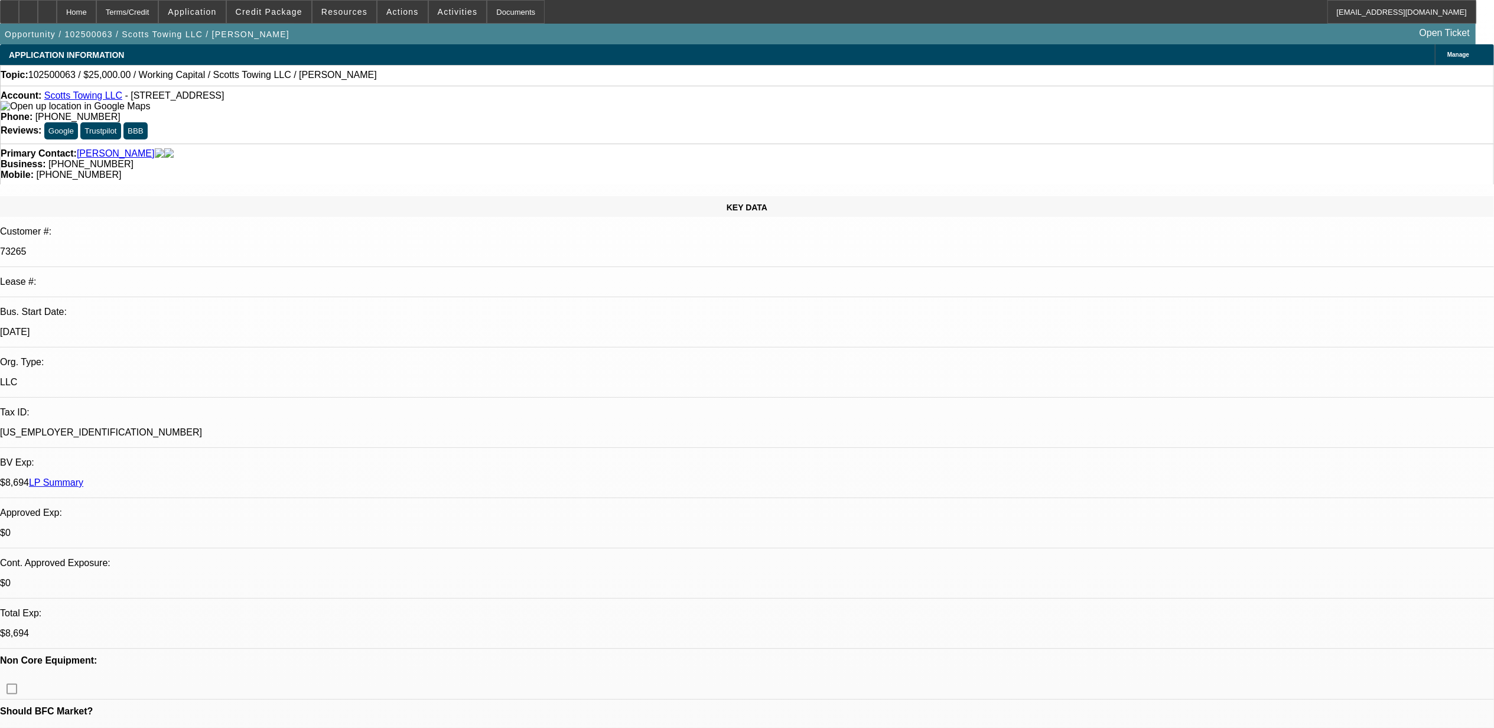
select select "0"
select select "2"
select select "0"
select select "6"
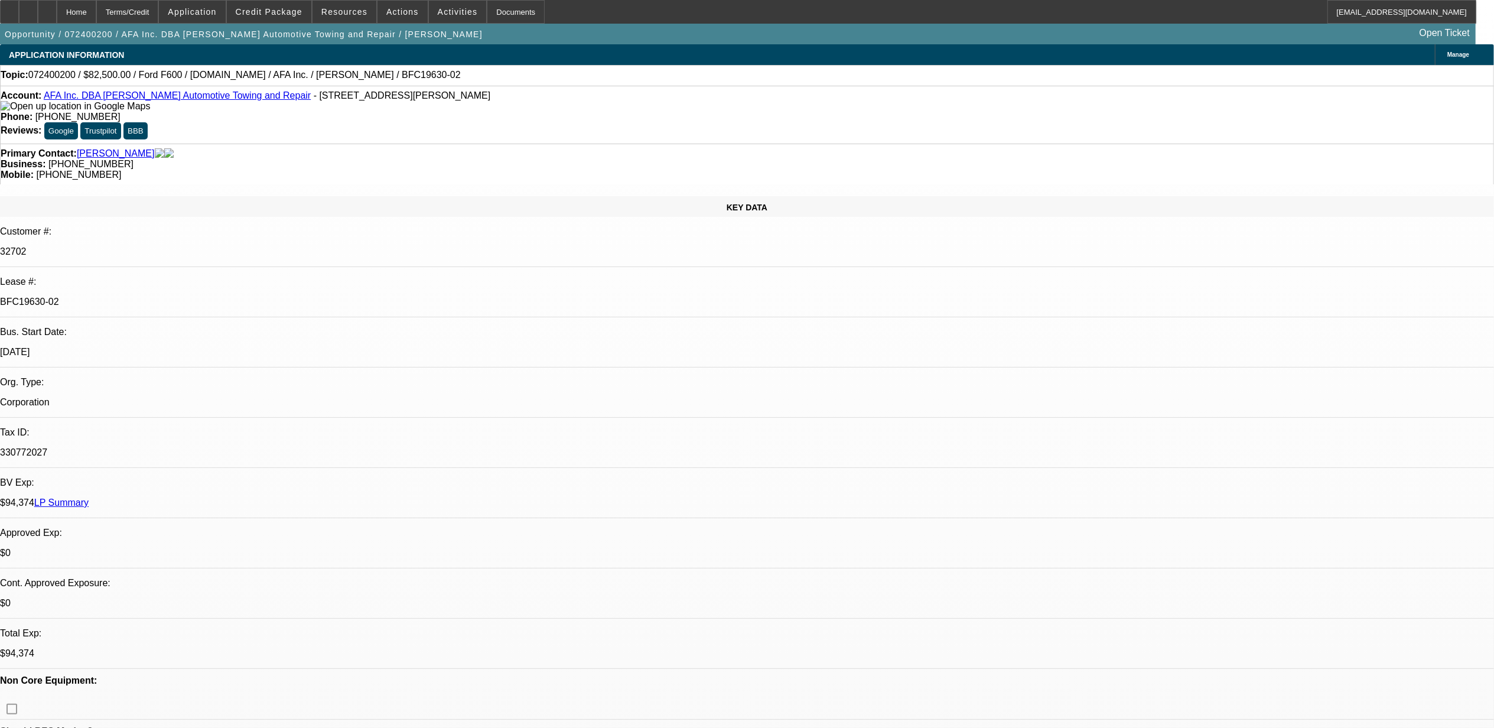
select select "0"
select select "2"
select select "0"
select select "2"
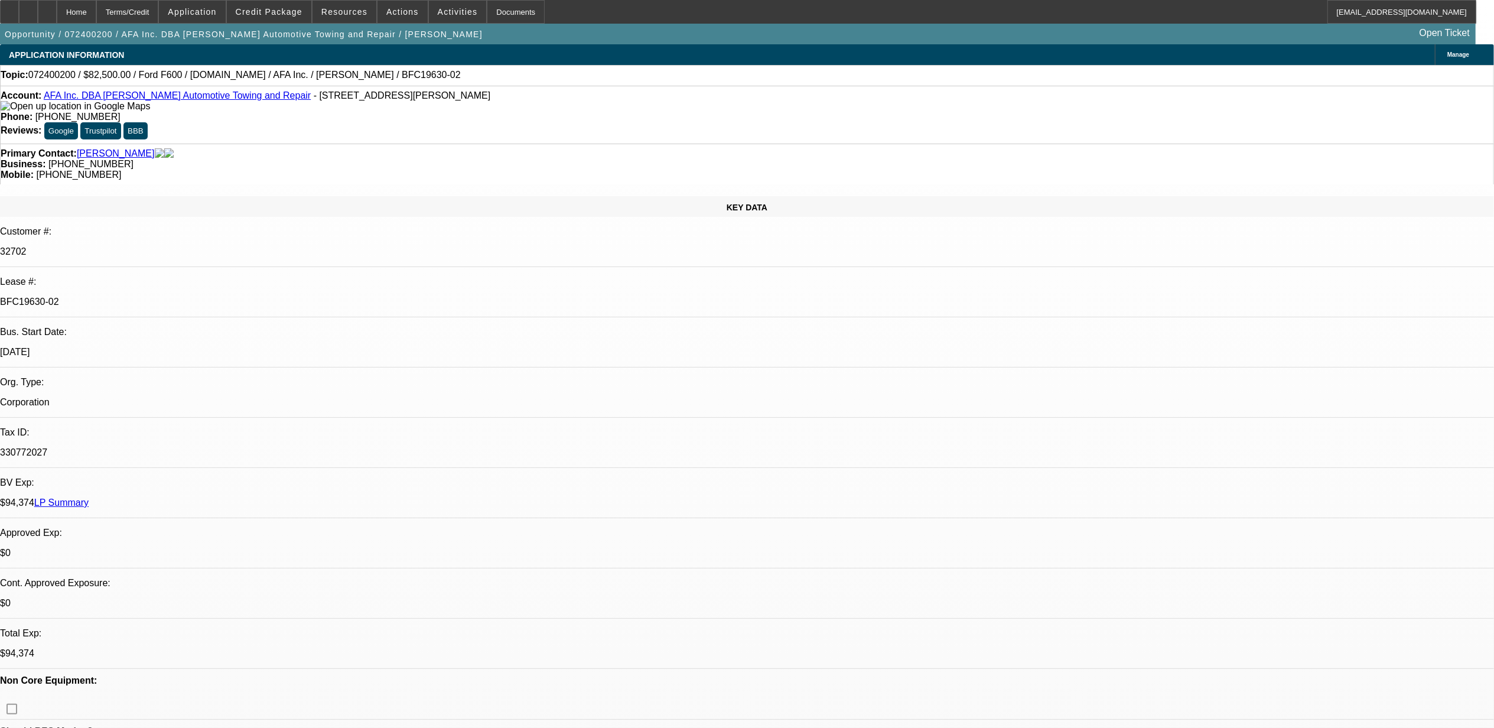
select select "0"
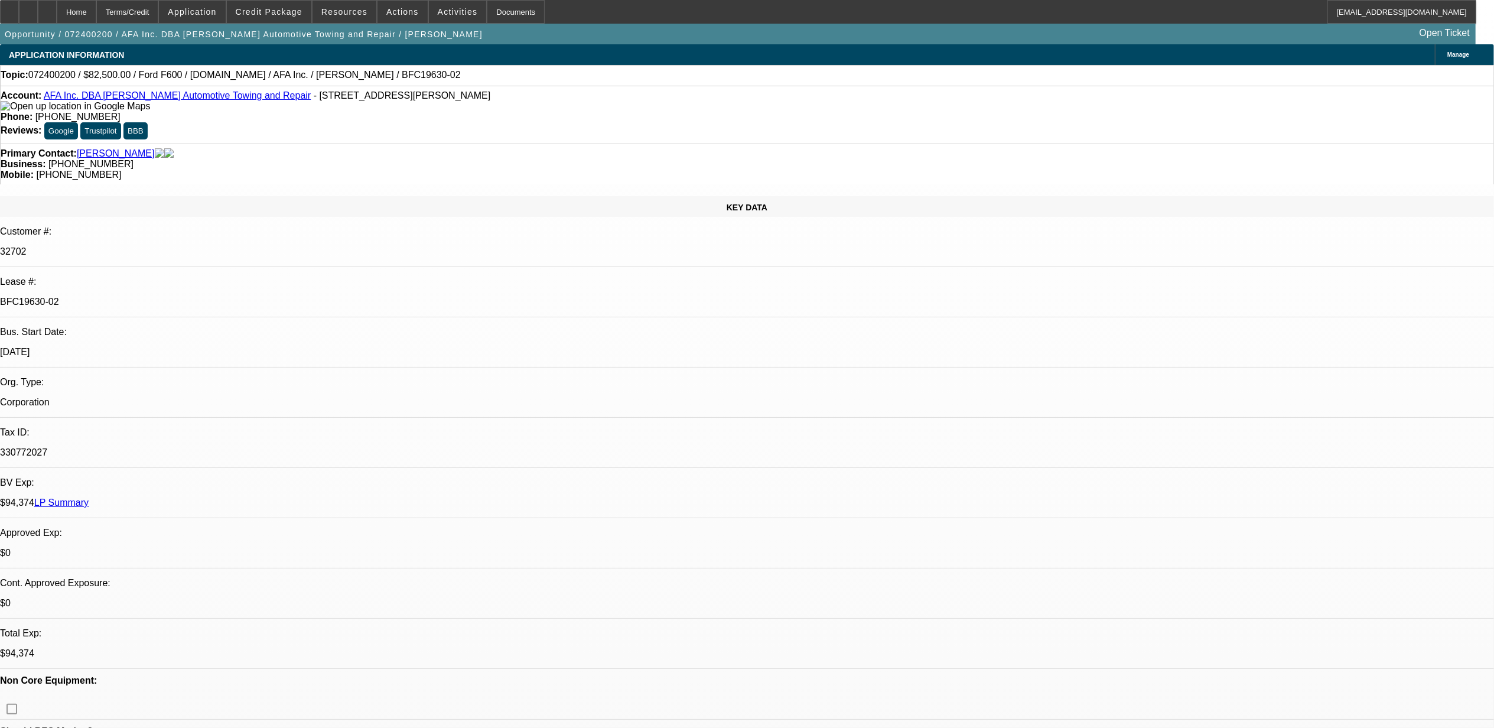
select select "0"
select select "1"
select select "2"
select select "6"
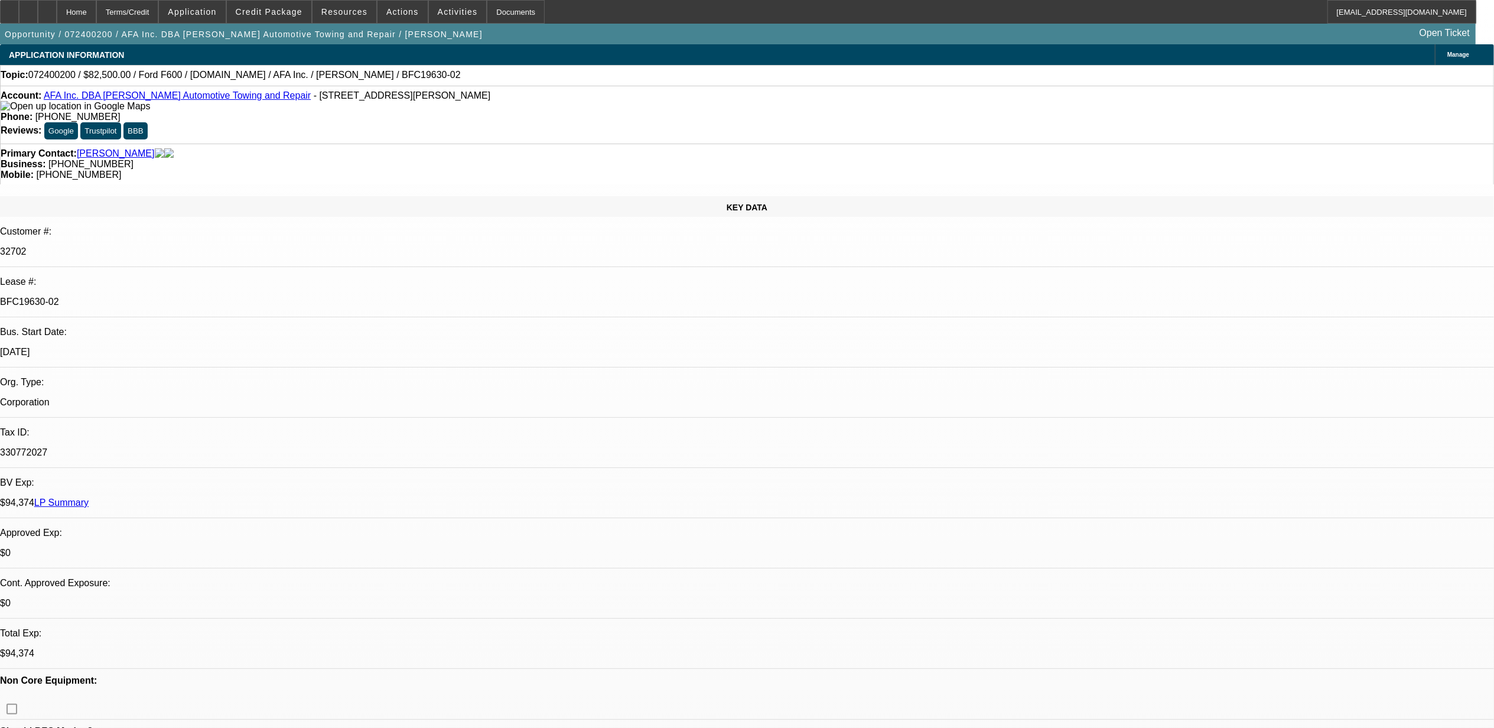
select select "1"
select select "2"
select select "6"
select select "1"
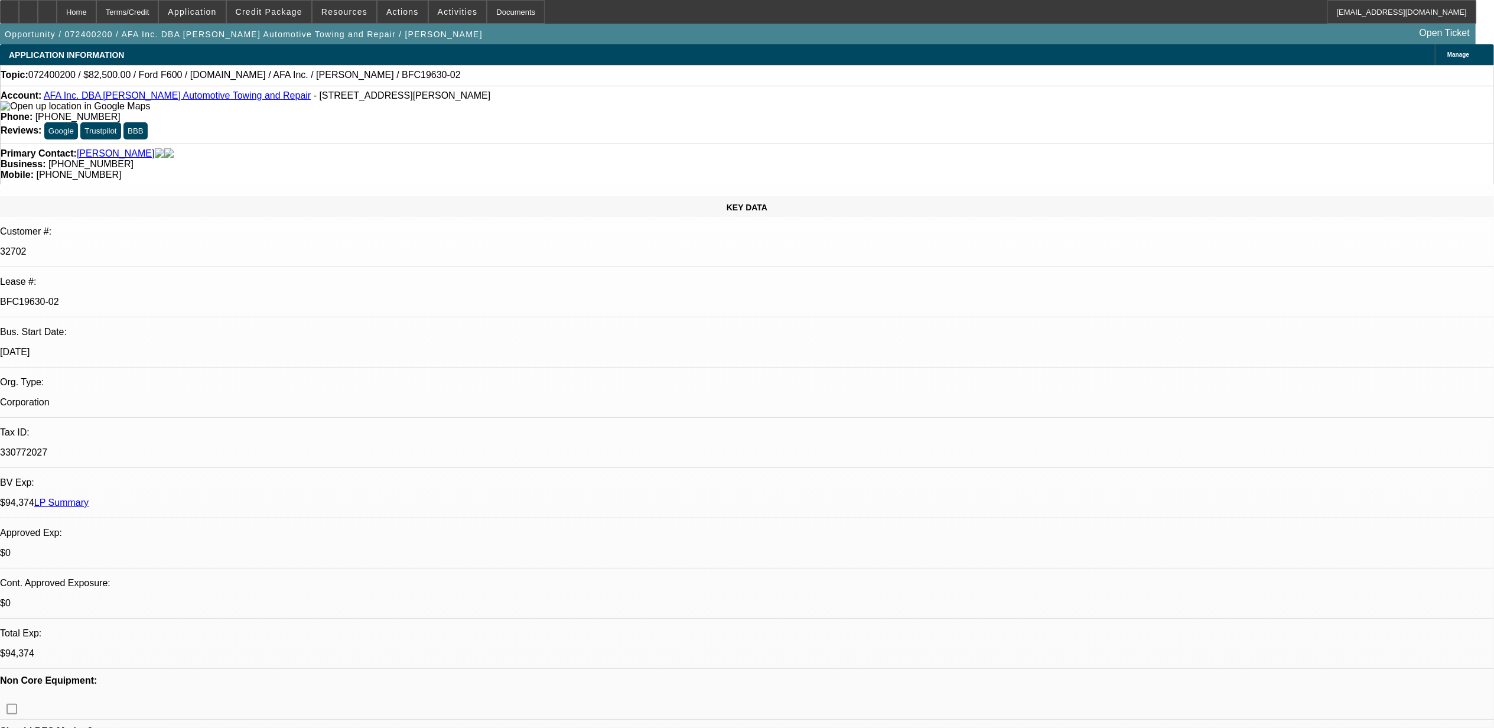
select select "6"
select select "1"
select select "6"
click at [171, 97] on link "AFA Inc. DBA [PERSON_NAME] Automotive Towing and Repair" at bounding box center [177, 95] width 267 height 10
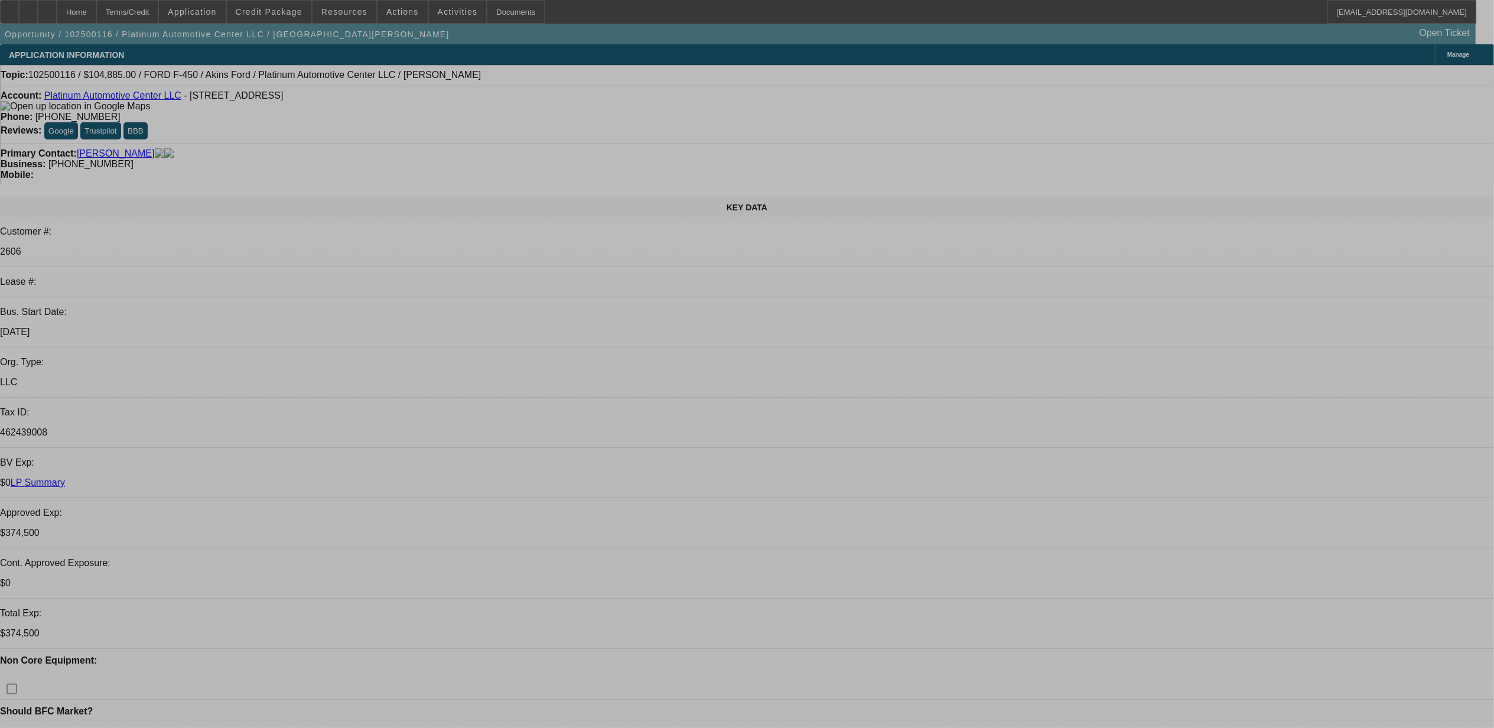
select select "0"
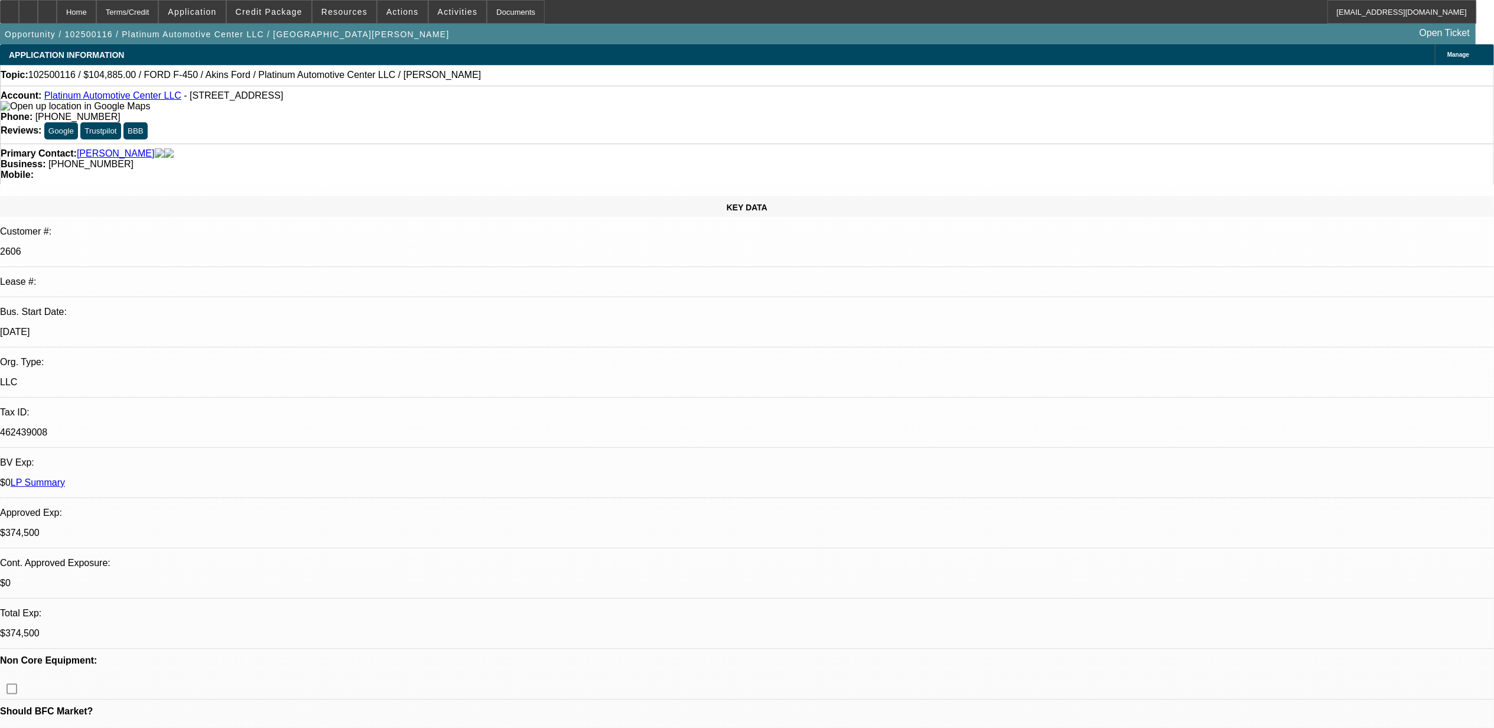
select select "0"
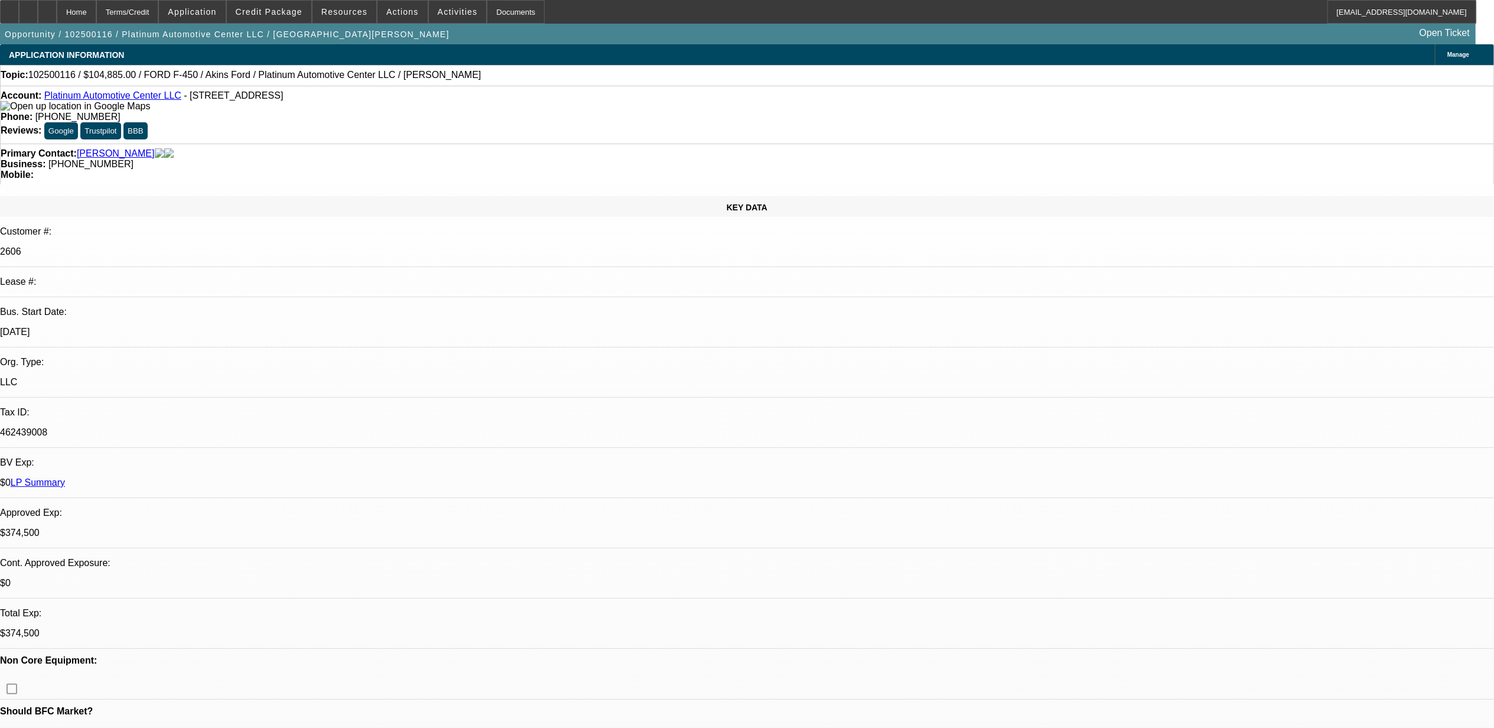
select select "0"
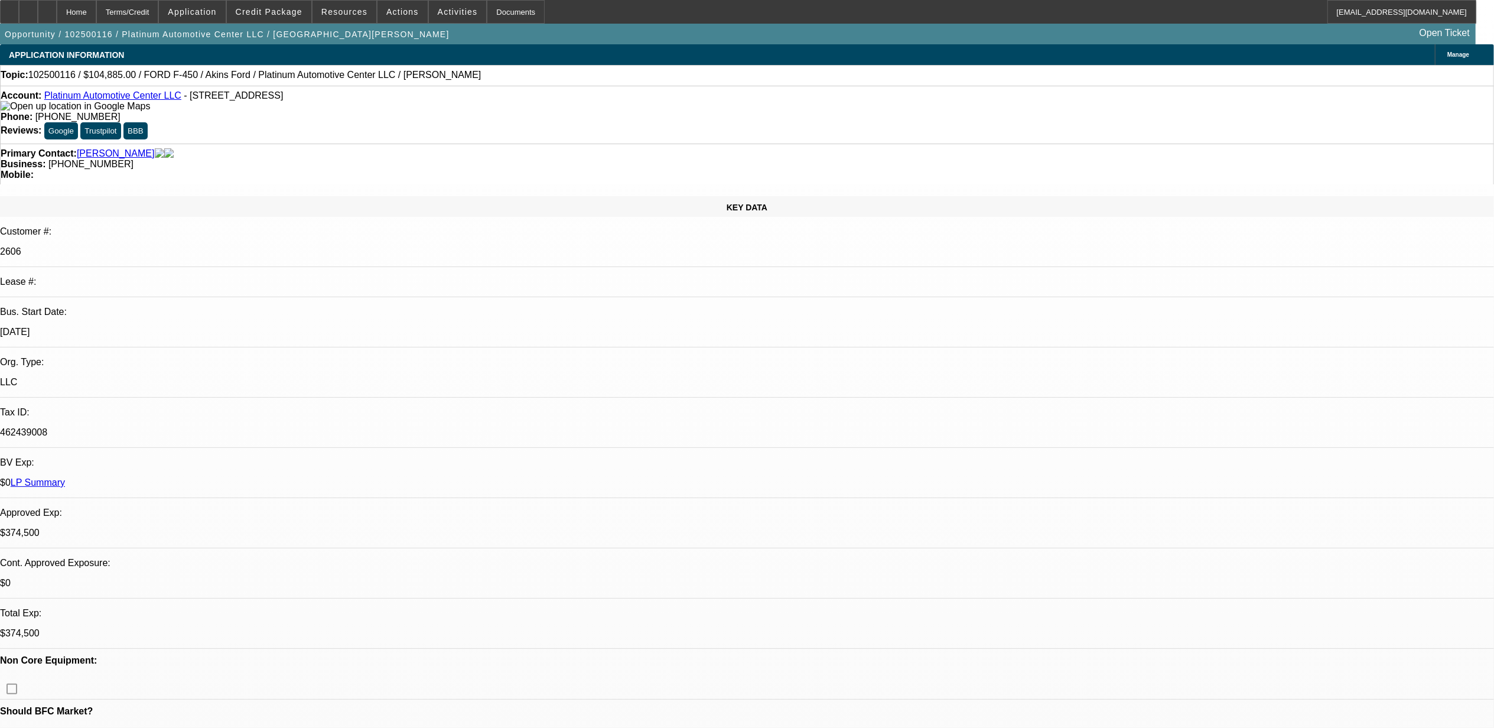
select select "0"
select select "1"
select select "3"
select select "6"
select select "1"
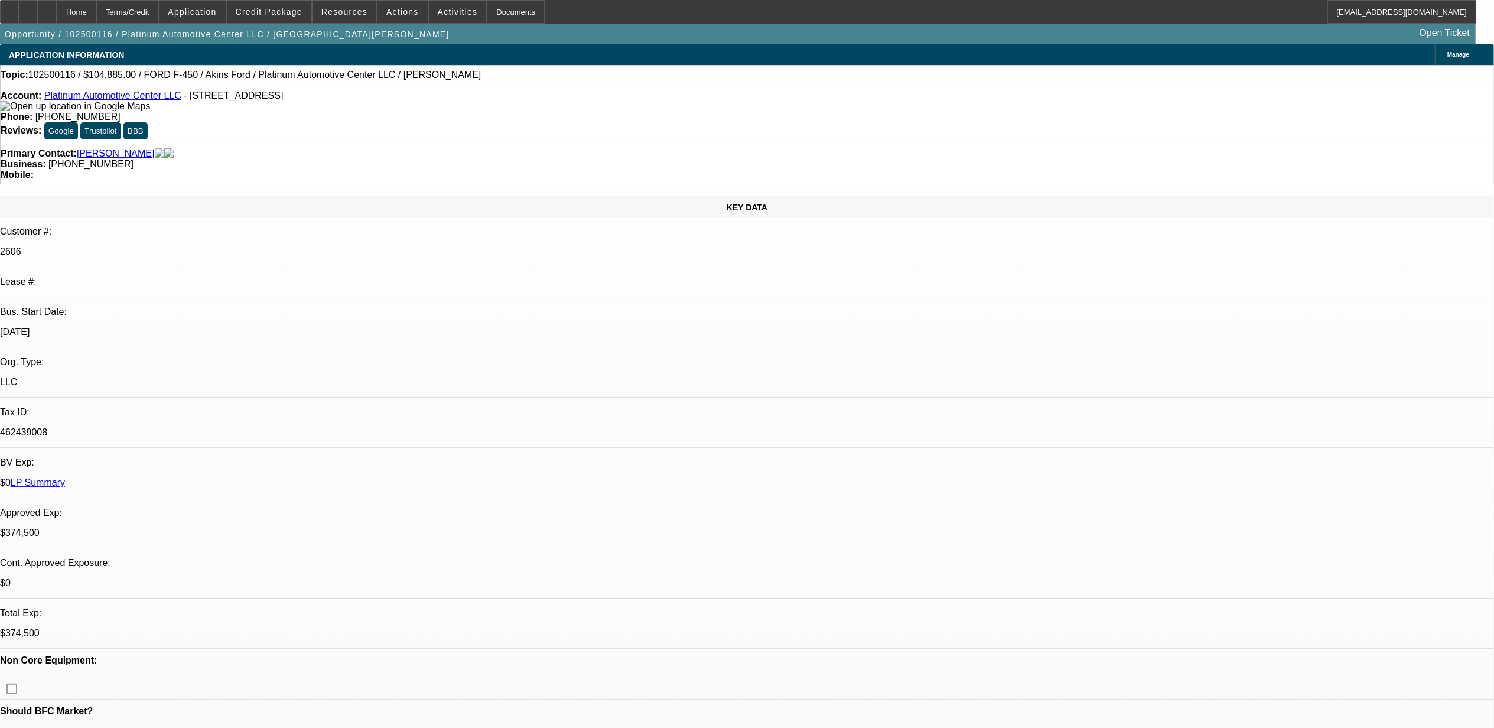
select select "2"
select select "6"
select select "1"
select select "3"
select select "6"
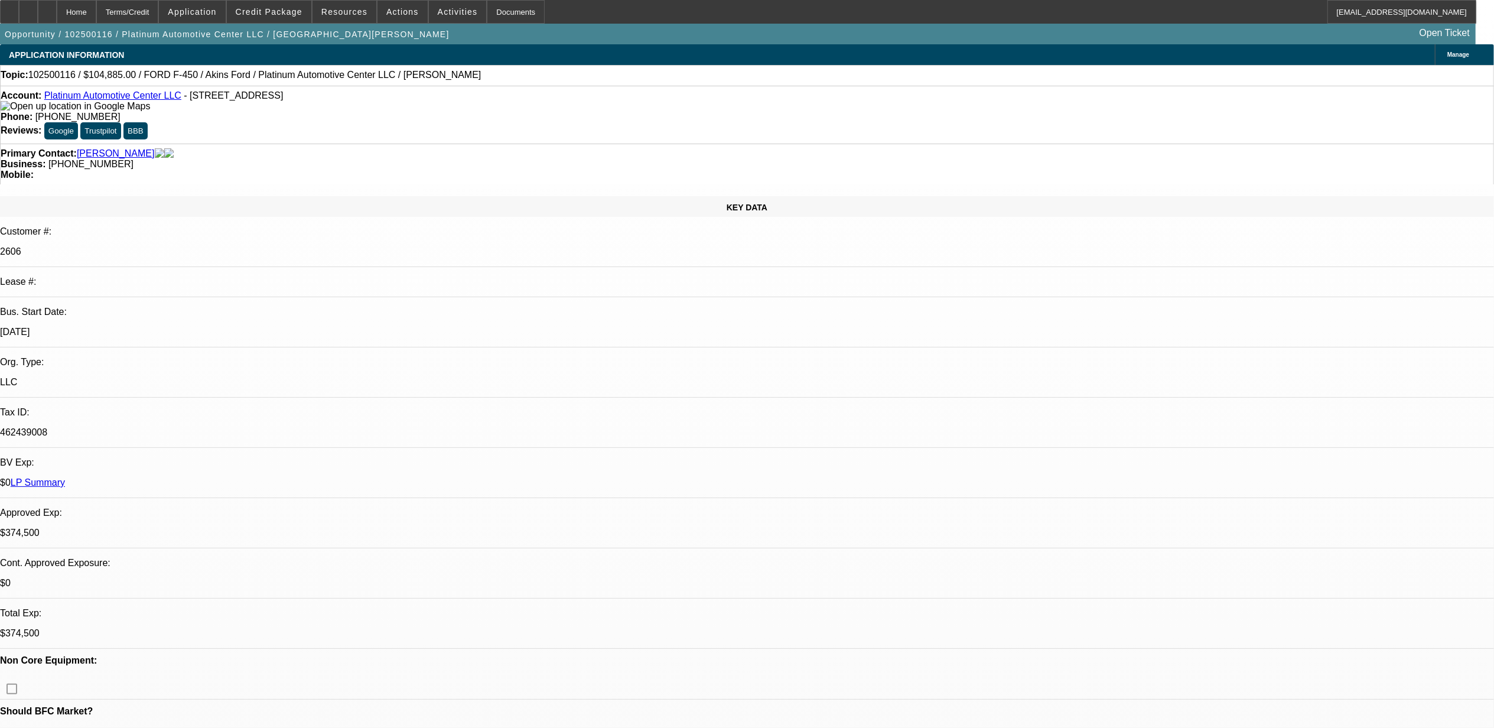
select select "1"
select select "2"
select select "6"
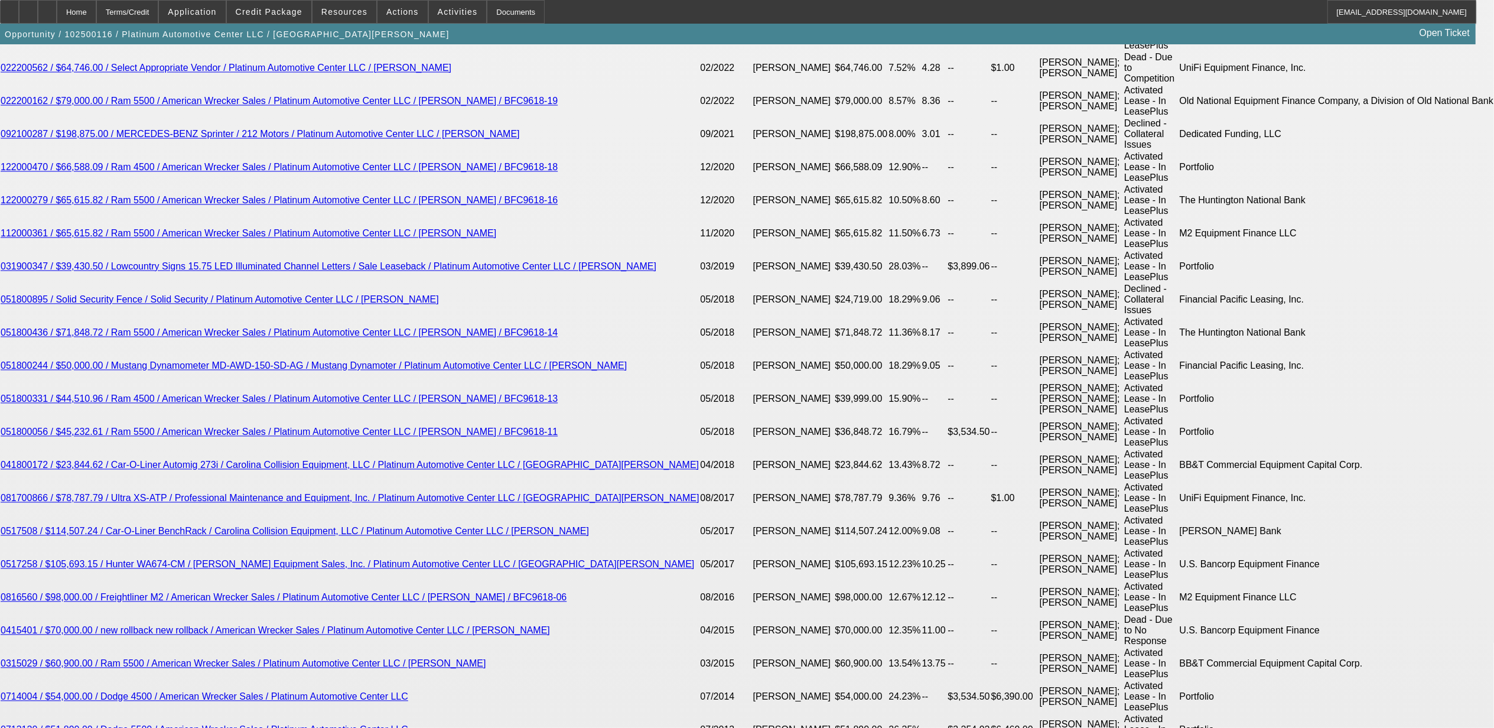
scroll to position [2283, 0]
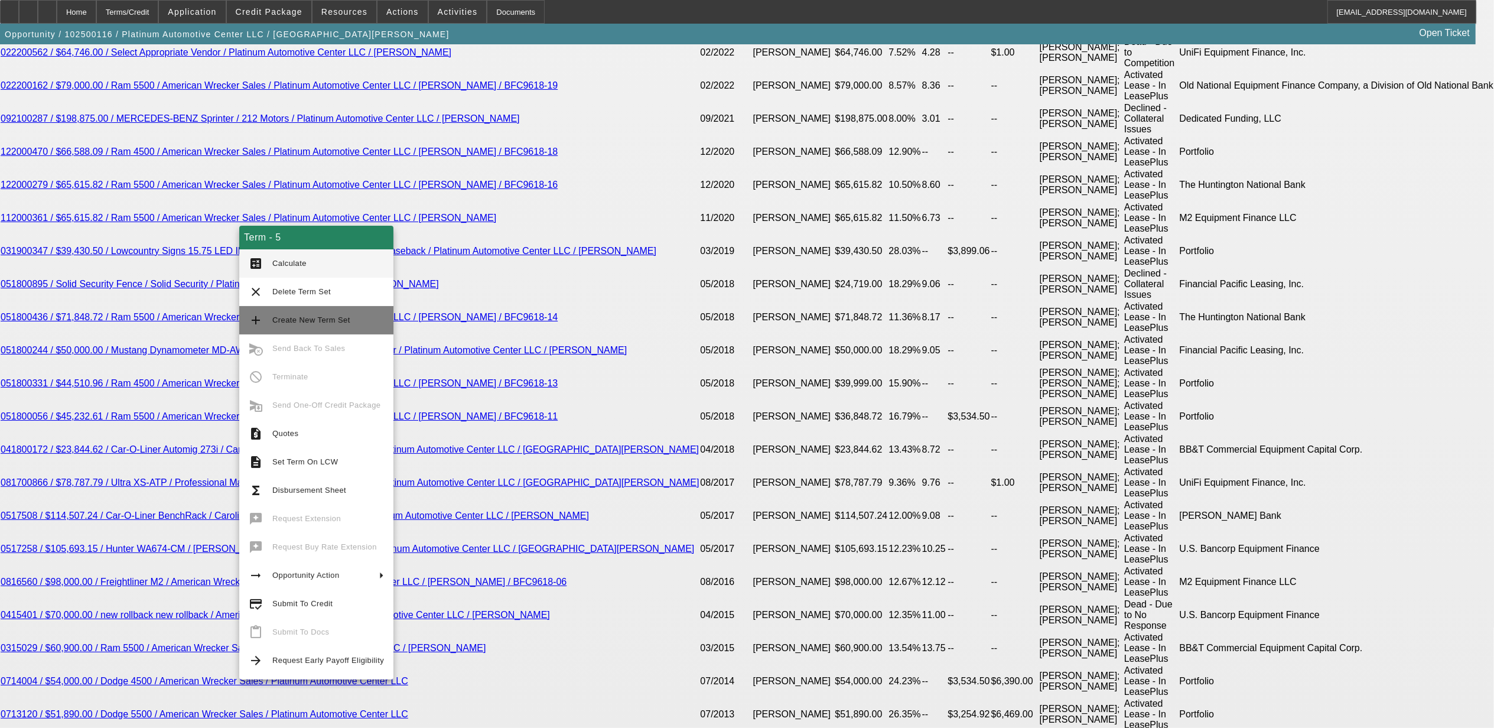
click at [306, 321] on span "Create New Term Set" at bounding box center [311, 319] width 78 height 9
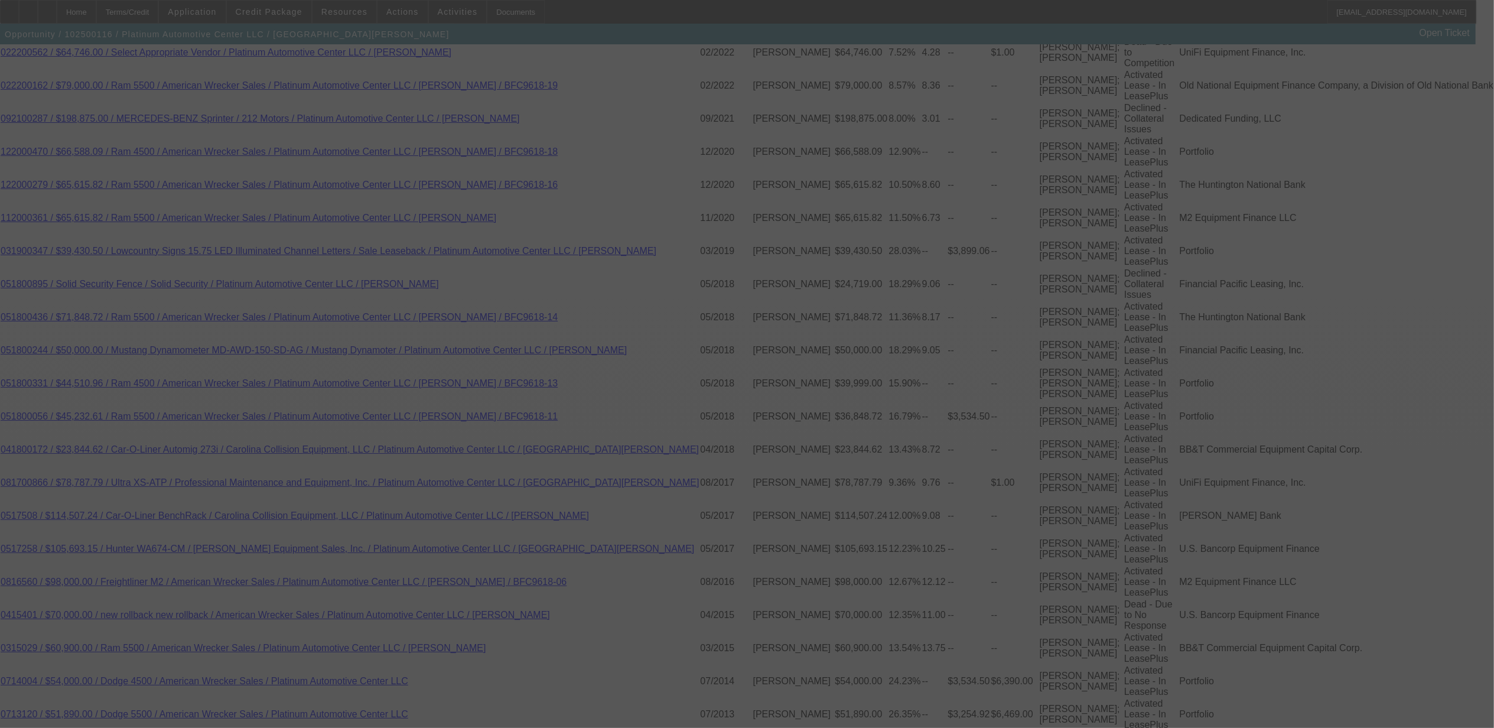
scroll to position [2319, 0]
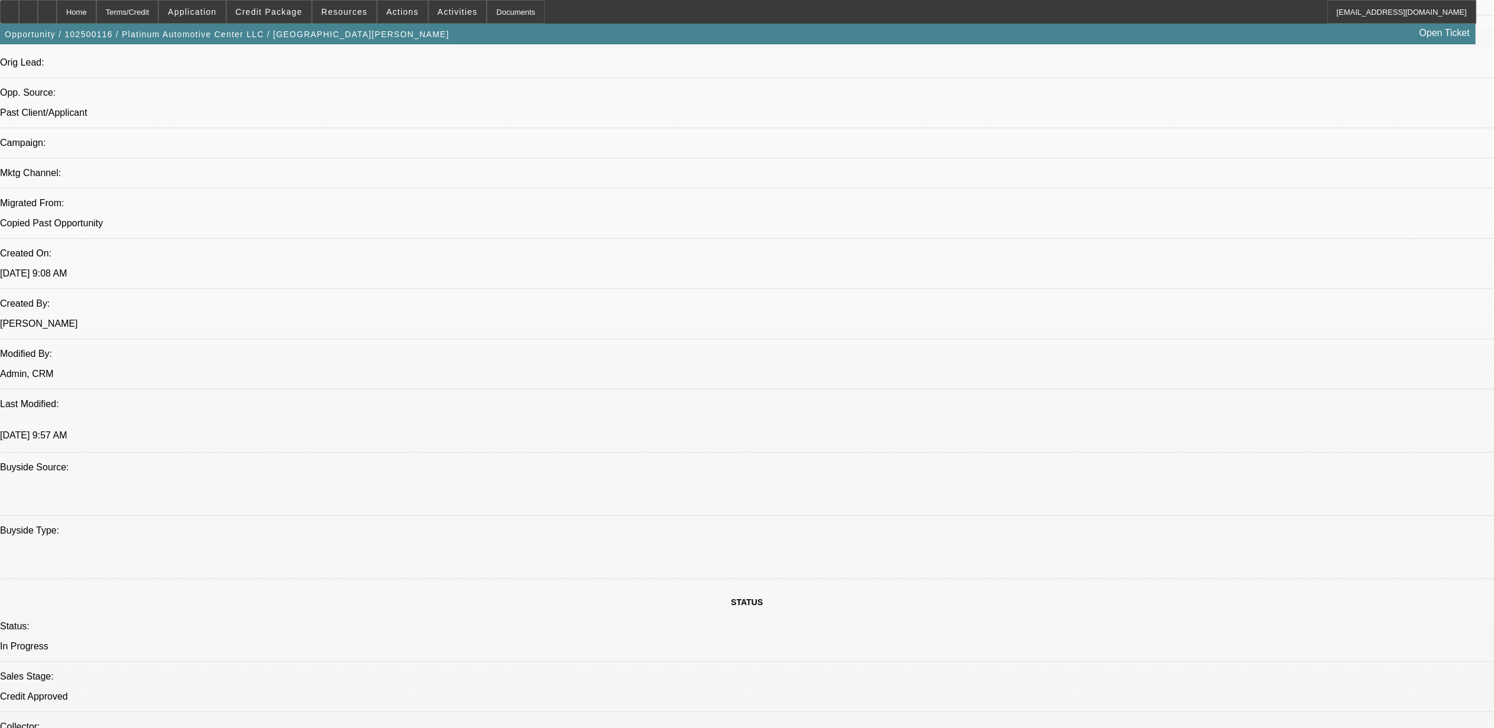
select select "0"
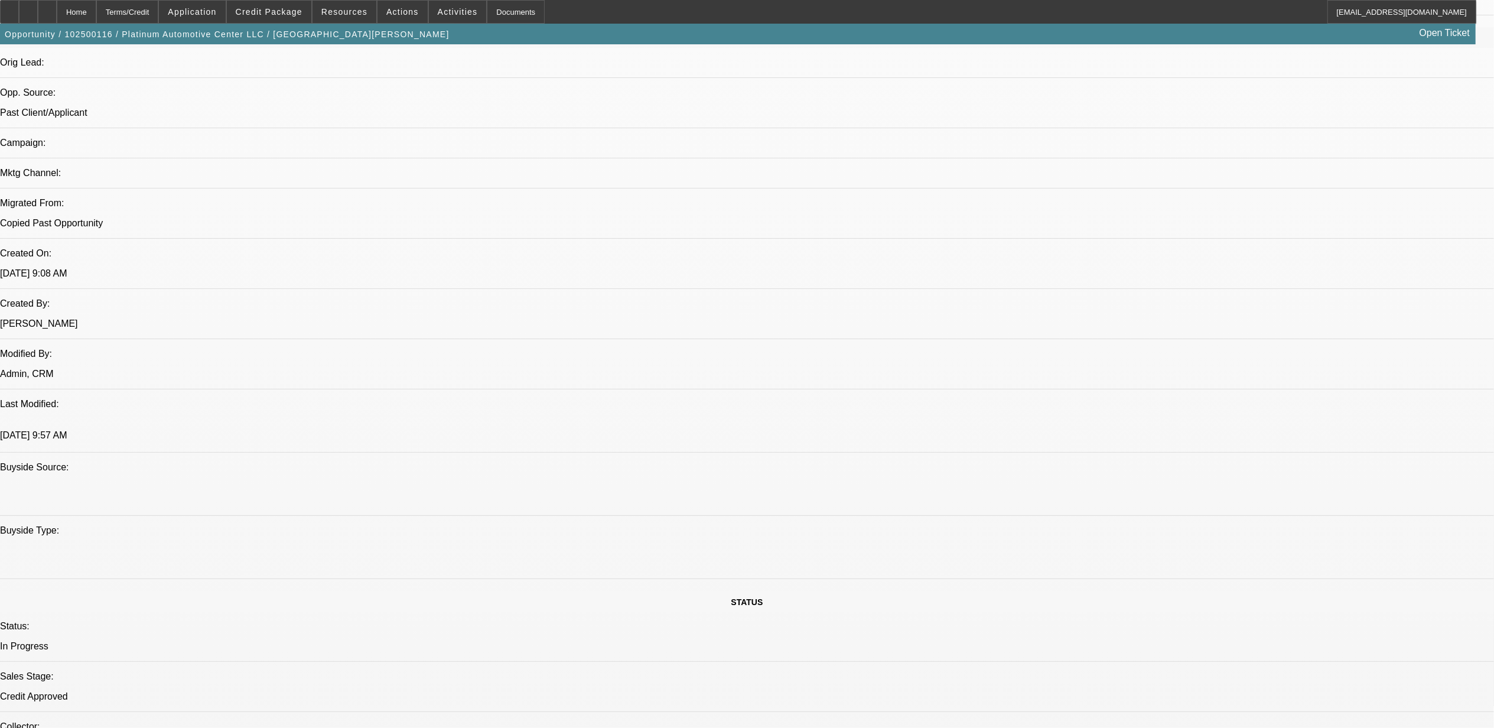
select select "0"
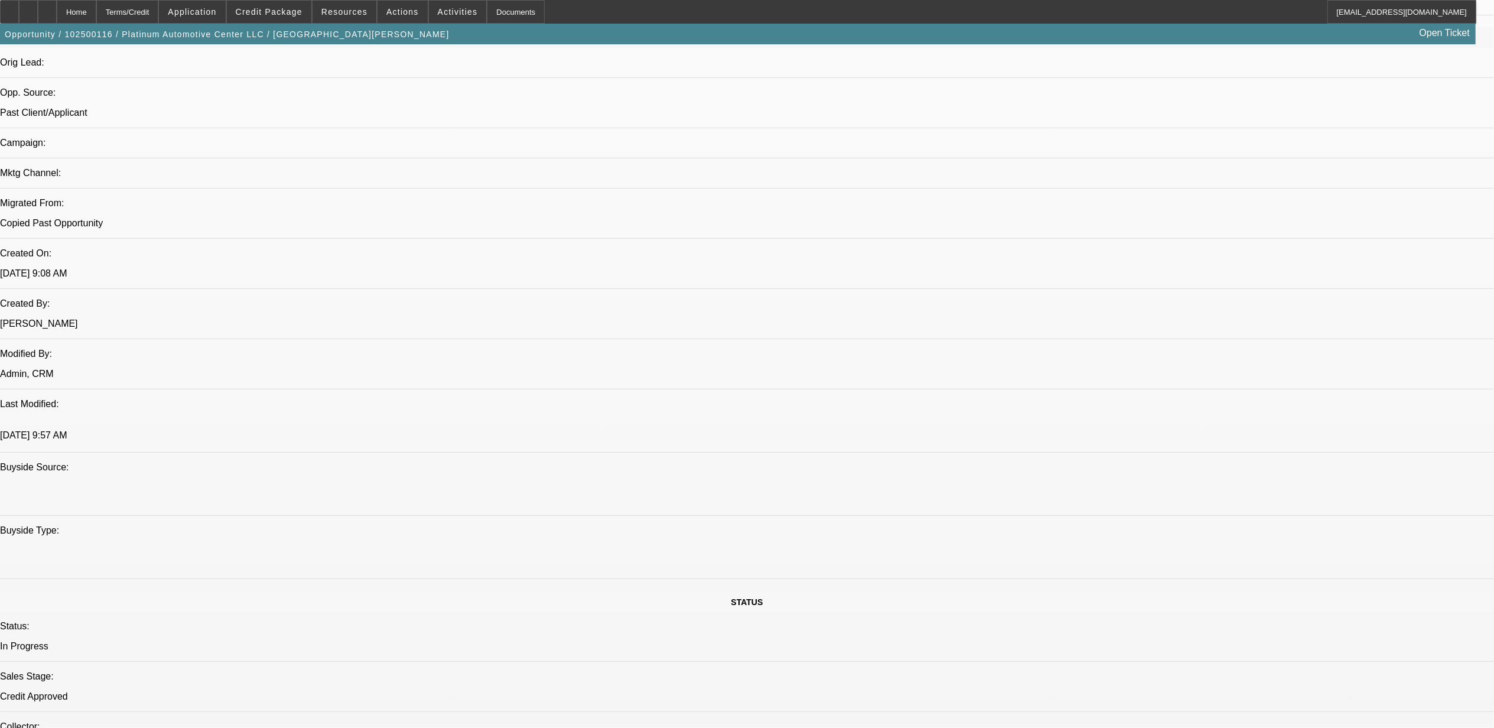
select select "0"
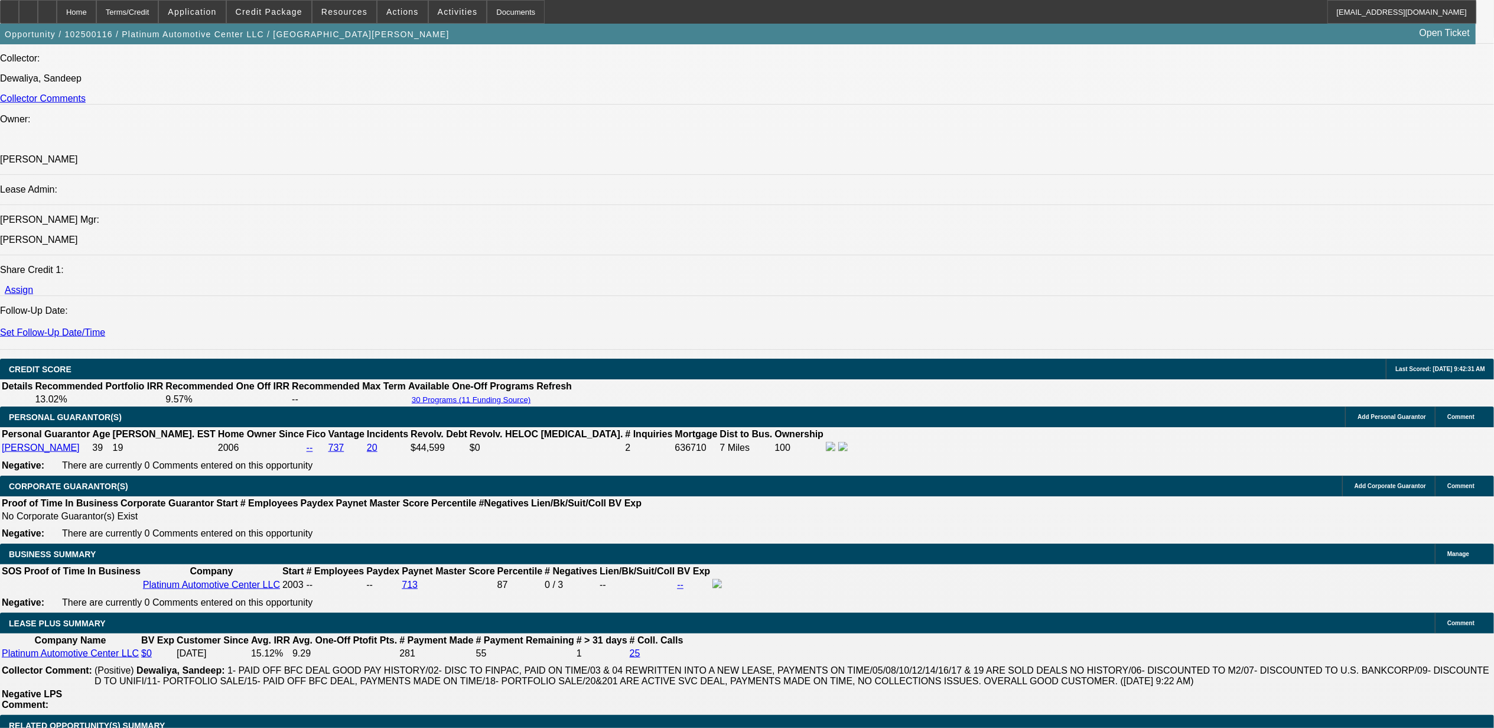
select select "1"
select select "3"
select select "6"
select select "1"
select select "3"
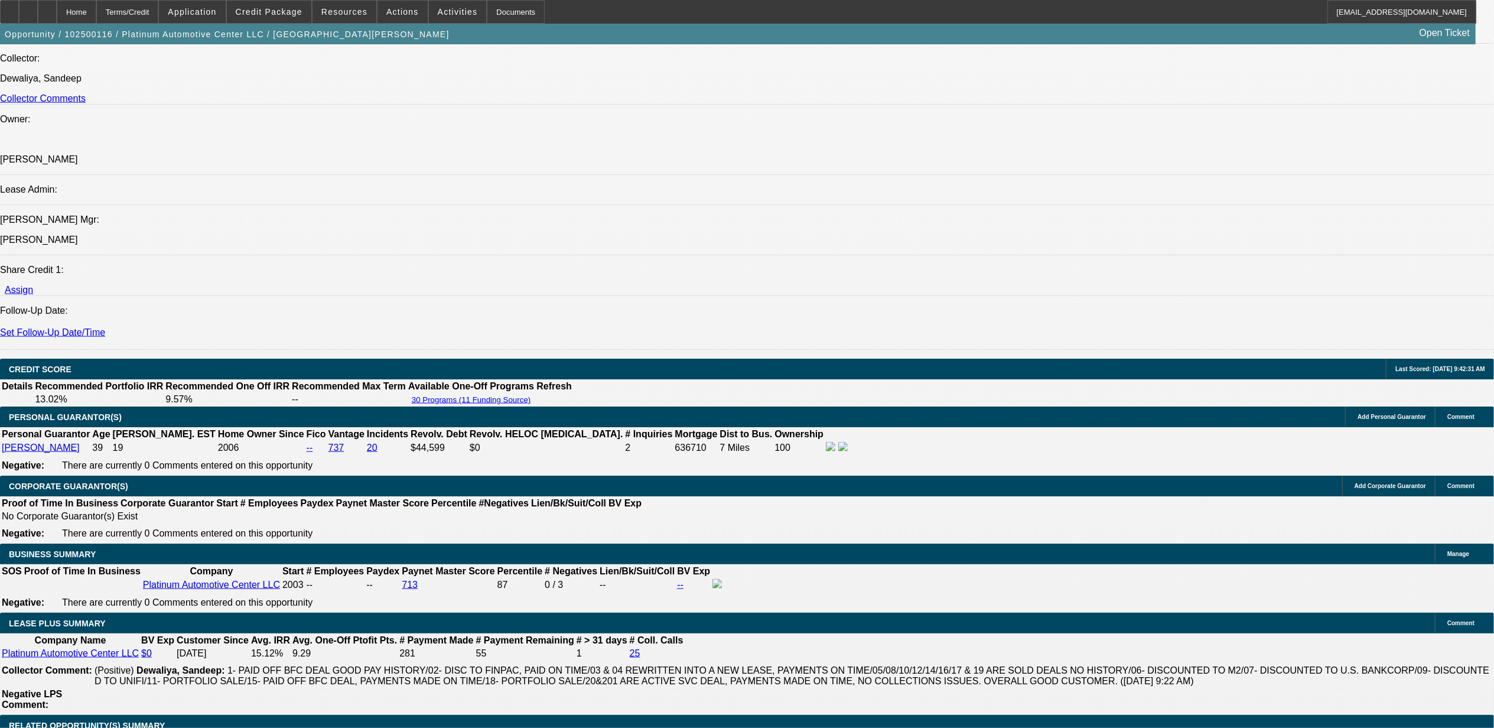
select select "6"
select select "1"
select select "2"
select select "6"
select select "1"
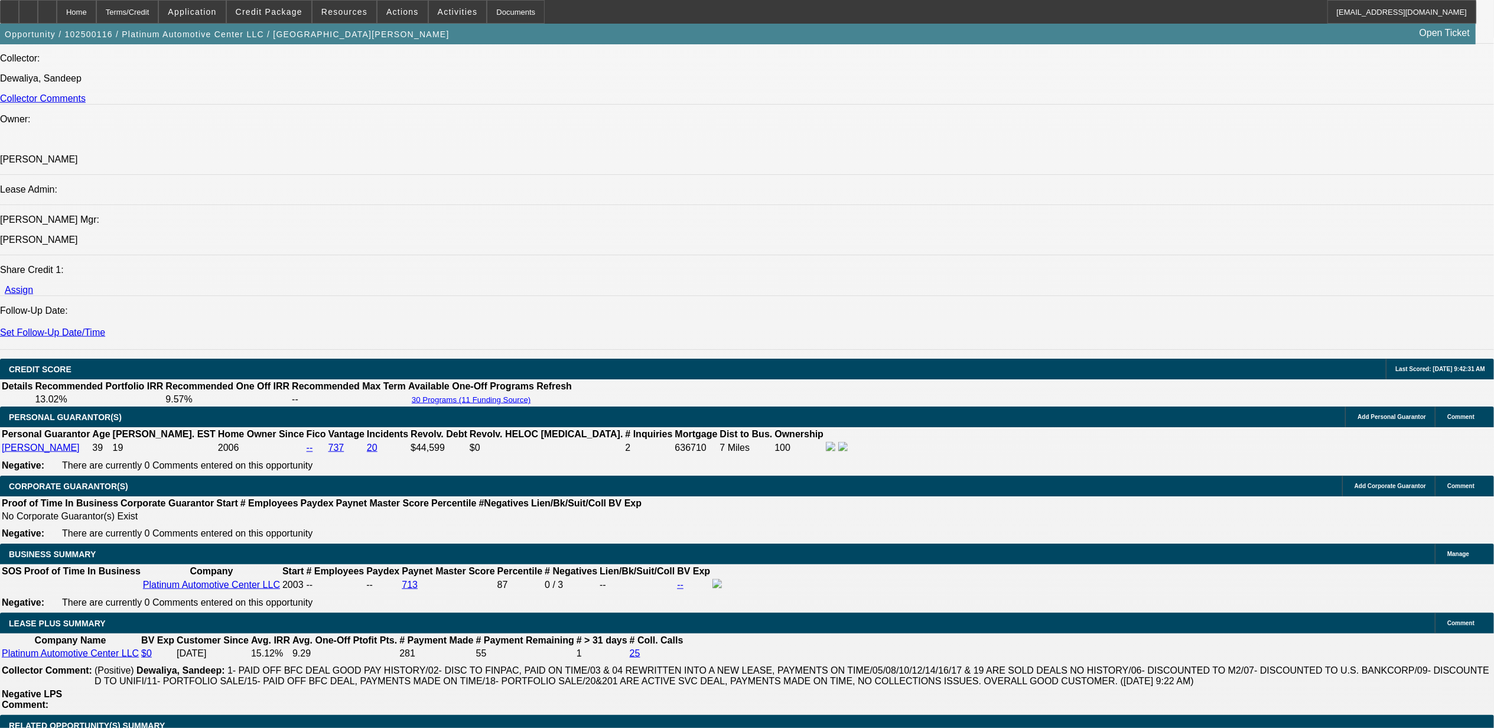
select select "3"
select select "6"
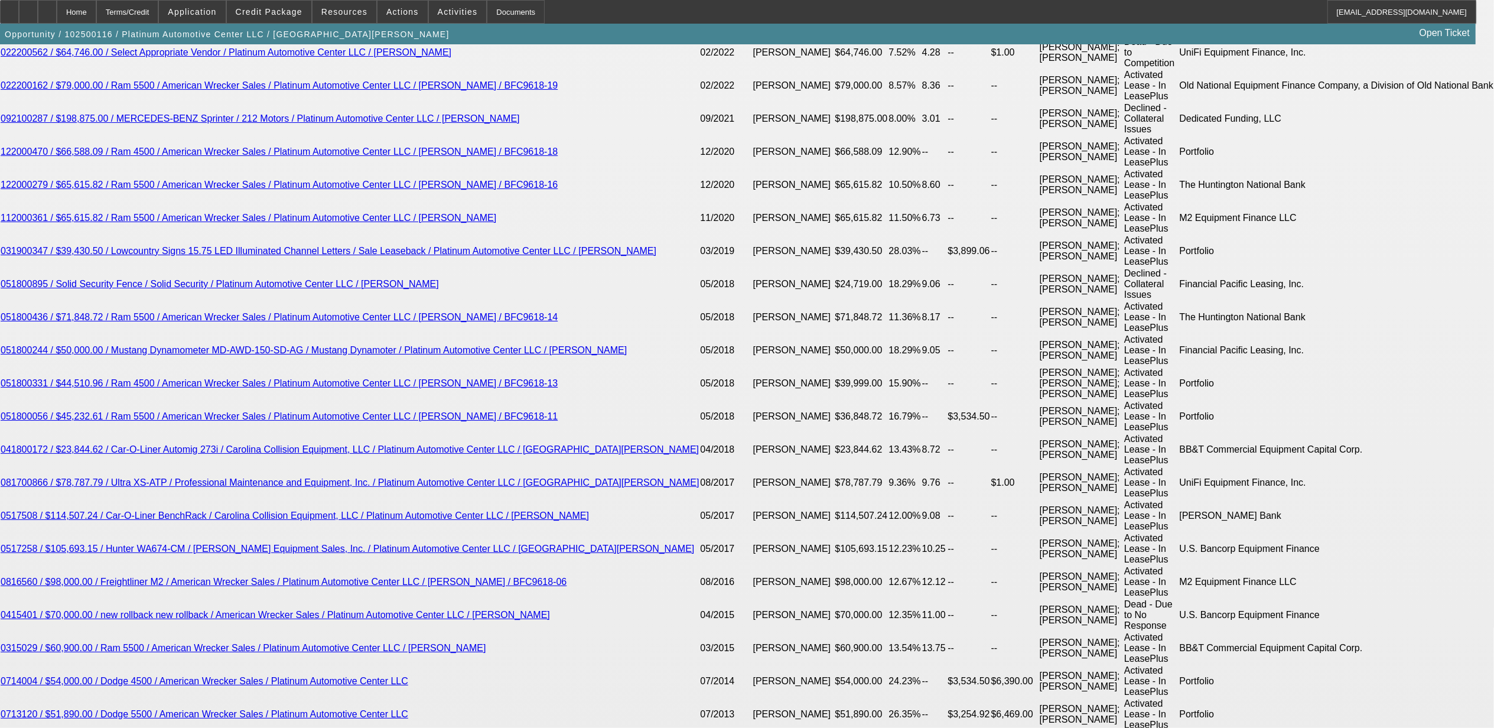
scroll to position [2319, 0]
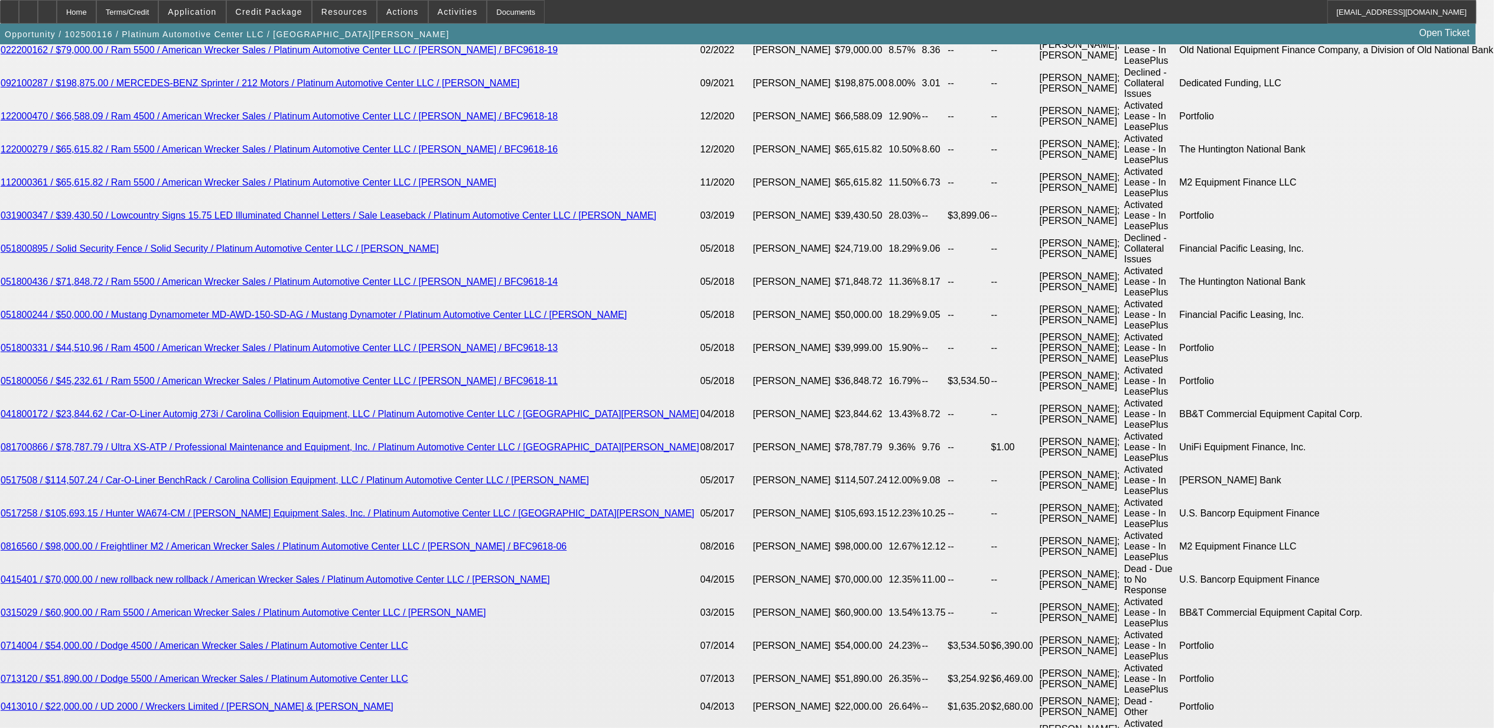
type input "UNKNOWN"
type input "12"
type input "$1,501.48"
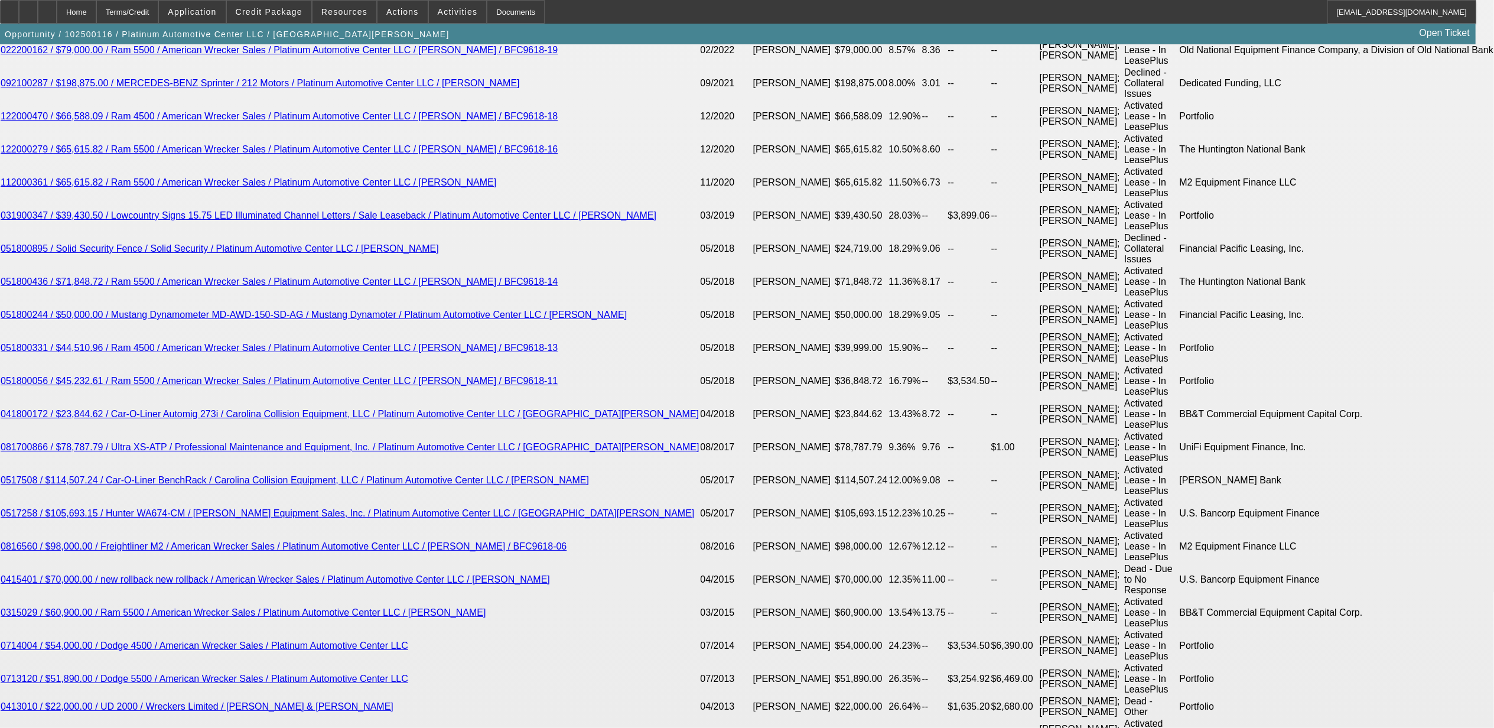
type input "12."
type input "$2,050.52"
type input "12.9"
type input "$2,099.94"
type input "12.9"
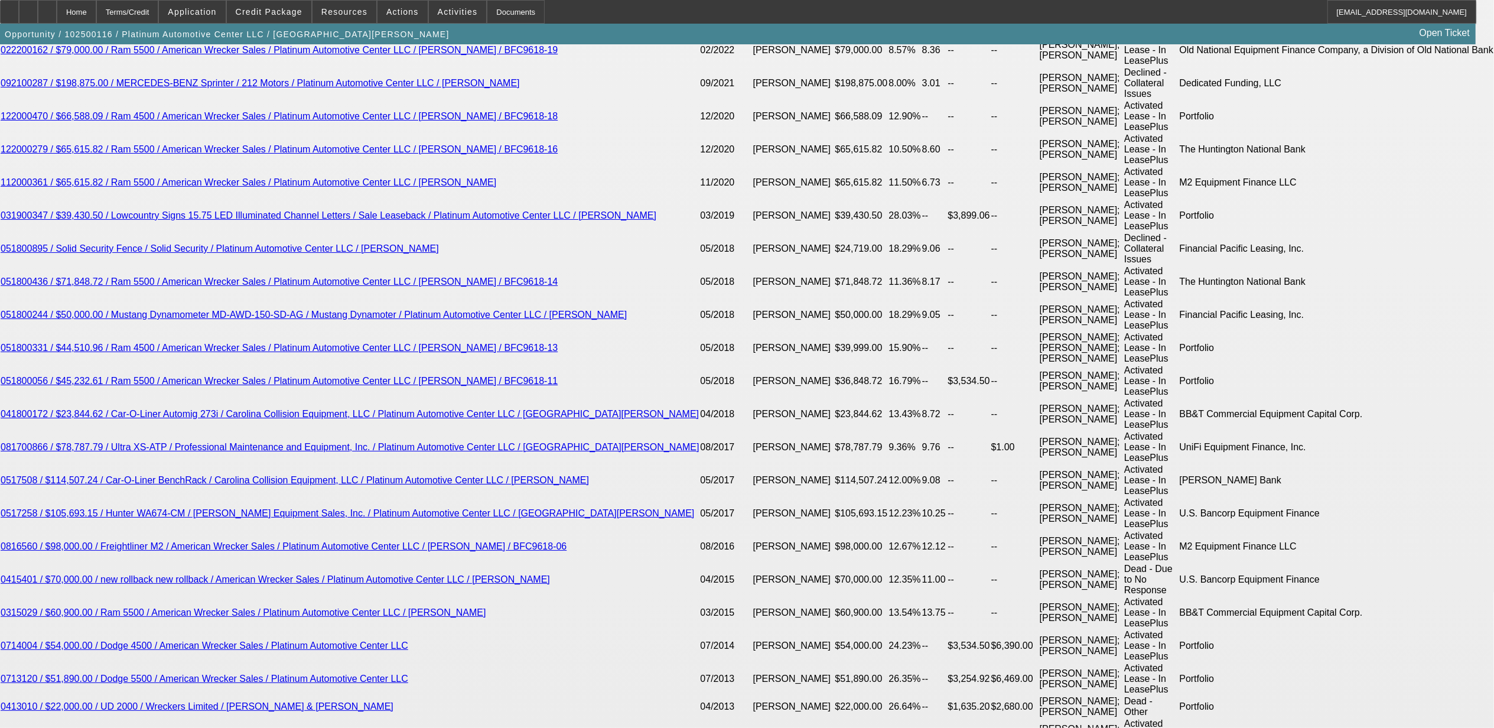
select select "2"
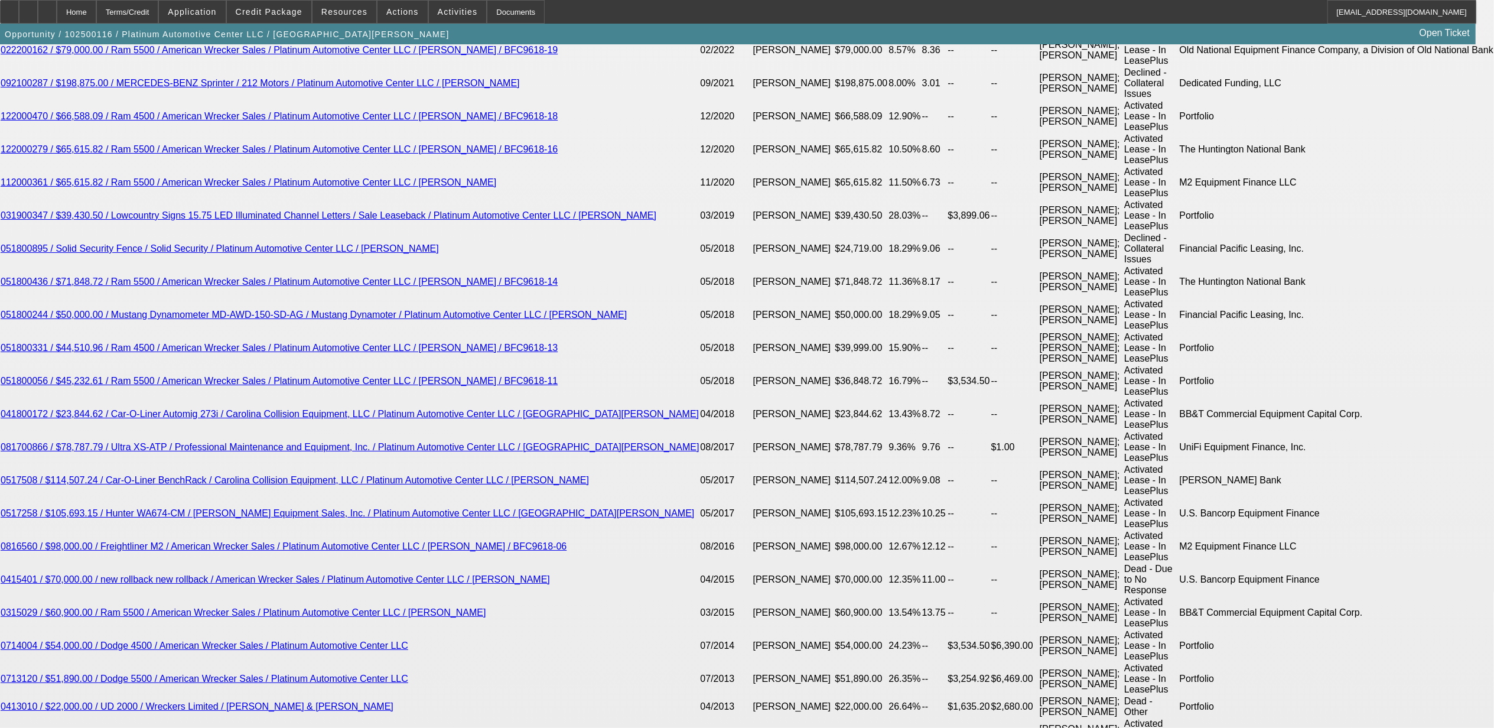
type input "$4,199.88"
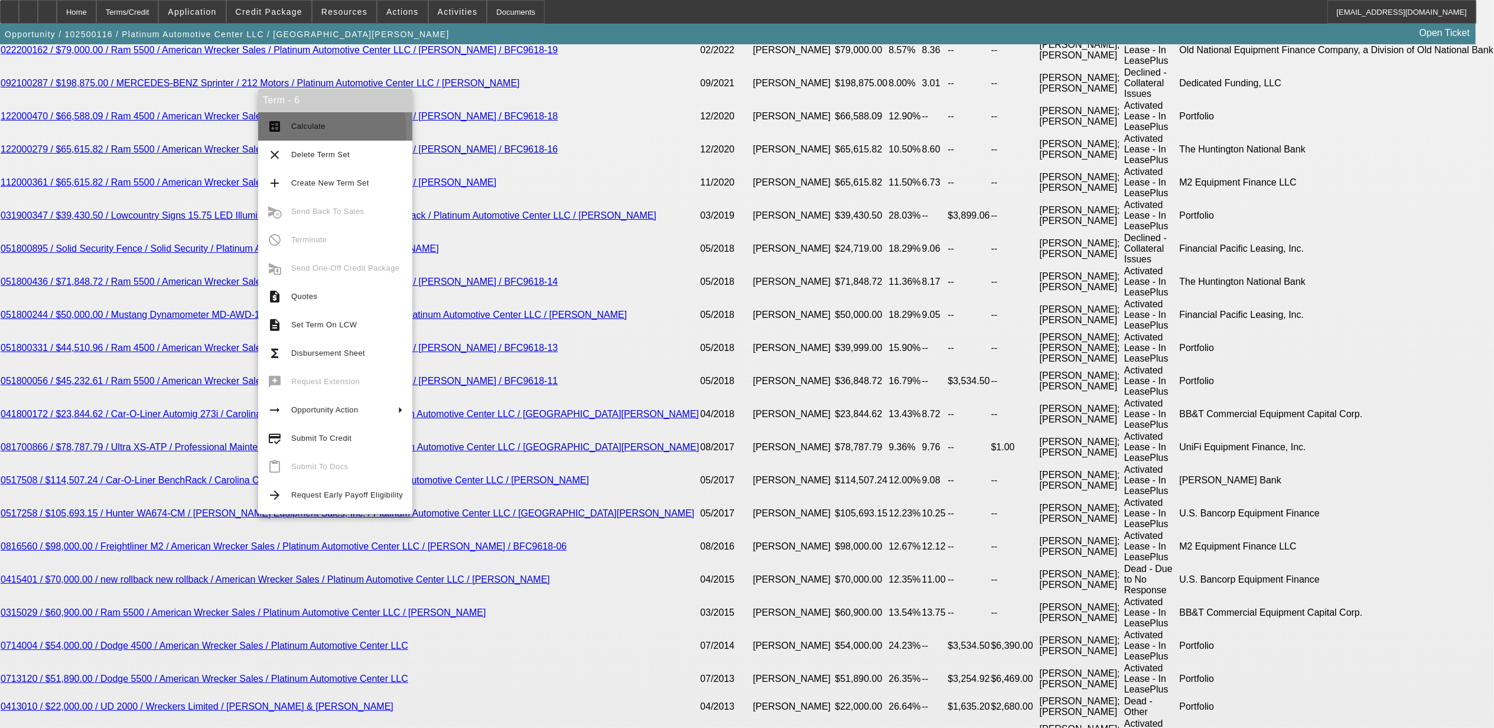
click at [306, 129] on span "Calculate" at bounding box center [347, 126] width 112 height 14
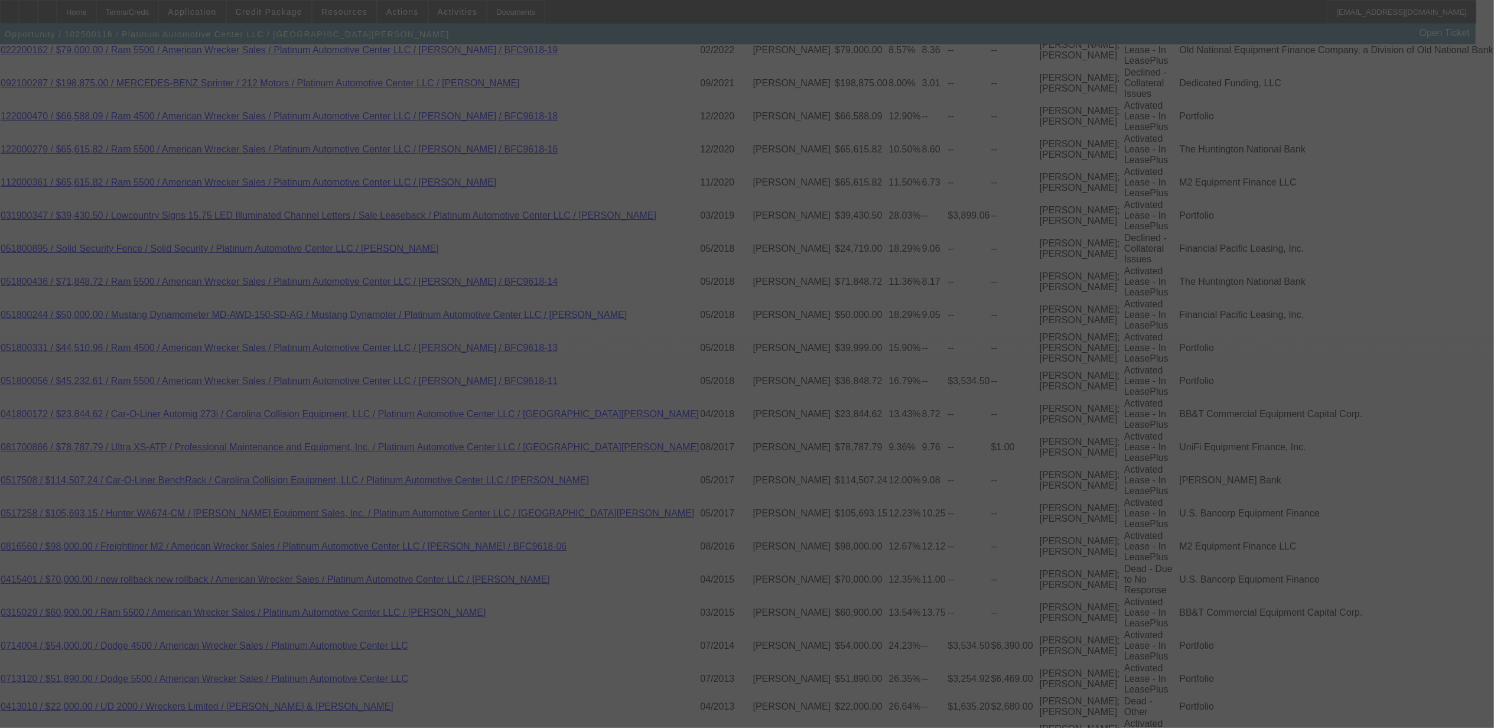
select select "0"
select select "2"
select select "0"
select select "6"
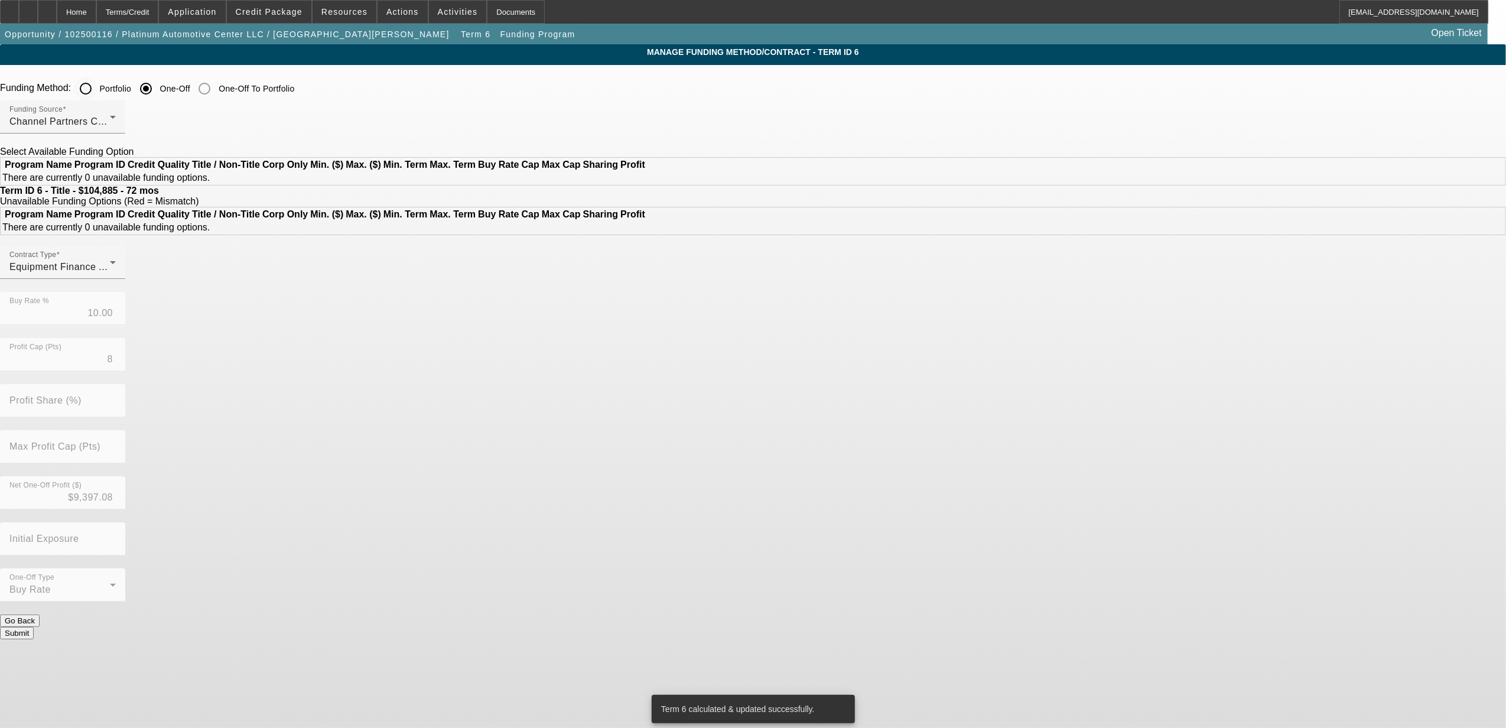
click at [97, 86] on input "Portfolio" at bounding box center [86, 89] width 24 height 24
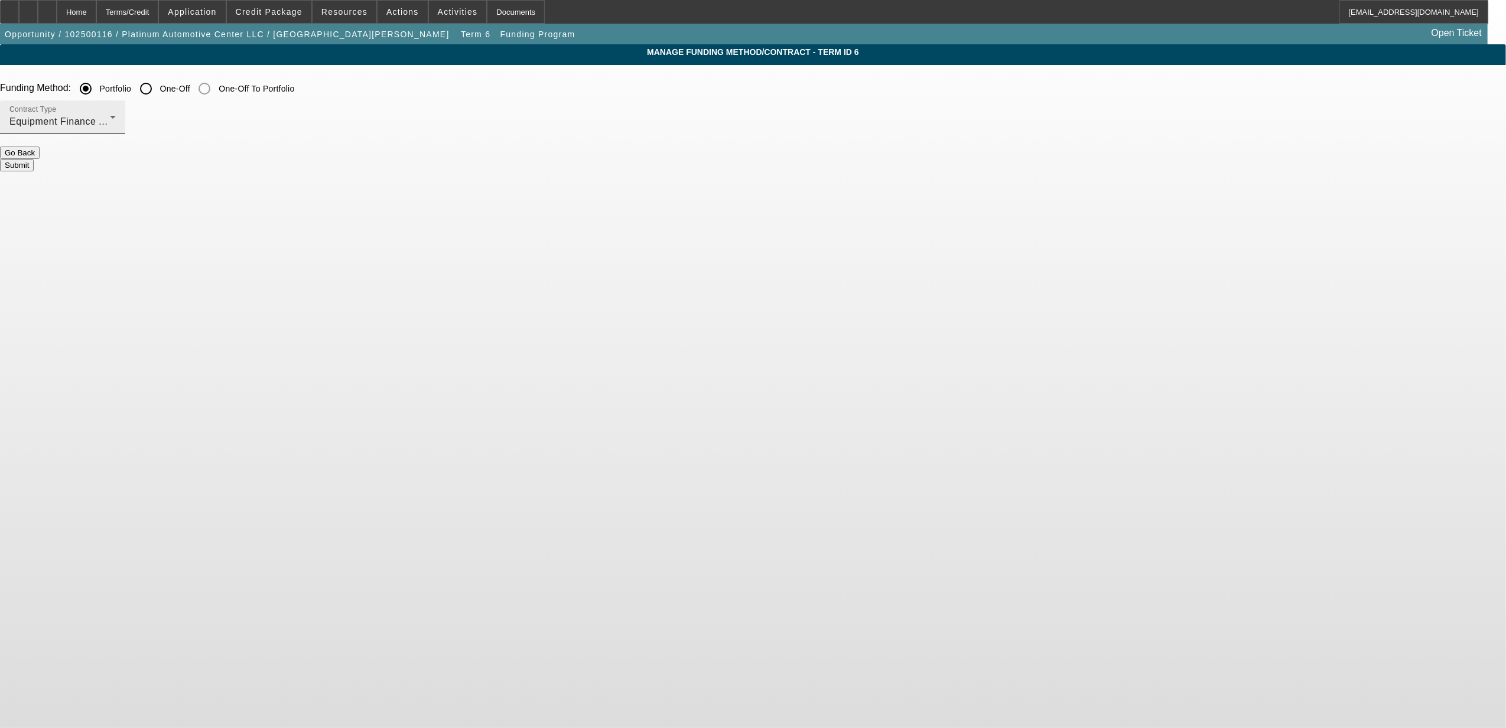
click at [147, 124] on span "Equipment Finance Agreement" at bounding box center [78, 121] width 138 height 10
click at [294, 194] on div at bounding box center [753, 364] width 1506 height 728
click at [34, 163] on button "Submit" at bounding box center [17, 165] width 34 height 12
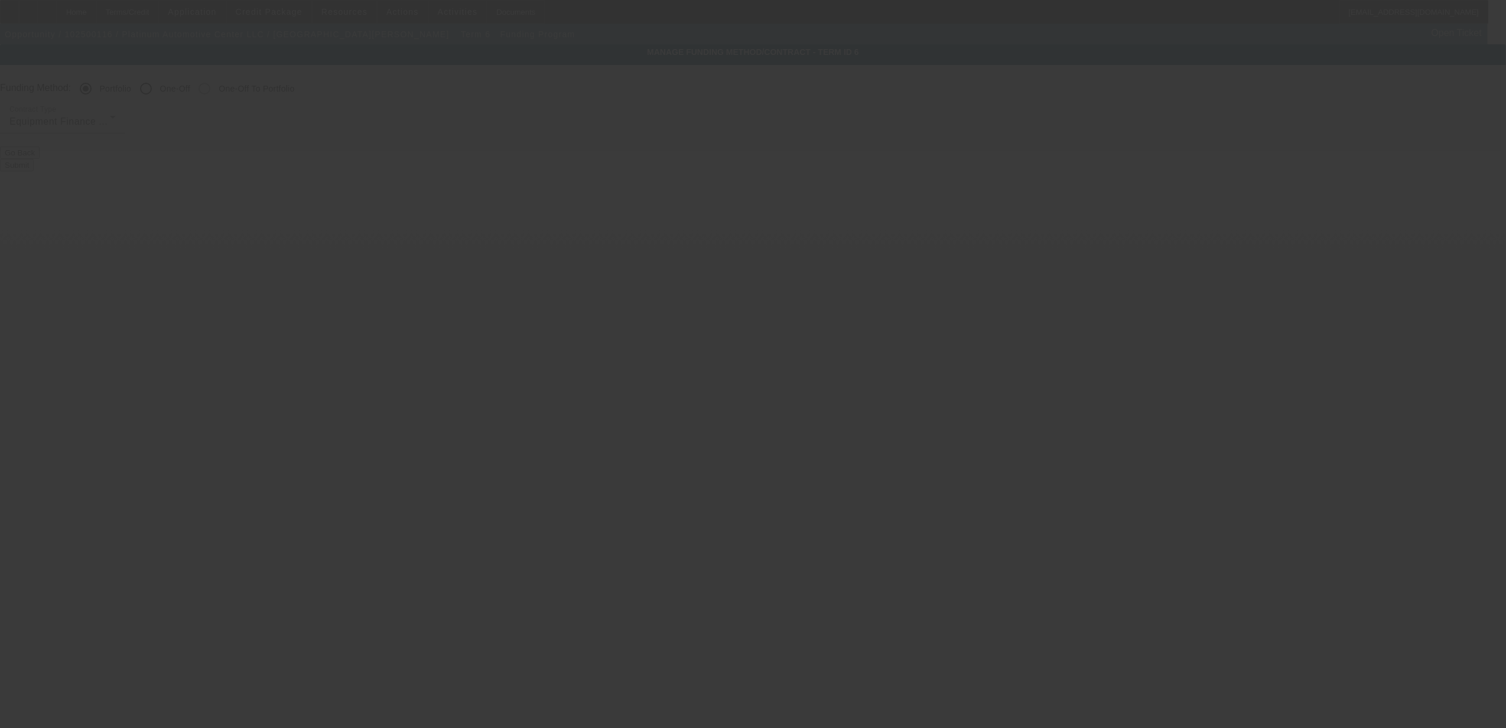
radio input "false"
radio input "true"
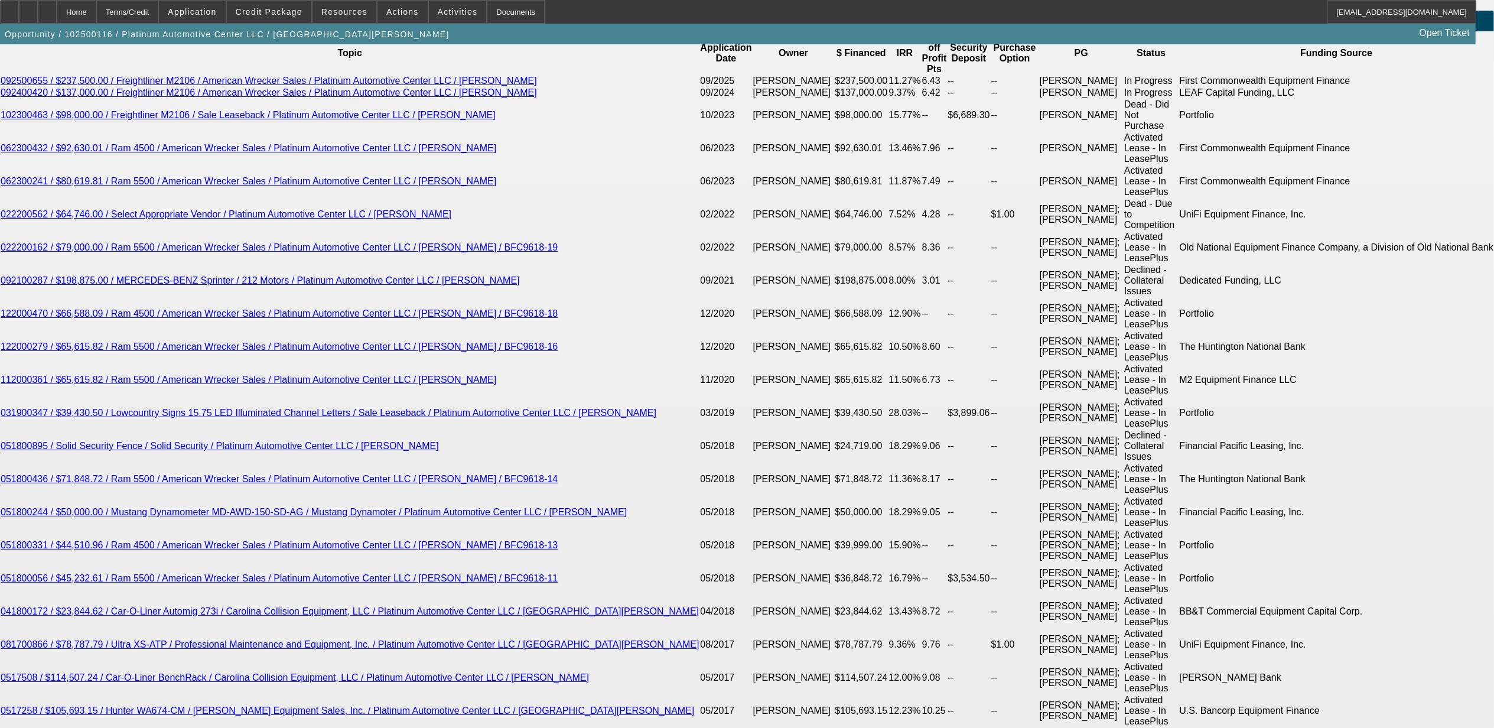
select select "0"
select select "2"
select select "0"
select select "6"
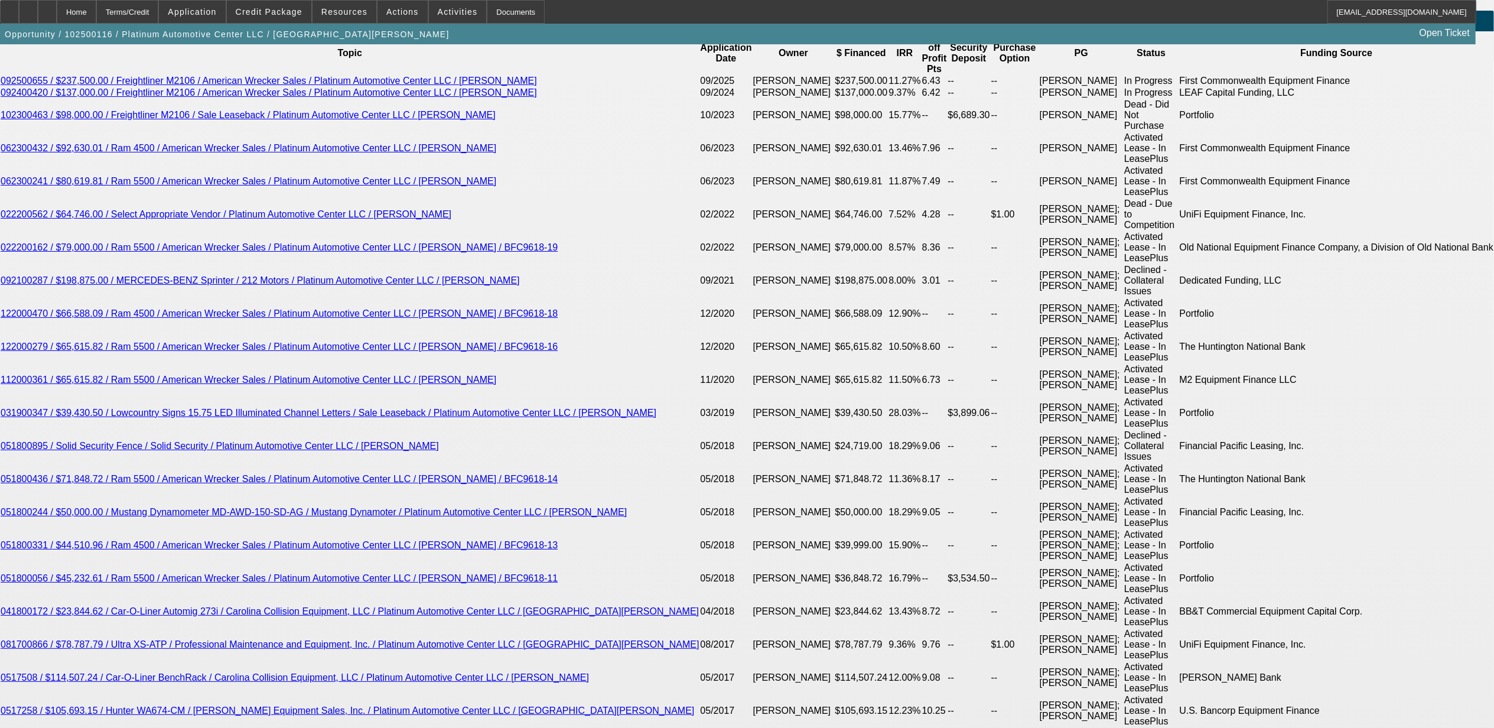
select select "0"
select select "3"
select select "0"
select select "6"
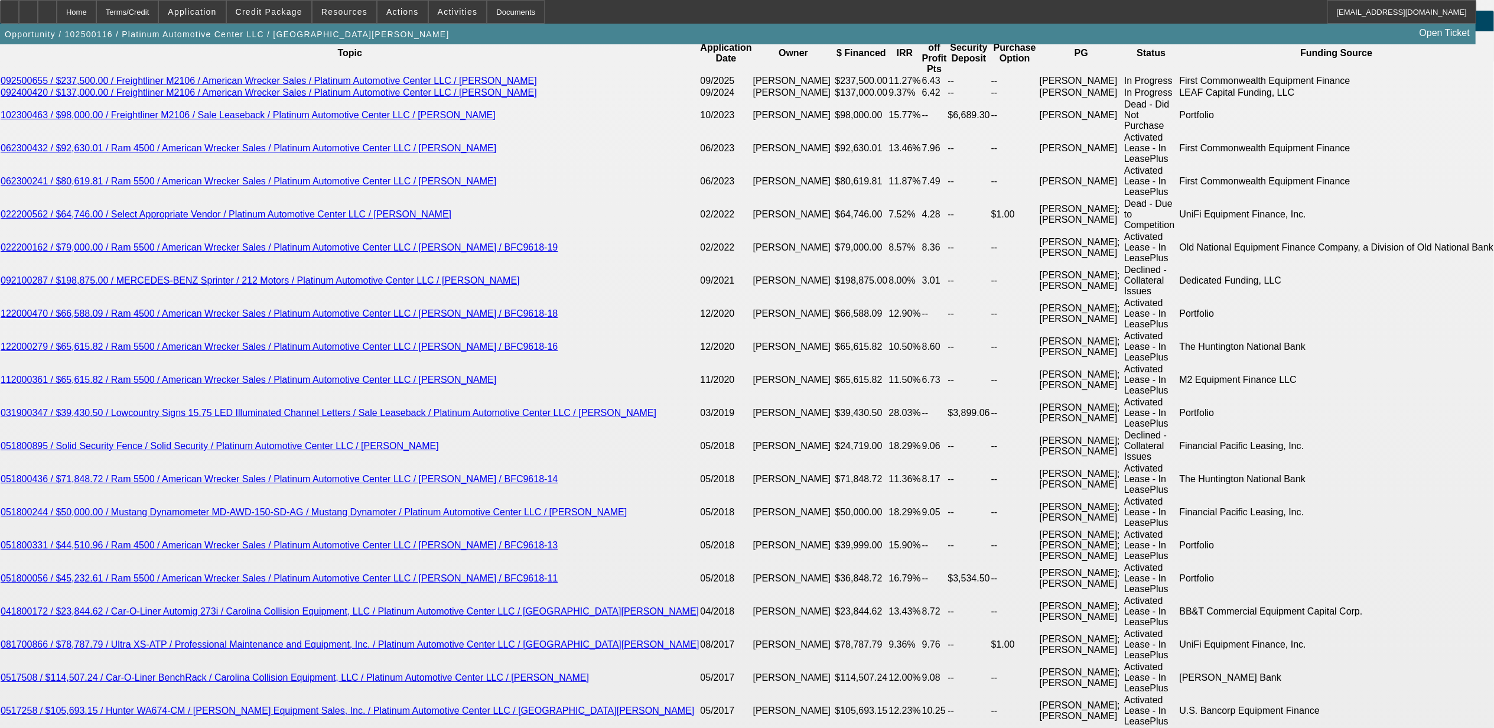
select select "0"
select select "2"
select select "0"
select select "6"
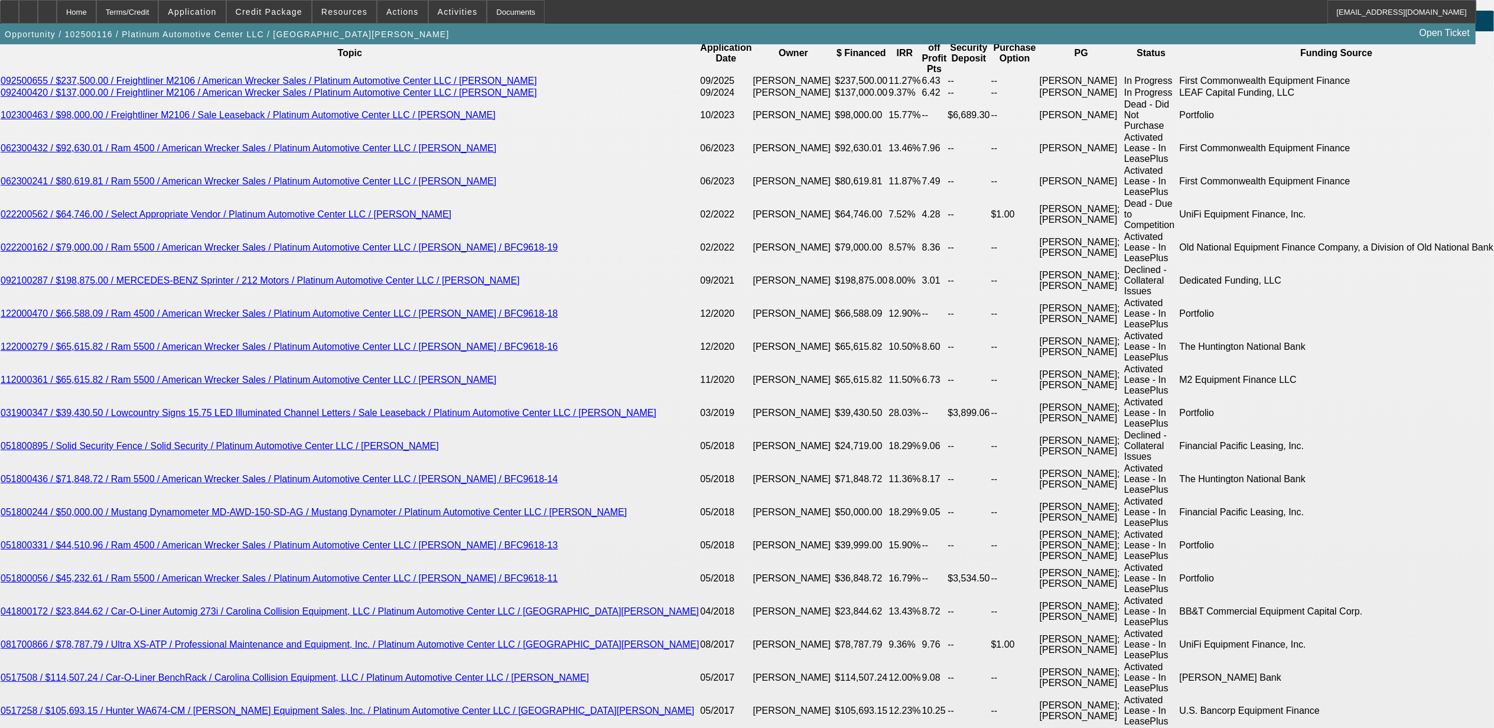
select select "0"
select select "3"
select select "0"
select select "6"
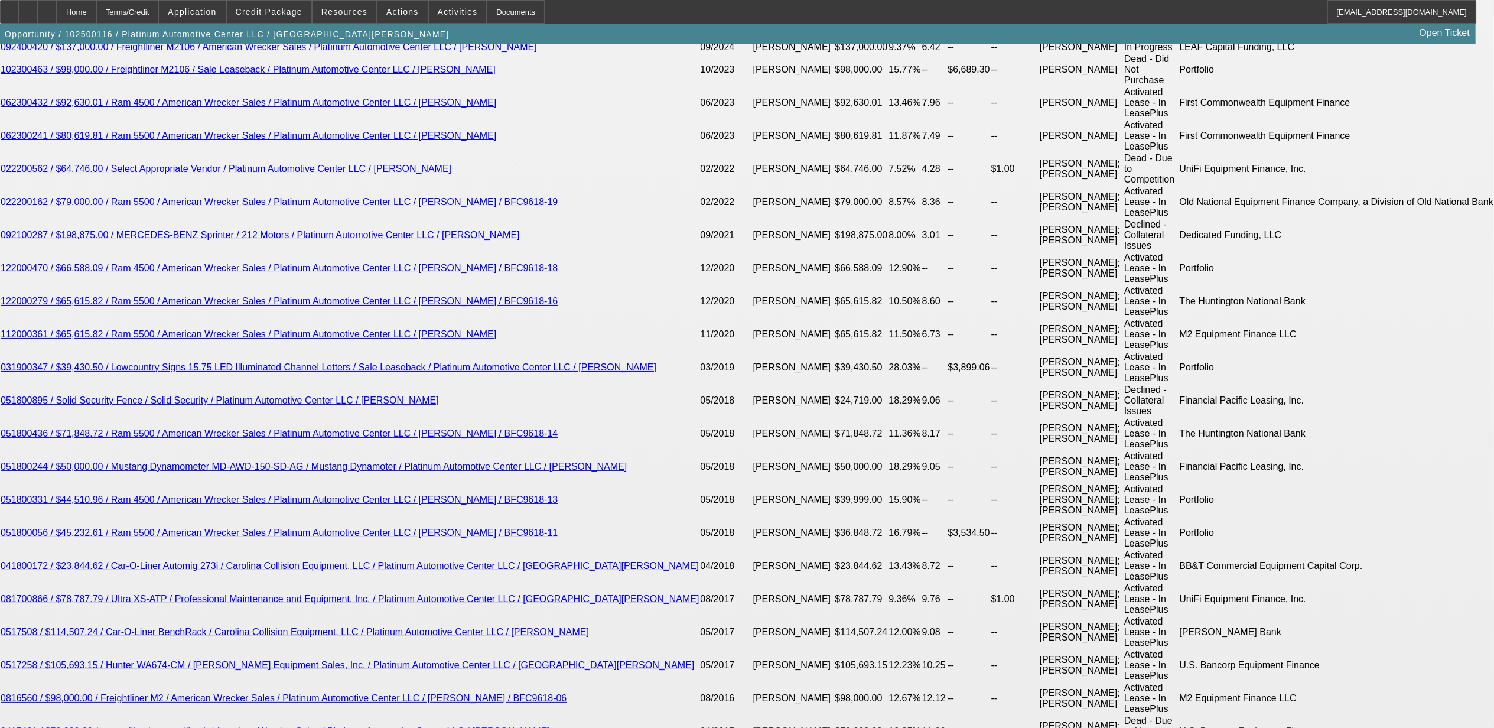
scroll to position [2520, 0]
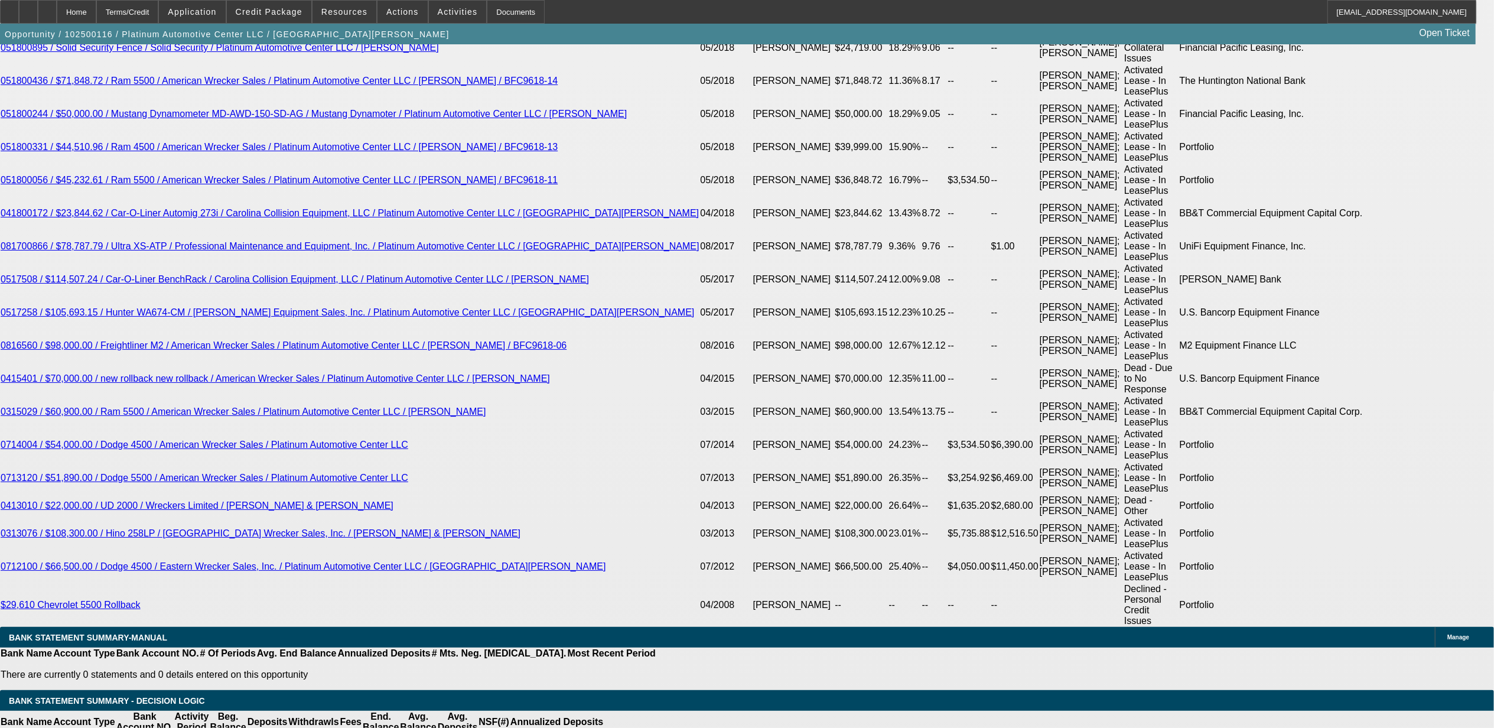
type input "UNKNOWN"
type input "12"
type input "$3,002.96"
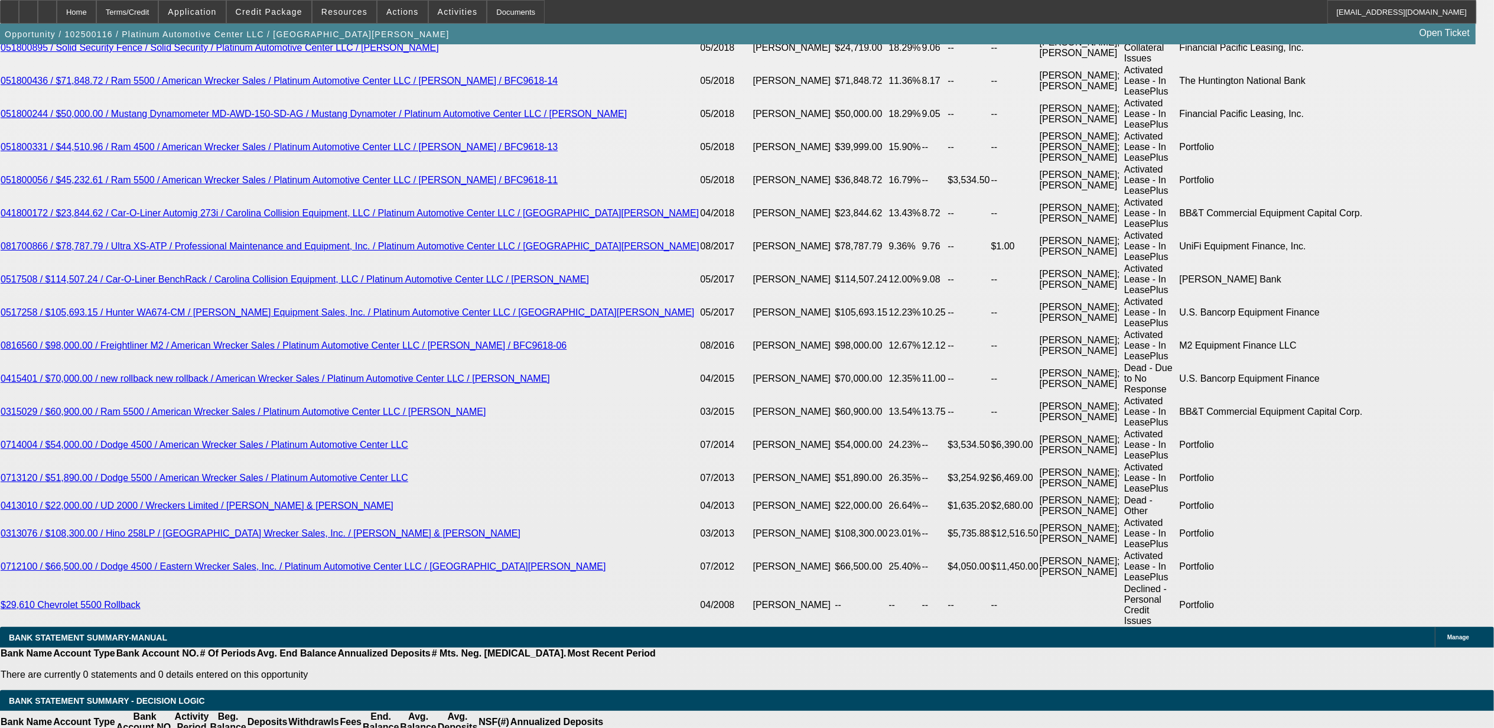
type input "$1,501.48"
type input "$4,101.04"
type input "$2,050.52"
type input "12.5"
type input "$4,155.80"
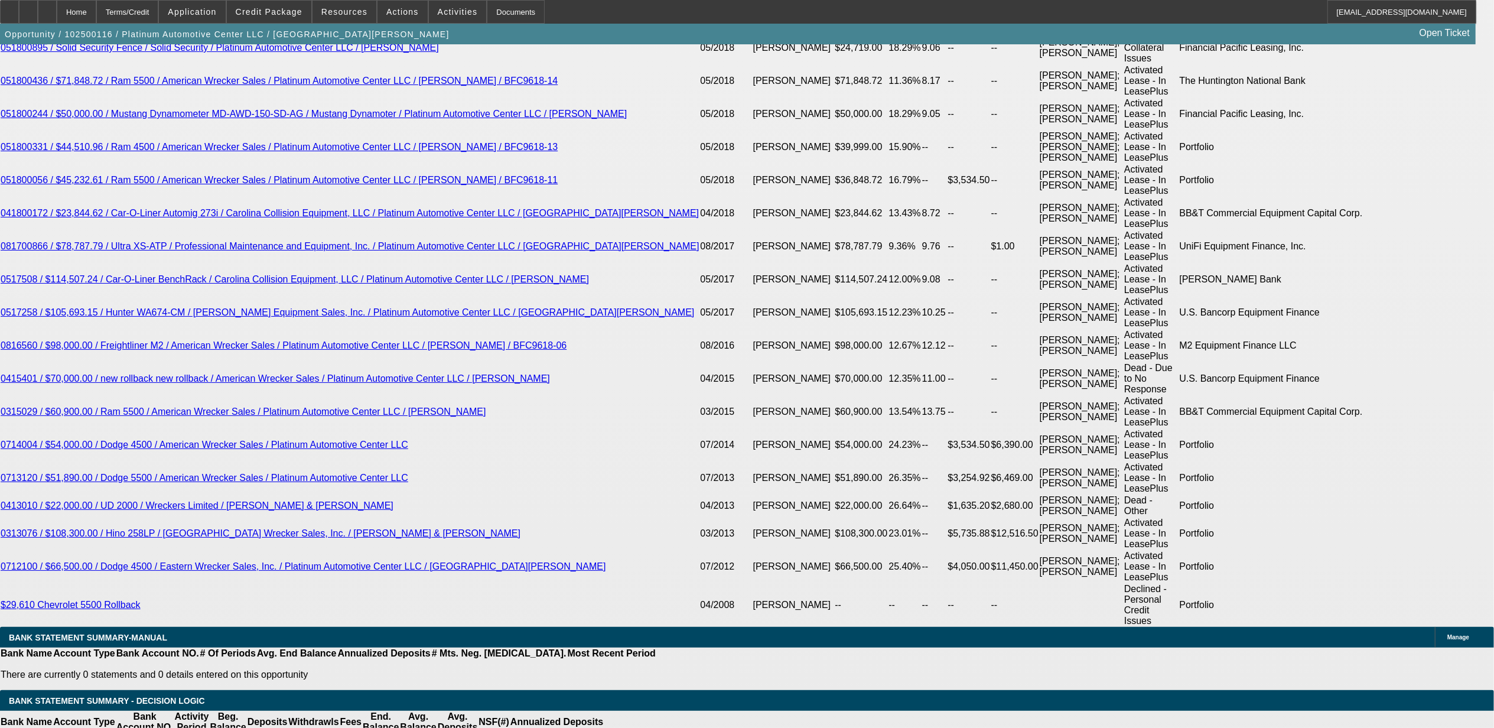
type input "$2,077.90"
type input "12.5"
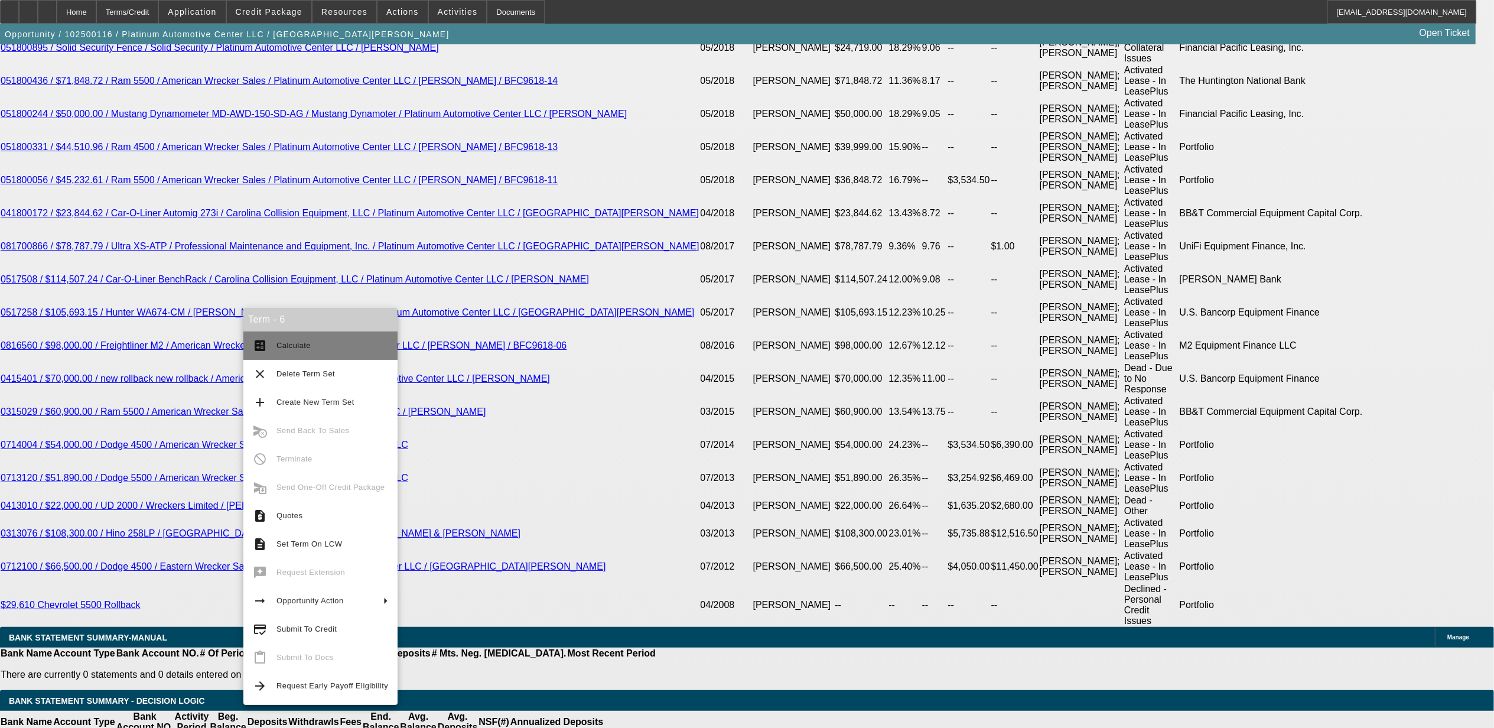
click at [294, 347] on span "Calculate" at bounding box center [293, 345] width 34 height 9
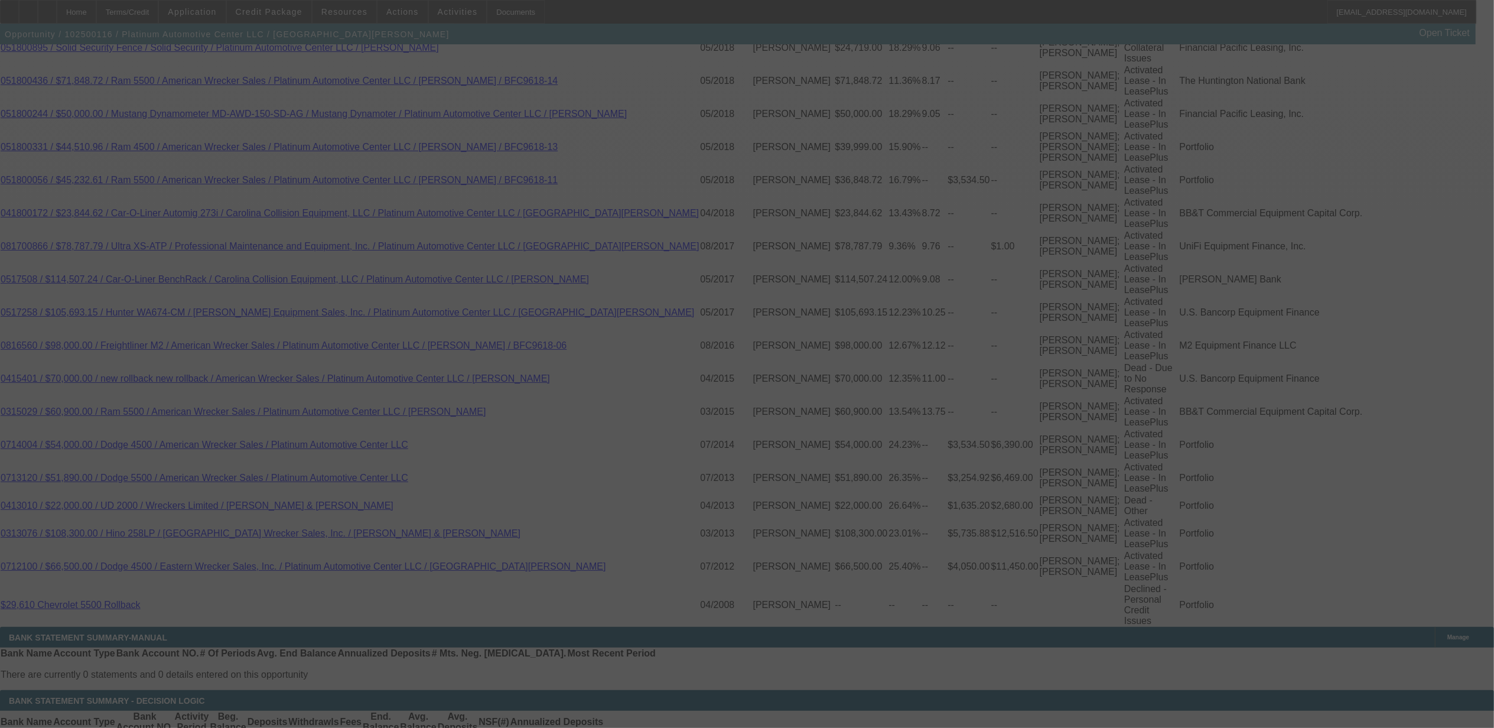
select select "0"
select select "2"
select select "0"
select select "6"
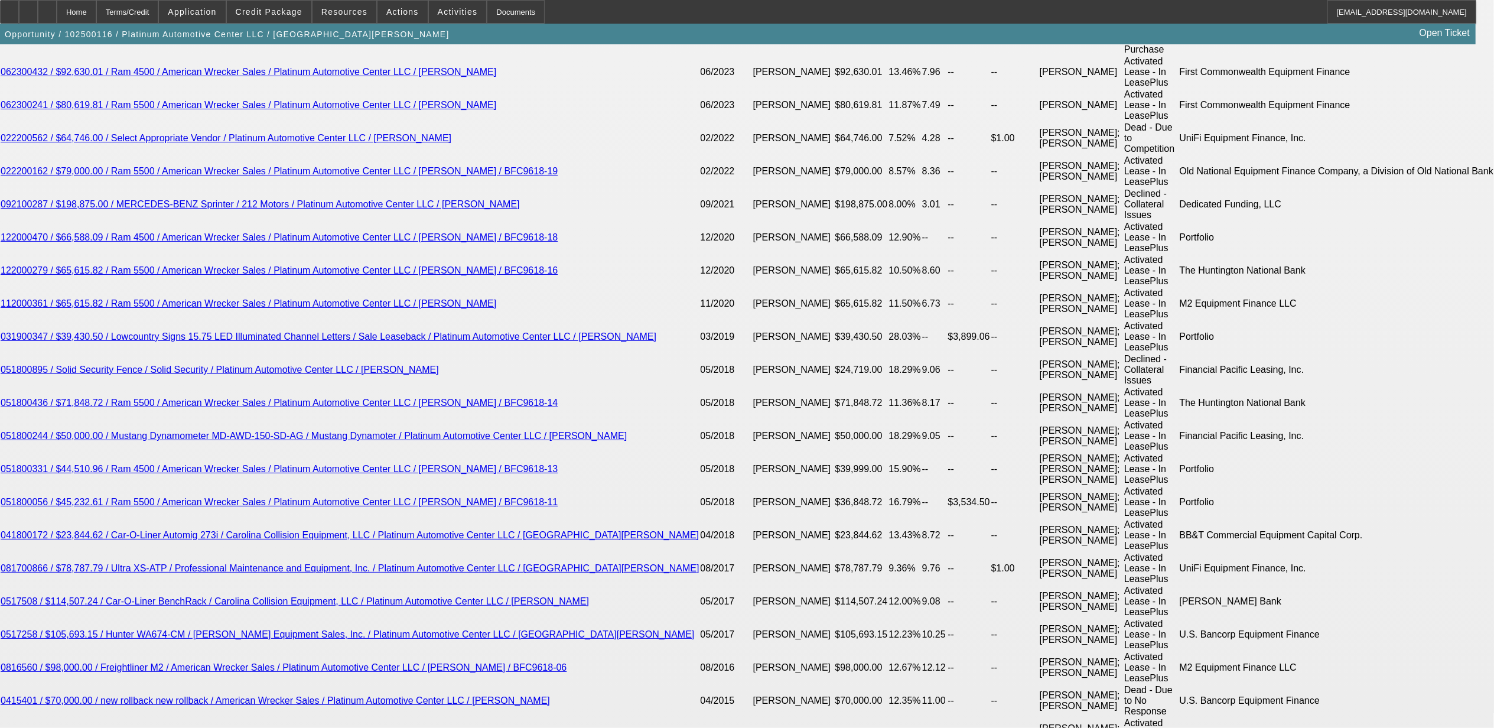
scroll to position [2363, 0]
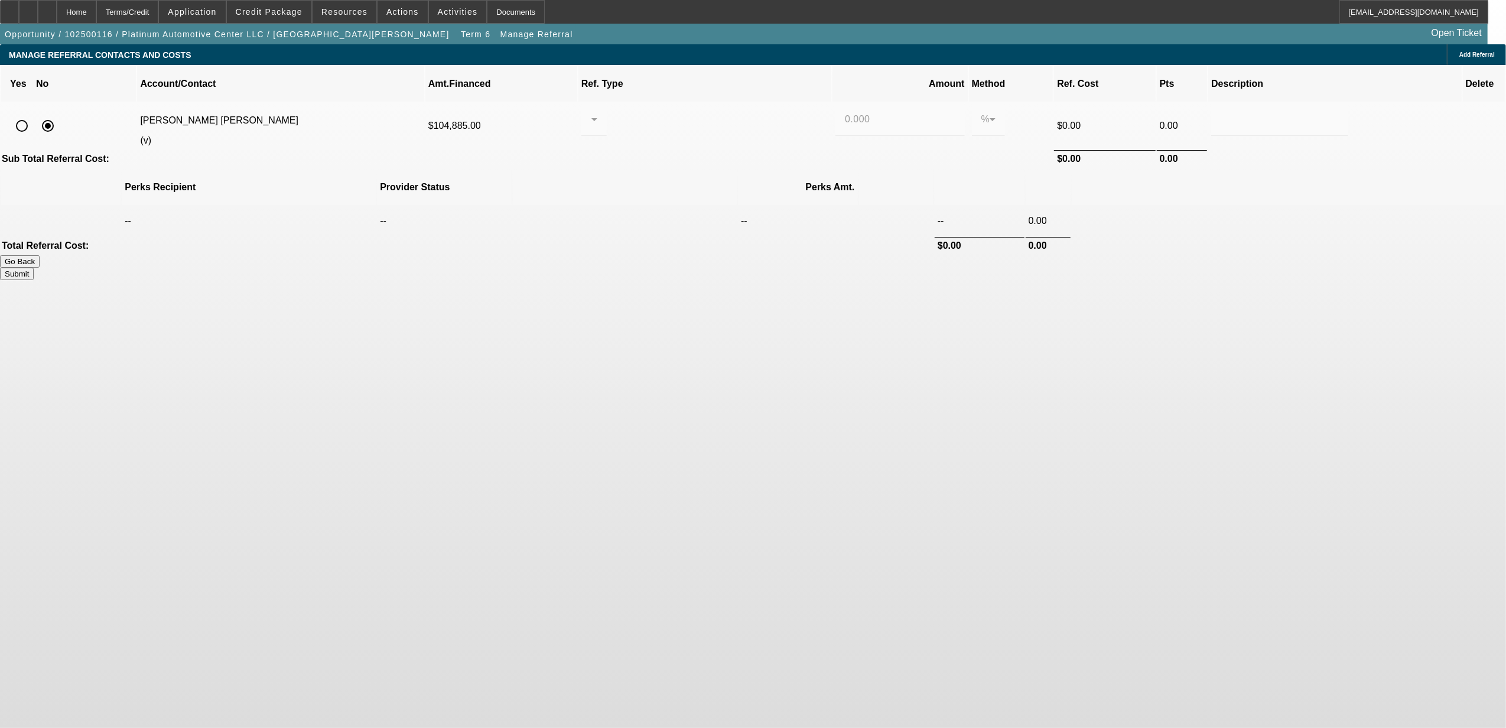
click at [40, 255] on button "Go Back" at bounding box center [20, 261] width 40 height 12
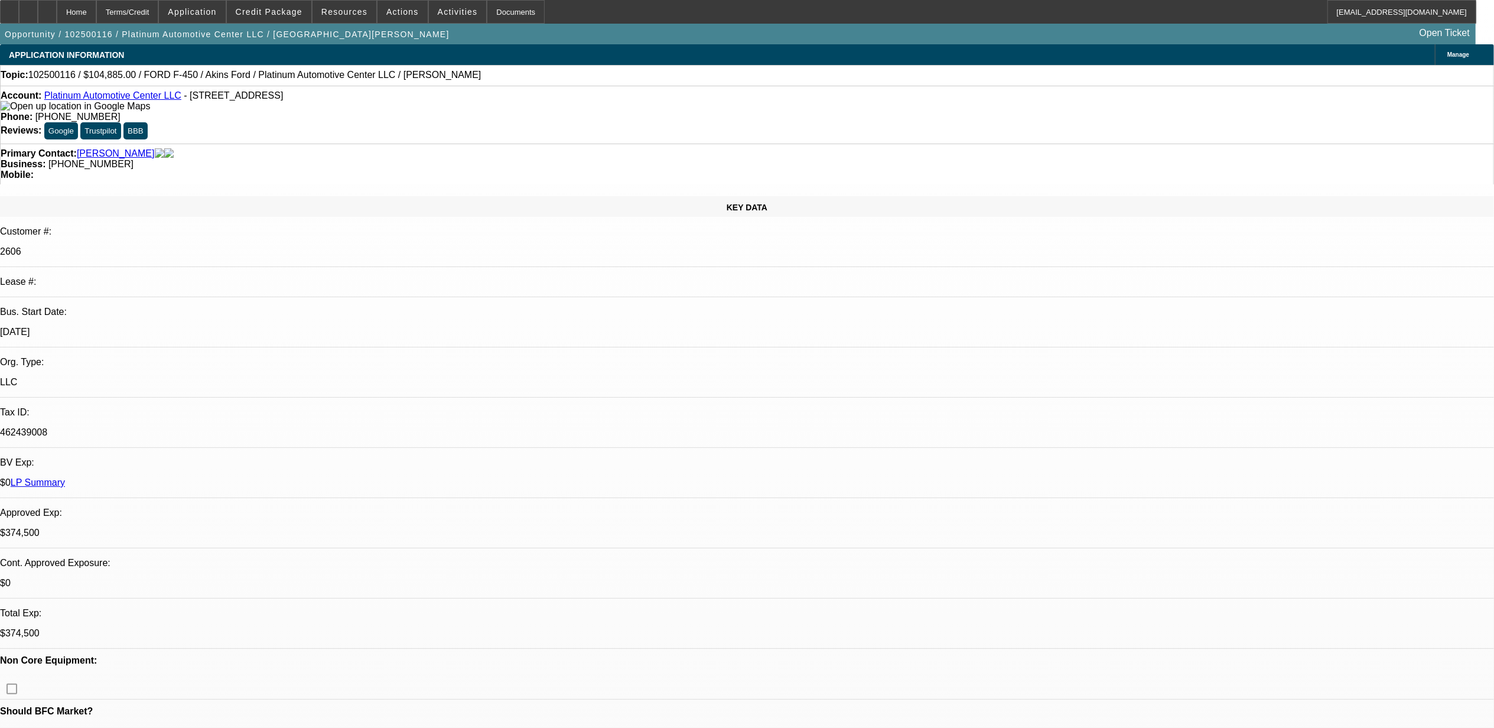
select select "0"
select select "2"
select select "0"
select select "6"
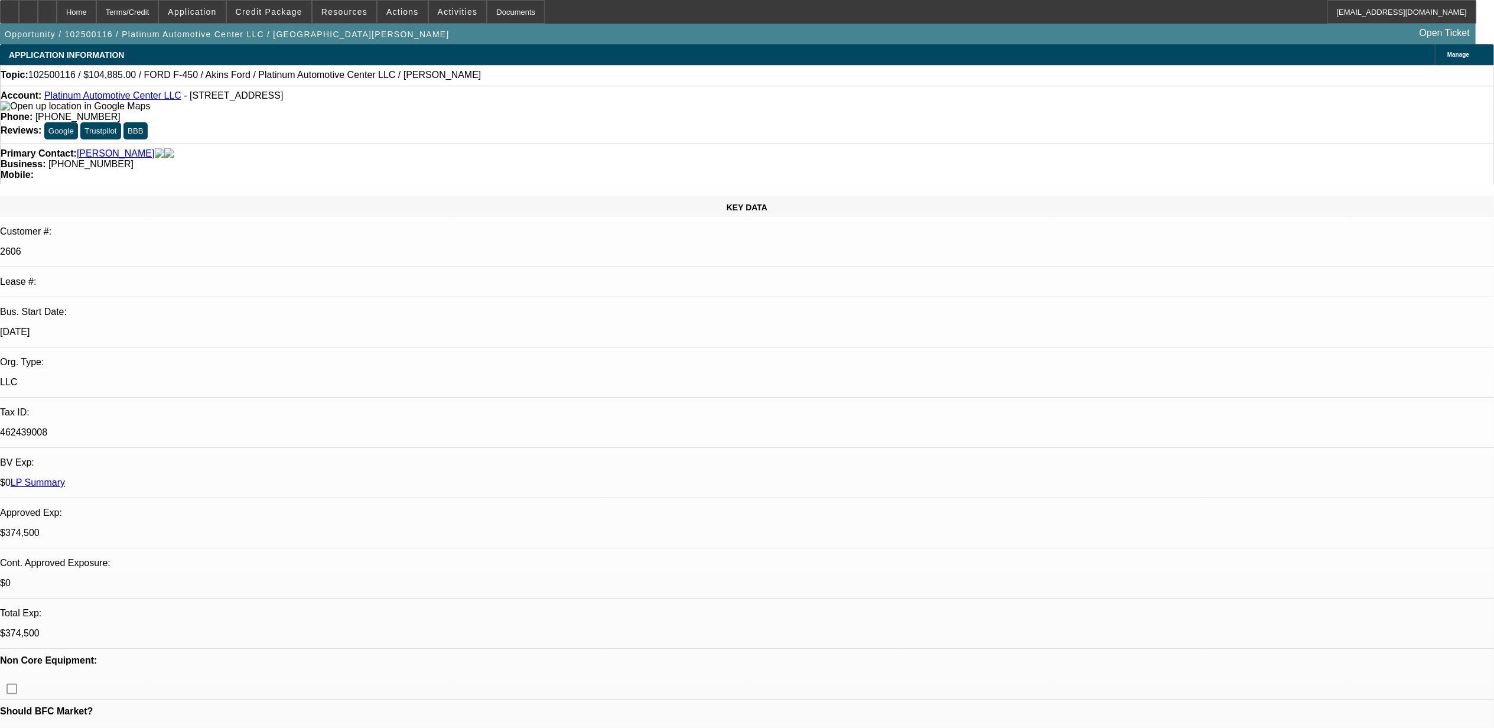
select select "0"
select select "3"
select select "0"
select select "6"
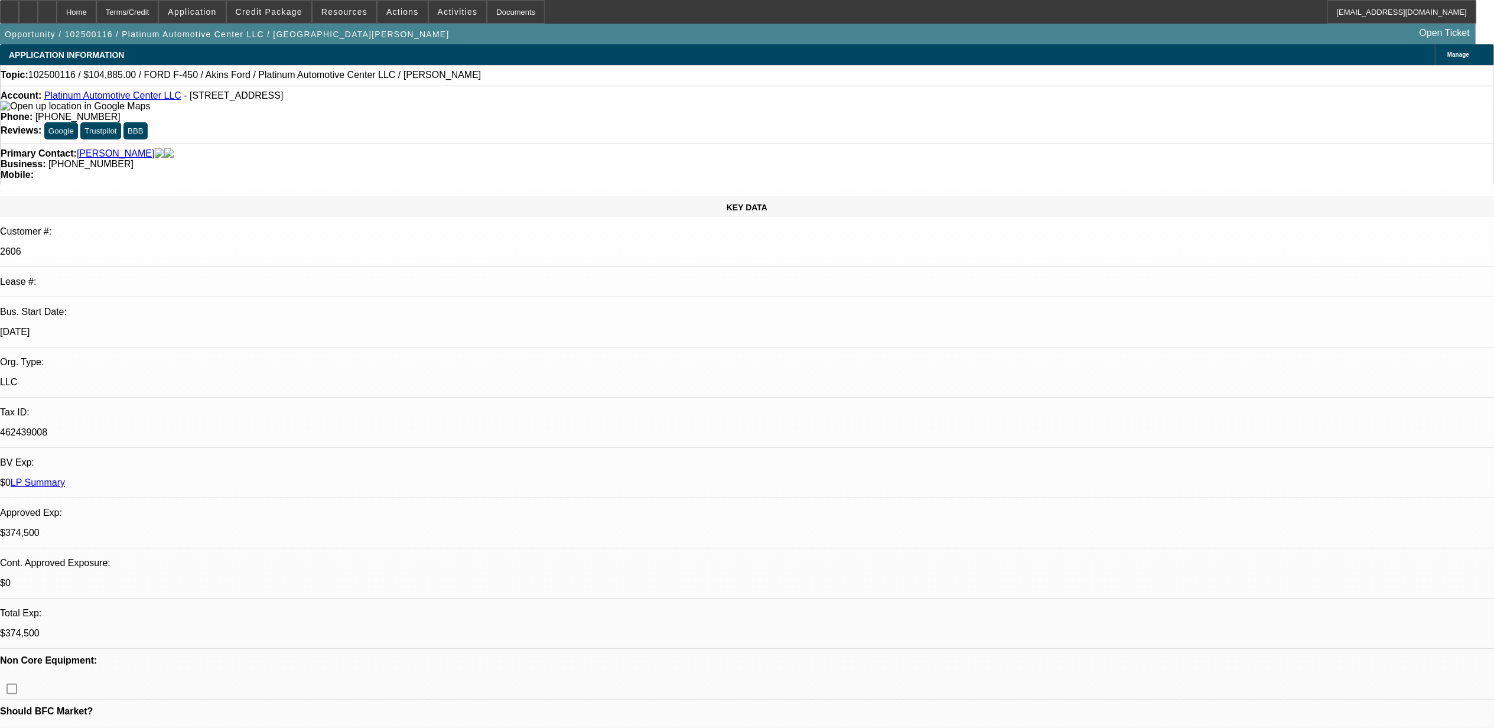
select select "0"
select select "2"
select select "0"
select select "6"
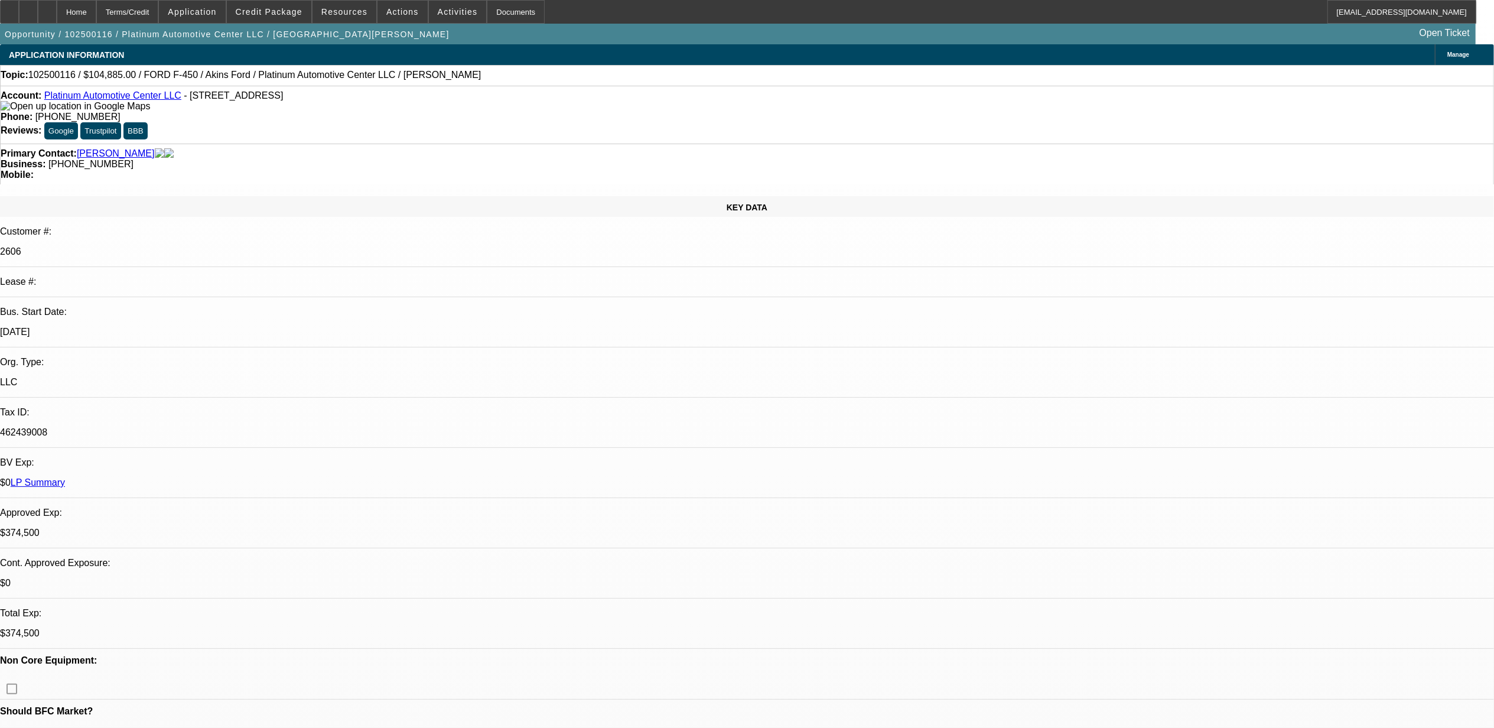
select select "0"
select select "3"
select select "0"
select select "6"
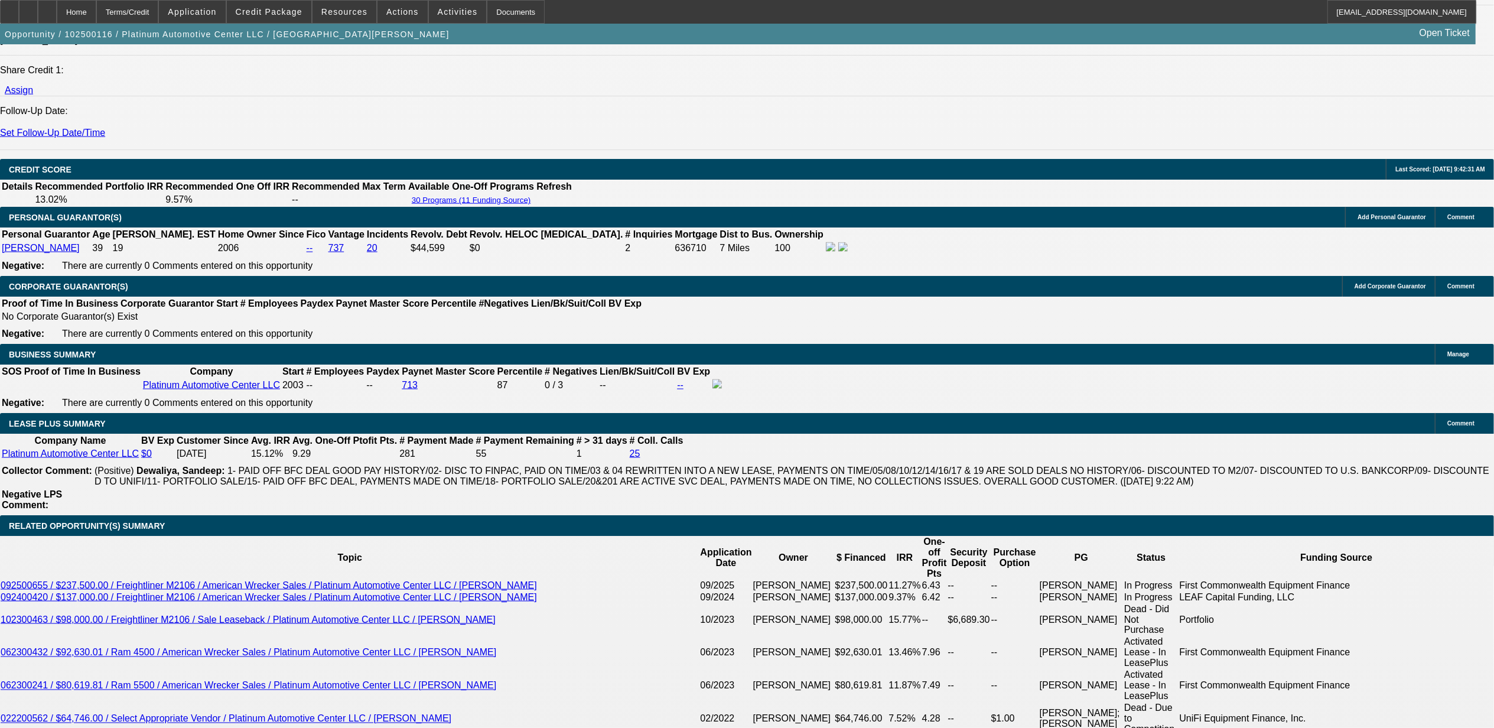
scroll to position [1732, 0]
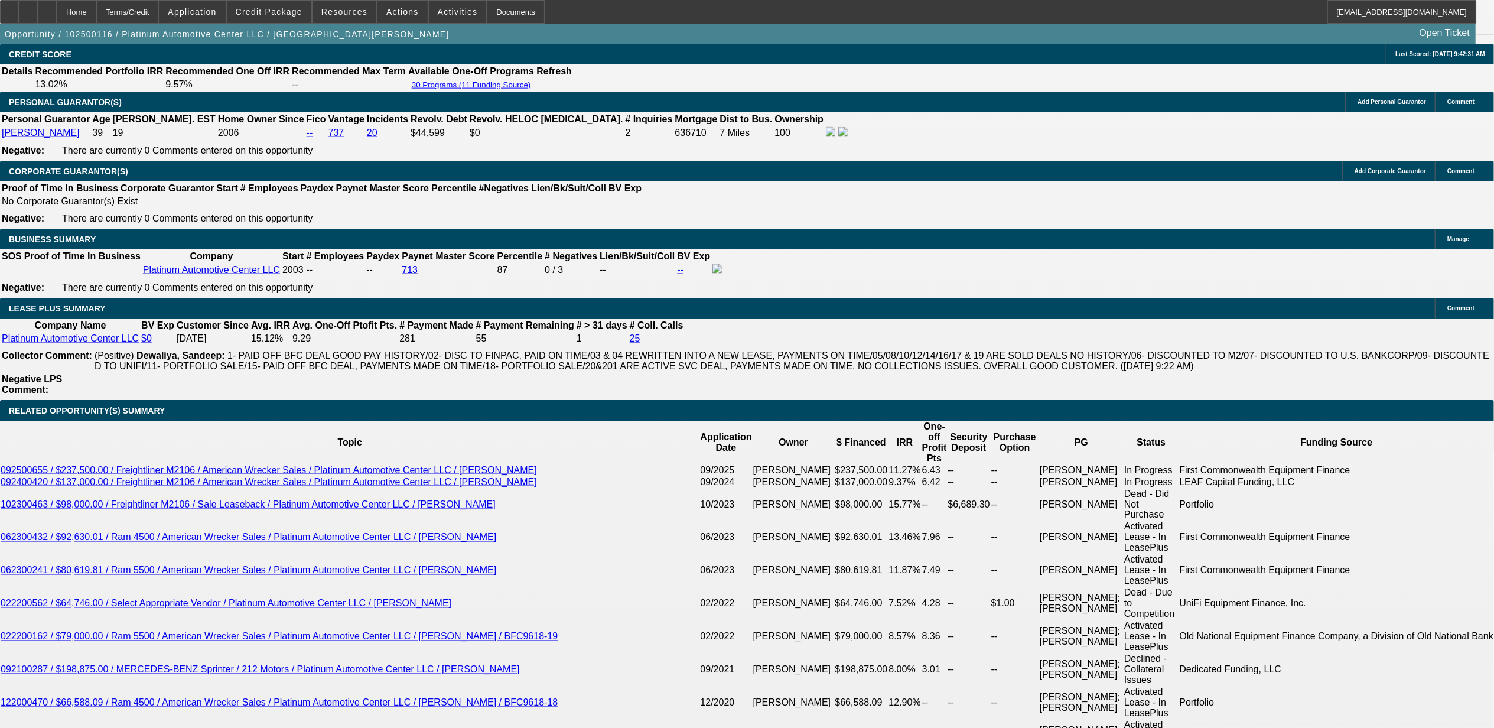
drag, startPoint x: 71, startPoint y: 501, endPoint x: 166, endPoint y: 513, distance: 95.2
drag, startPoint x: 166, startPoint y: 513, endPoint x: 149, endPoint y: 513, distance: 16.5
copy div "Platinum Automotive Center LLC is a 20x BFC customer who has always paid timely…"
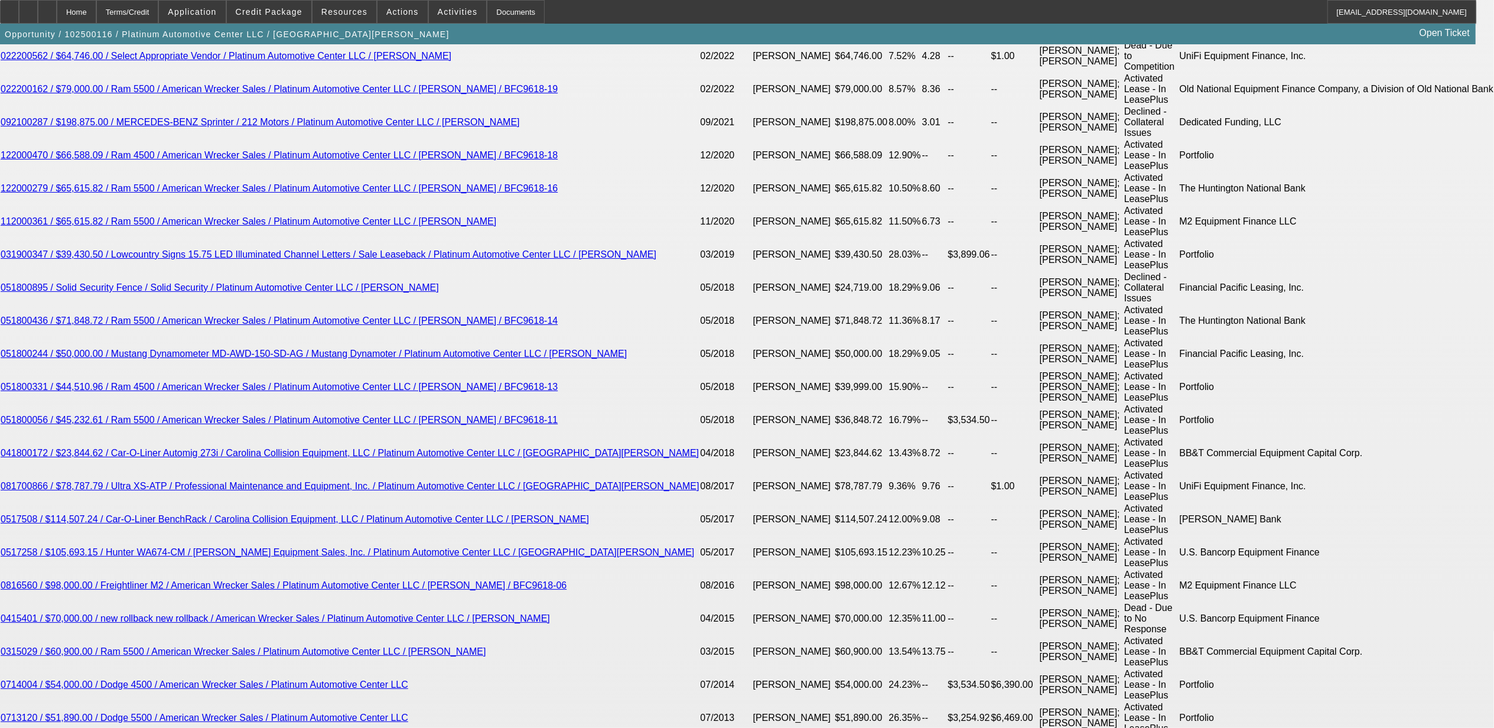
scroll to position [2283, 0]
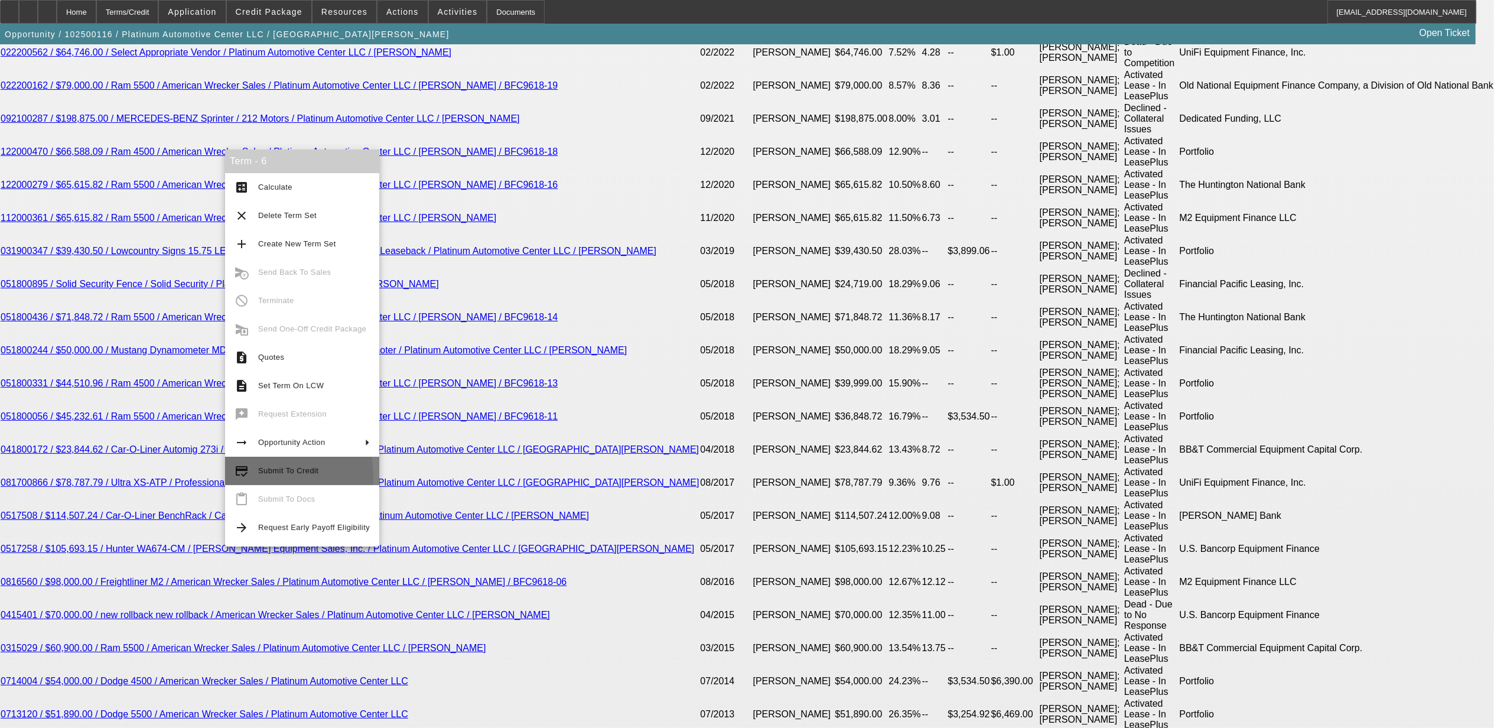
click at [263, 475] on span "Submit To Credit" at bounding box center [314, 471] width 112 height 14
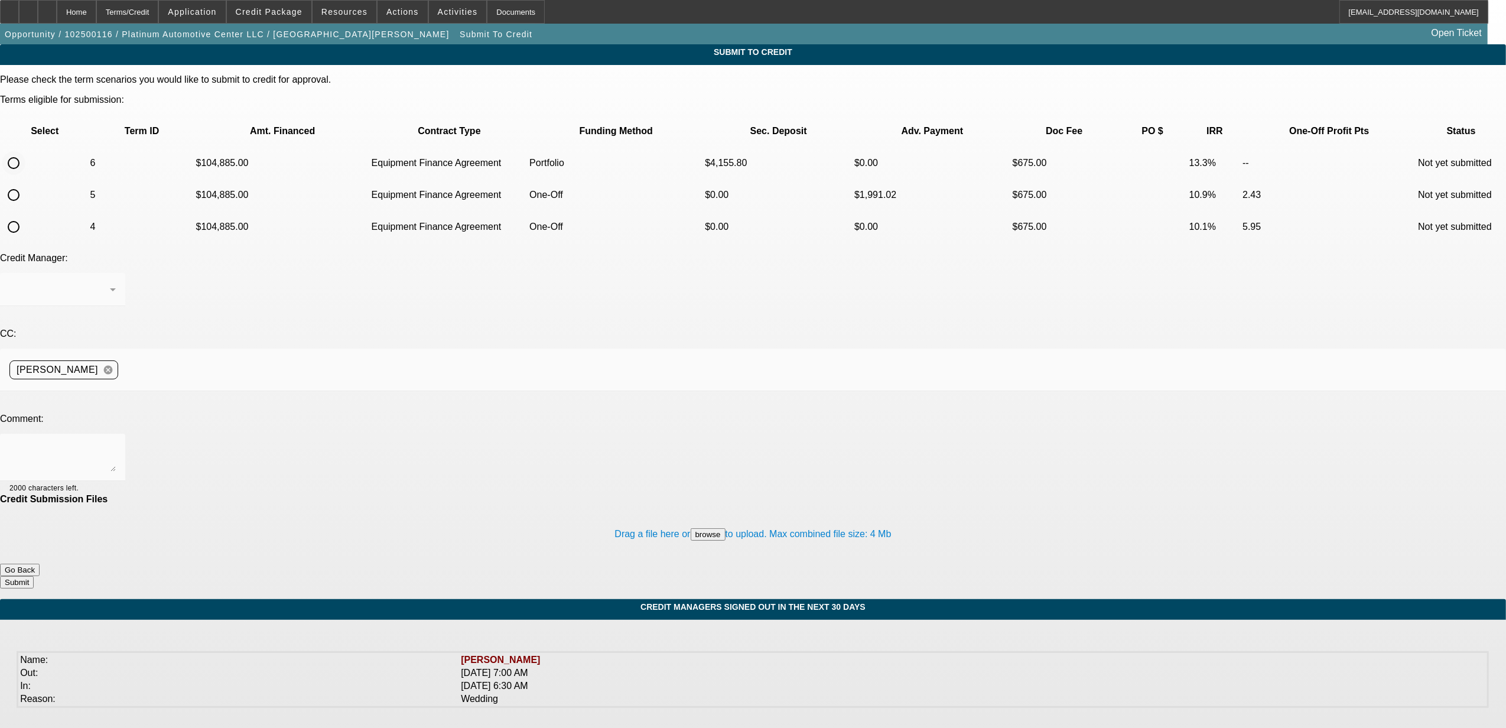
click at [25, 151] on input "radio" at bounding box center [14, 163] width 24 height 24
radio input "true"
click at [110, 282] on div at bounding box center [59, 289] width 100 height 14
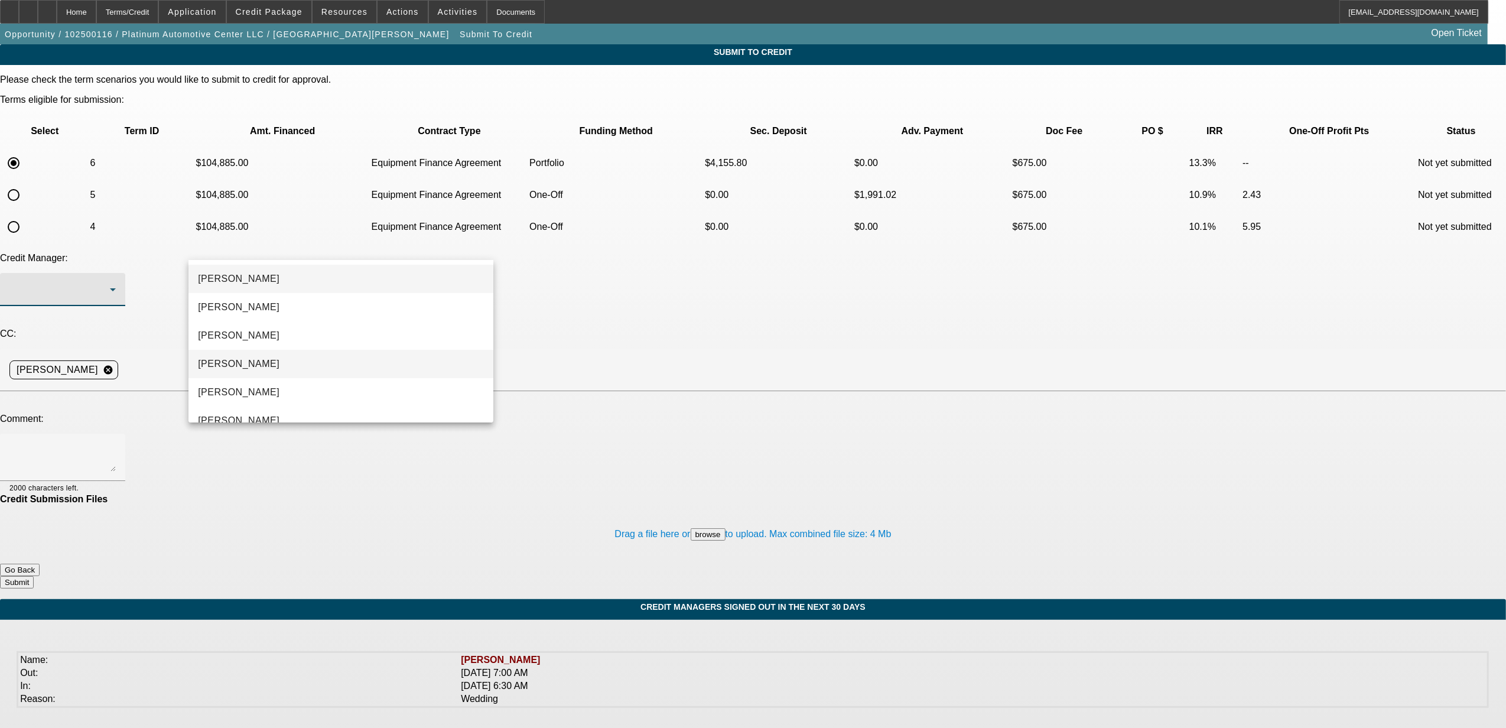
click at [277, 359] on mat-option "Arida, Michael" at bounding box center [340, 364] width 305 height 28
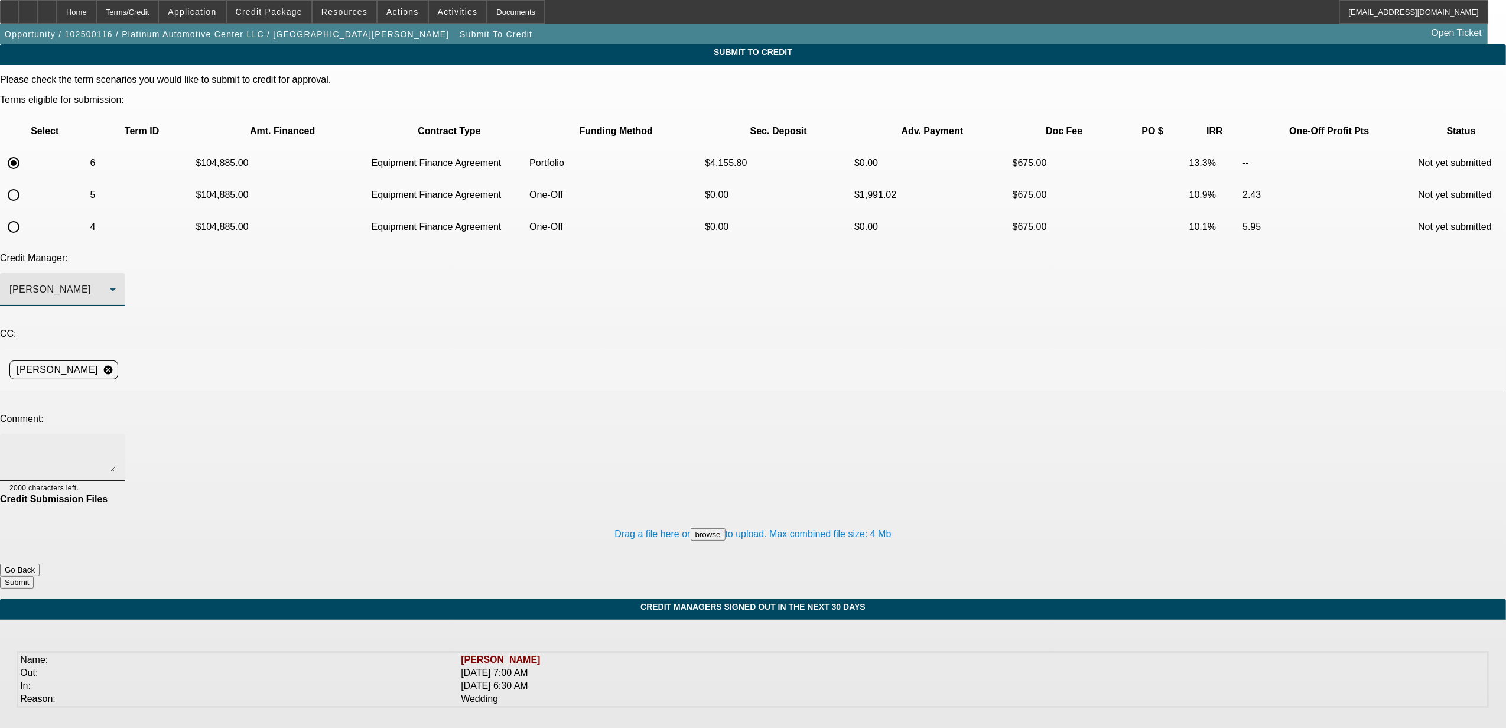
click at [116, 443] on textarea at bounding box center [62, 457] width 106 height 28
type textarea "2"
paste textarea "Platinum Automotive Center LLC is a 20x BFC customer who has always paid timely…"
click at [116, 443] on textarea "will you do this in the portfolio with early payoff language? great BFC custome…" at bounding box center [62, 457] width 106 height 28
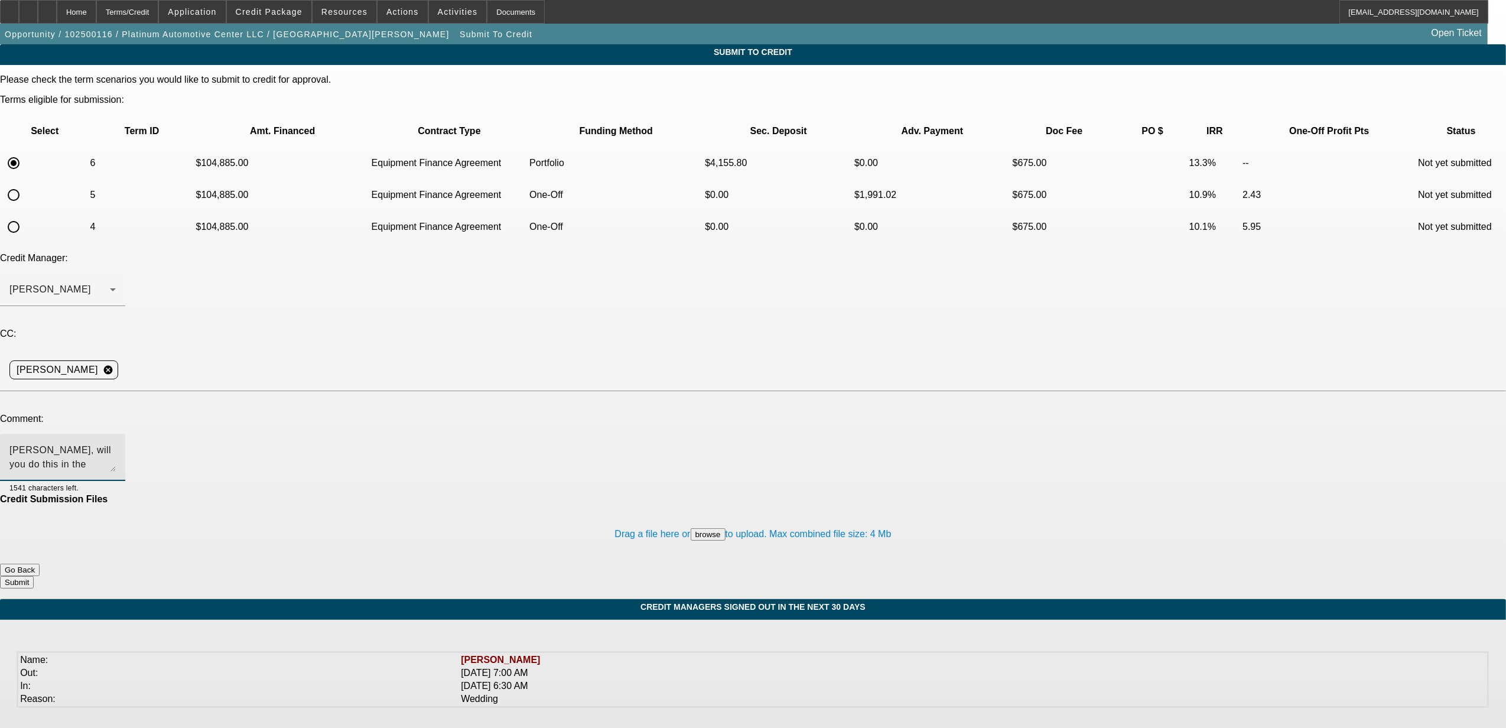
type textarea "Michael, will you do this in the portfolio with early payoff language? great BF…"
click at [34, 576] on button "Submit" at bounding box center [17, 582] width 34 height 12
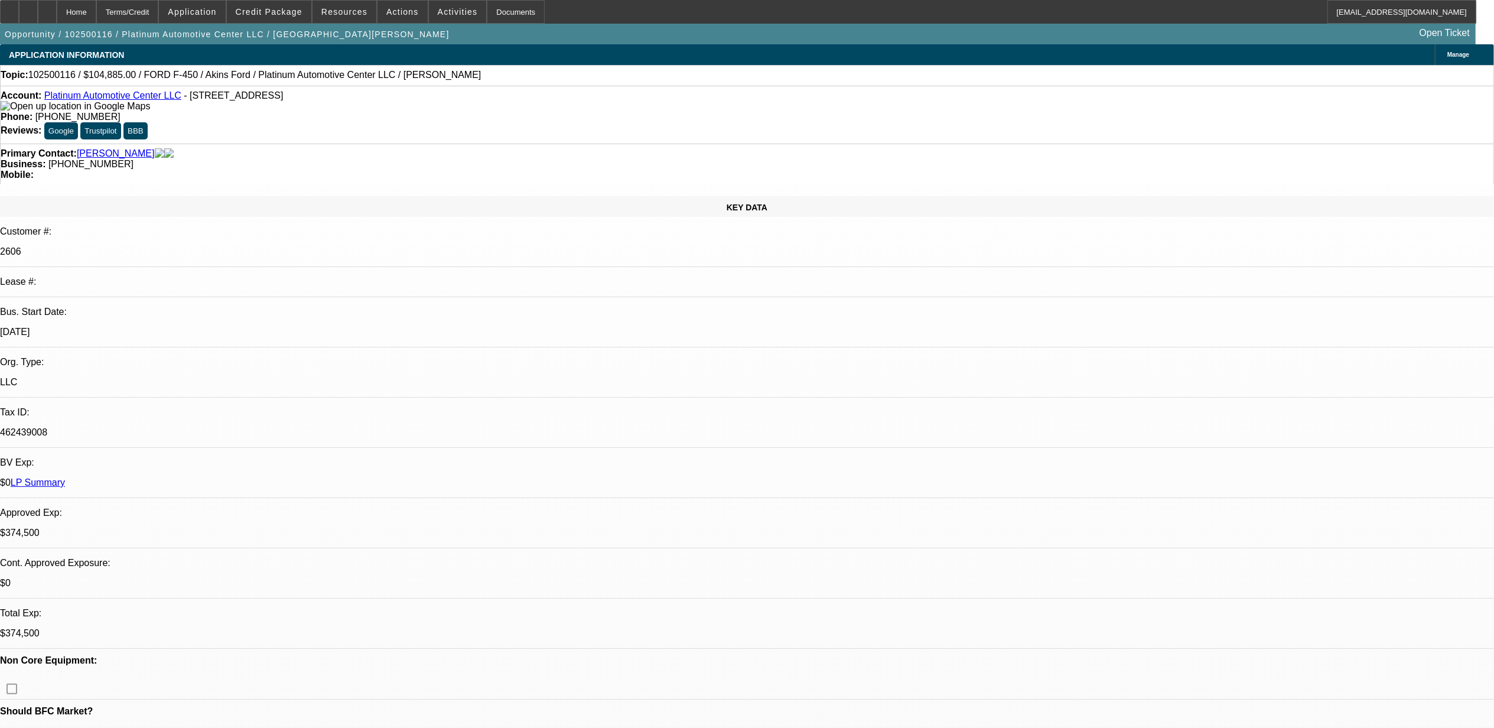
select select "0"
select select "2"
select select "0"
select select "6"
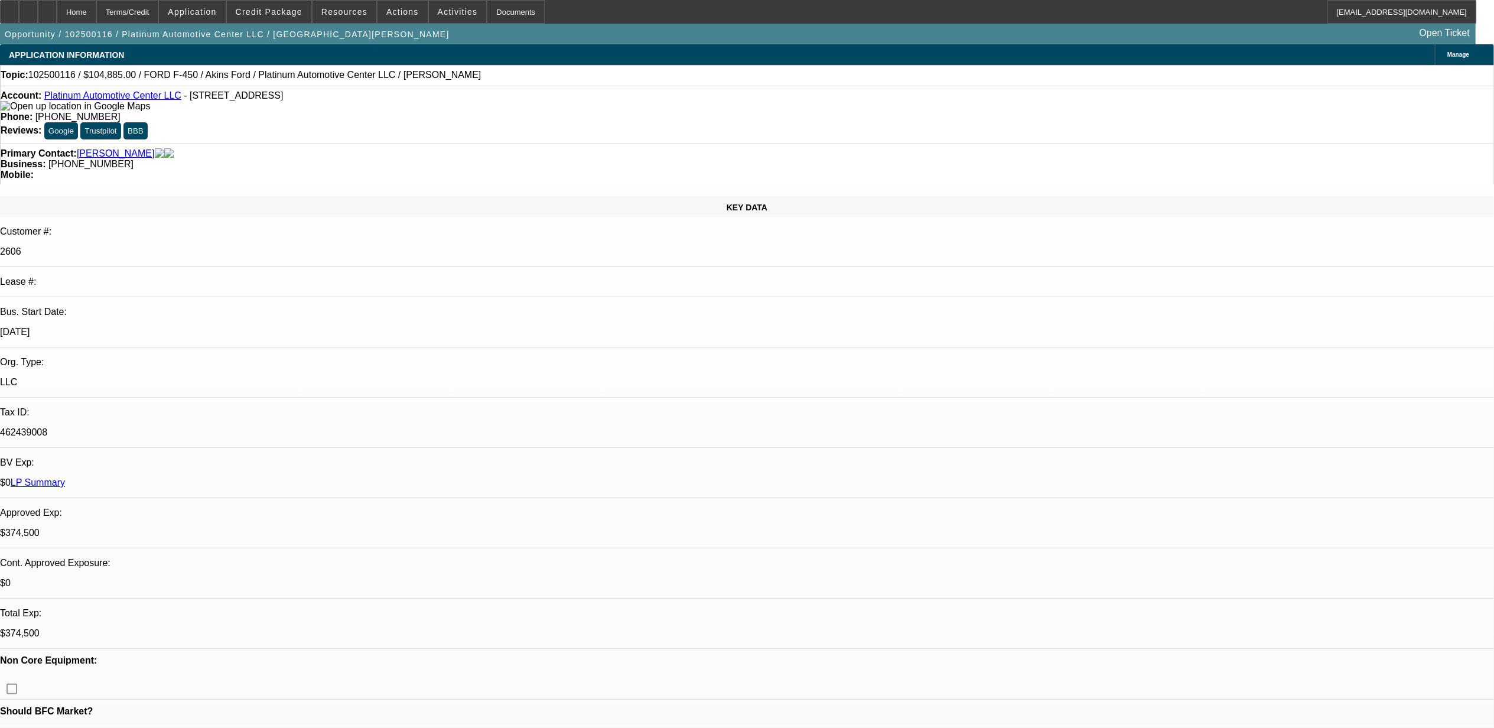
select select "0"
select select "3"
select select "0"
select select "6"
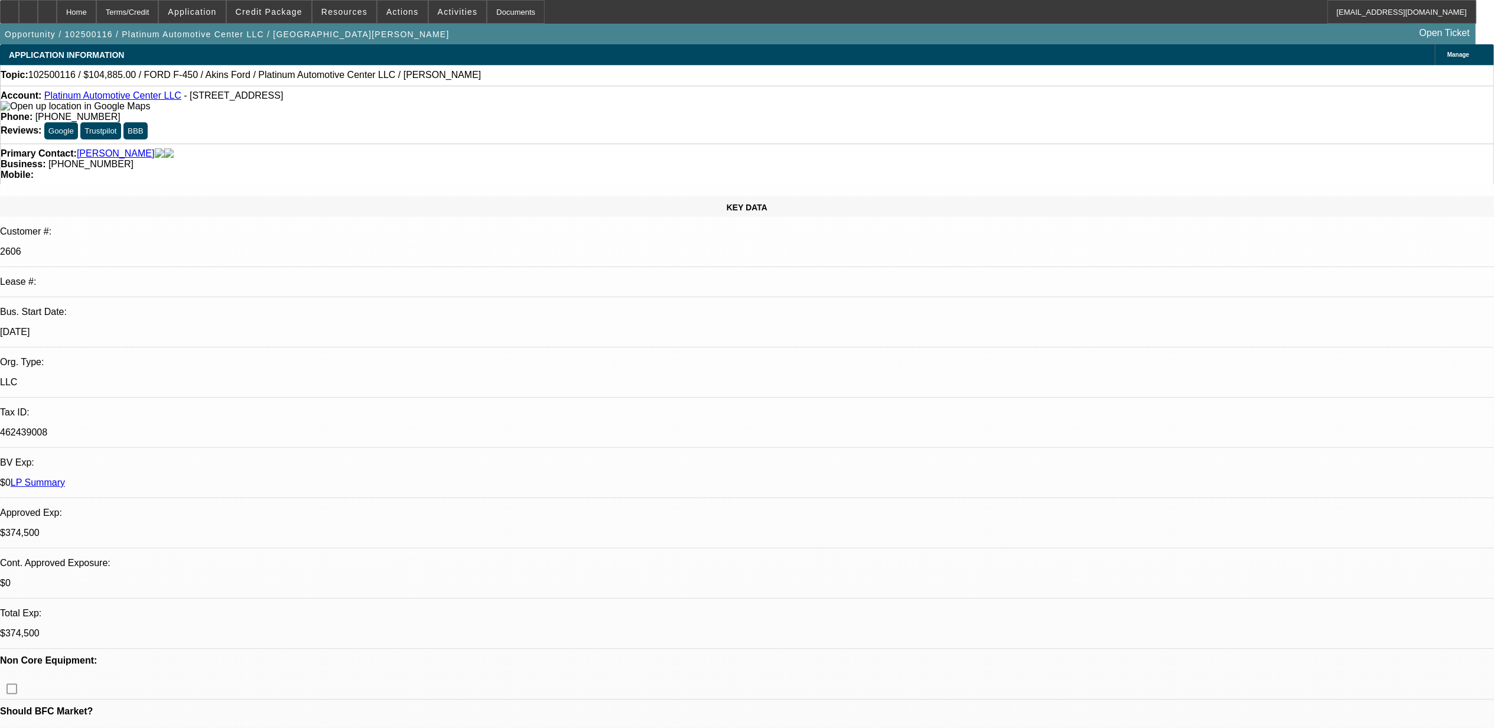
select select "0"
select select "2"
select select "0"
select select "6"
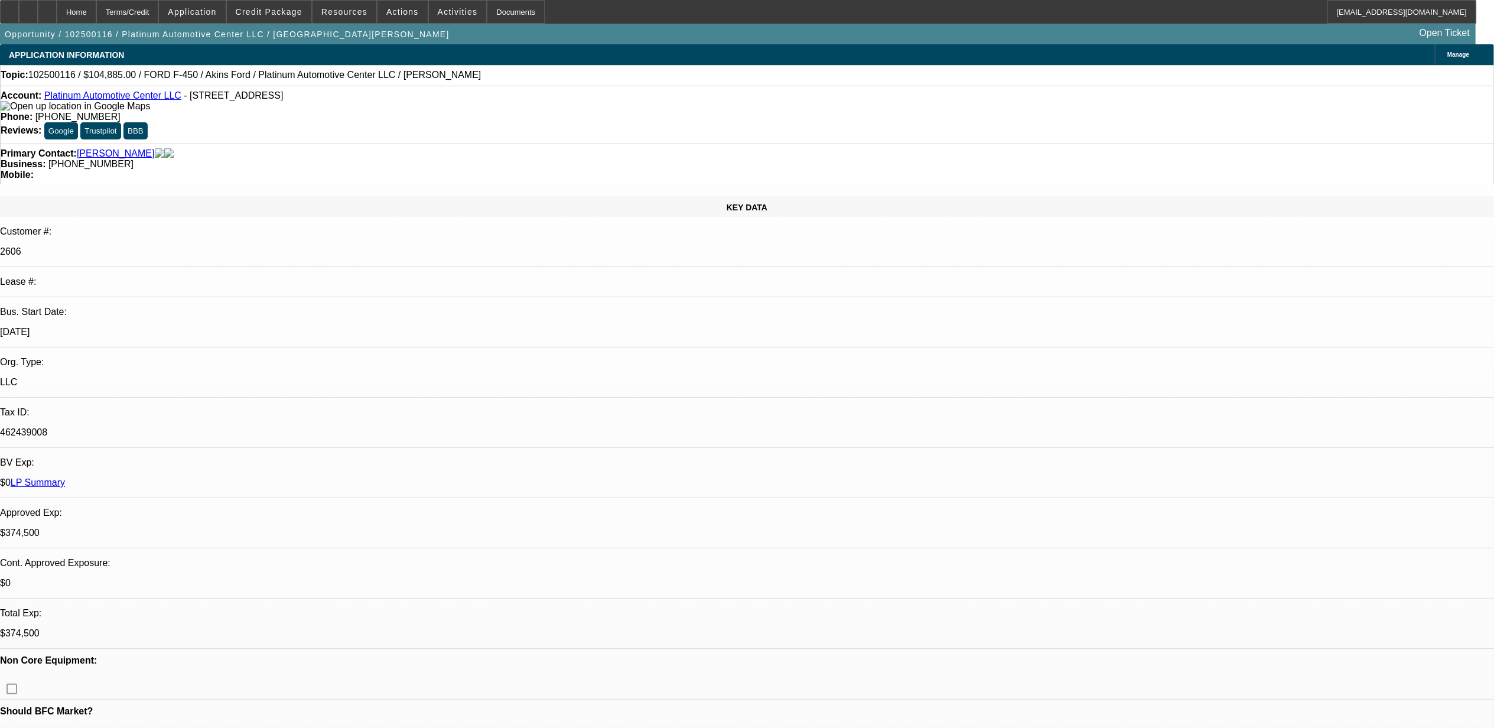
select select "0"
select select "3"
select select "0"
select select "6"
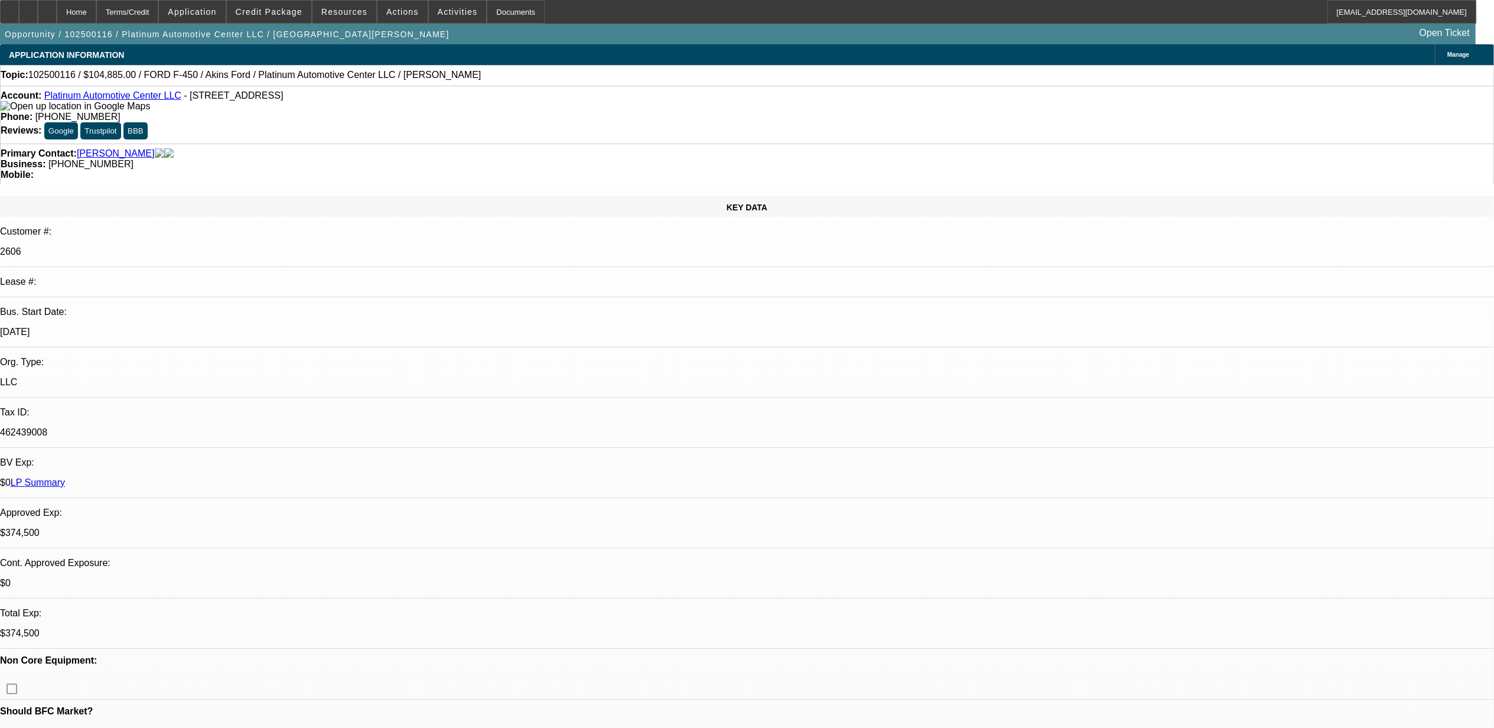
scroll to position [157, 0]
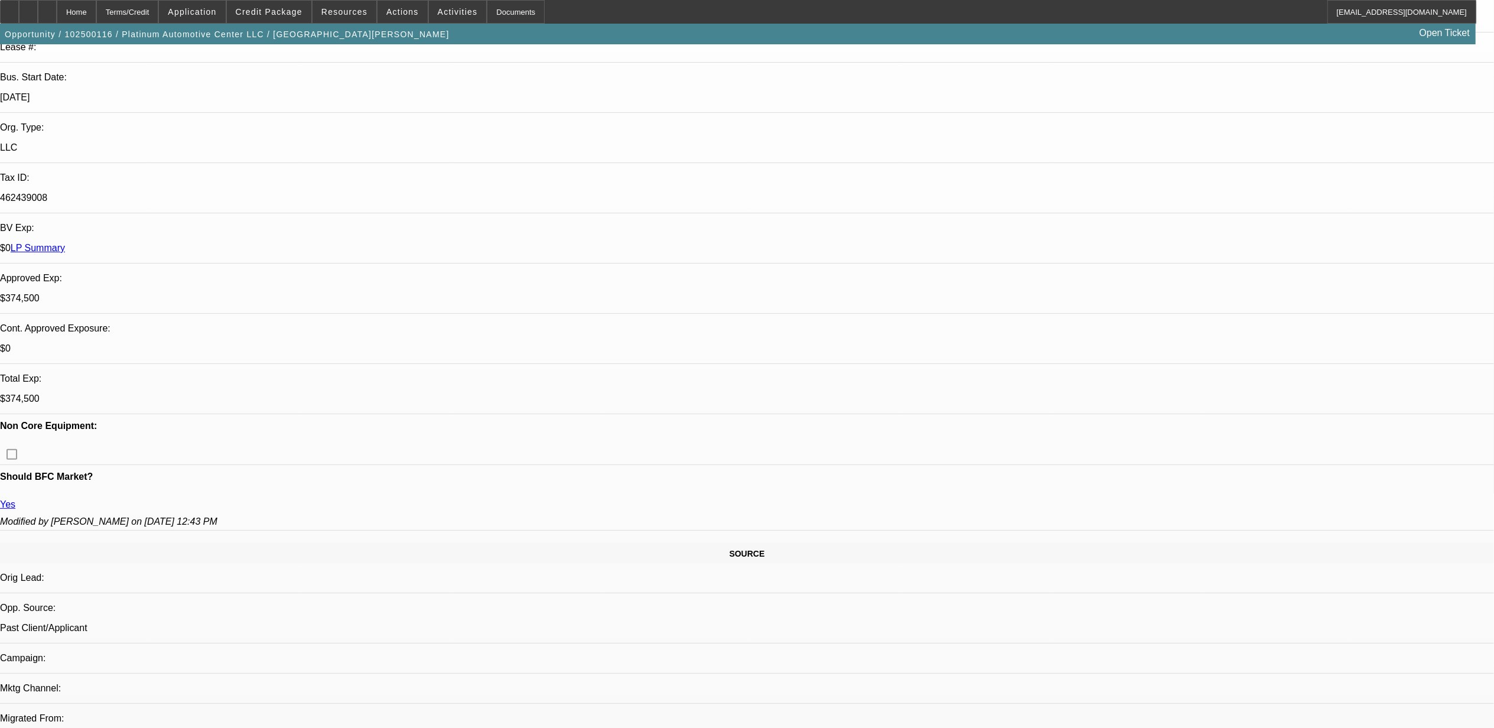
scroll to position [0, 0]
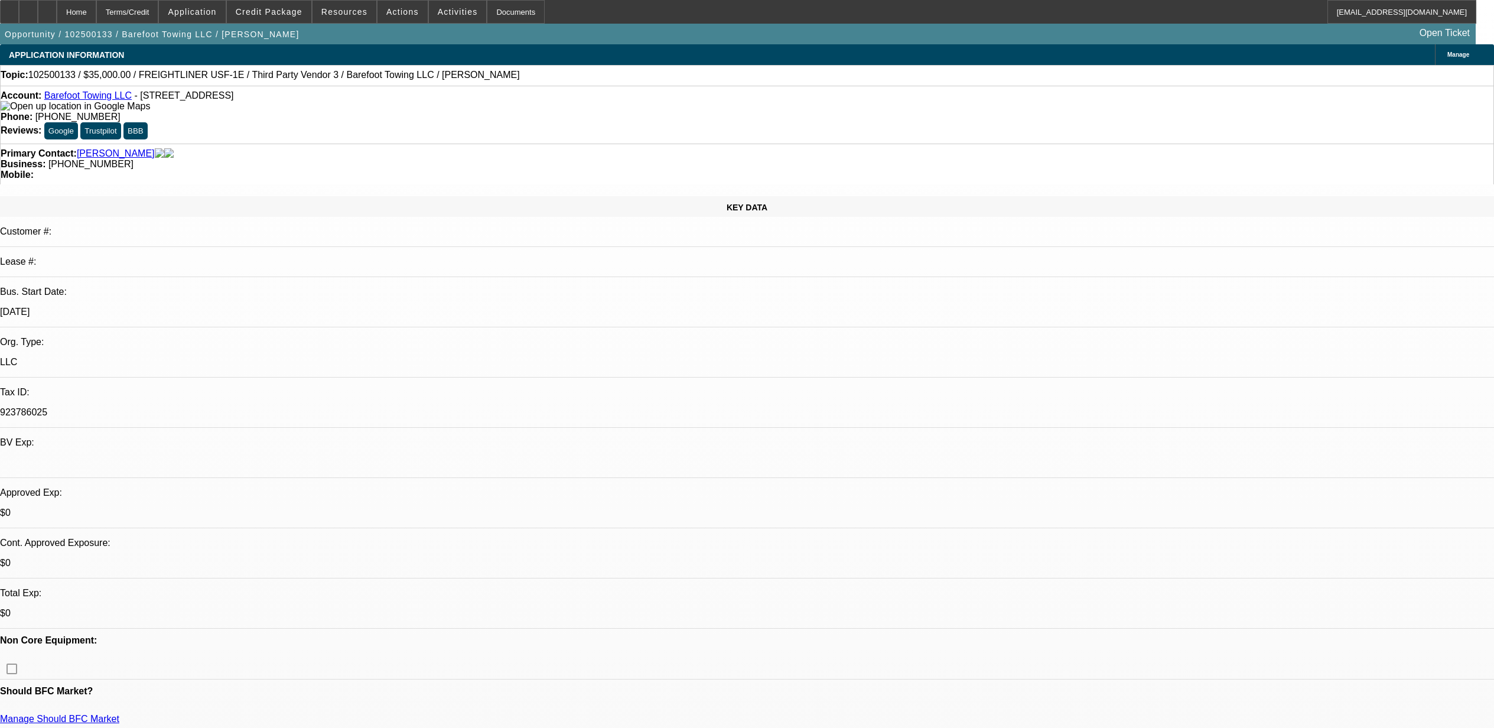
select select "0"
select select "2"
select select "0.1"
select select "4"
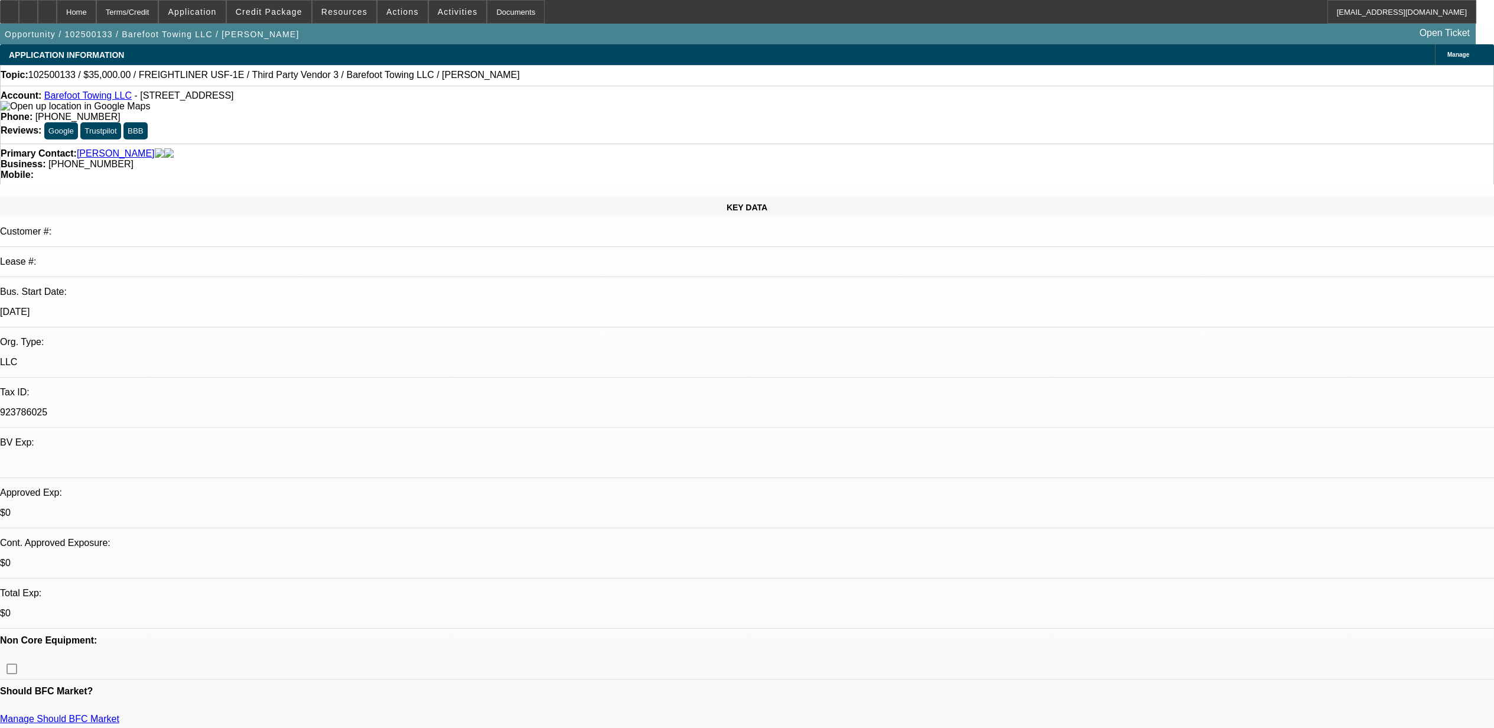
select select "0"
select select "2"
select select "0.1"
select select "4"
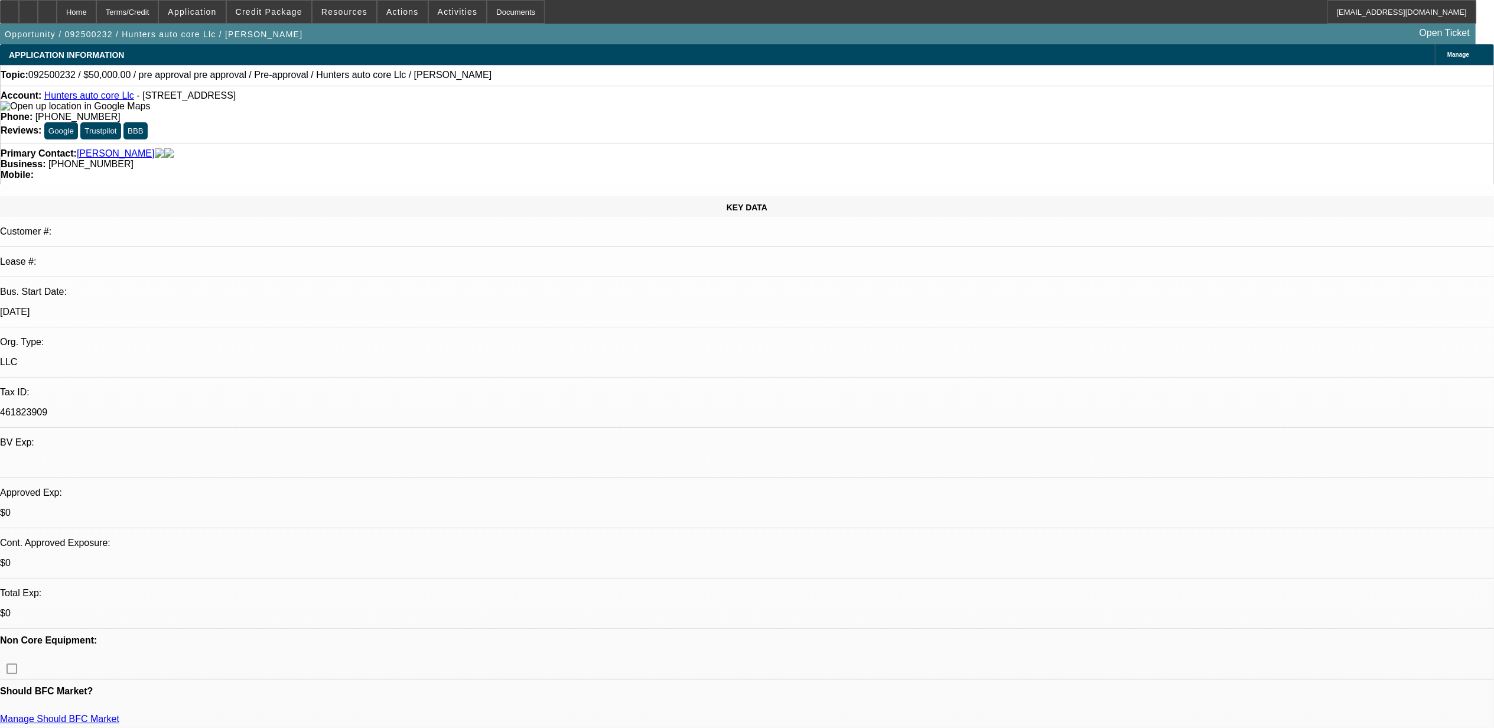
select select "0"
select select "6"
select select "0"
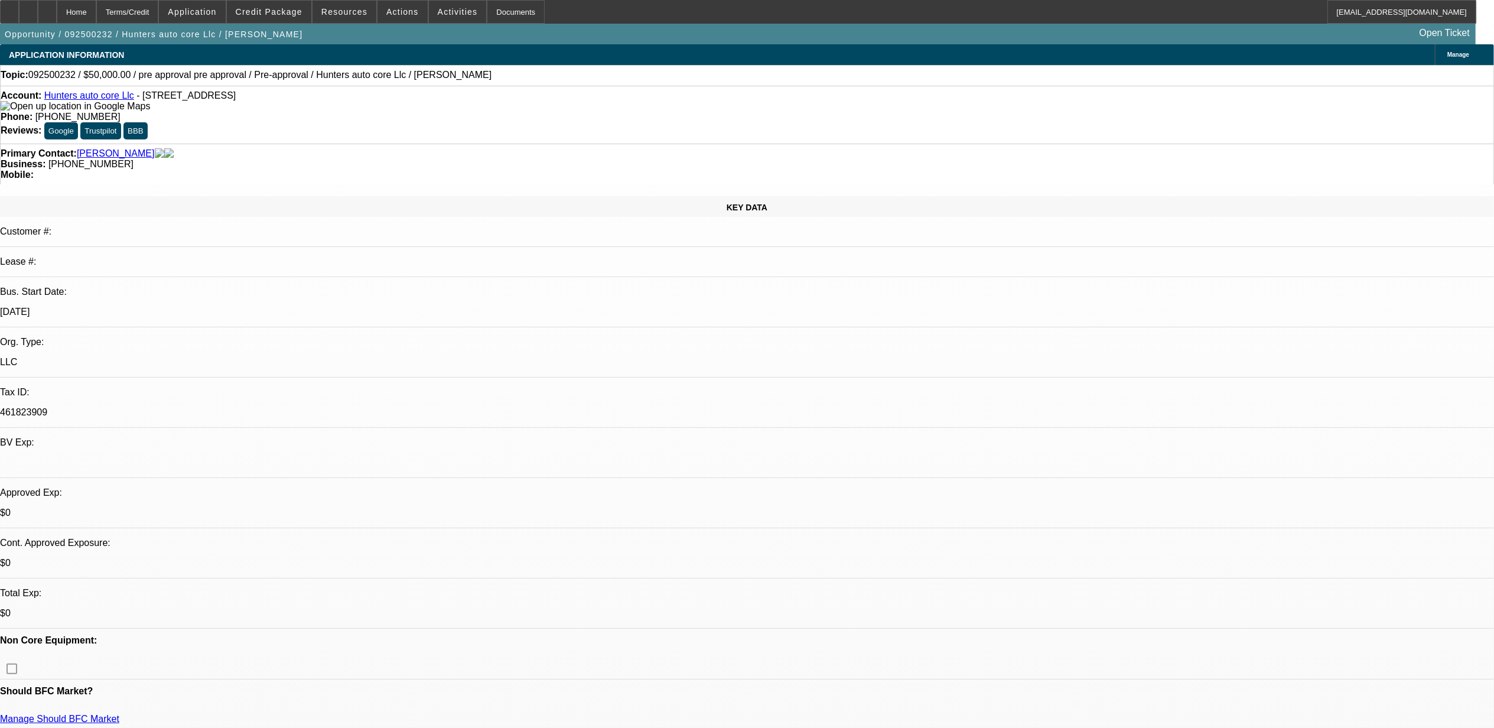
select select "0"
select select "6"
click at [1247, 135] on button "reply_all Reply All" at bounding box center [1256, 142] width 74 height 28
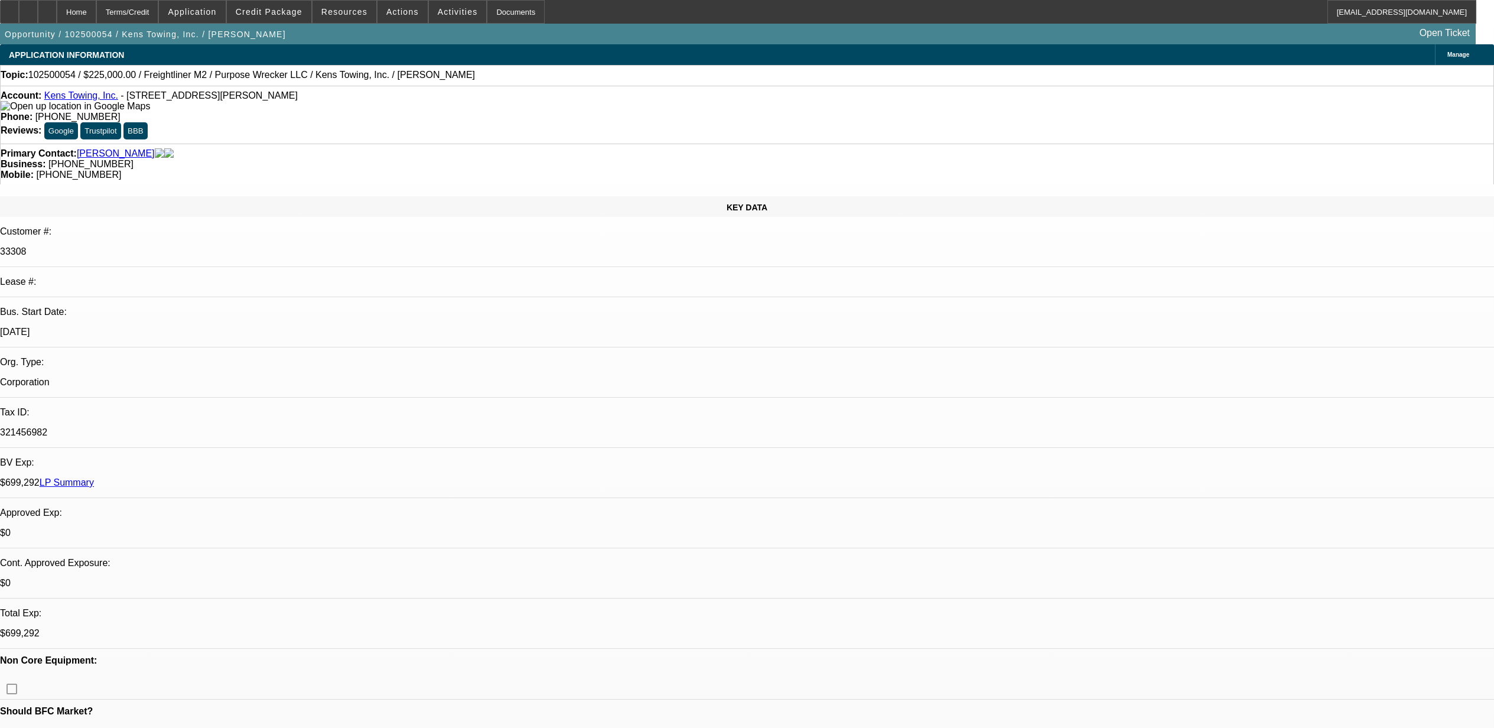
select select "0"
select select "6"
select select "0"
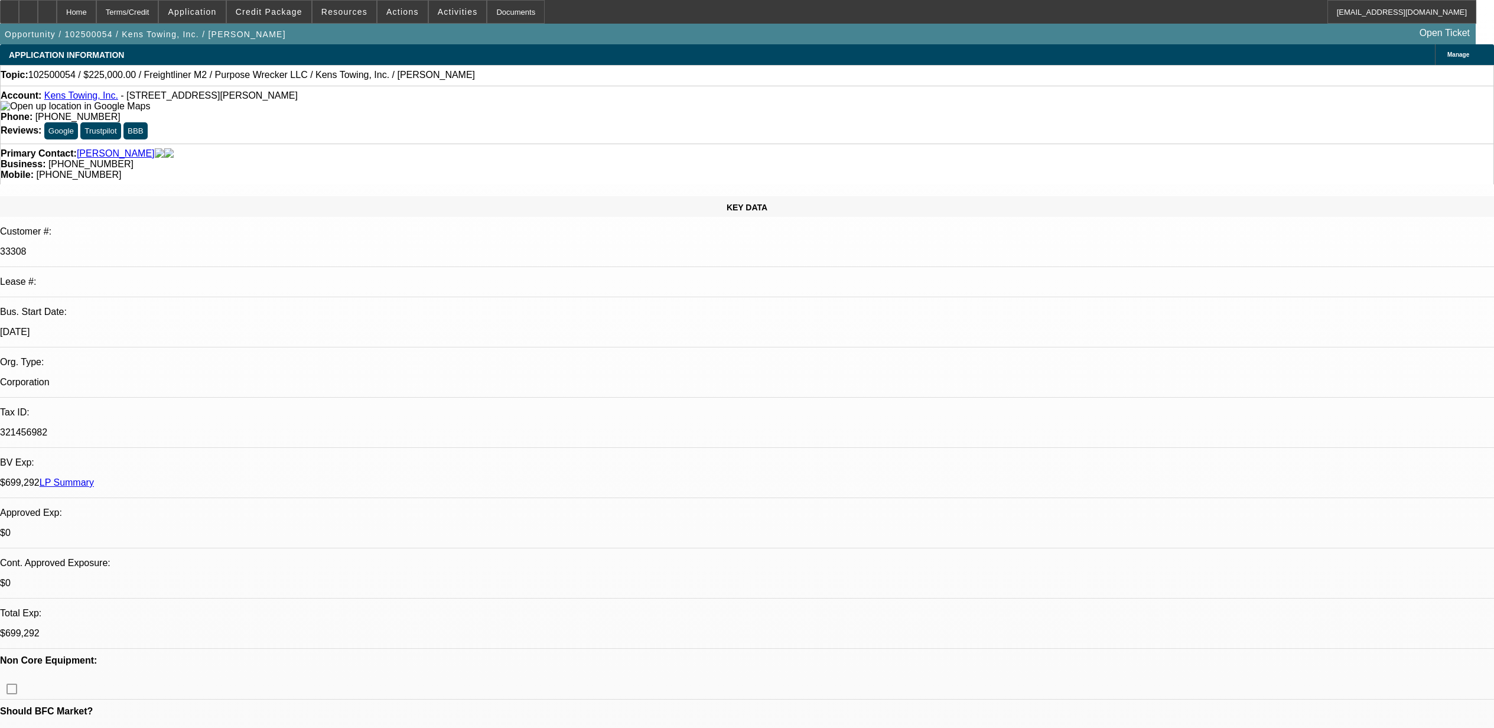
select select "0"
select select "6"
